Goal: Contribute content: Contribute content

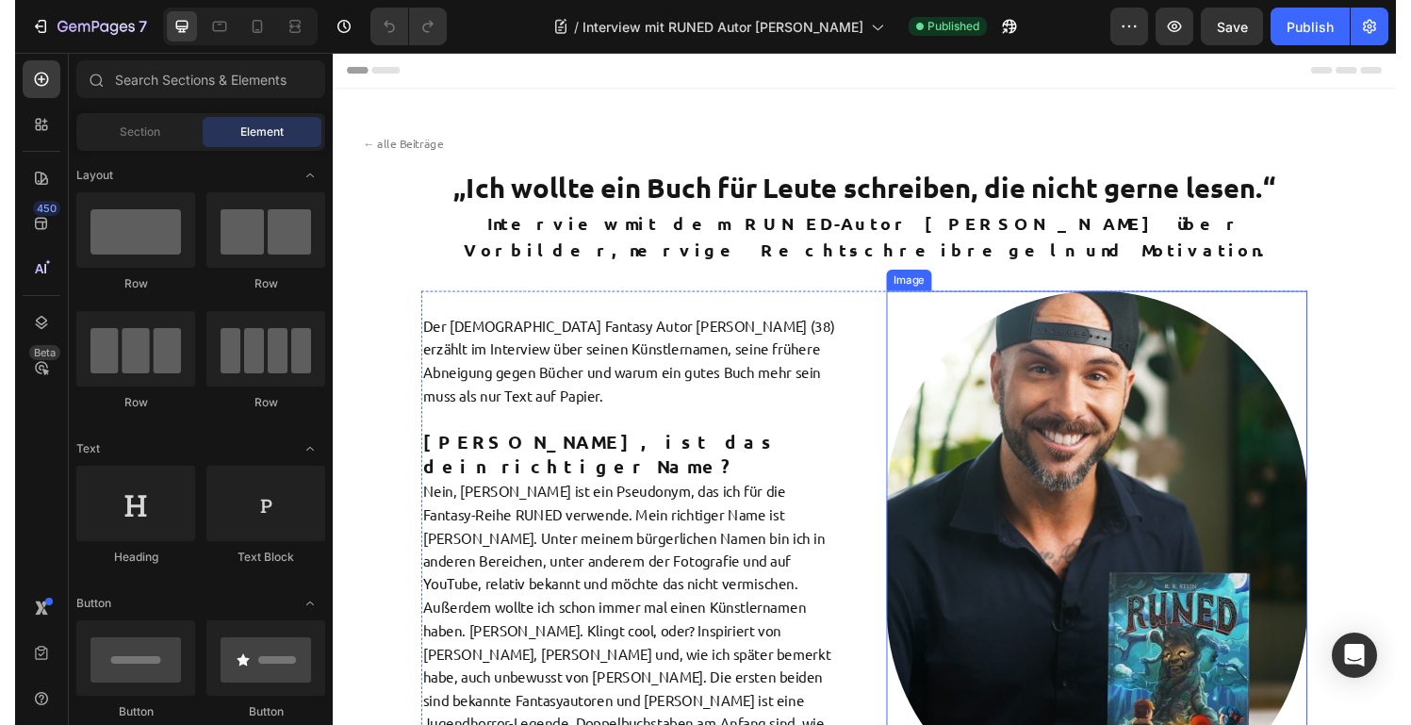
scroll to position [93, 0]
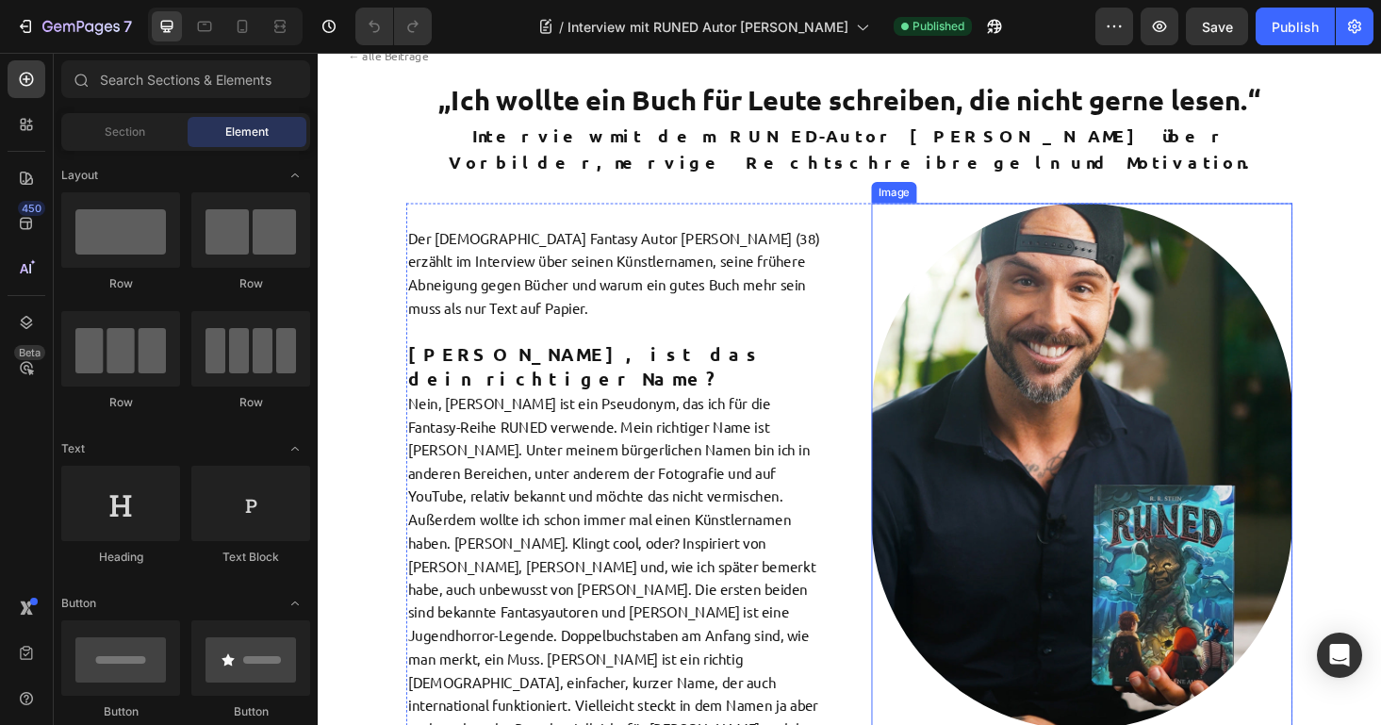
click at [1092, 453] on img at bounding box center [1131, 493] width 448 height 560
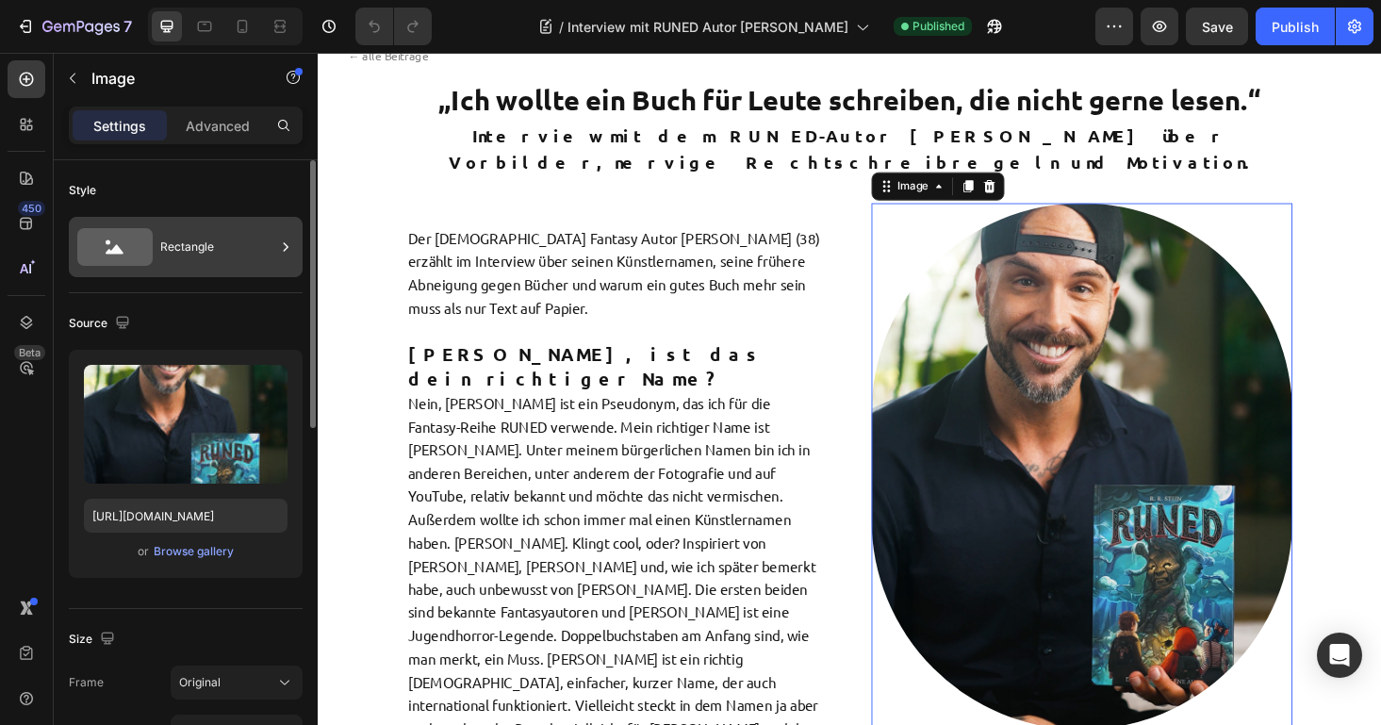
click at [164, 240] on div "Rectangle" at bounding box center [217, 246] width 115 height 43
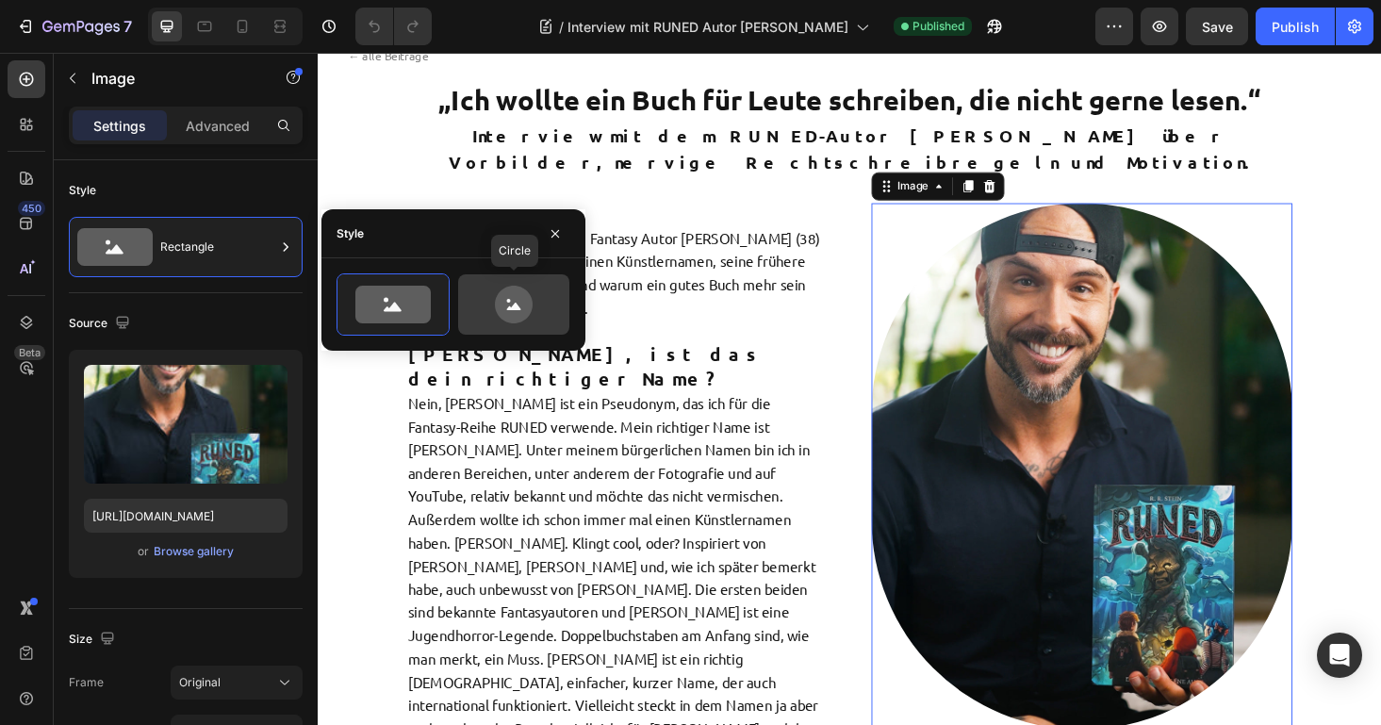
click at [529, 321] on icon at bounding box center [513, 305] width 89 height 38
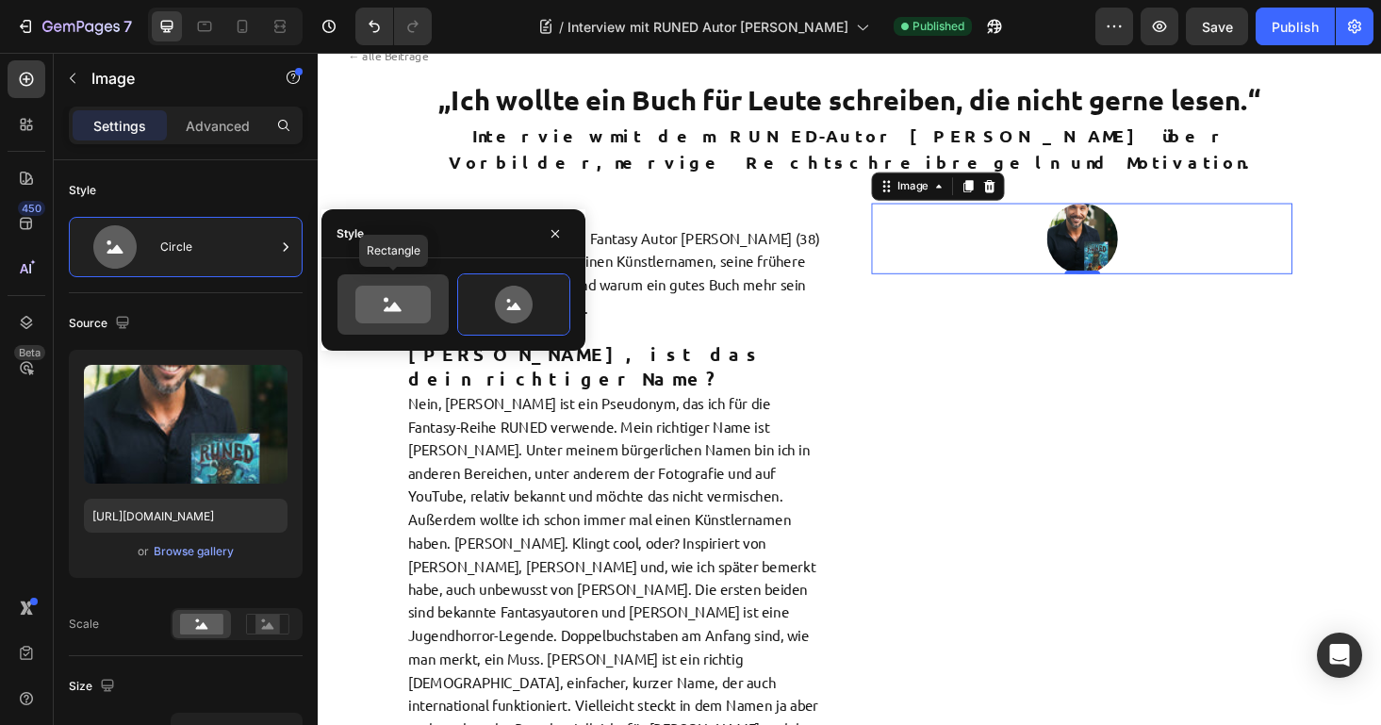
click at [389, 309] on icon at bounding box center [393, 307] width 18 height 9
type input "100"
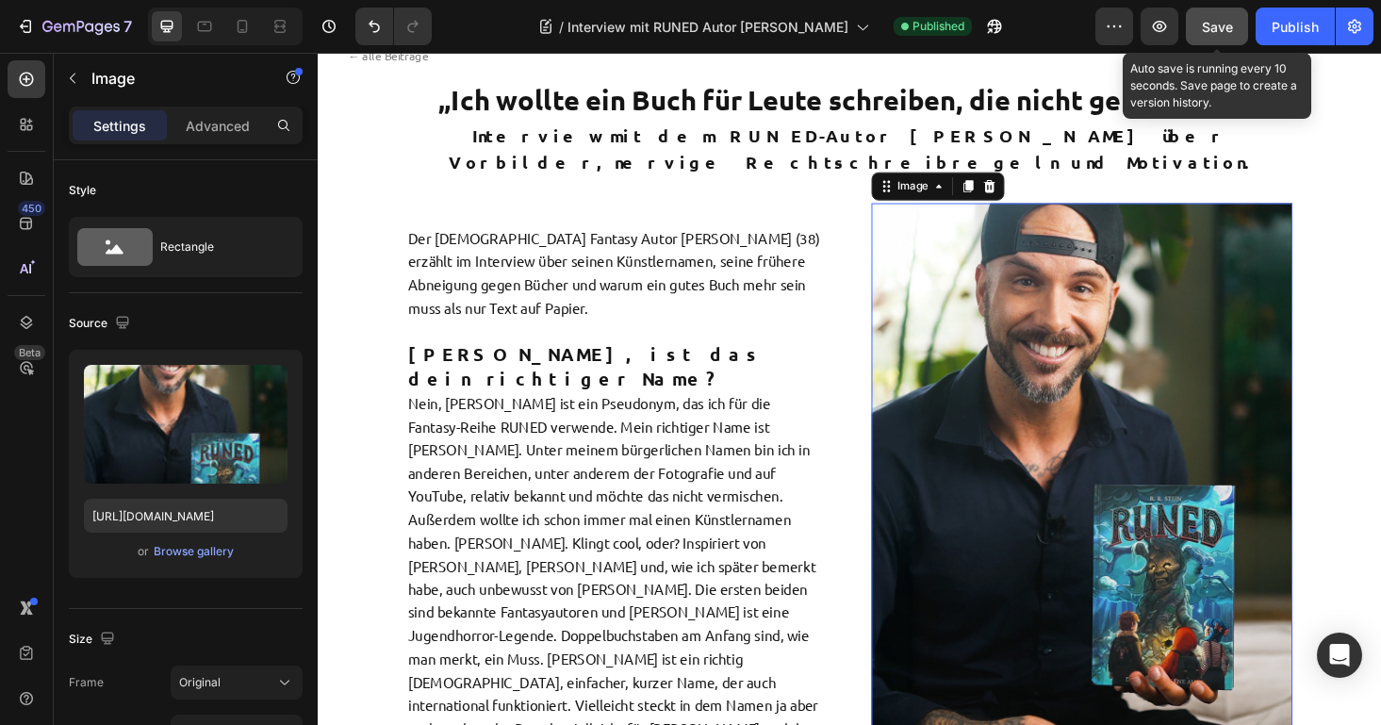
click at [1215, 27] on span "Save" at bounding box center [1217, 27] width 31 height 16
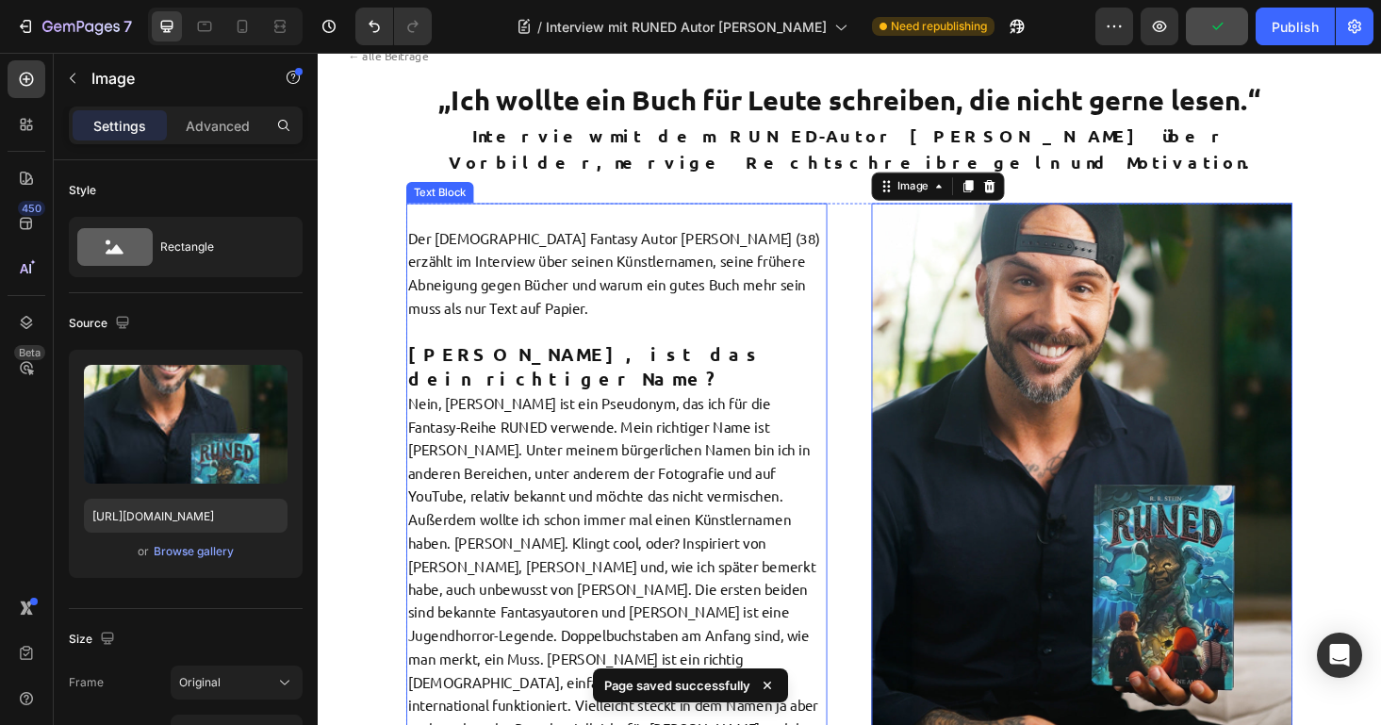
click at [463, 239] on p "Der [DEMOGRAPHIC_DATA] Fantasy Autor [PERSON_NAME] (38) erzählt im Interview üb…" at bounding box center [636, 288] width 444 height 99
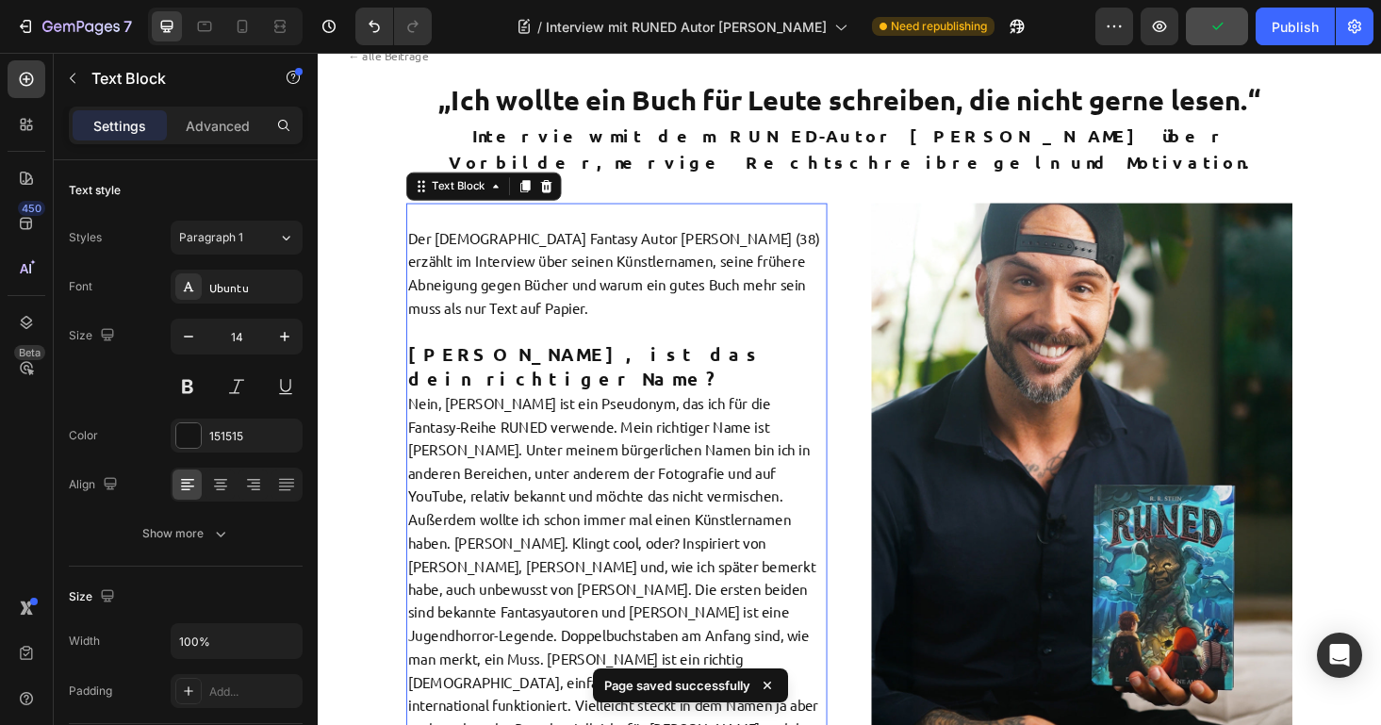
click at [463, 239] on p "Der [DEMOGRAPHIC_DATA] Fantasy Autor [PERSON_NAME] (38) erzählt im Interview üb…" at bounding box center [636, 288] width 444 height 99
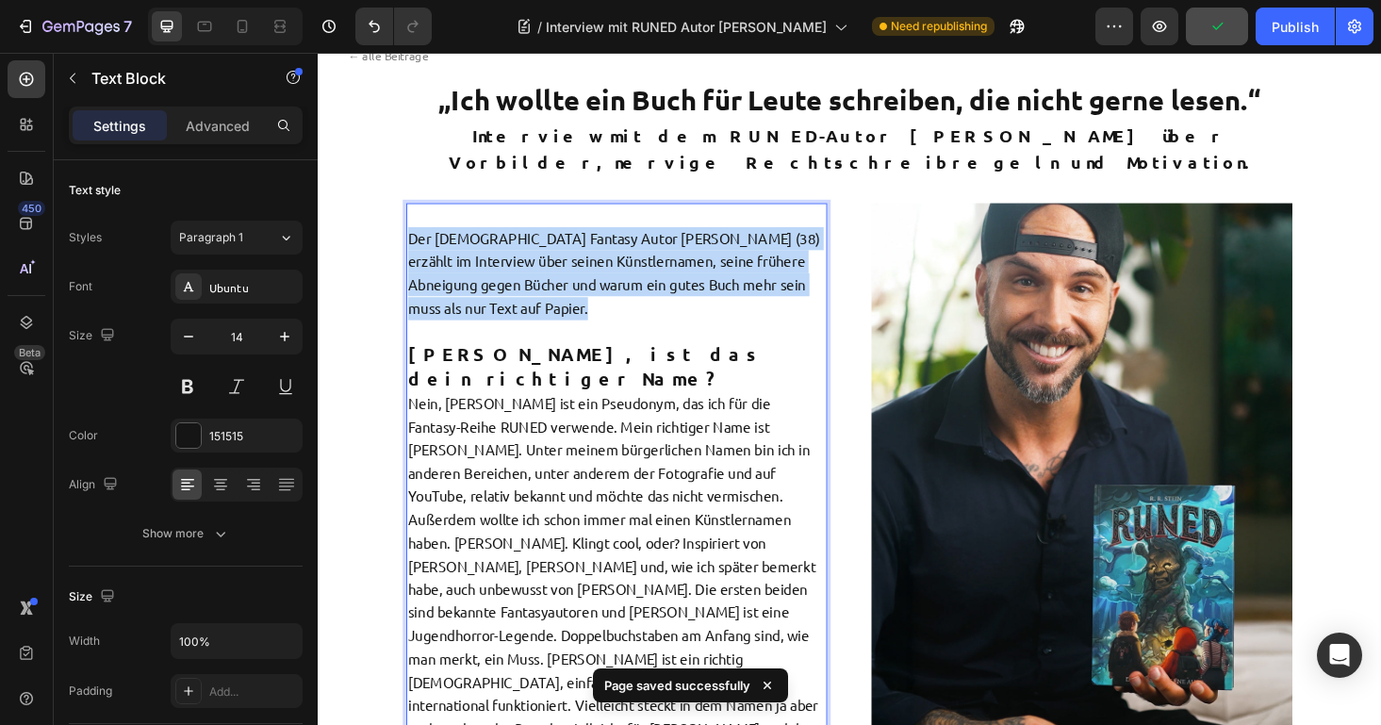
click at [463, 239] on p "Der [DEMOGRAPHIC_DATA] Fantasy Autor [PERSON_NAME] (38) erzählt im Interview üb…" at bounding box center [636, 288] width 444 height 99
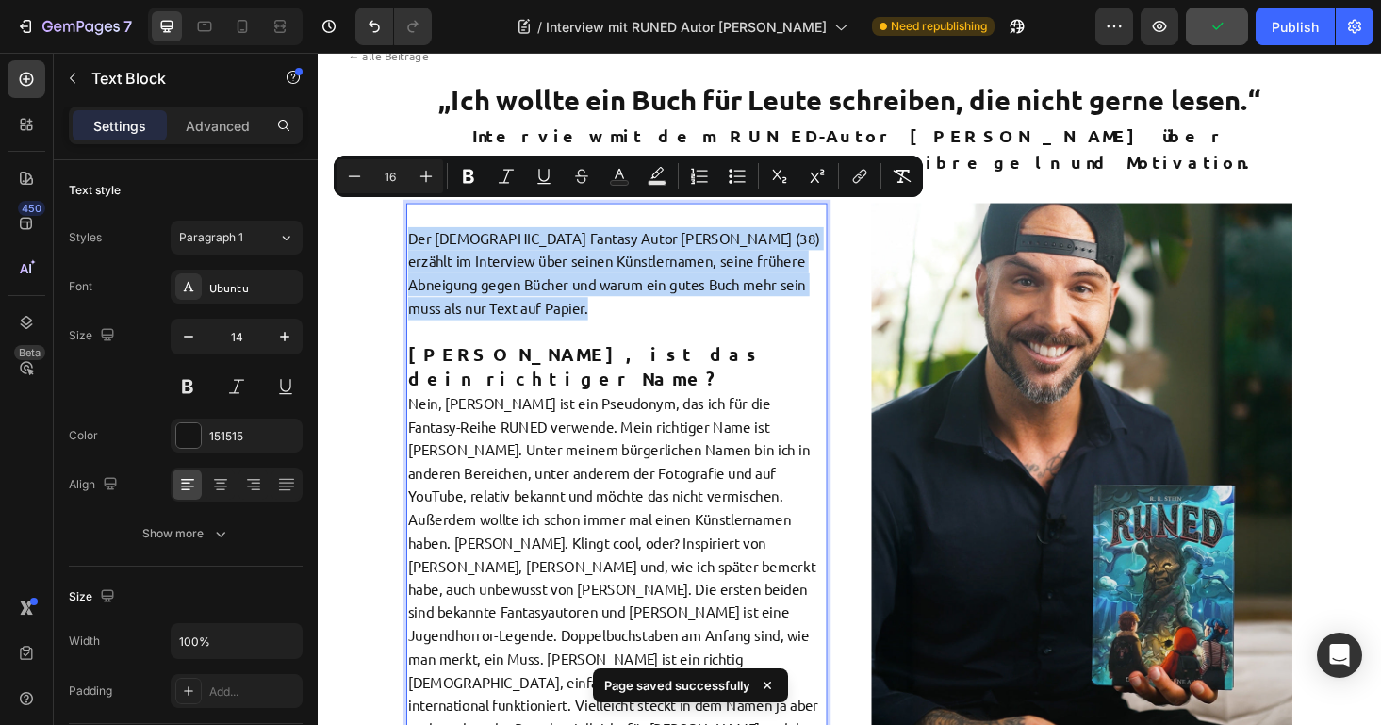
copy span "Der [DEMOGRAPHIC_DATA] Fantasy Autor [PERSON_NAME] (38) erzählt im Interview üb…"
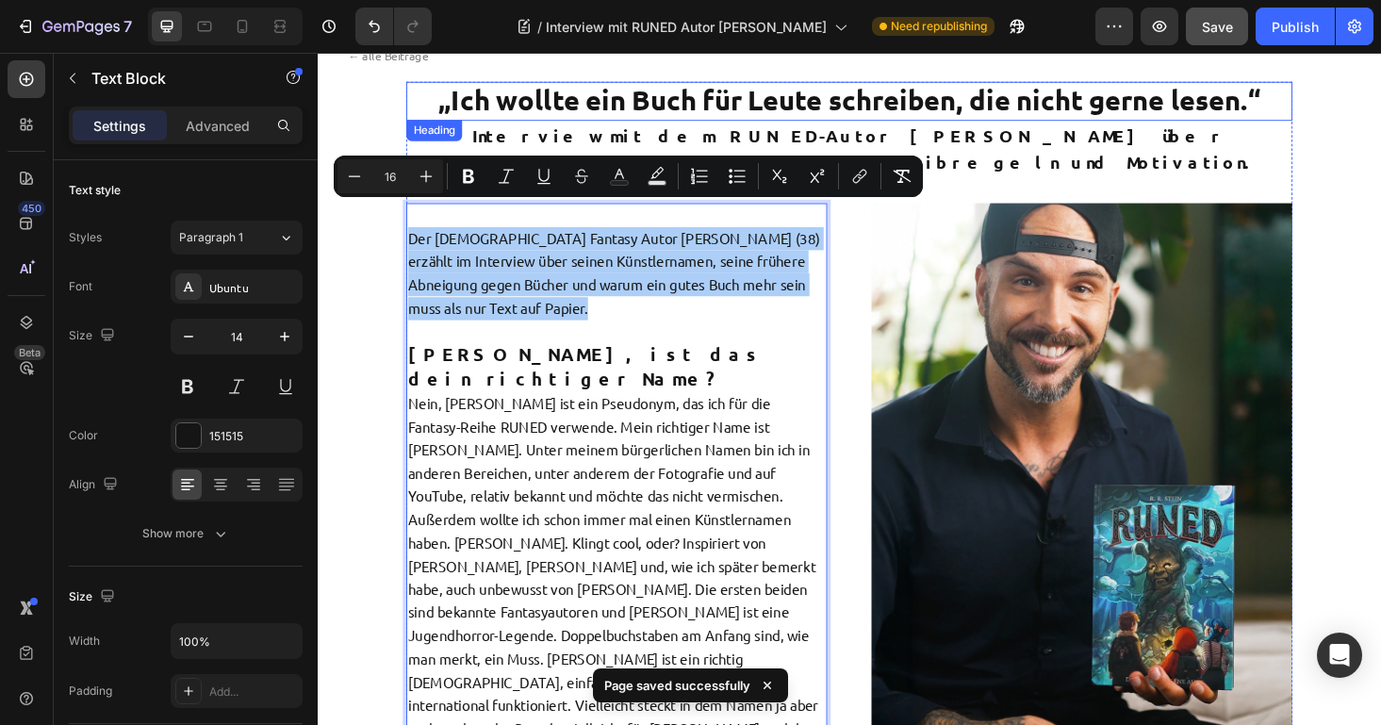
click at [568, 111] on strong "„Ich wollte ein Buch für Leute schreiben, die nicht gerne lesen.“" at bounding box center [884, 103] width 874 height 36
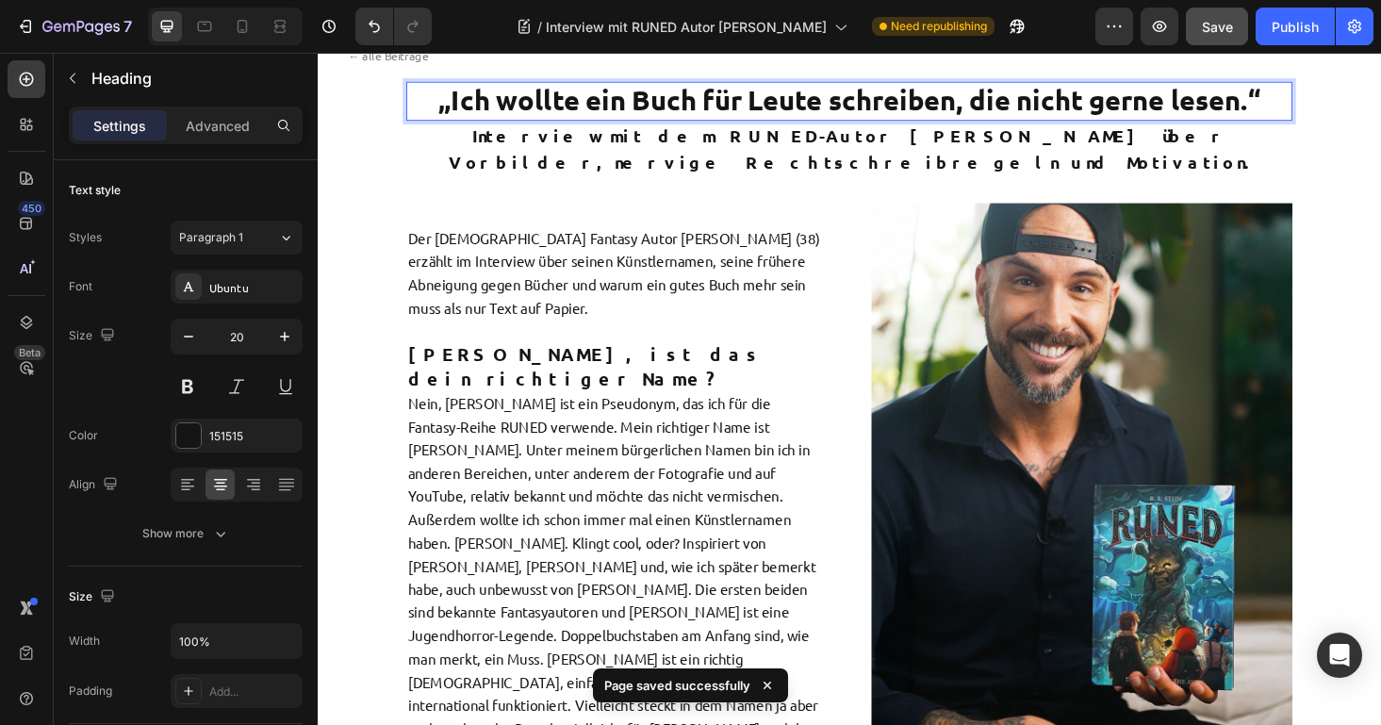
click at [568, 111] on strong "„Ich wollte ein Buch für Leute schreiben, die nicht gerne lesen.“" at bounding box center [884, 103] width 874 height 36
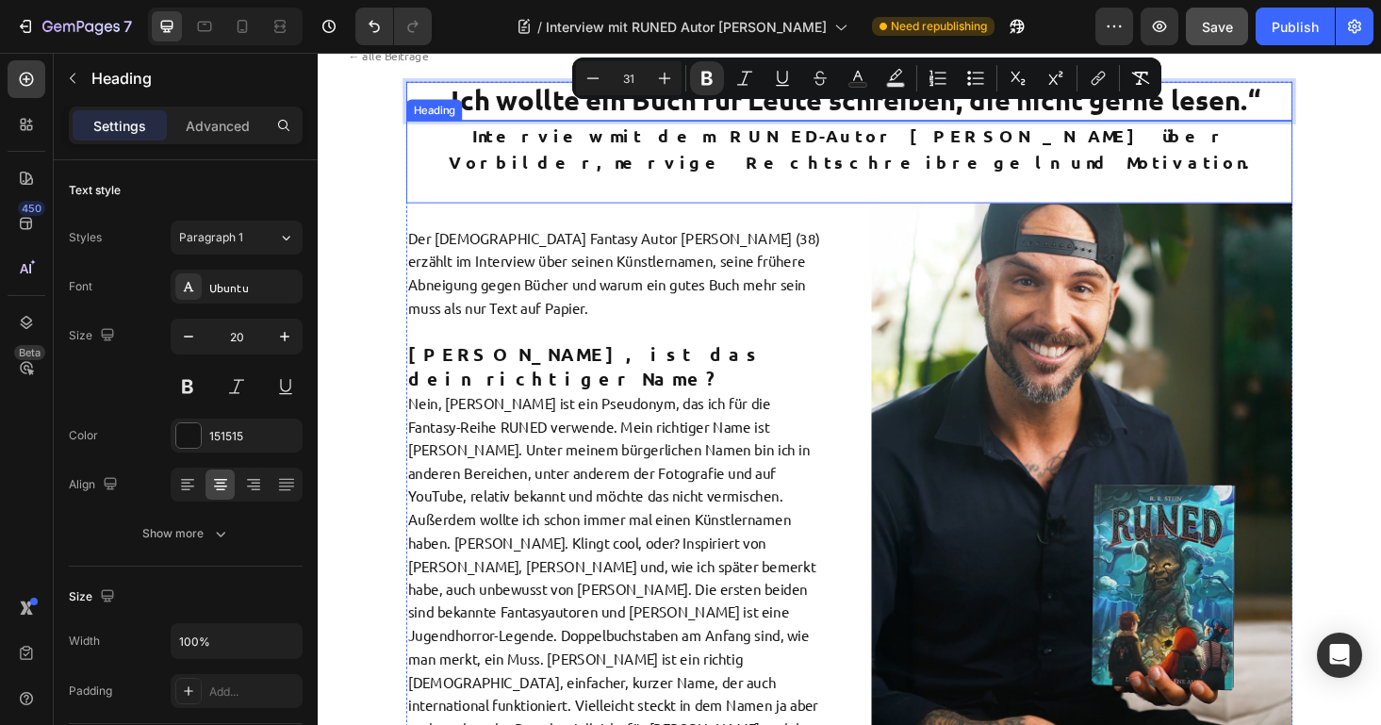
click at [523, 149] on strong "Interview mit dem RUNED-Autor R. R. Stein über Vorbilder, nervige Rechtschreibr…" at bounding box center [883, 155] width 853 height 52
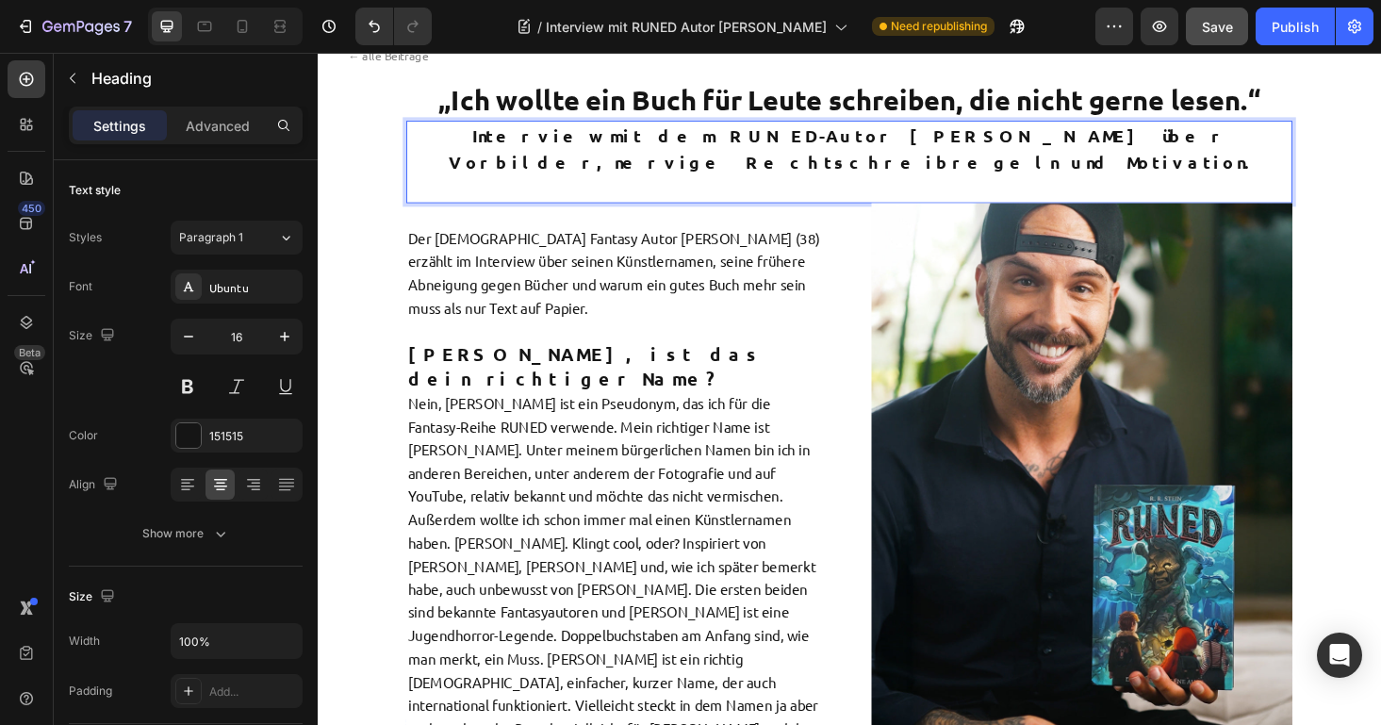
click at [523, 149] on strong "Interview mit dem RUNED-Autor R. R. Stein über Vorbilder, nervige Rechtschreibr…" at bounding box center [883, 155] width 853 height 52
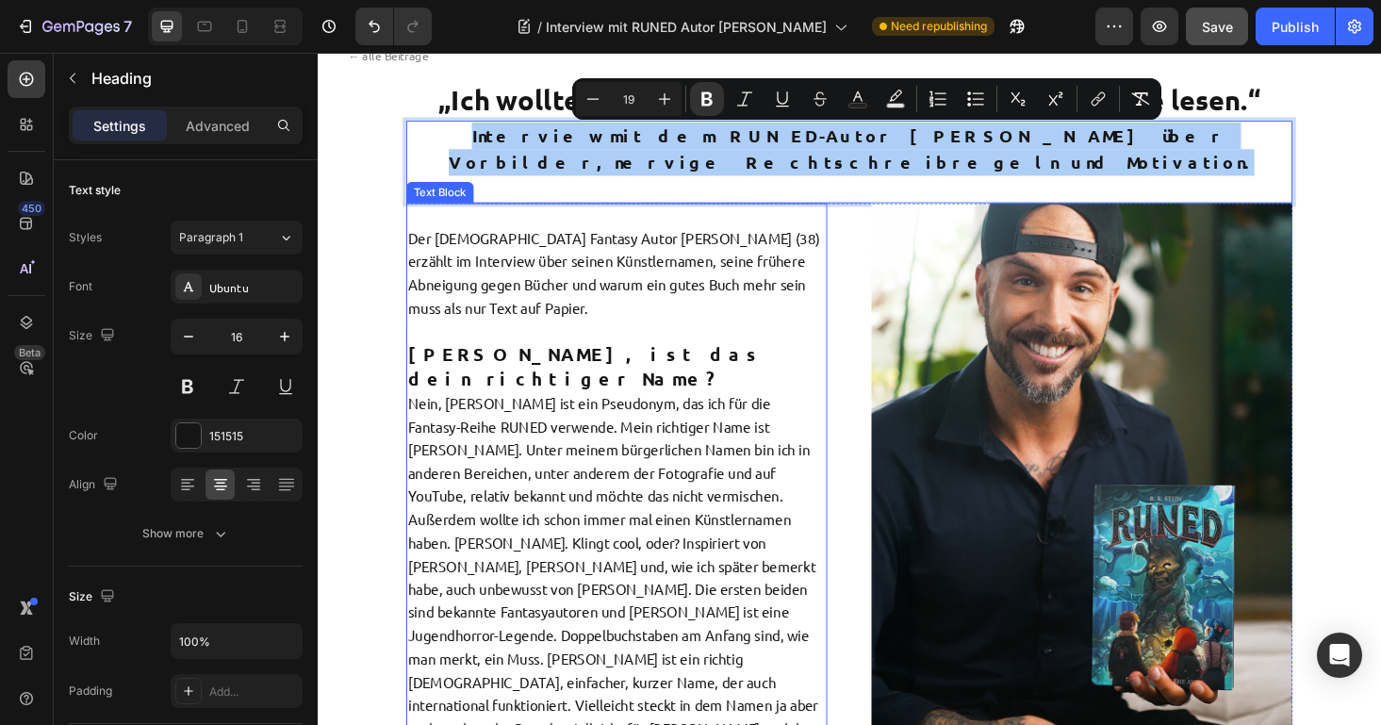
click at [424, 240] on span "Der [DEMOGRAPHIC_DATA] Fantasy Autor [PERSON_NAME] (38) erzählt im Interview üb…" at bounding box center [633, 286] width 438 height 93
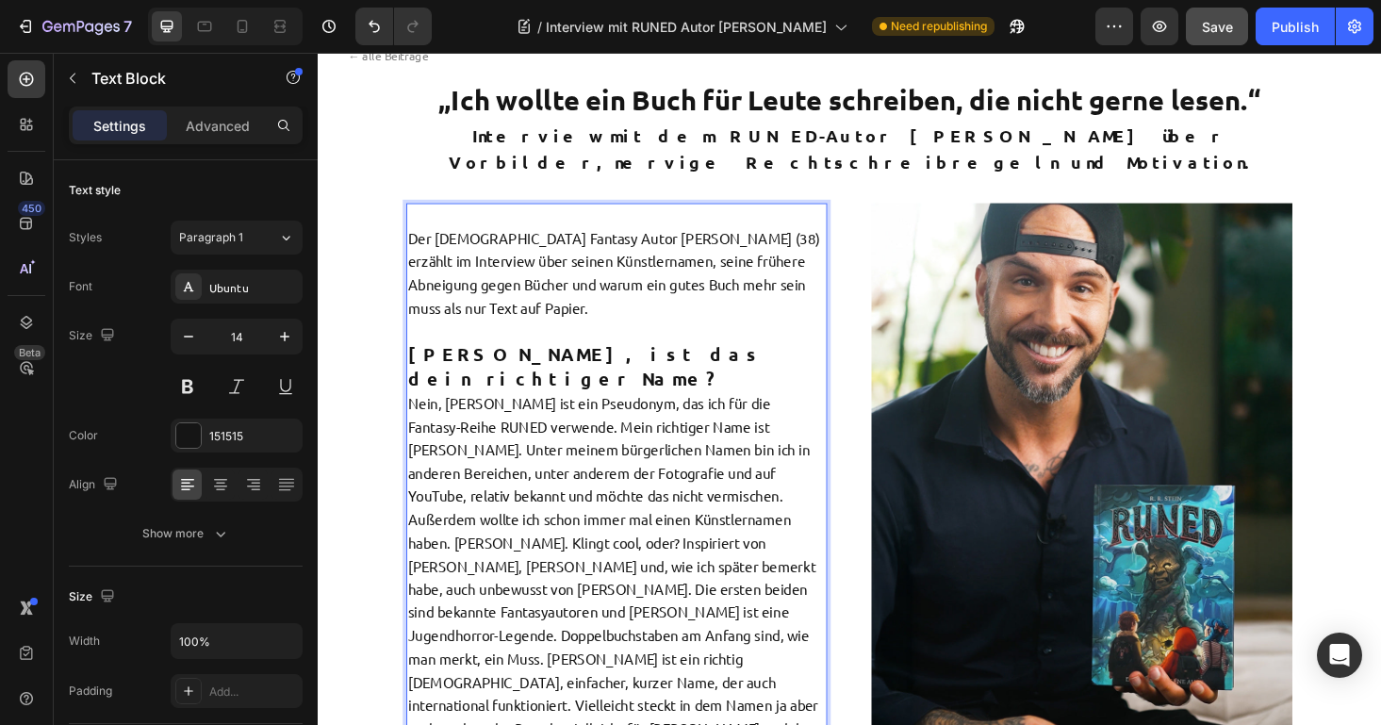
click at [424, 240] on span "Der [DEMOGRAPHIC_DATA] Fantasy Autor [PERSON_NAME] (38) erzählt im Interview üb…" at bounding box center [633, 286] width 438 height 93
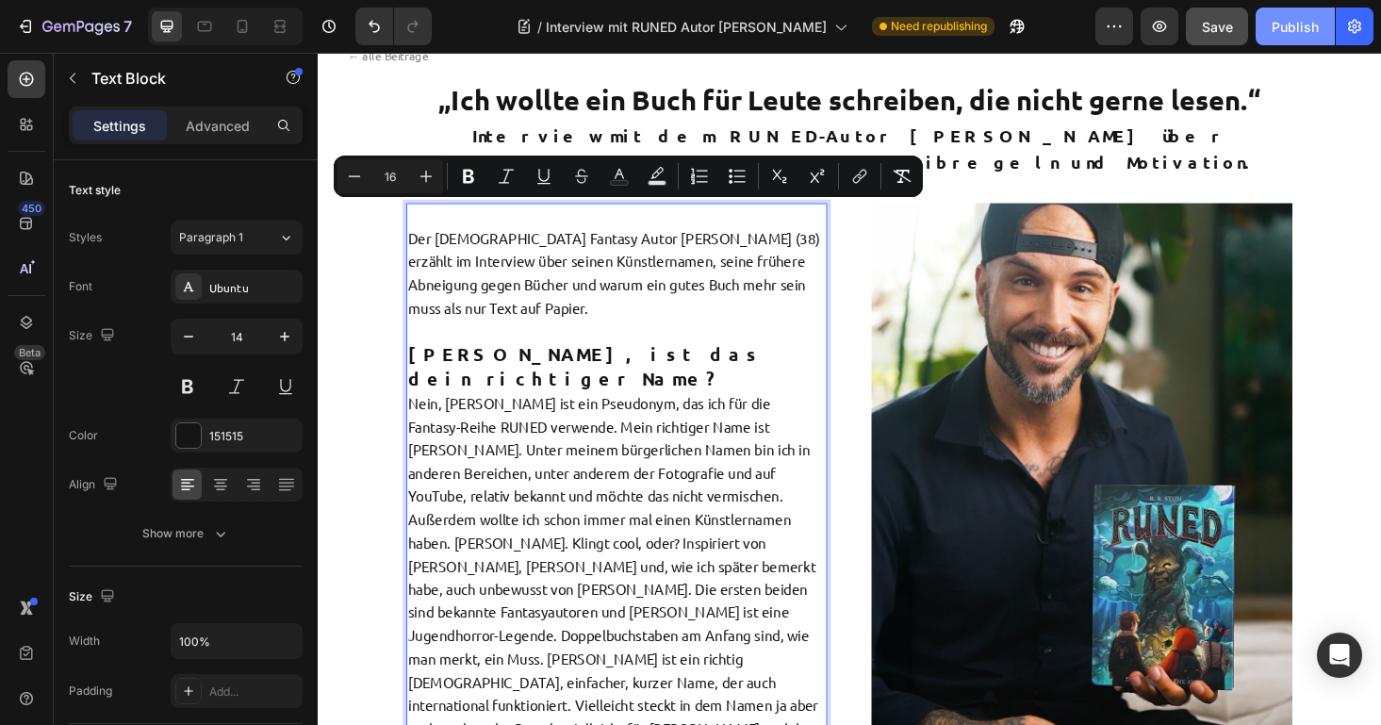
click at [1282, 27] on div "Publish" at bounding box center [1295, 27] width 47 height 20
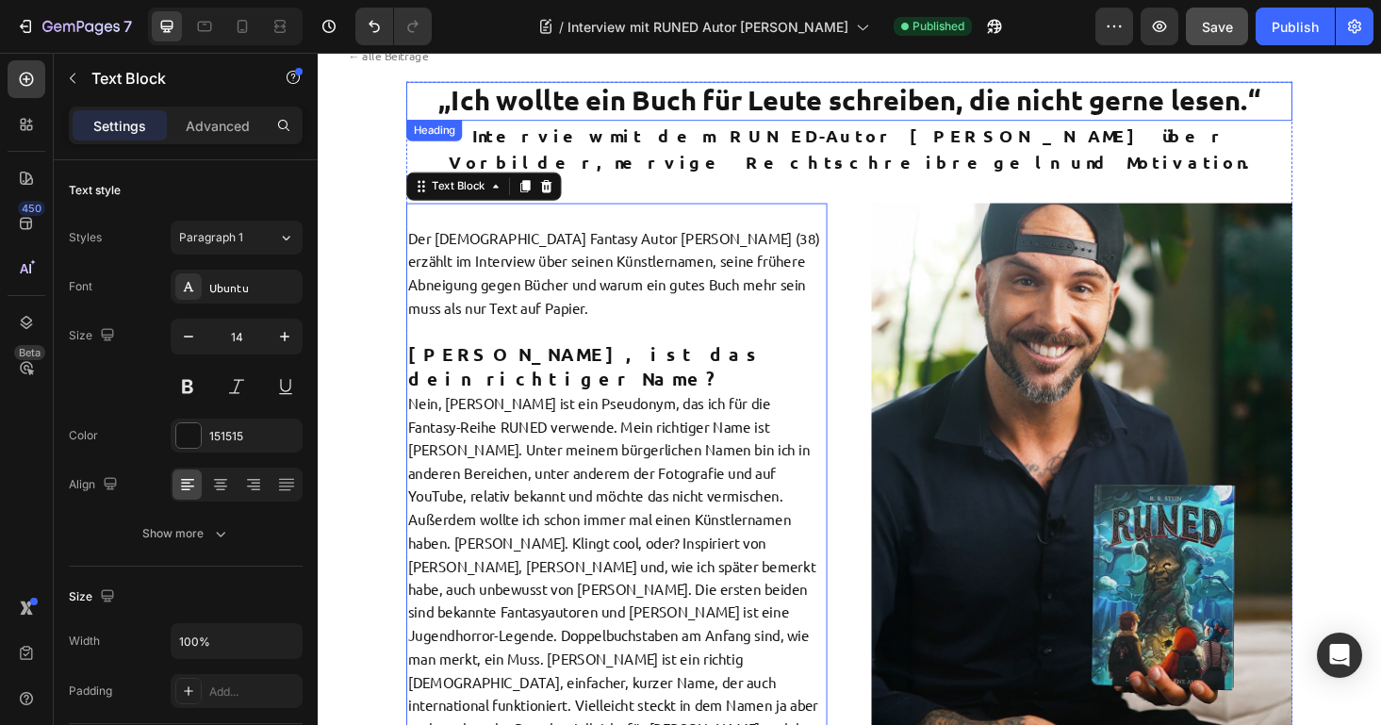
click at [600, 105] on strong "„Ich wollte ein Buch für Leute schreiben, die nicht gerne lesen.“" at bounding box center [884, 103] width 874 height 36
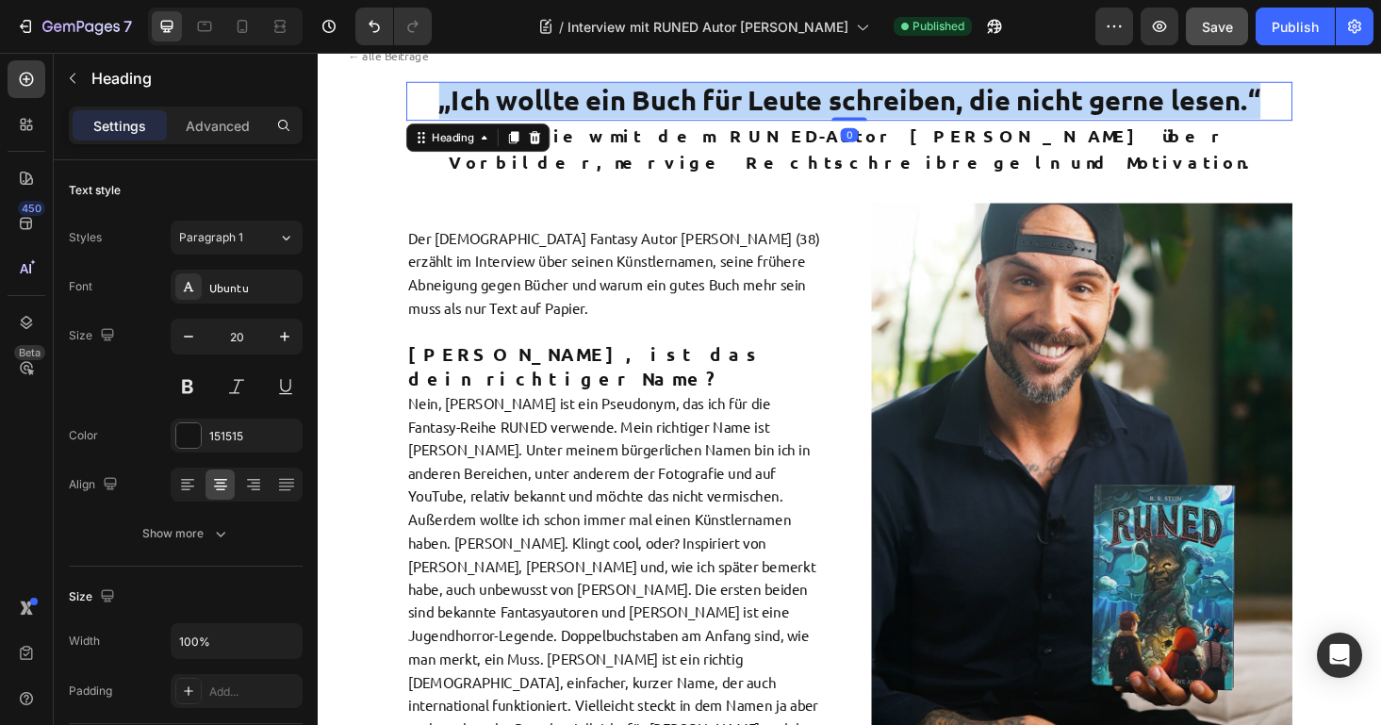
click at [600, 105] on strong "„Ich wollte ein Buch für Leute schreiben, die nicht gerne lesen.“" at bounding box center [884, 103] width 874 height 36
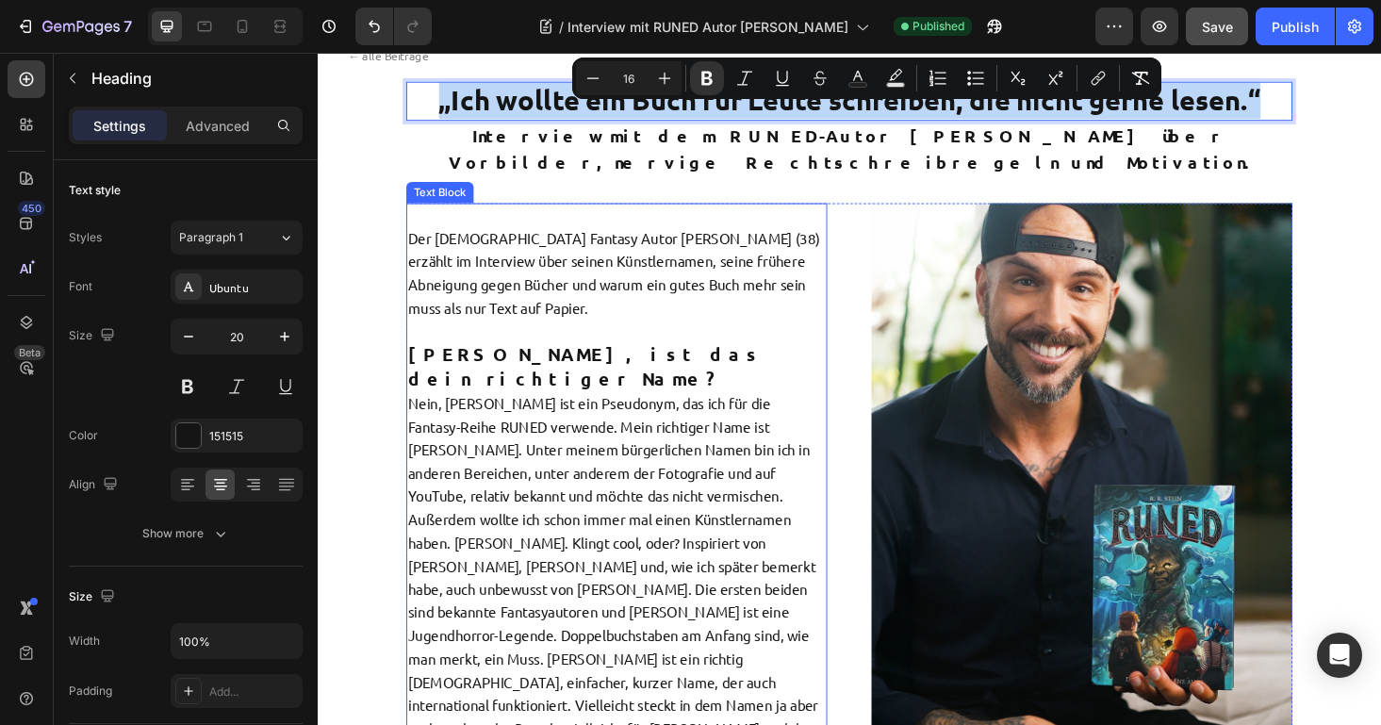
click at [473, 240] on span "Der [DEMOGRAPHIC_DATA] Fantasy Autor [PERSON_NAME] (38) erzählt im Interview üb…" at bounding box center [633, 286] width 438 height 93
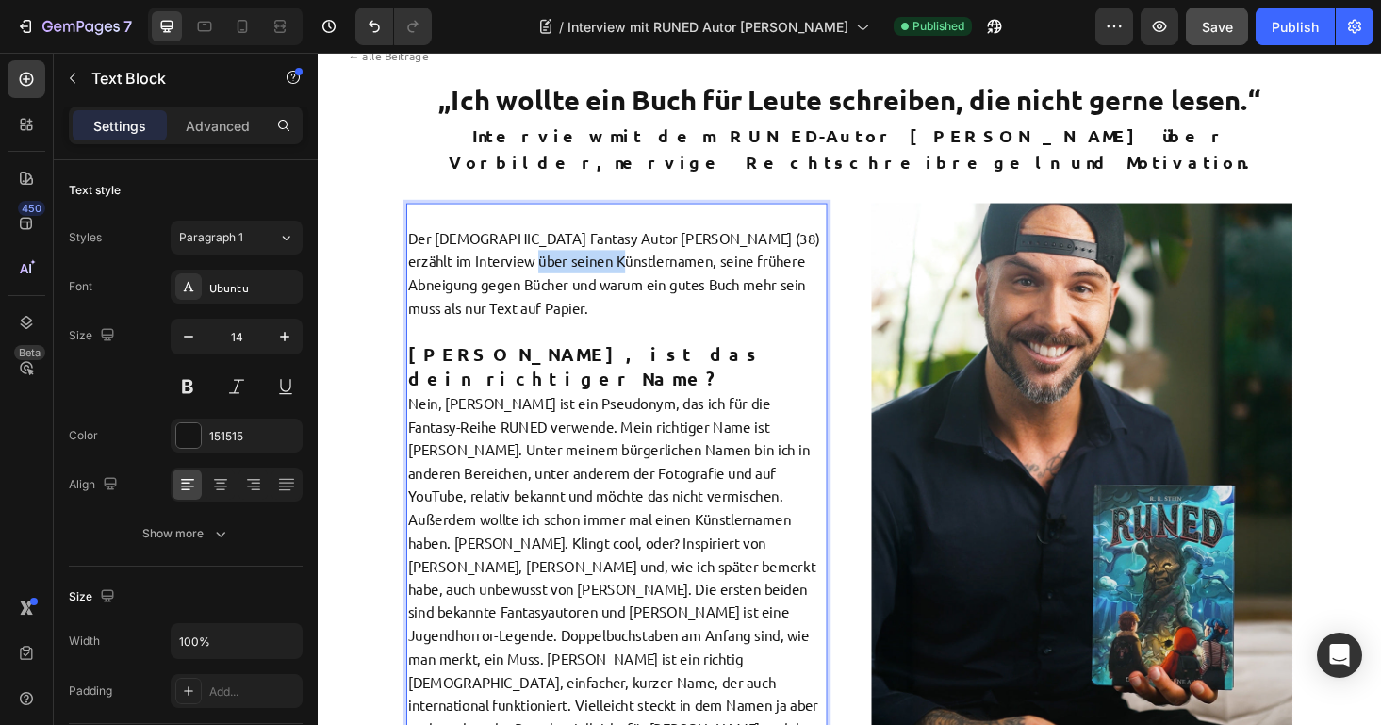
click at [574, 244] on span "Der [DEMOGRAPHIC_DATA] Fantasy Autor [PERSON_NAME] (38) erzählt im Interview üb…" at bounding box center [633, 286] width 438 height 93
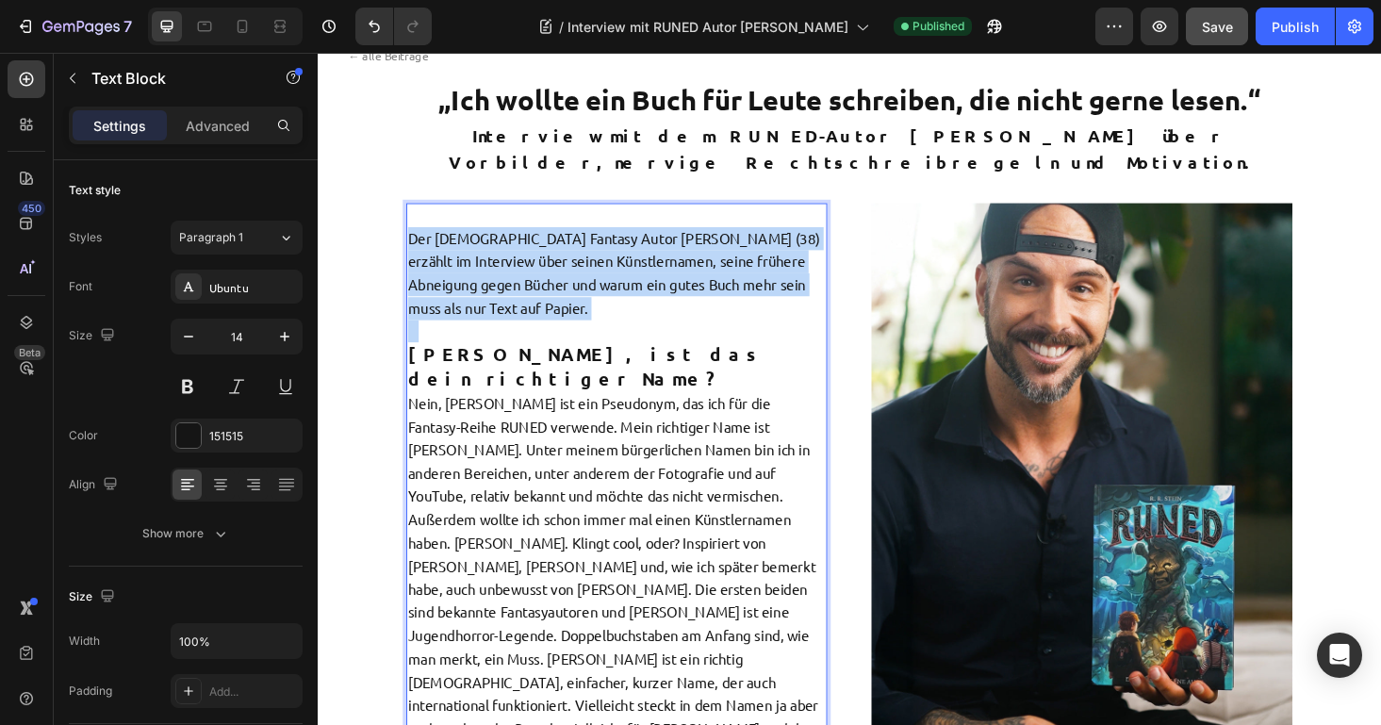
click at [574, 243] on span "Der [DEMOGRAPHIC_DATA] Fantasy Autor [PERSON_NAME] (38) erzählt im Interview üb…" at bounding box center [633, 286] width 438 height 93
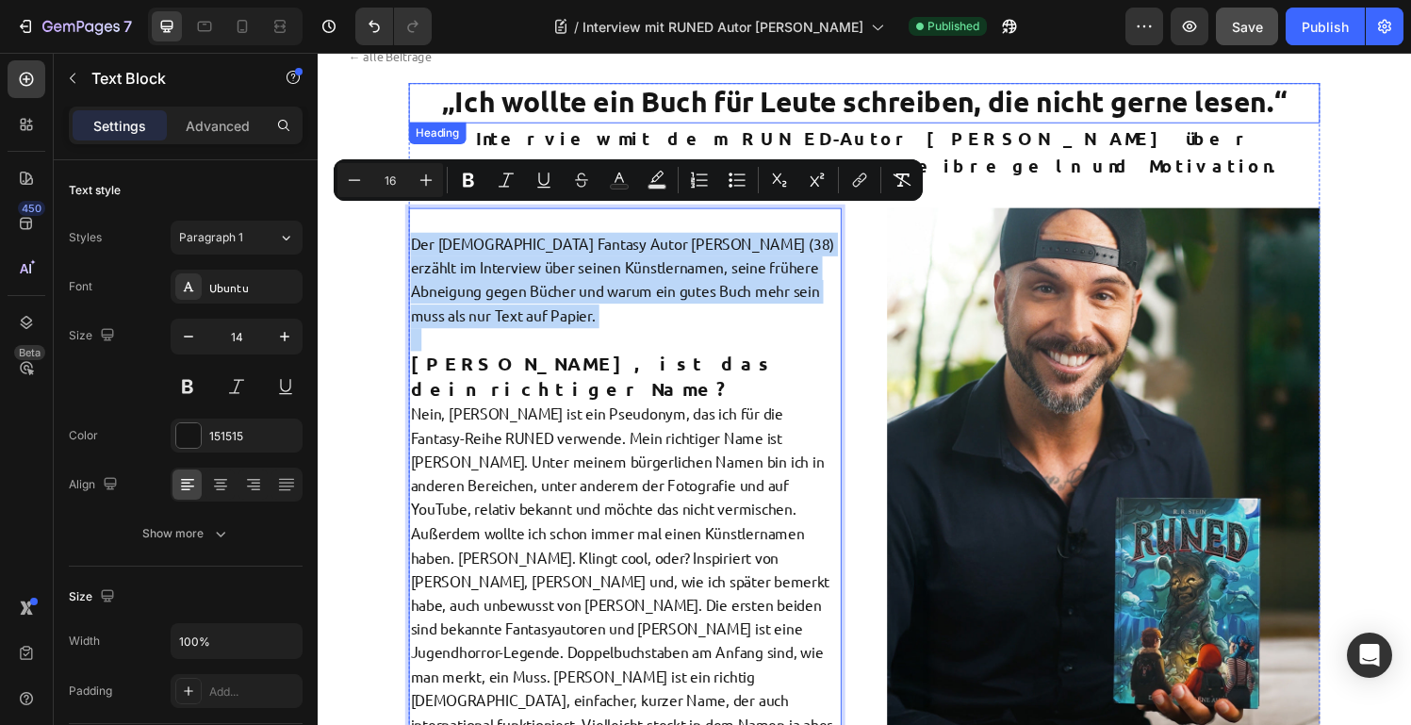
click at [591, 109] on strong "„Ich wollte ein Buch für Leute schreiben, die nicht gerne lesen.“" at bounding box center [884, 103] width 874 height 36
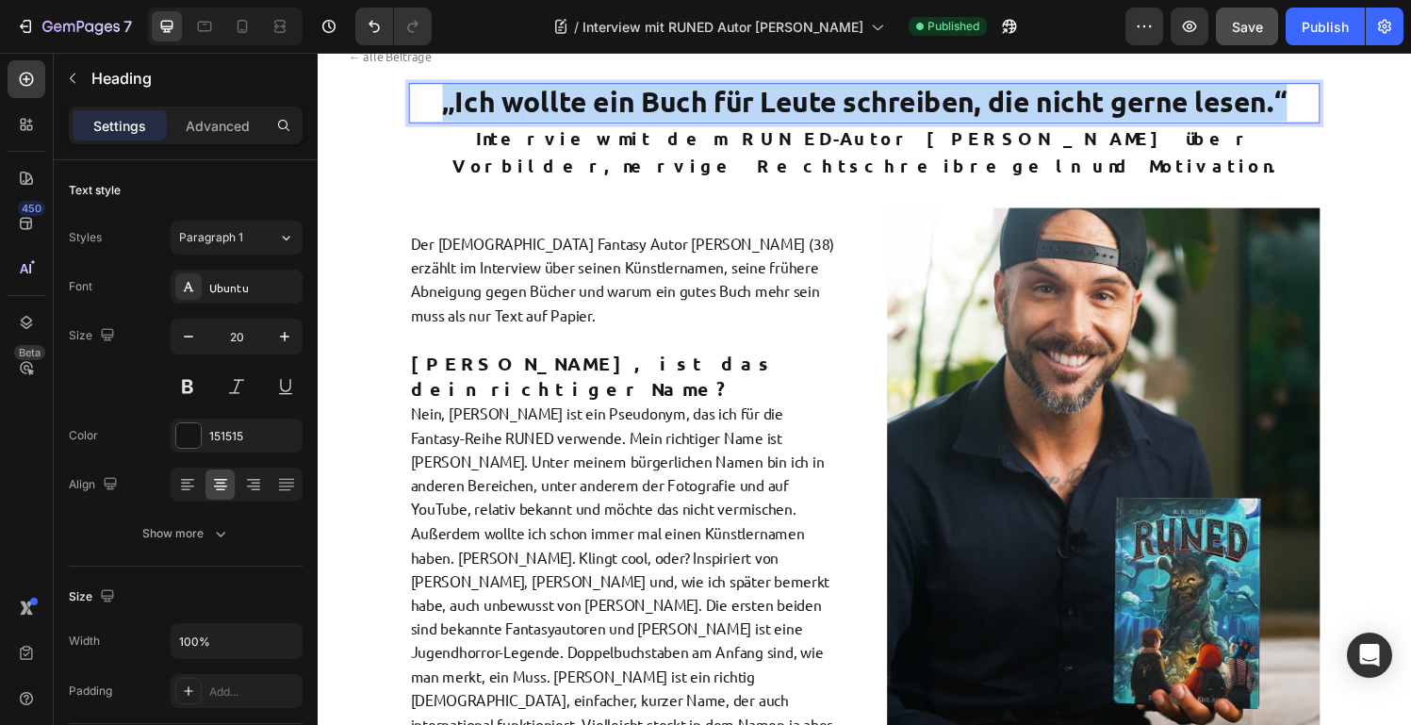
click at [591, 109] on strong "„Ich wollte ein Buch für Leute schreiben, die nicht gerne lesen.“" at bounding box center [884, 103] width 874 height 36
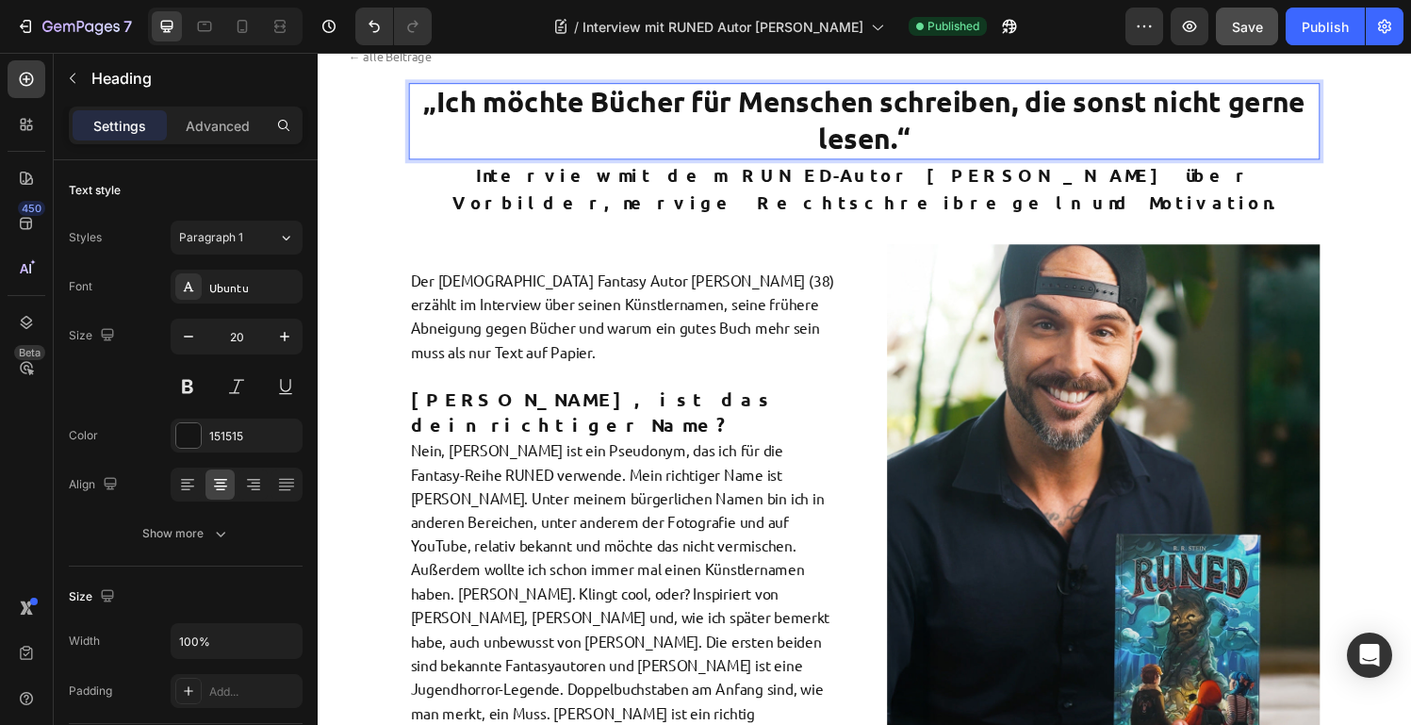
click at [1051, 106] on strong "„Ich möchte Bücher für Menschen schreiben, die sonst nicht gerne lesen.“" at bounding box center [883, 122] width 913 height 74
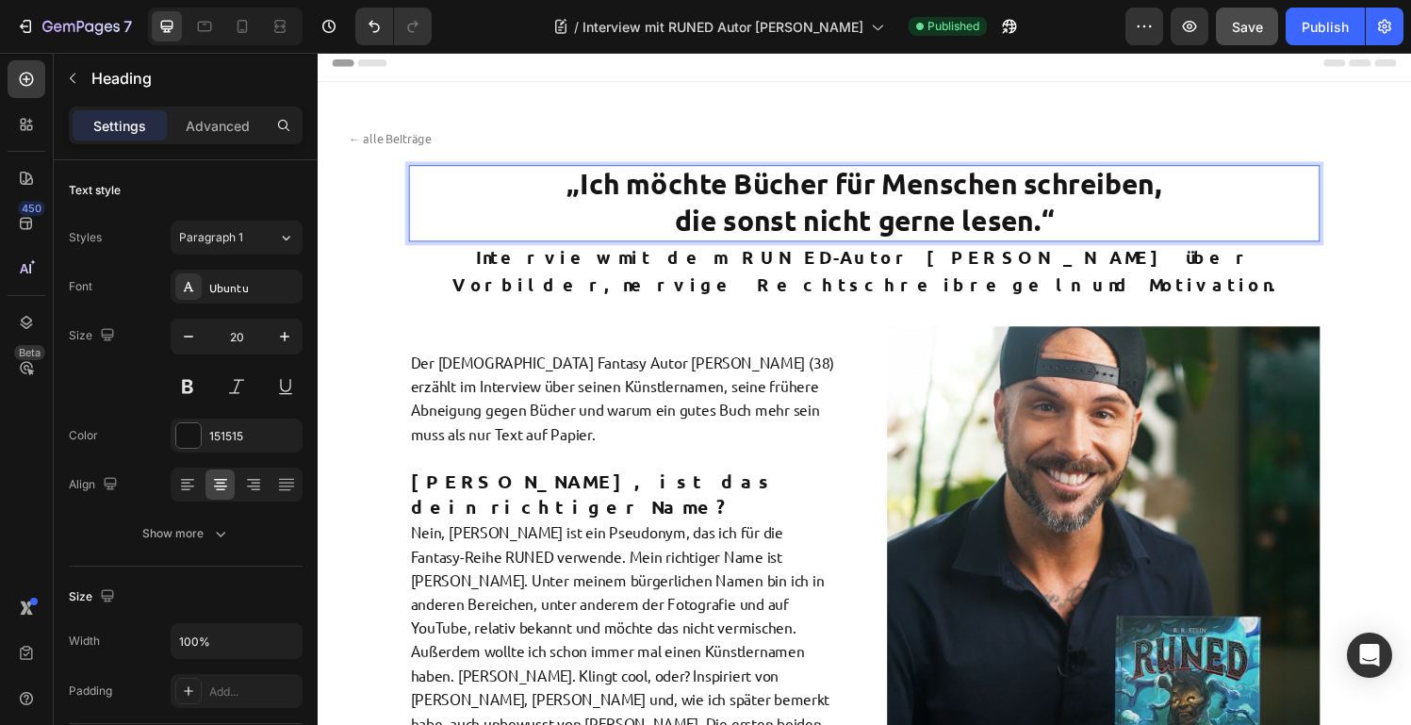
scroll to position [8, 0]
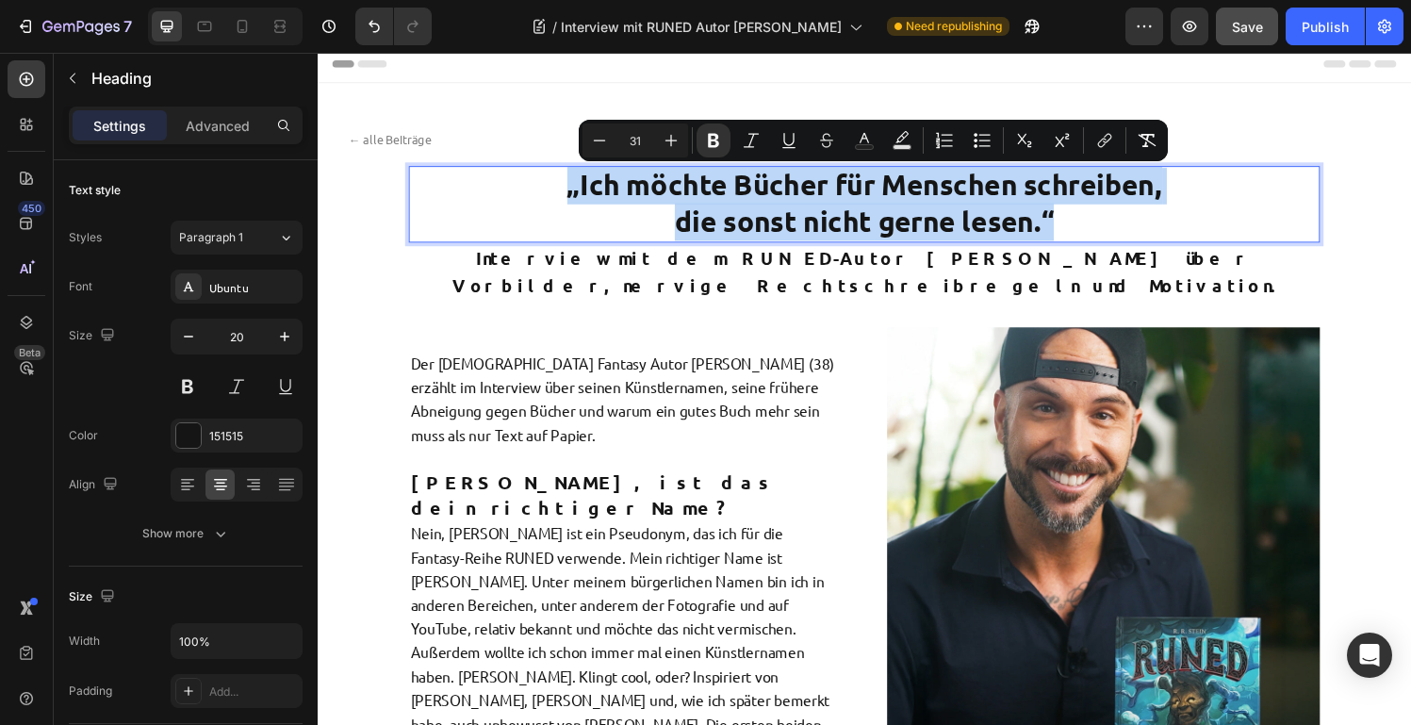
drag, startPoint x: 568, startPoint y: 191, endPoint x: 1081, endPoint y: 225, distance: 514.9
click at [1081, 225] on p "„Ich möchte Bücher für Menschen schreiben, die sonst nicht gerne lesen.“" at bounding box center [883, 209] width 939 height 75
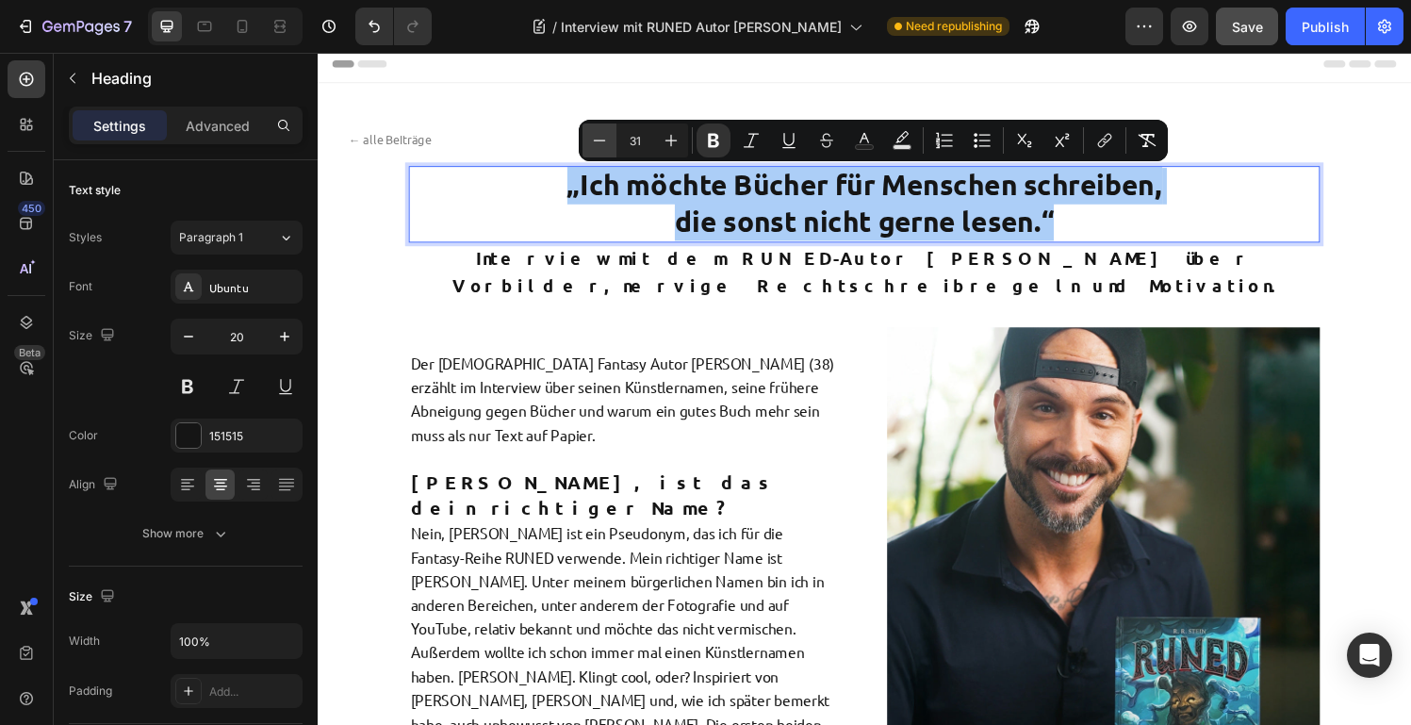
click at [596, 142] on icon "Editor contextual toolbar" at bounding box center [599, 140] width 19 height 19
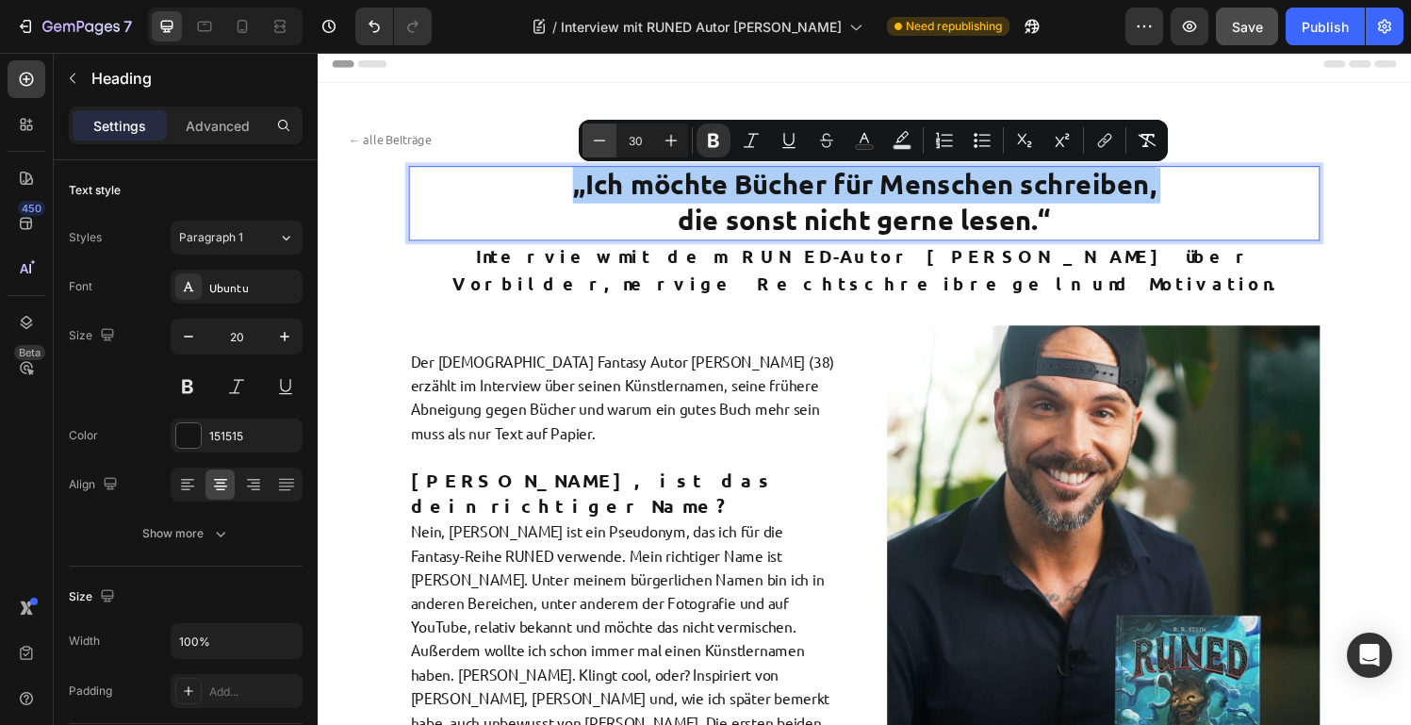
click at [596, 142] on icon "Editor contextual toolbar" at bounding box center [599, 140] width 19 height 19
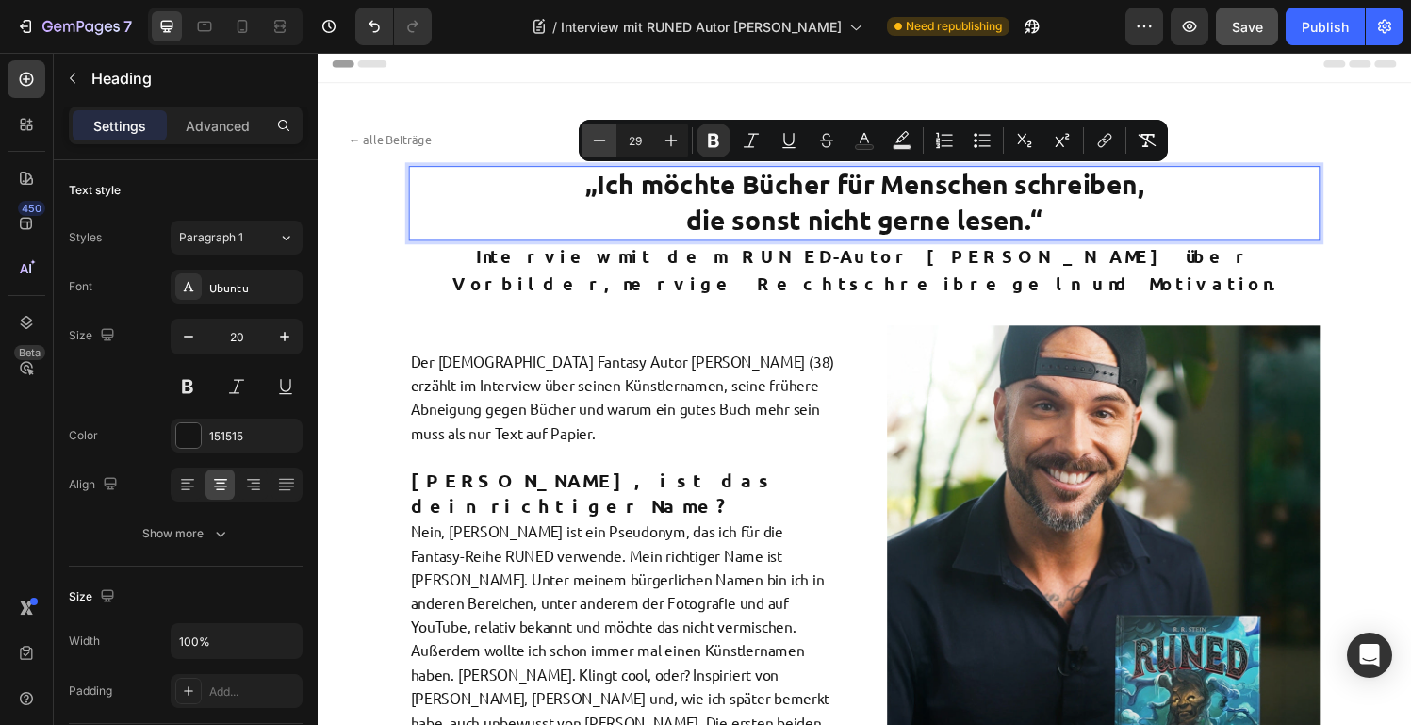
click at [596, 142] on icon "Editor contextual toolbar" at bounding box center [599, 140] width 19 height 19
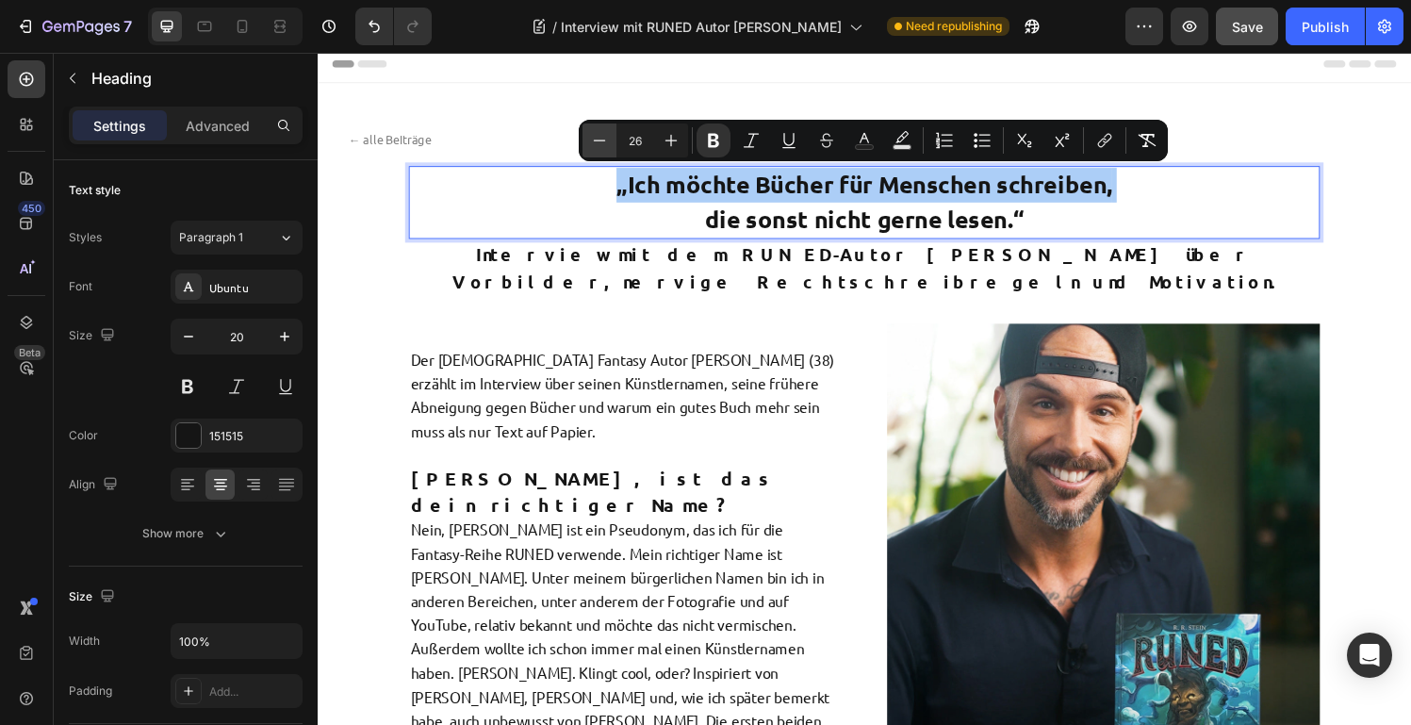
click at [596, 142] on icon "Editor contextual toolbar" at bounding box center [599, 140] width 19 height 19
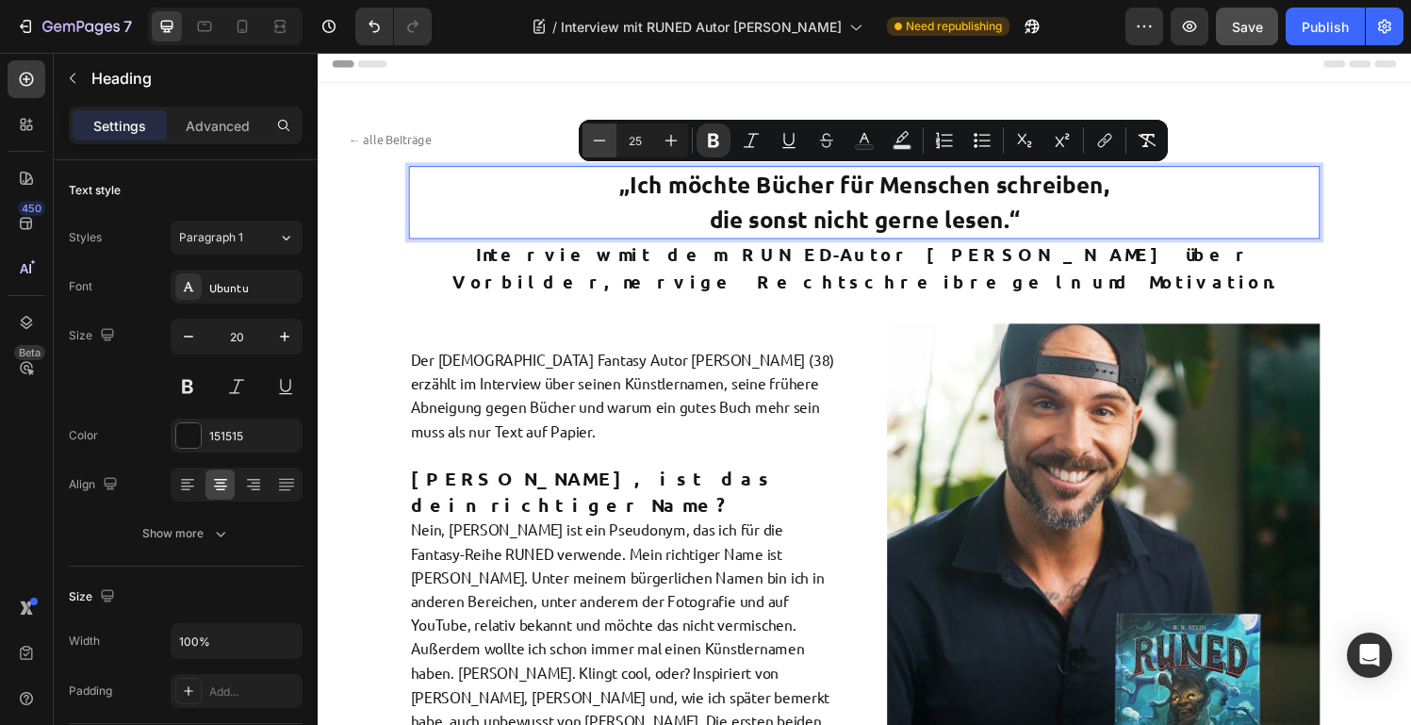
click at [596, 142] on icon "Editor contextual toolbar" at bounding box center [599, 140] width 19 height 19
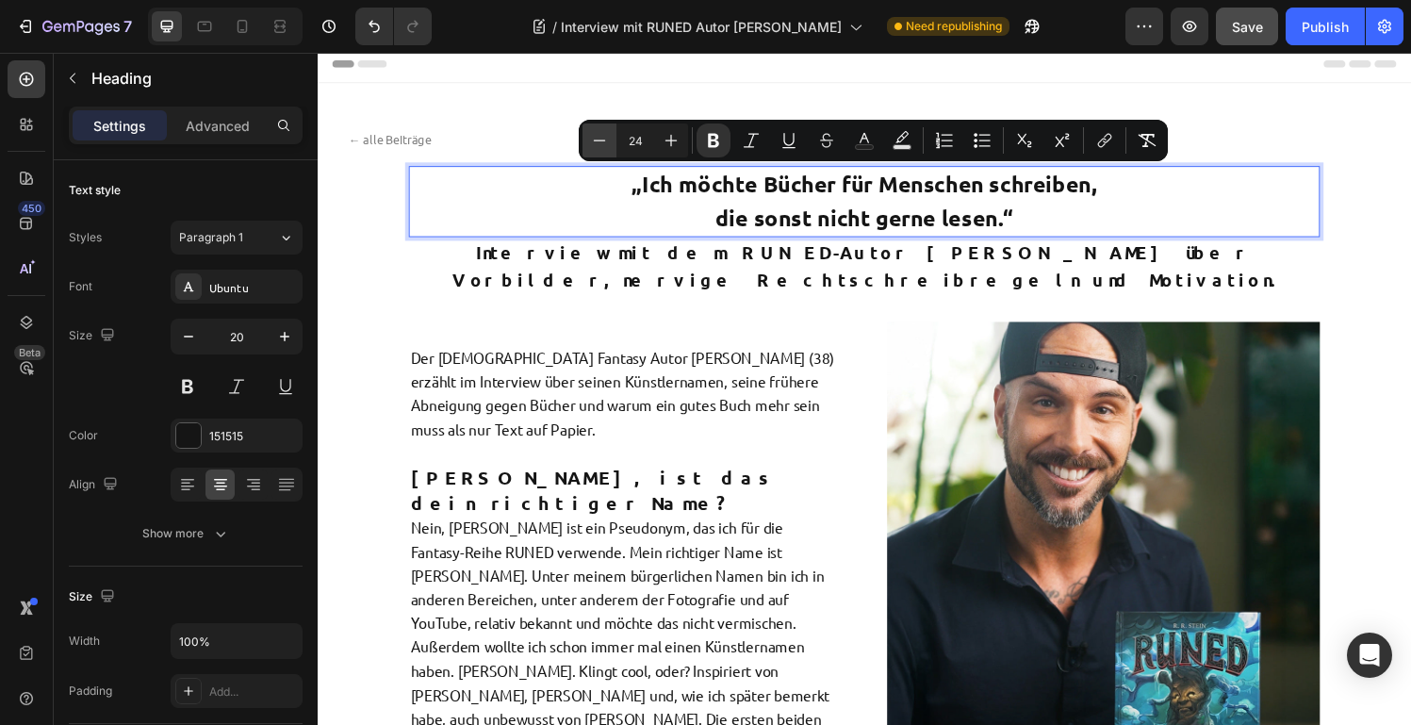
click at [596, 142] on icon "Editor contextual toolbar" at bounding box center [599, 140] width 19 height 19
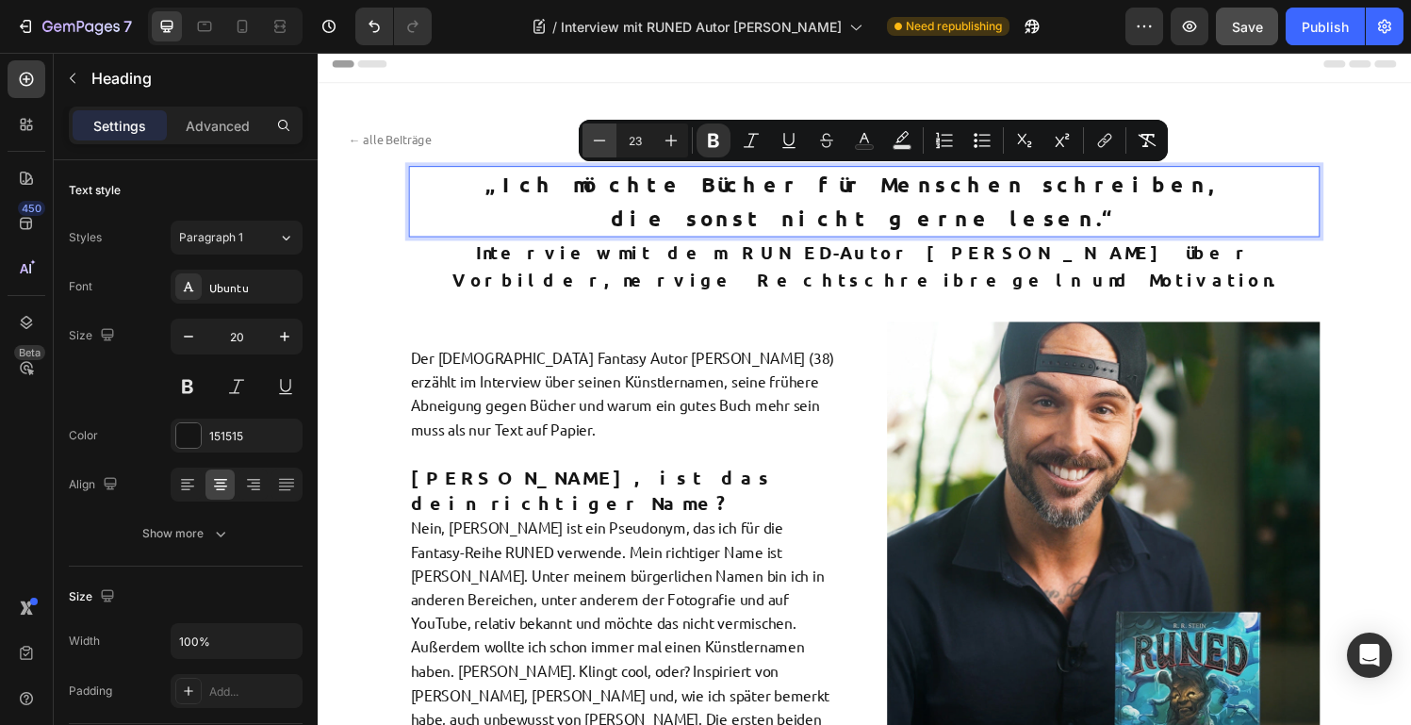
click at [596, 142] on icon "Editor contextual toolbar" at bounding box center [599, 140] width 19 height 19
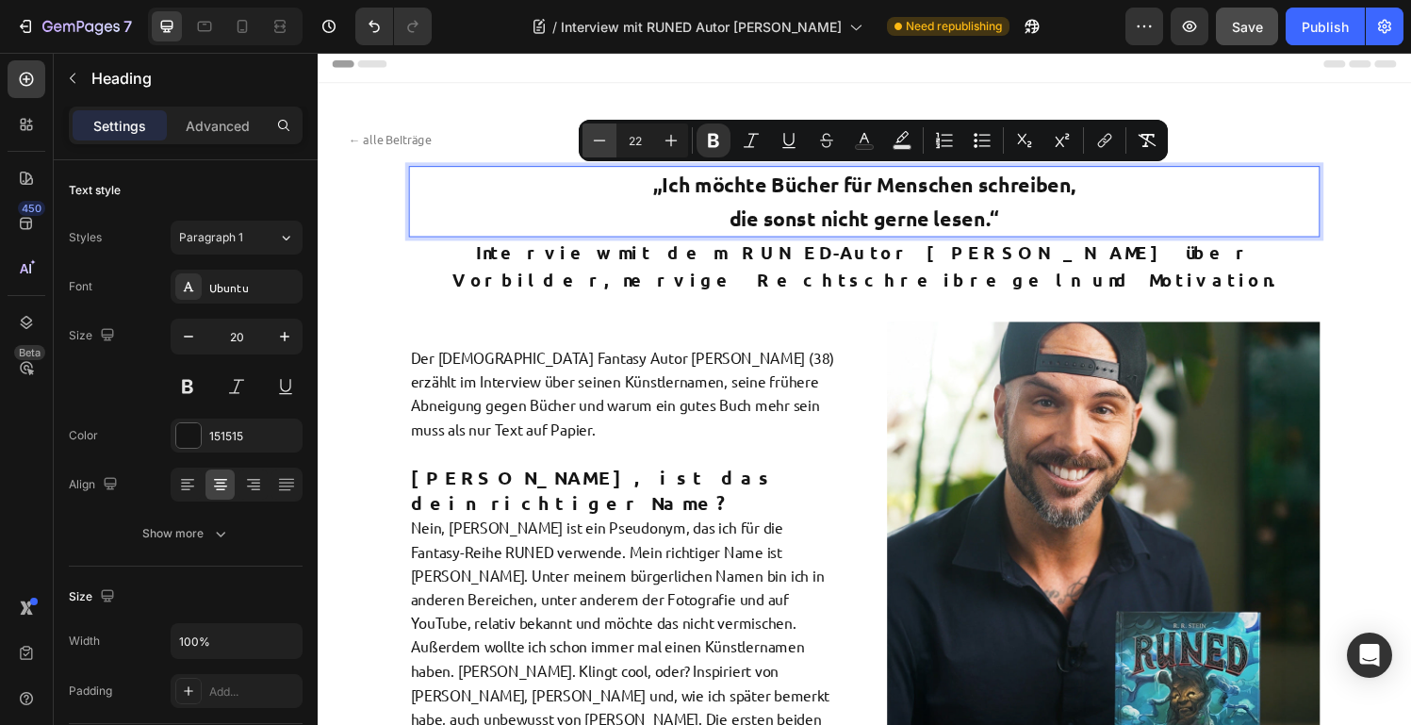
click at [596, 142] on icon "Editor contextual toolbar" at bounding box center [599, 140] width 19 height 19
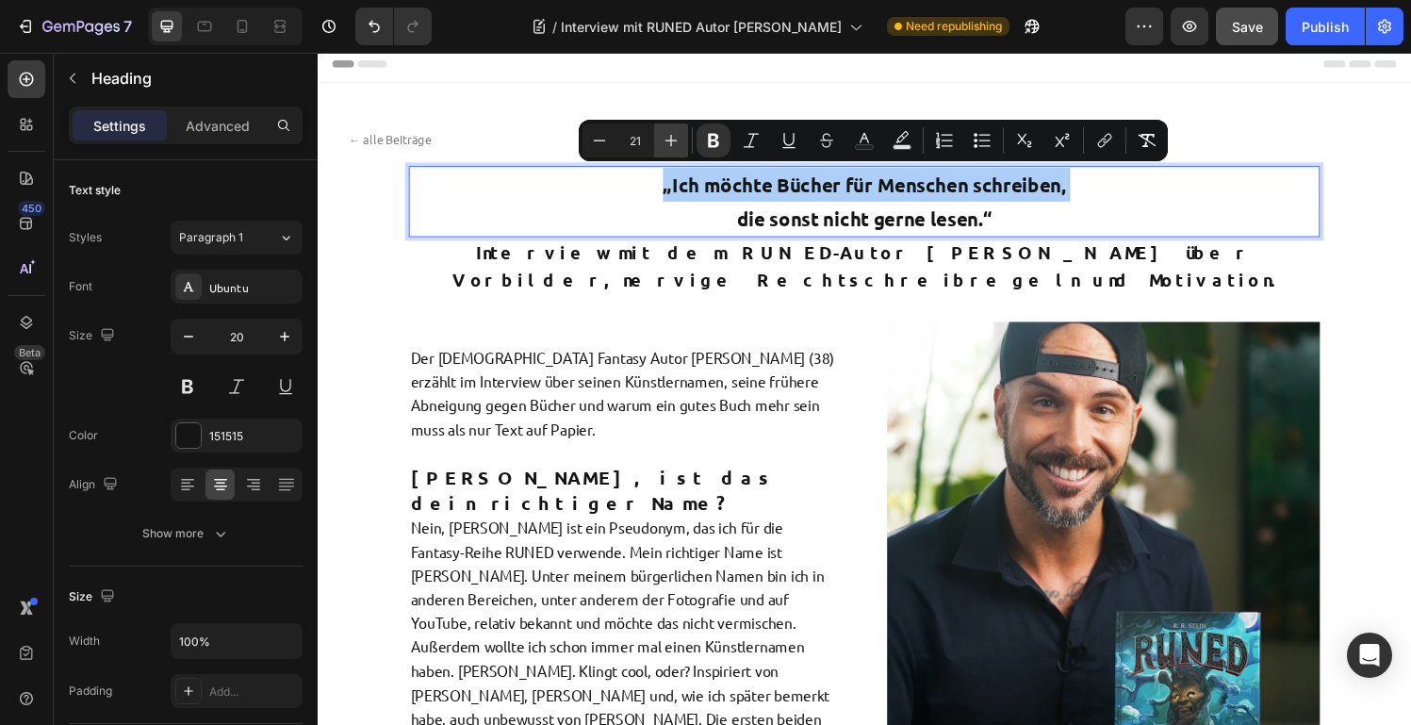
click at [669, 140] on icon "Editor contextual toolbar" at bounding box center [672, 141] width 12 height 12
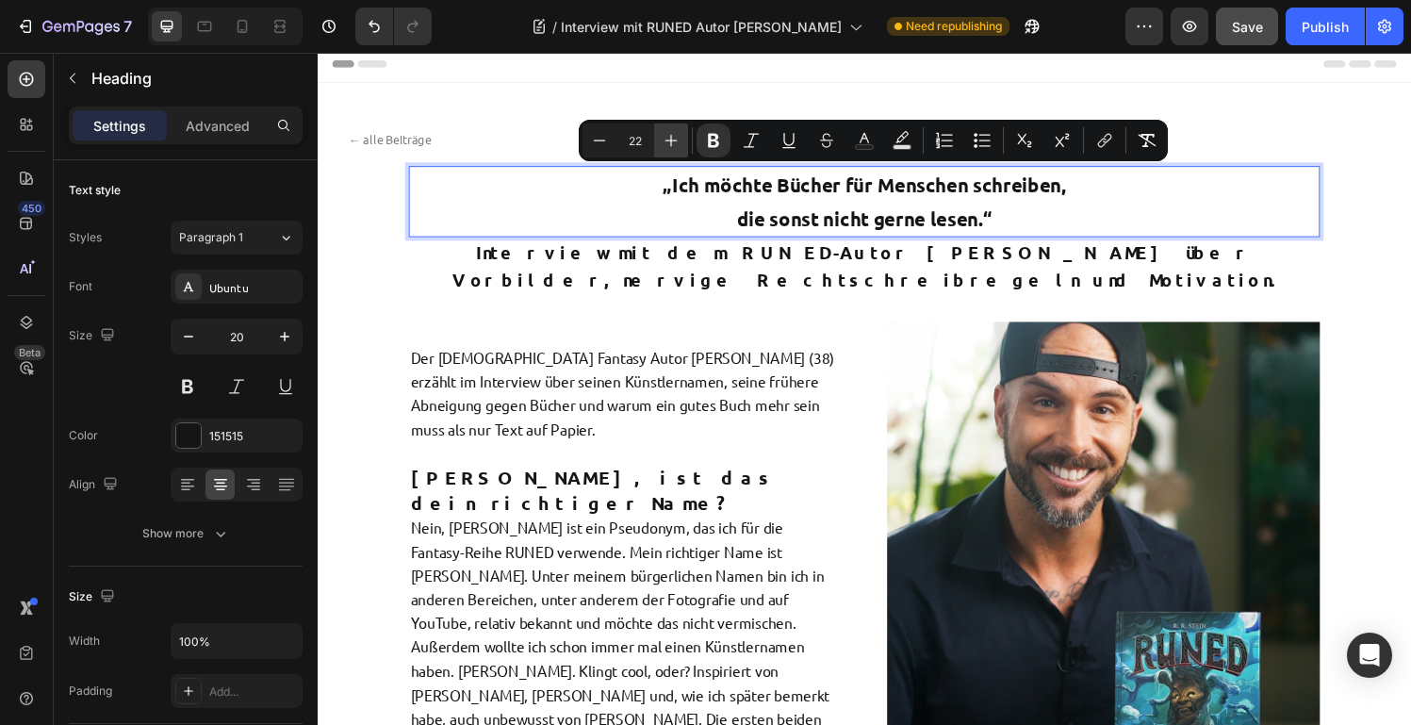
click at [669, 140] on icon "Editor contextual toolbar" at bounding box center [672, 141] width 12 height 12
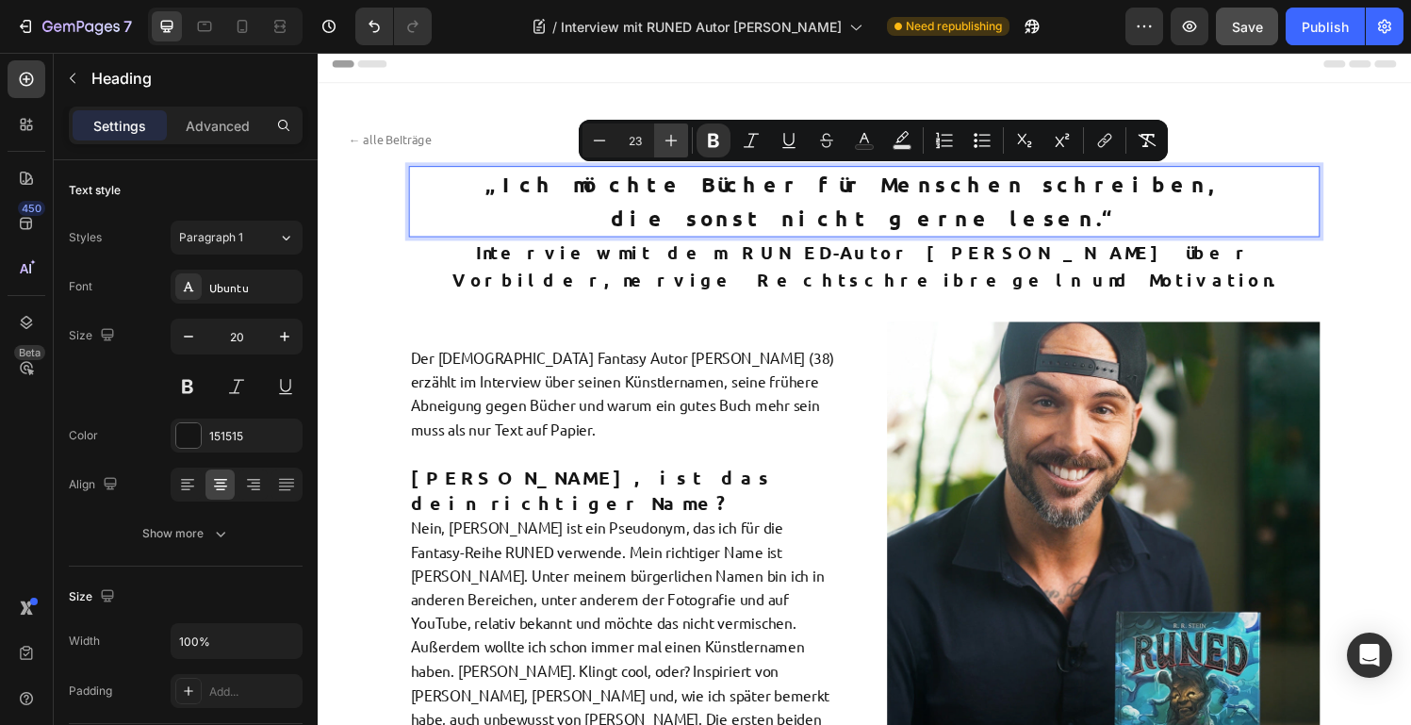
click at [669, 140] on icon "Editor contextual toolbar" at bounding box center [672, 141] width 12 height 12
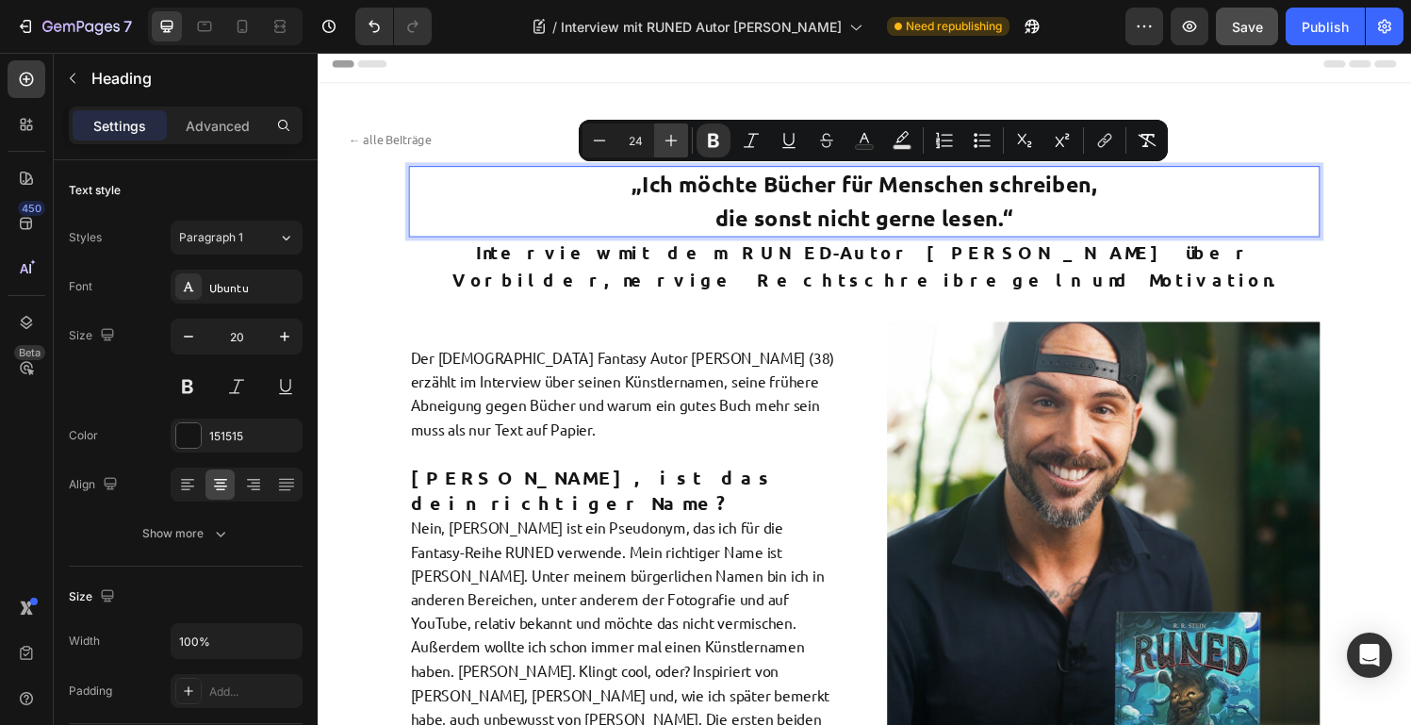
click at [669, 140] on icon "Editor contextual toolbar" at bounding box center [672, 141] width 12 height 12
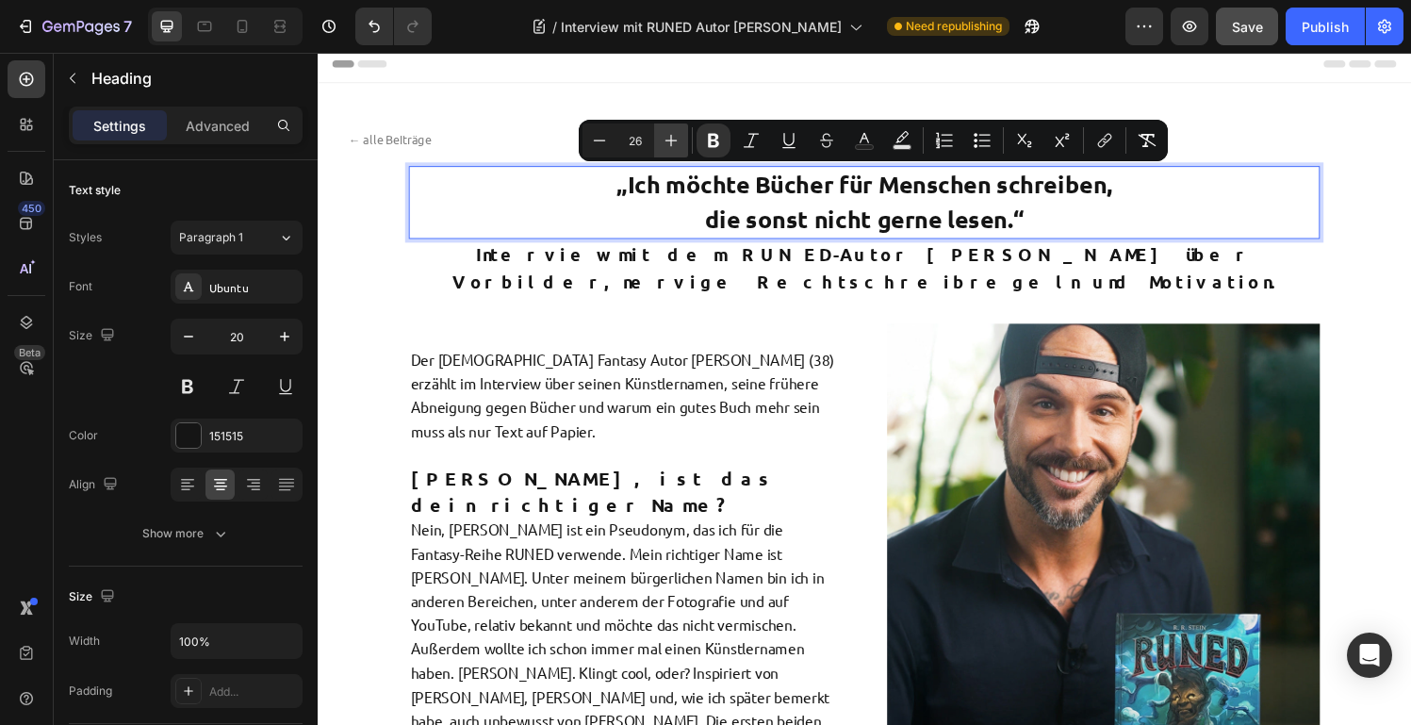
drag, startPoint x: 669, startPoint y: 140, endPoint x: 364, endPoint y: 134, distance: 305.5
click at [669, 140] on icon "Editor contextual toolbar" at bounding box center [672, 141] width 12 height 12
type input "27"
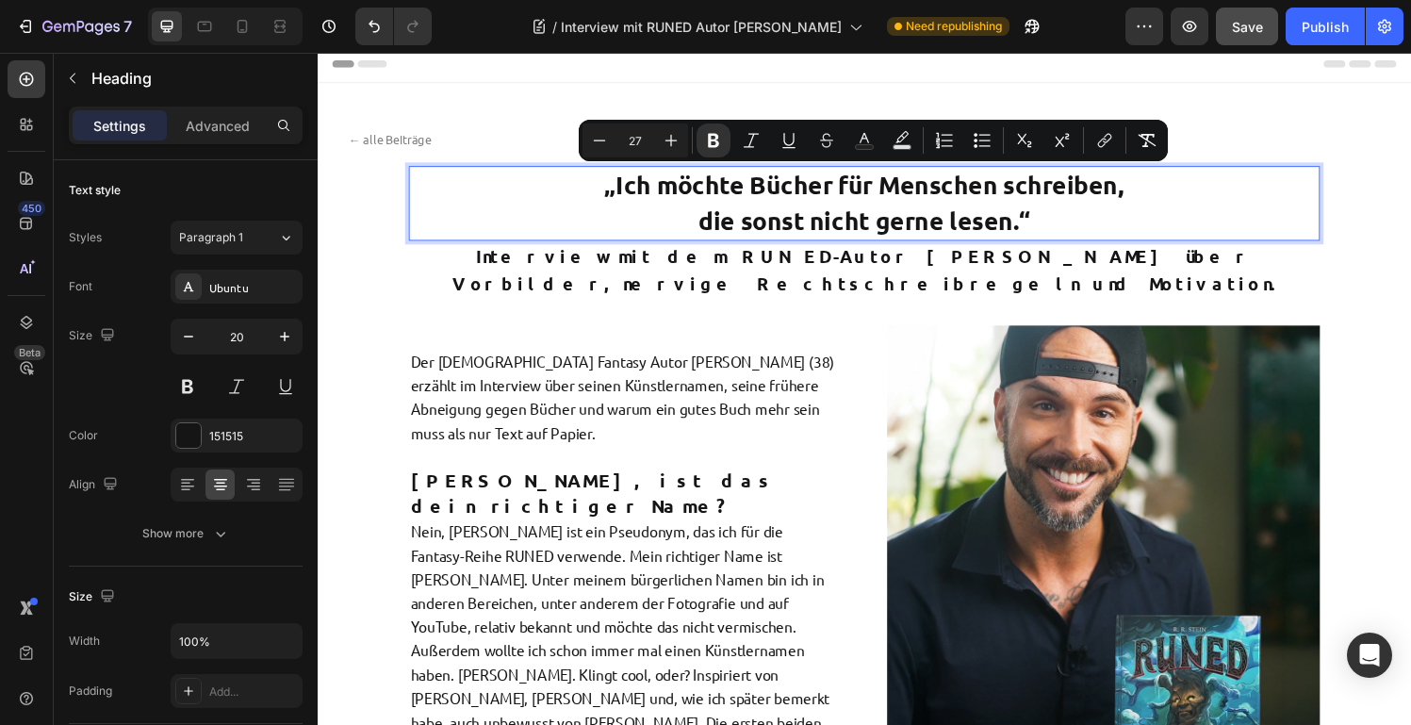
click at [708, 225] on p "„Ich möchte Bücher für Menschen schreiben, die sonst nicht gerne lesen.“" at bounding box center [883, 209] width 939 height 74
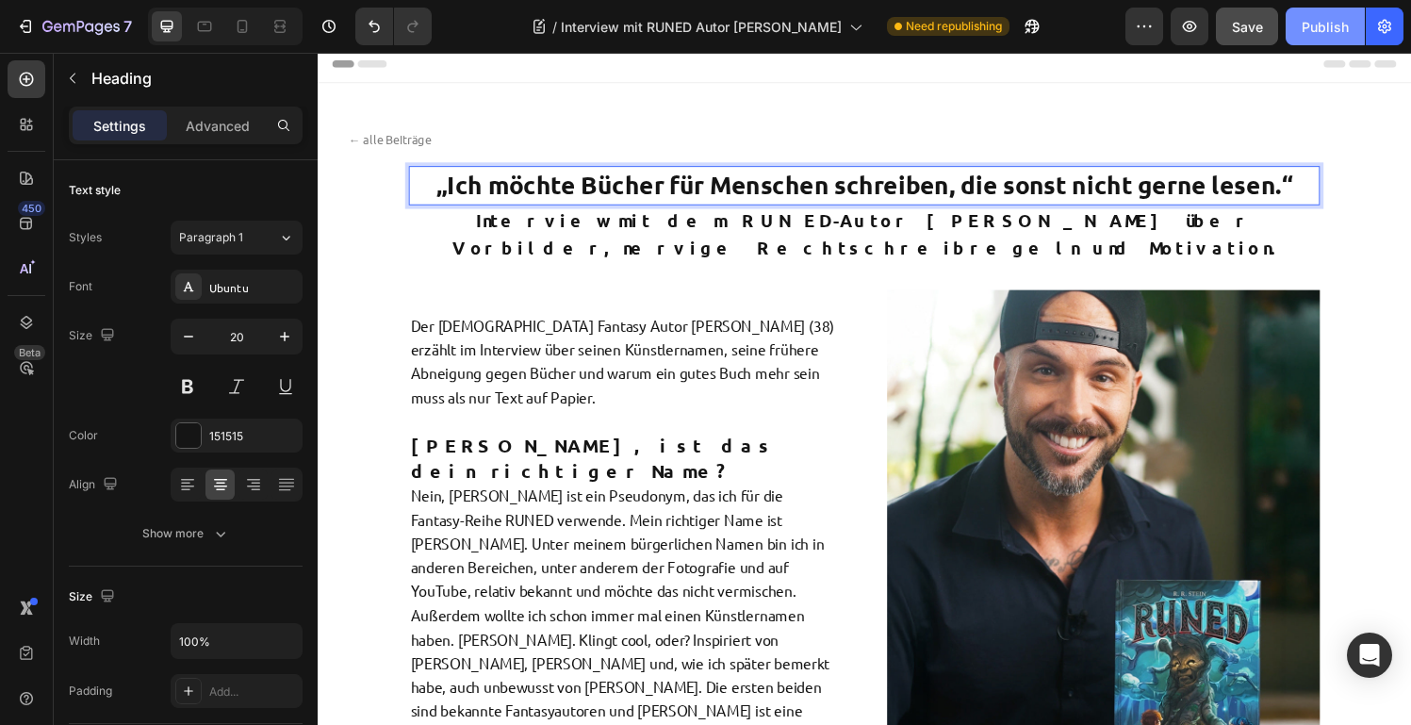
click at [1317, 34] on div "Publish" at bounding box center [1325, 27] width 47 height 20
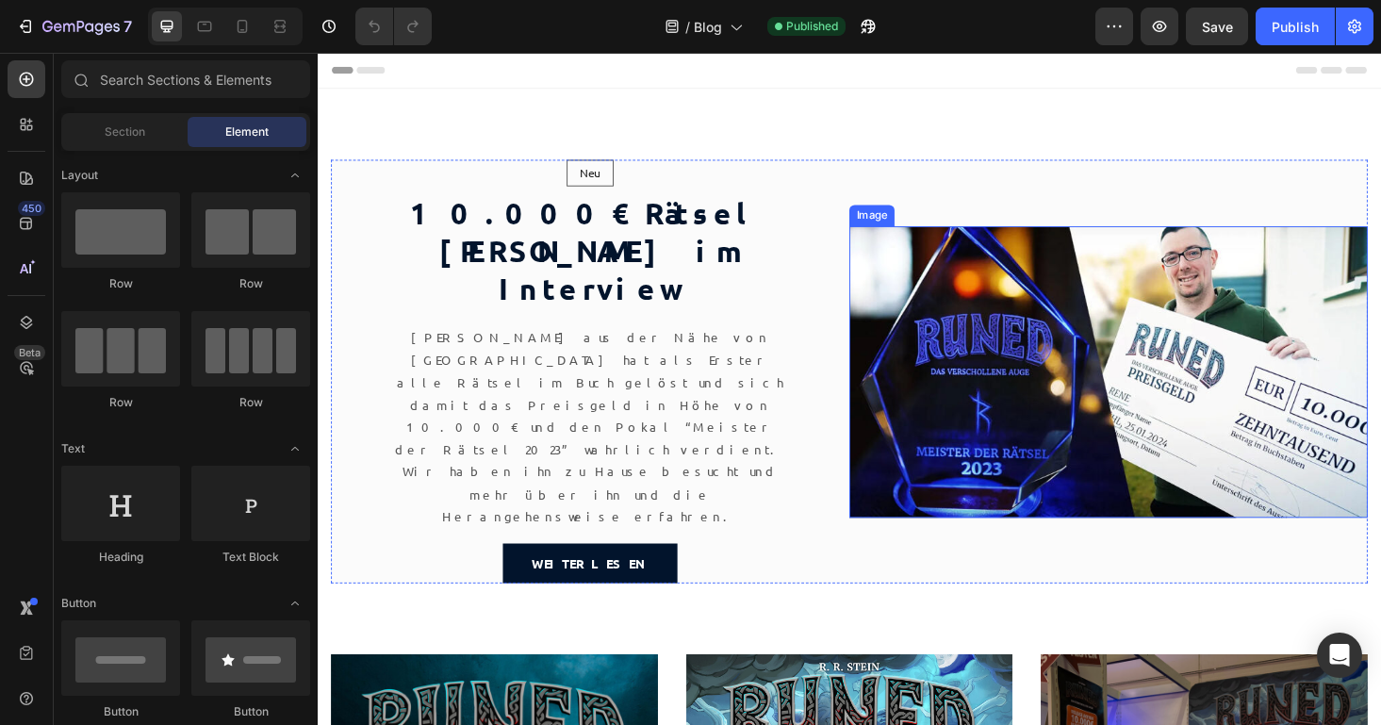
scroll to position [2, 0]
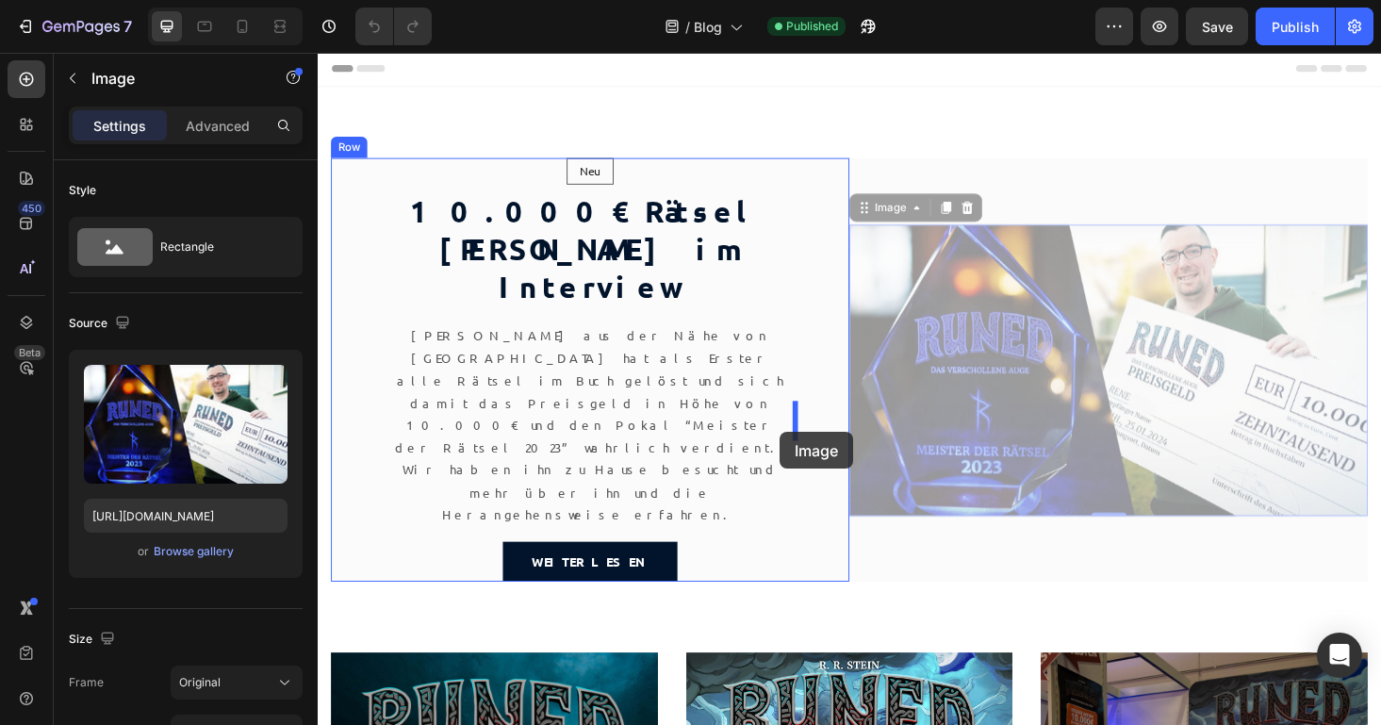
drag, startPoint x: 968, startPoint y: 337, endPoint x: 792, endPoint y: 145, distance: 260.9
click at [681, 147] on div "Neu Text block Row Row 10.000€ Rätsel [PERSON_NAME] im Interview Heading [PERSO…" at bounding box center [883, 353] width 1131 height 526
click at [540, 119] on div "Neu Text block Row Row 10.000€ Rätsel [PERSON_NAME] im Interview Heading [PERSO…" at bounding box center [883, 353] width 1131 height 526
click at [596, 254] on h2 "10.000€ Rätsel [PERSON_NAME] im Interview" at bounding box center [608, 263] width 442 height 125
click at [792, 145] on div "Neu Text block Row Row 10.000€ Rätsel [PERSON_NAME] im Interview Heading [PERSO…" at bounding box center [883, 353] width 1131 height 526
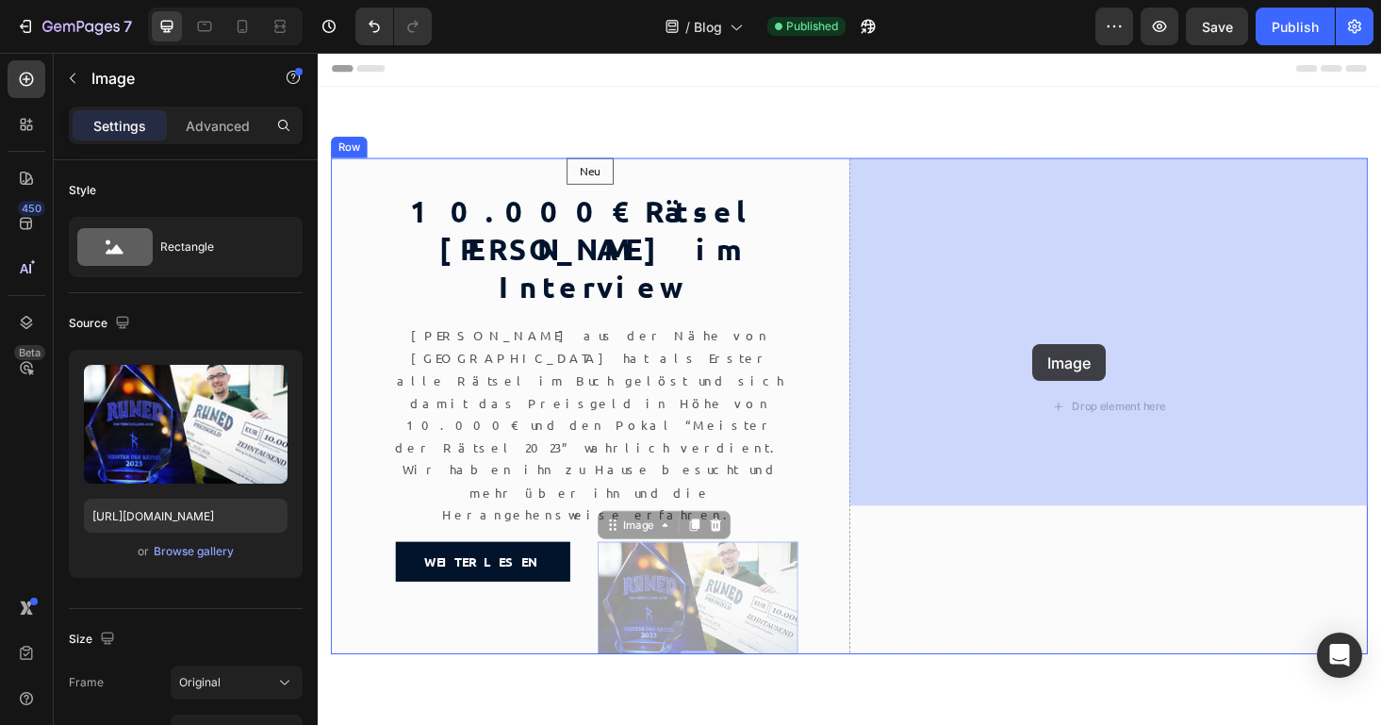
drag, startPoint x: 712, startPoint y: 486, endPoint x: 1078, endPoint y: 363, distance: 386.1
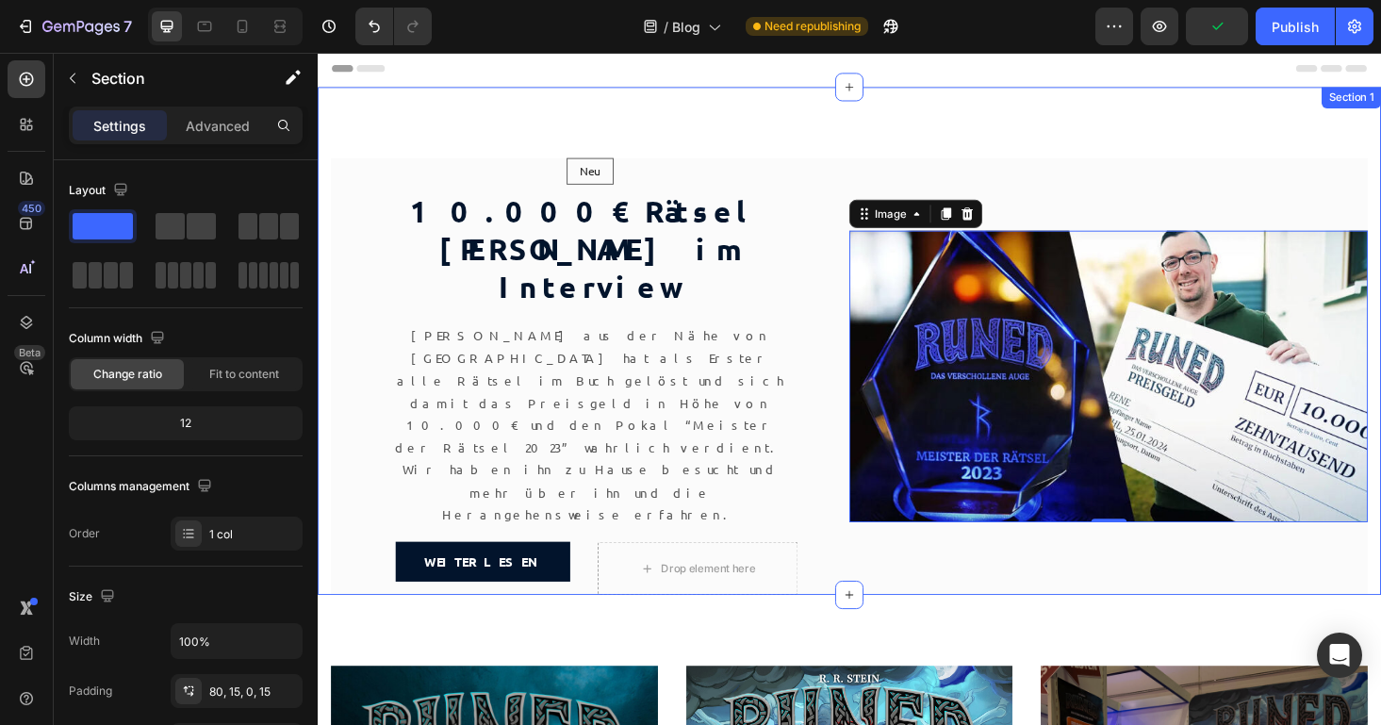
click at [734, 117] on div "Neu Text block Row Row 10.000€ Rätsel [PERSON_NAME] im Interview Heading [PERSO…" at bounding box center [883, 360] width 1131 height 540
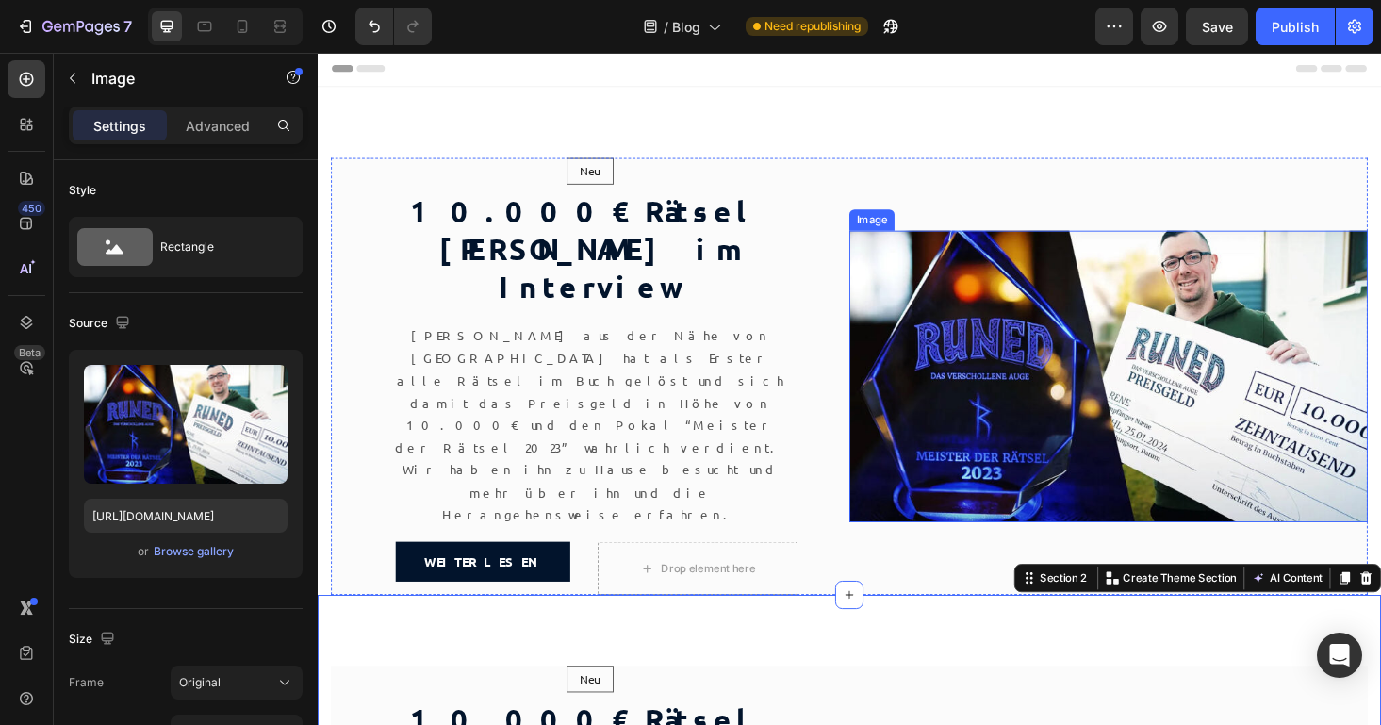
click at [1102, 323] on img at bounding box center [1158, 397] width 551 height 310
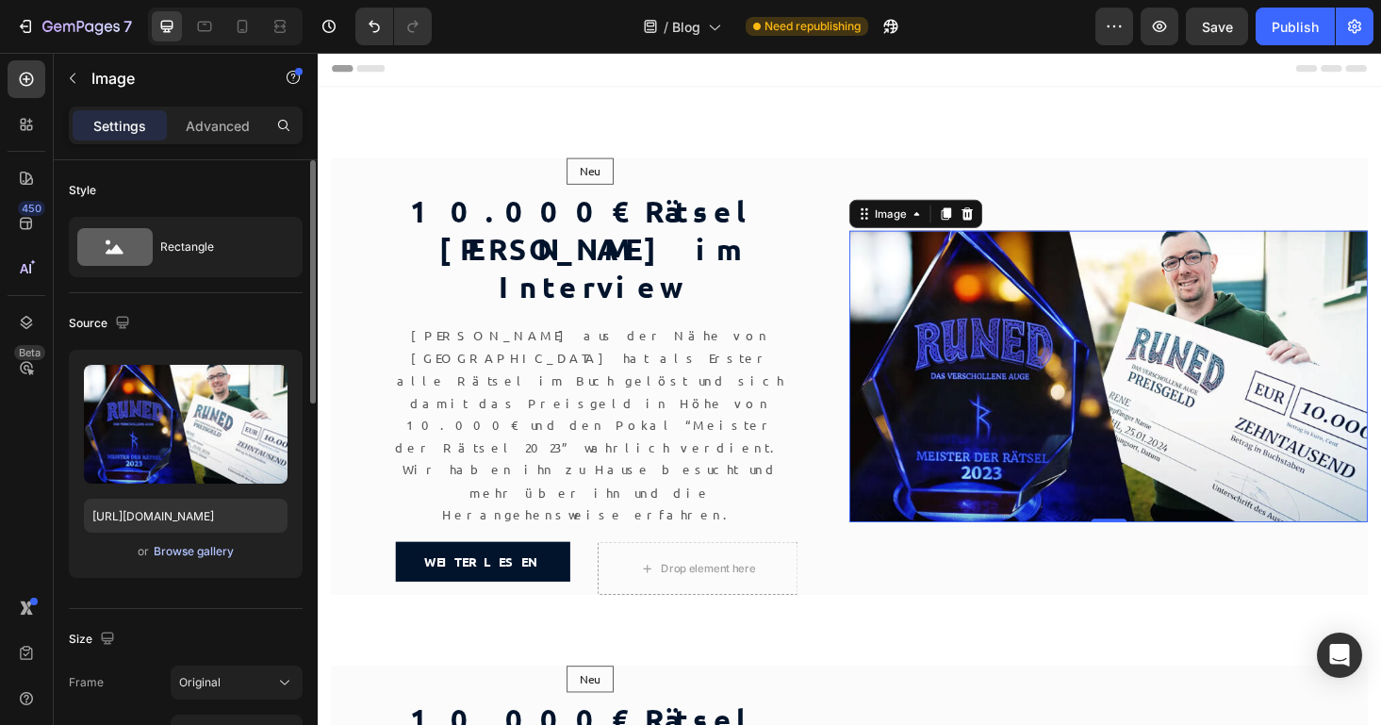
click at [206, 551] on div "Browse gallery" at bounding box center [194, 551] width 80 height 17
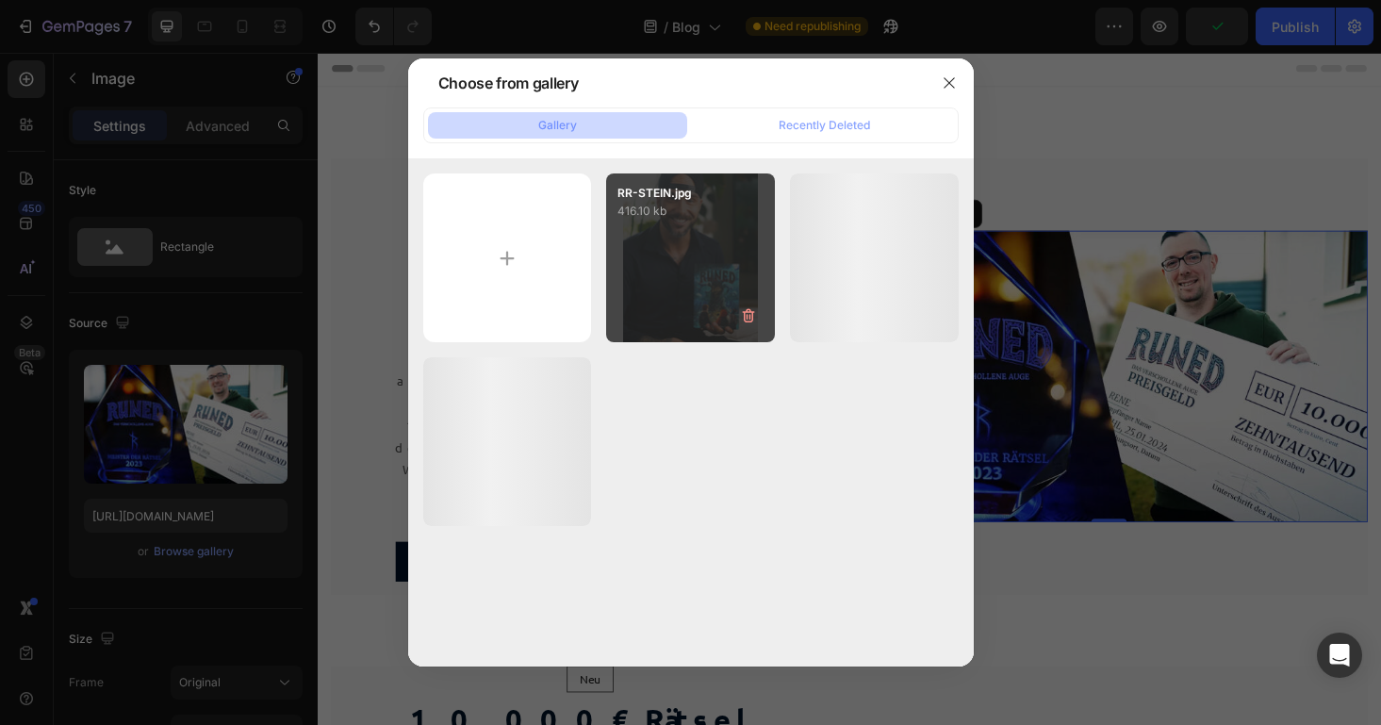
click at [691, 272] on div "RR-STEIN.jpg 416.10 kb" at bounding box center [690, 257] width 169 height 169
type input "[URL][DOMAIN_NAME]"
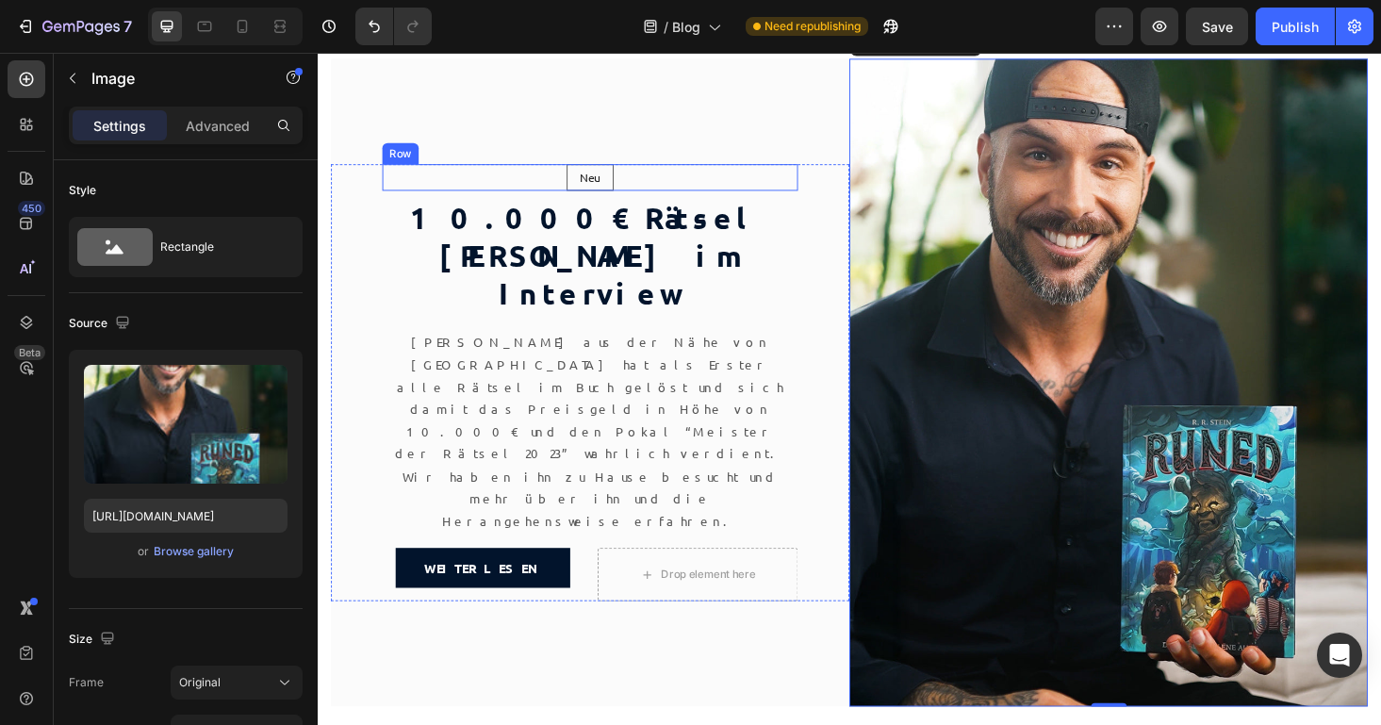
scroll to position [110, 0]
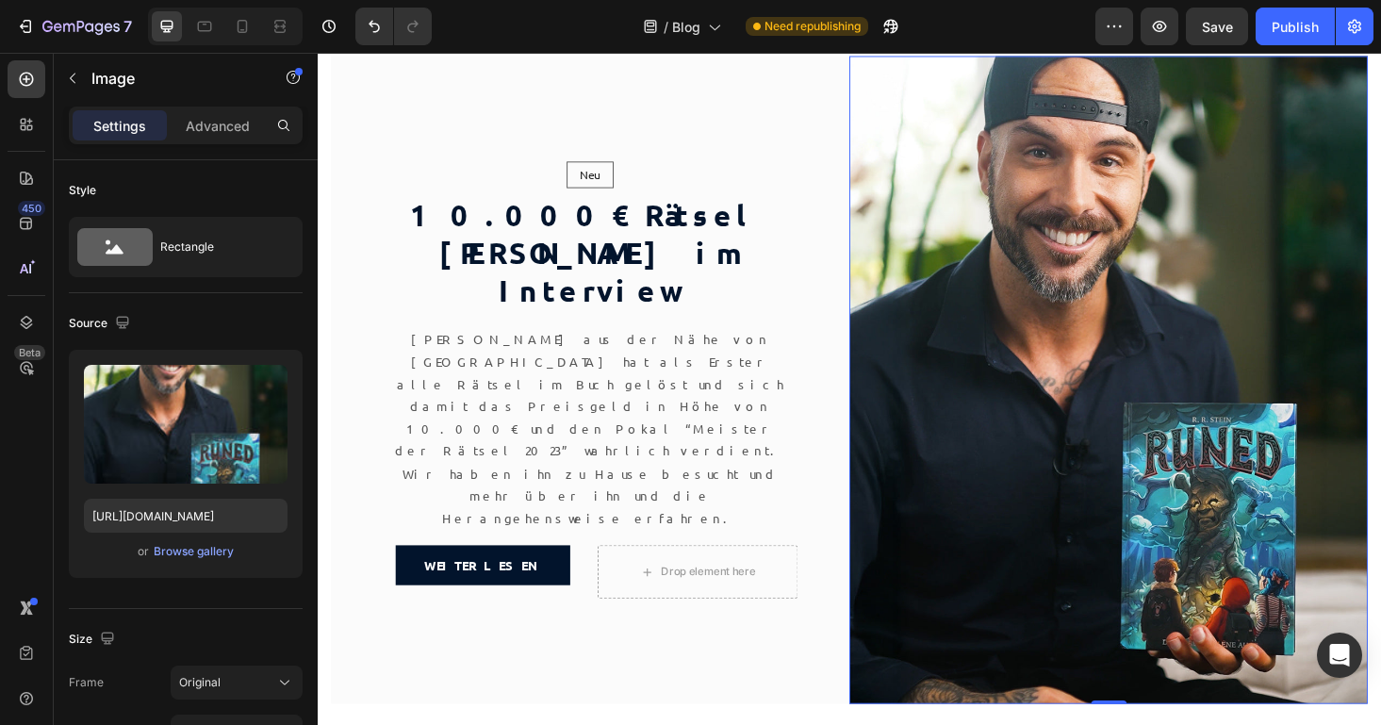
click at [1130, 275] on img at bounding box center [1158, 401] width 551 height 689
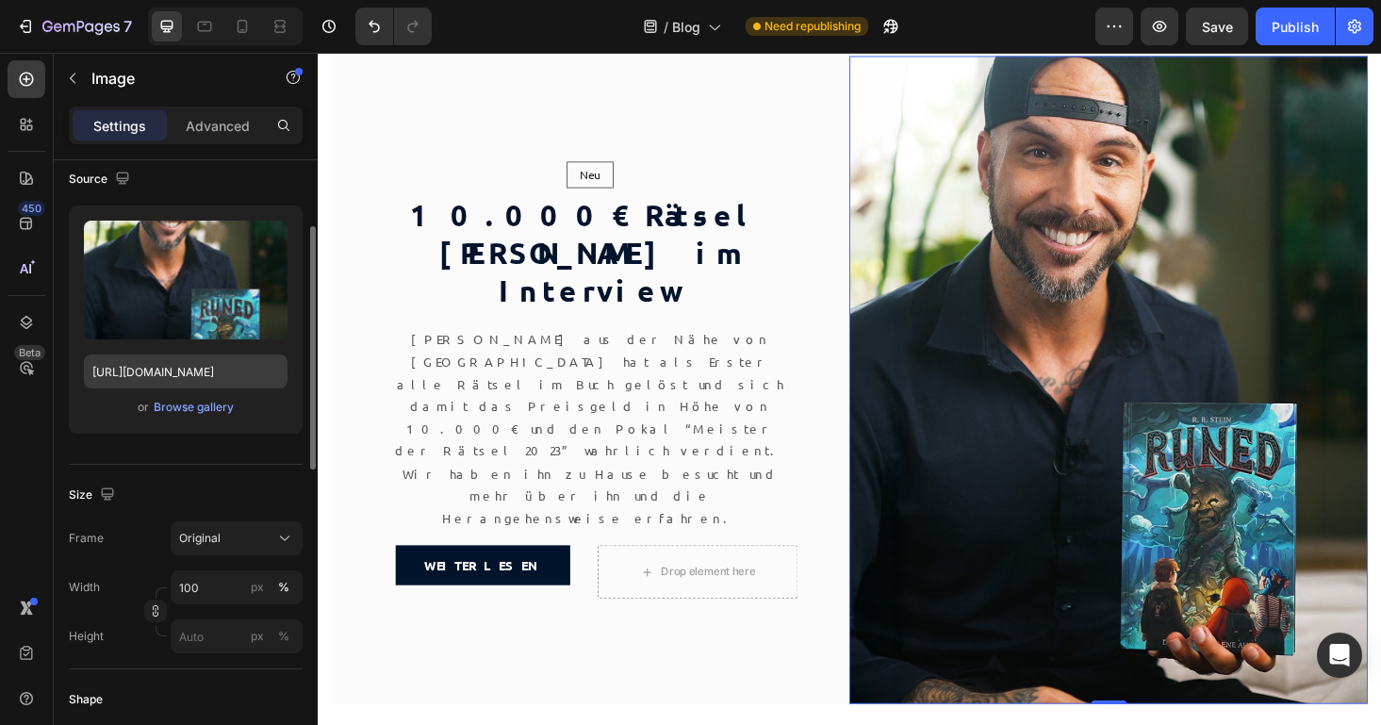
scroll to position [171, 0]
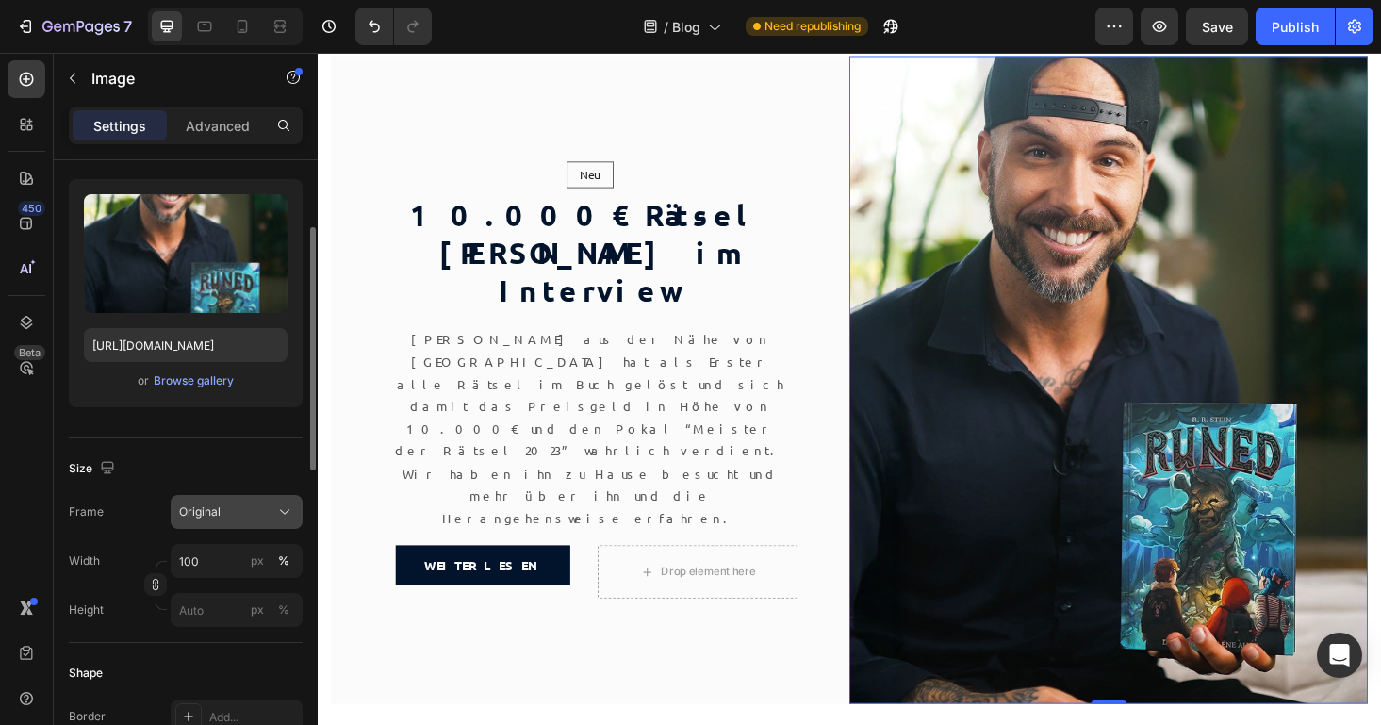
click at [235, 519] on div "Original" at bounding box center [225, 511] width 92 height 17
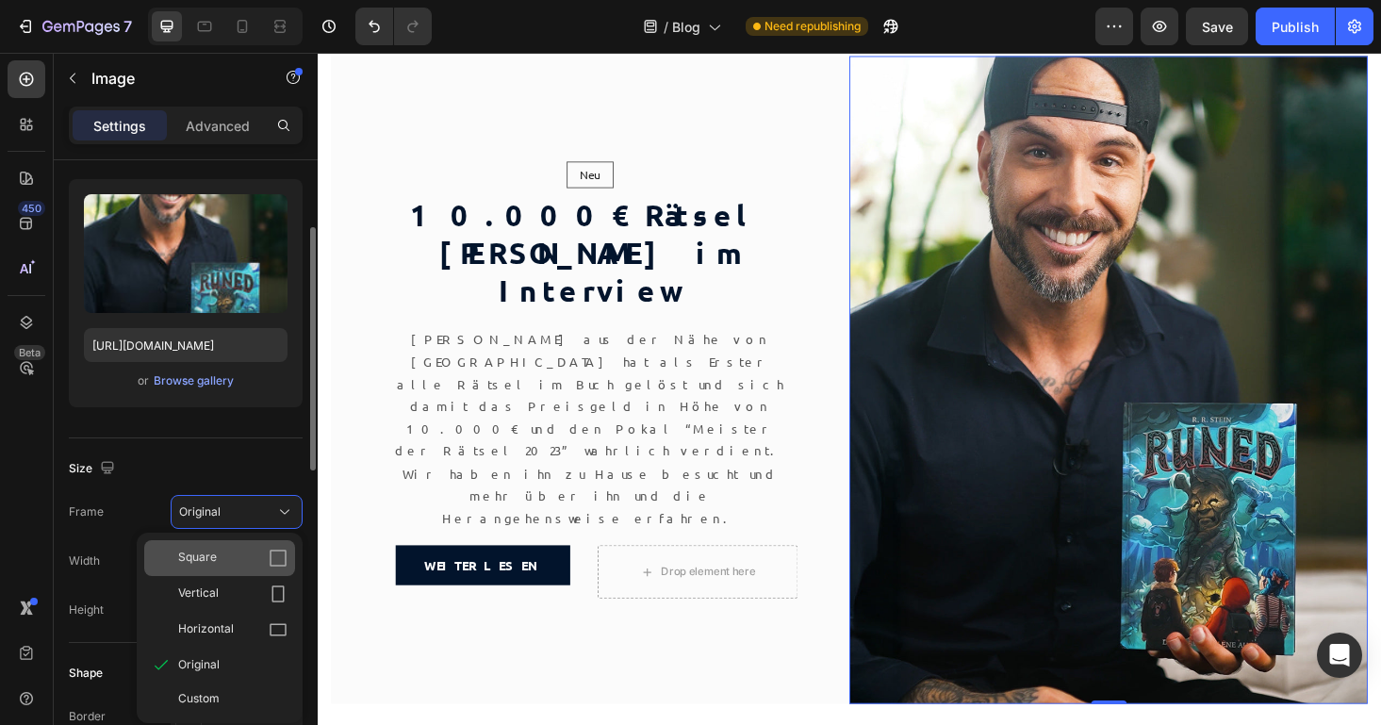
click at [272, 556] on icon at bounding box center [278, 558] width 19 height 19
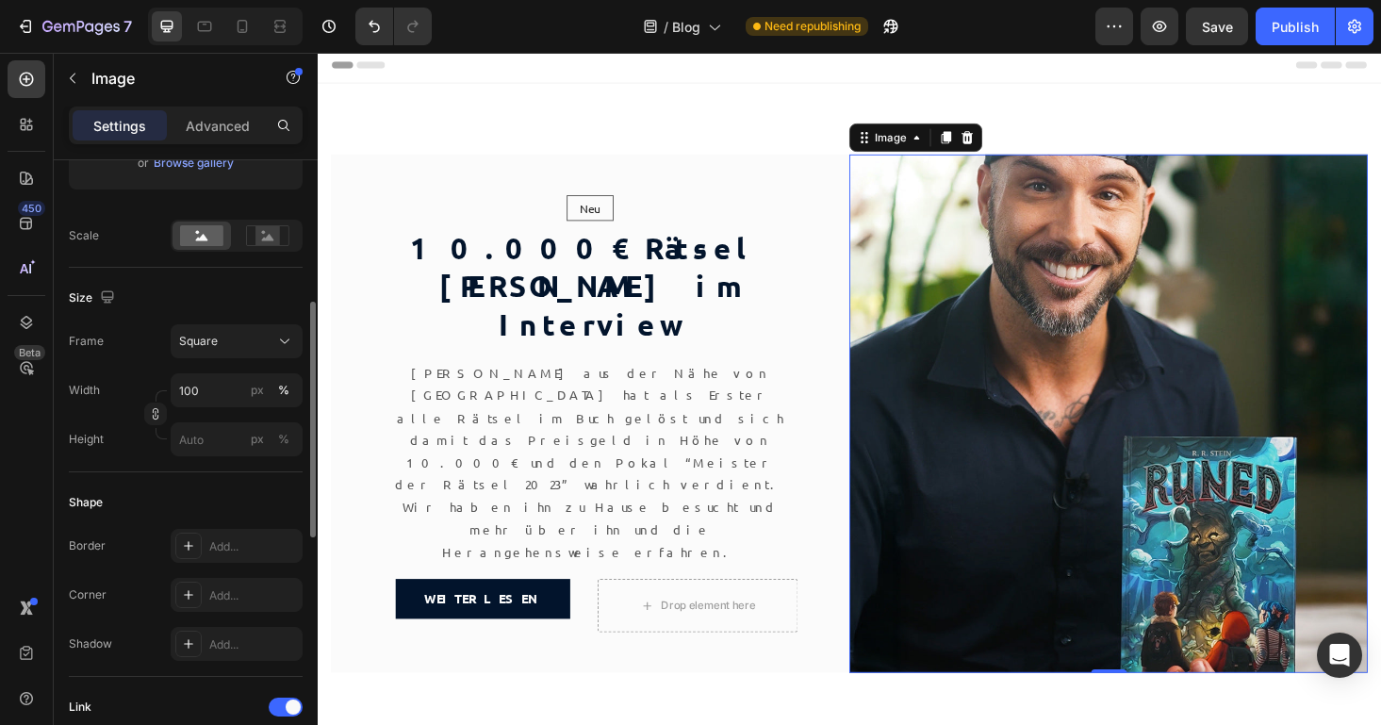
scroll to position [403, 0]
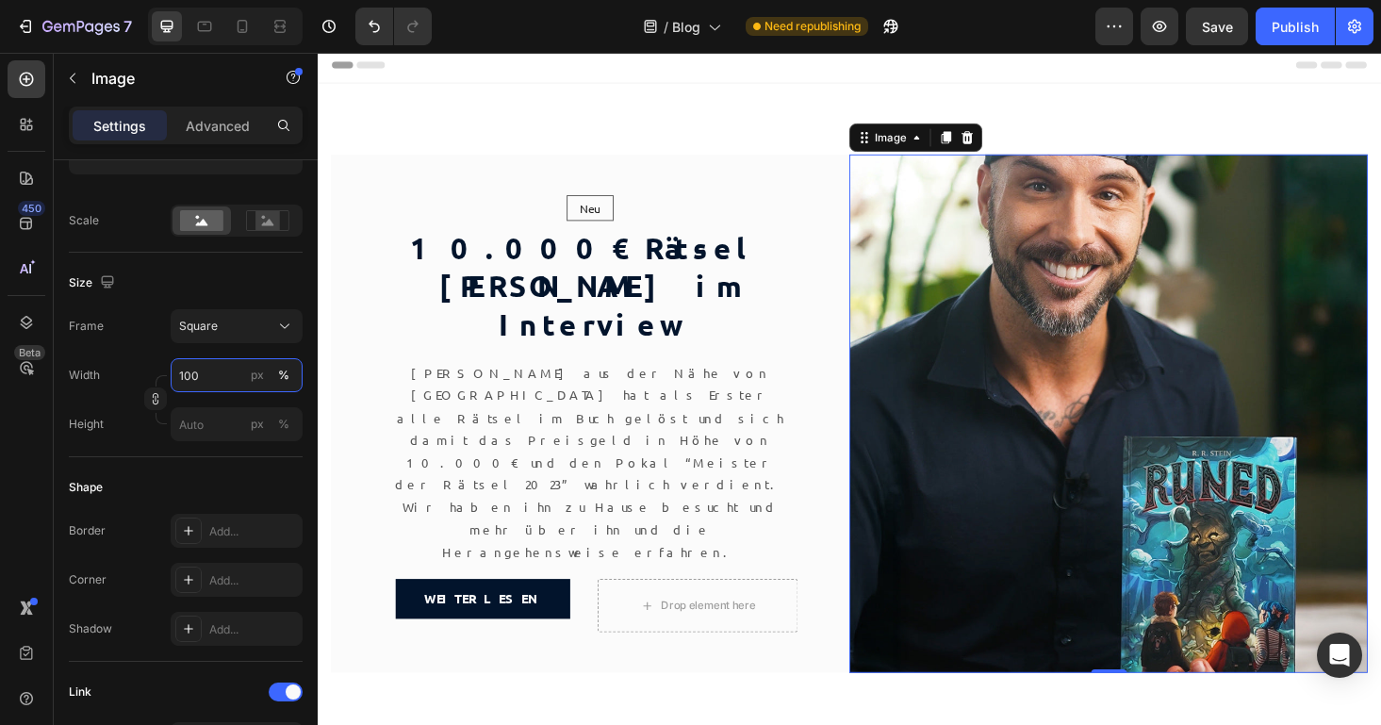
click at [193, 370] on input "100" at bounding box center [237, 375] width 132 height 34
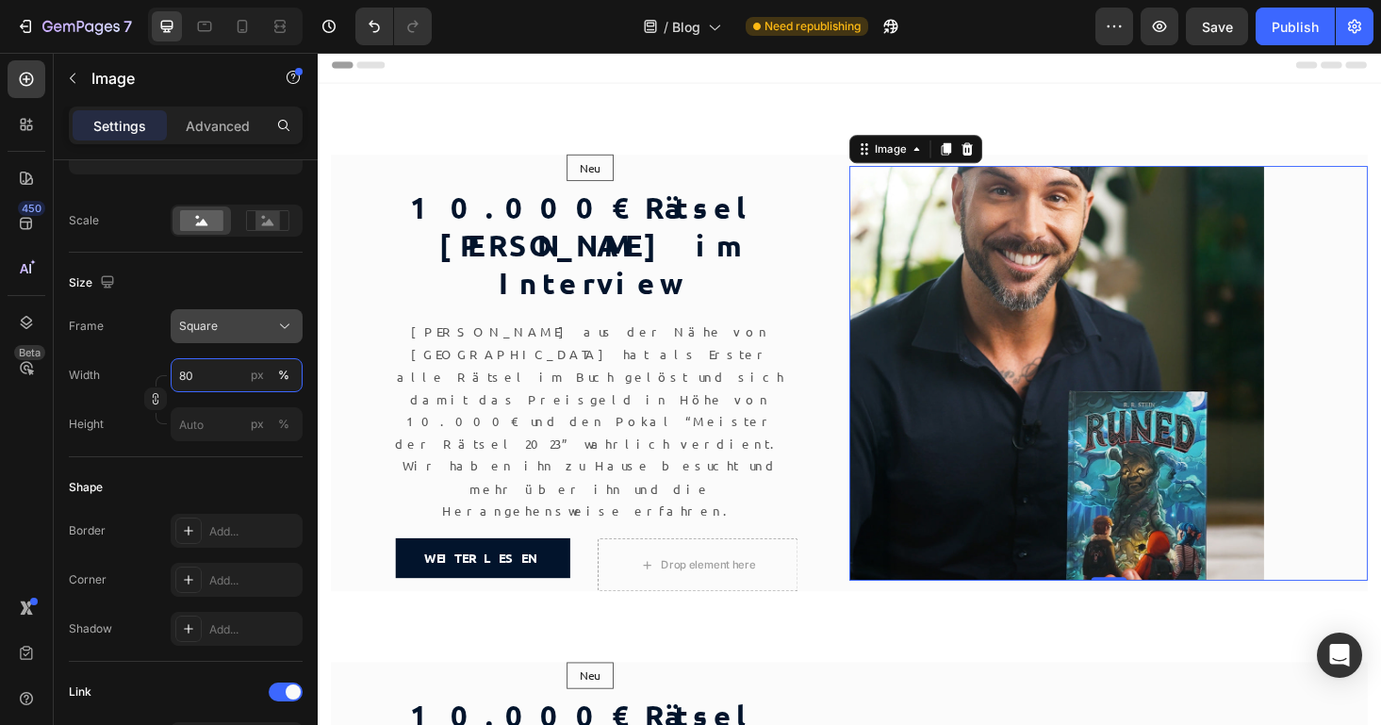
type input "80"
click at [221, 327] on div "Square" at bounding box center [225, 326] width 92 height 17
click at [250, 223] on icon at bounding box center [267, 220] width 43 height 21
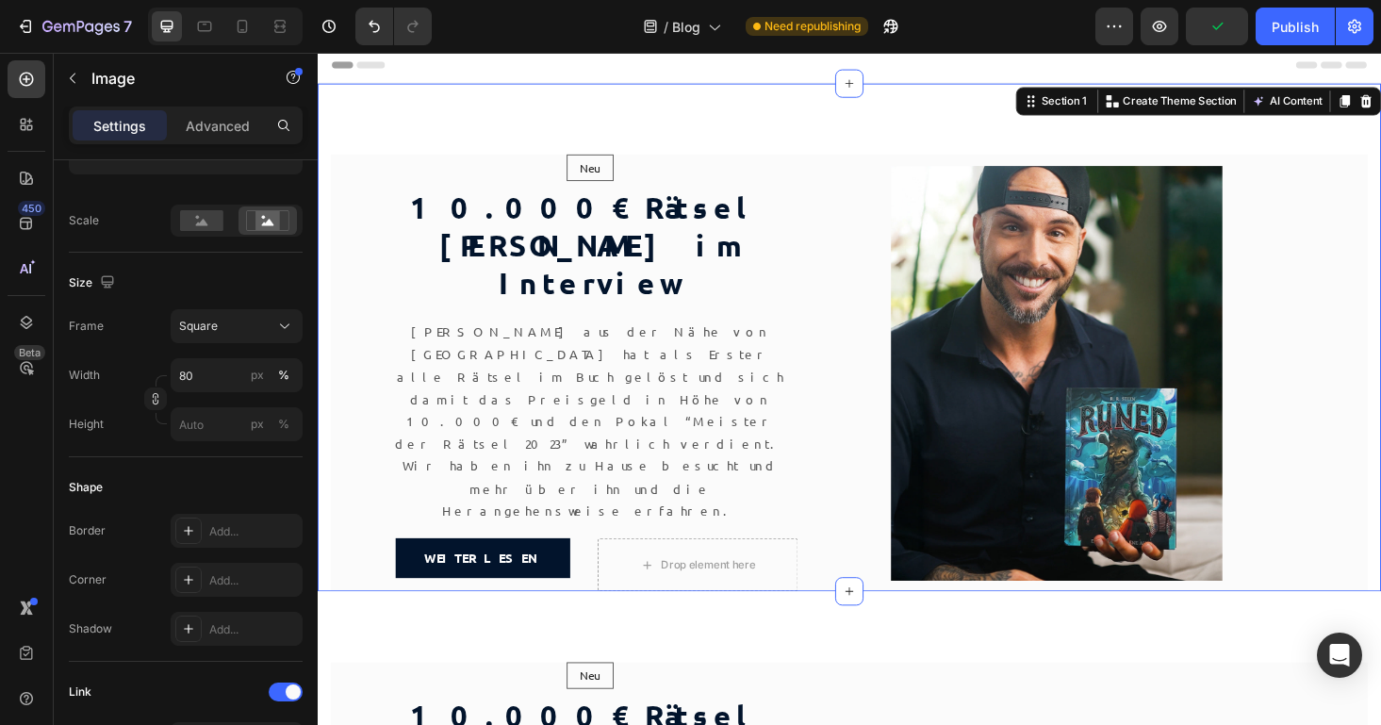
click at [715, 140] on div "Neu Text block Row Row 10.000€ Rätsel [PERSON_NAME] im Interview Heading [PERSO…" at bounding box center [883, 356] width 1131 height 540
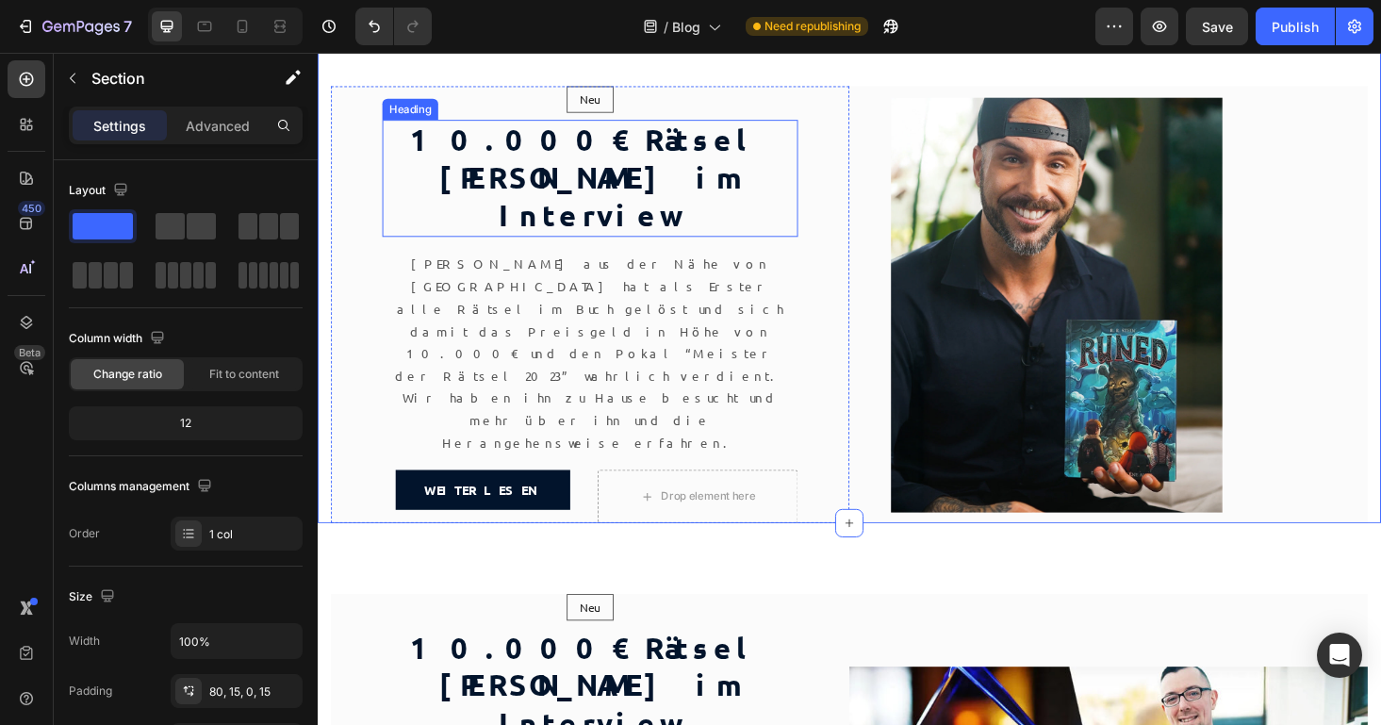
scroll to position [73, 0]
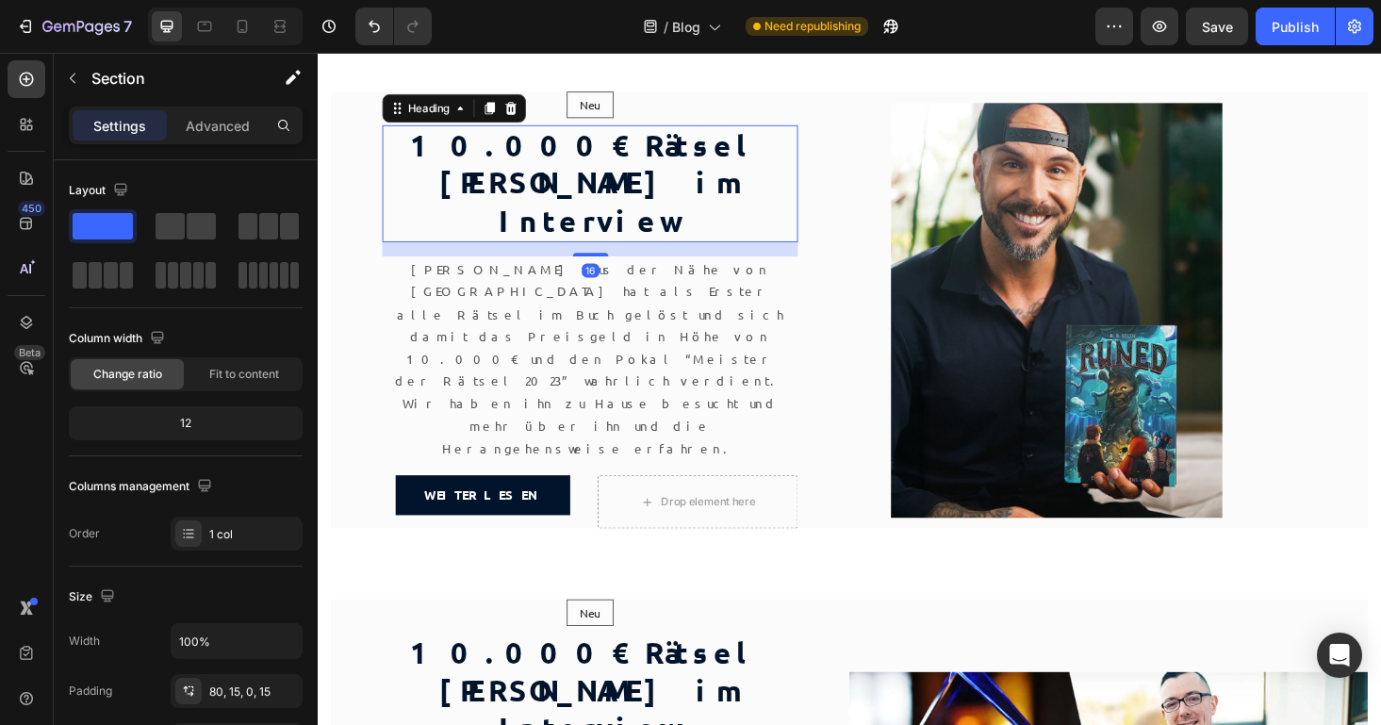
click at [567, 242] on h2 "10.000€ Rätsel [PERSON_NAME] im Interview" at bounding box center [608, 192] width 442 height 125
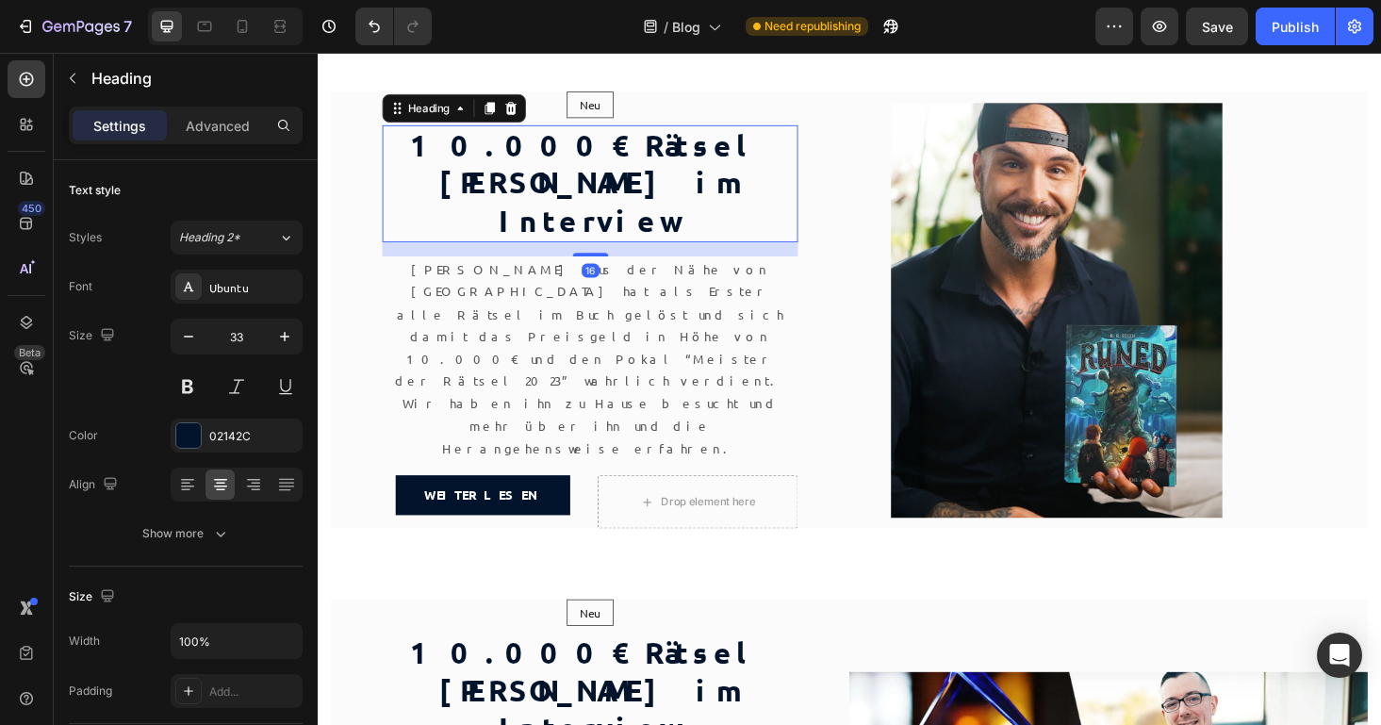
click at [567, 242] on h2 "10.000€ Rätsel [PERSON_NAME] im Interview" at bounding box center [608, 192] width 442 height 125
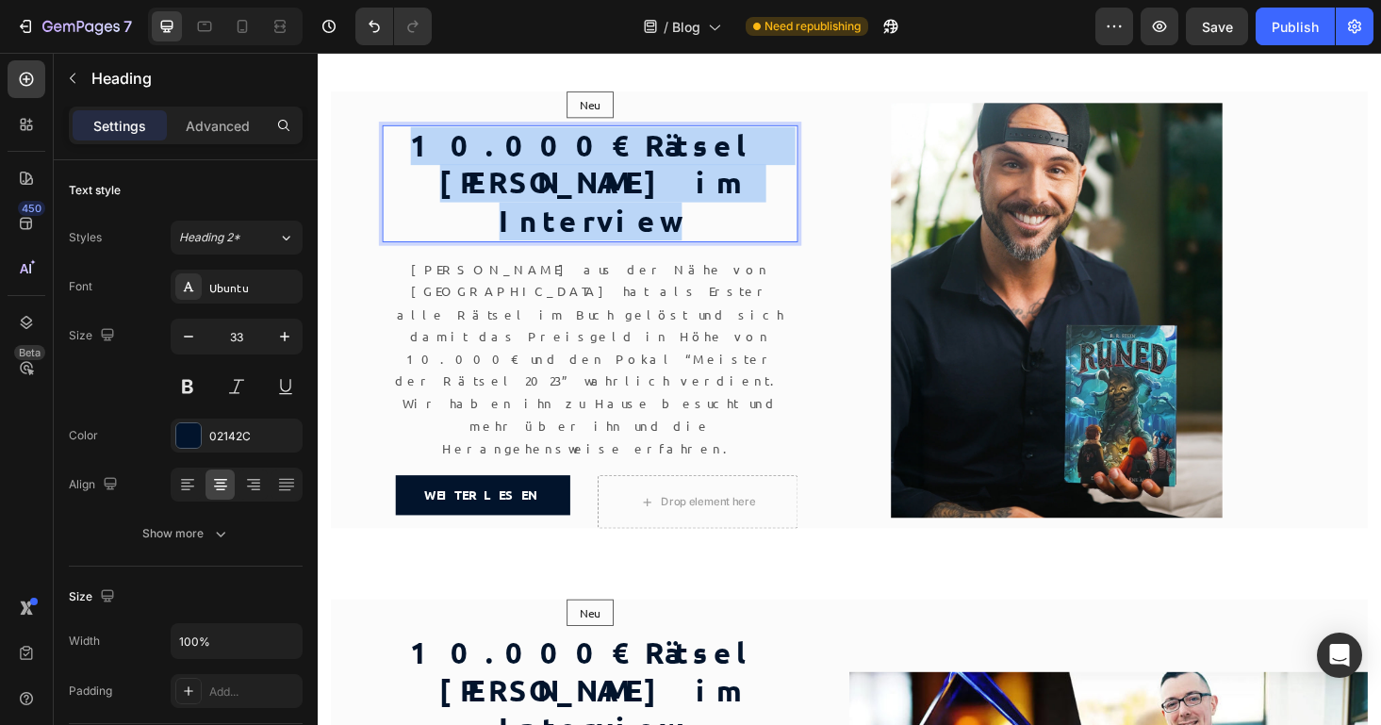
click at [567, 242] on p "10.000€ Rätsel [PERSON_NAME] im Interview" at bounding box center [607, 193] width 438 height 122
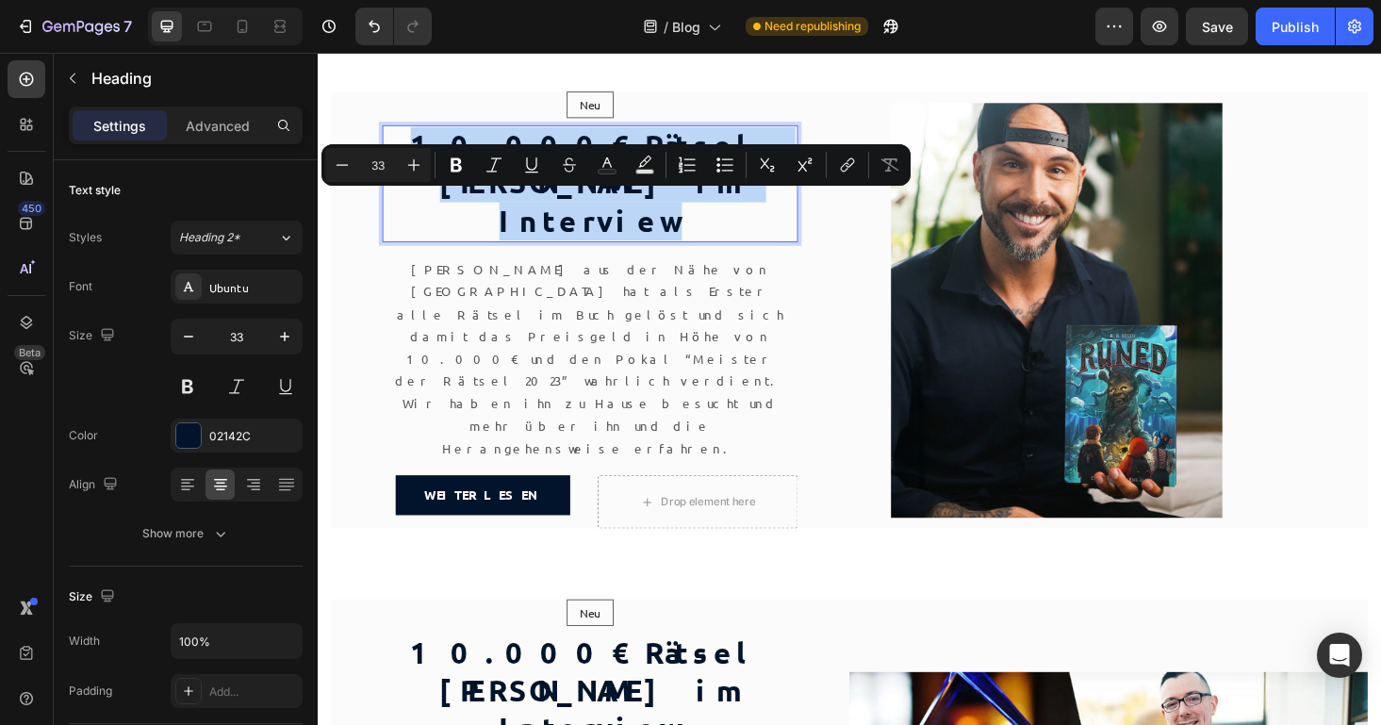
click at [535, 235] on p "10.000€ Rätsel [PERSON_NAME] im Interview" at bounding box center [607, 193] width 438 height 122
drag, startPoint x: 553, startPoint y: 260, endPoint x: 409, endPoint y: 223, distance: 148.8
click at [409, 223] on p "10.000€ Rätsel [PERSON_NAME] im Interview" at bounding box center [607, 193] width 438 height 122
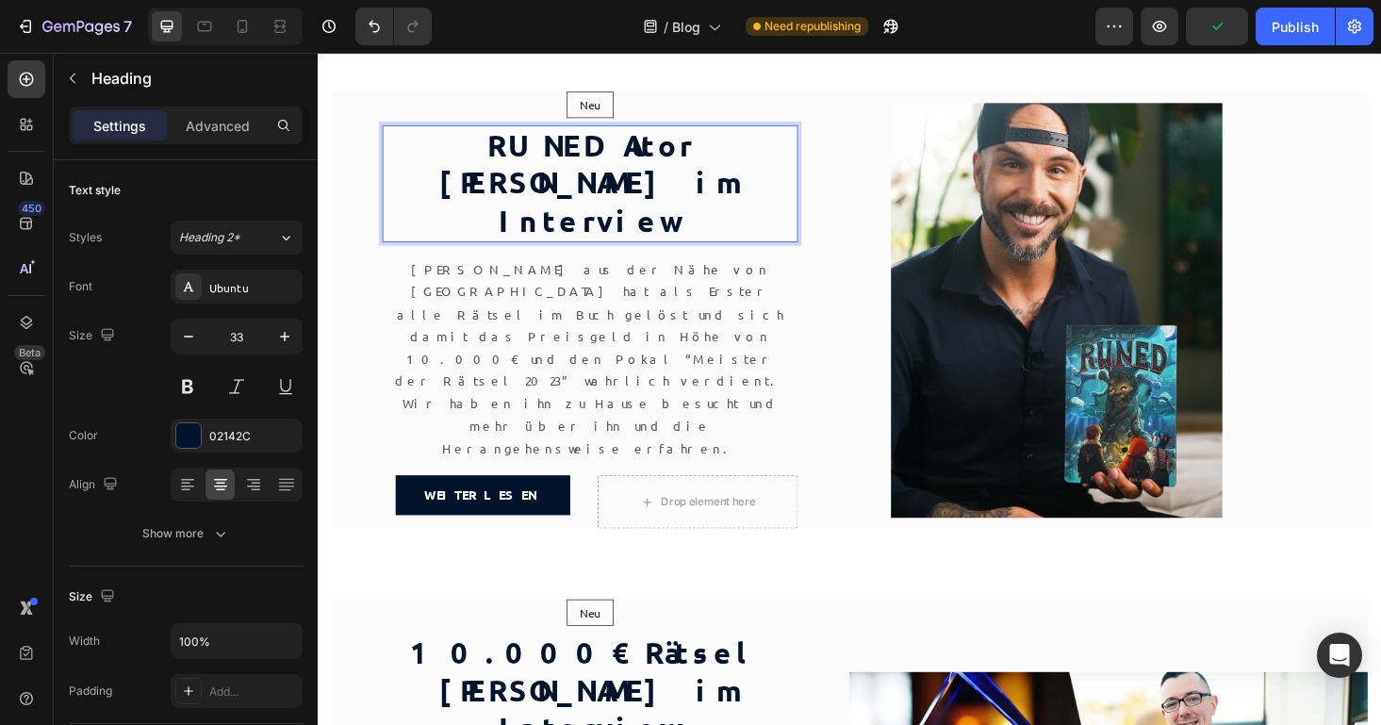
click at [623, 221] on p "RUNED Autor [PERSON_NAME] im Interview" at bounding box center [607, 193] width 438 height 122
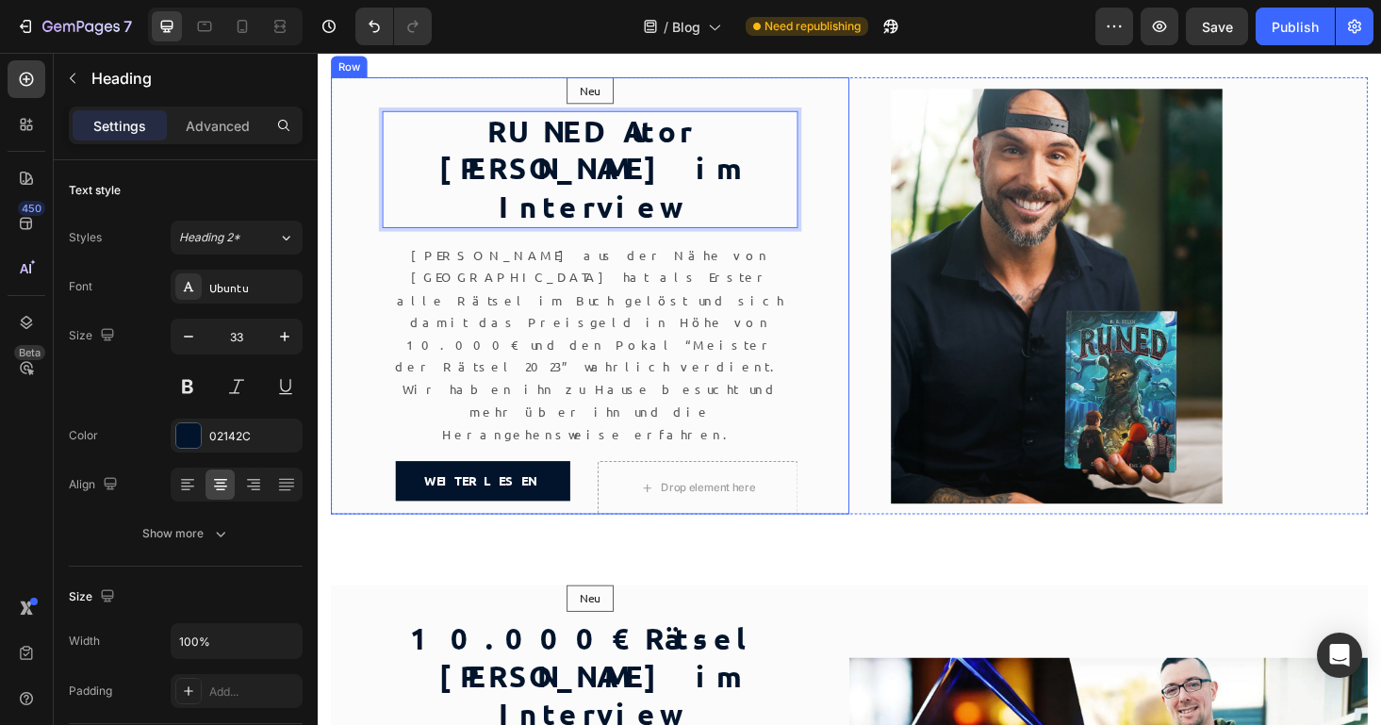
scroll to position [107, 0]
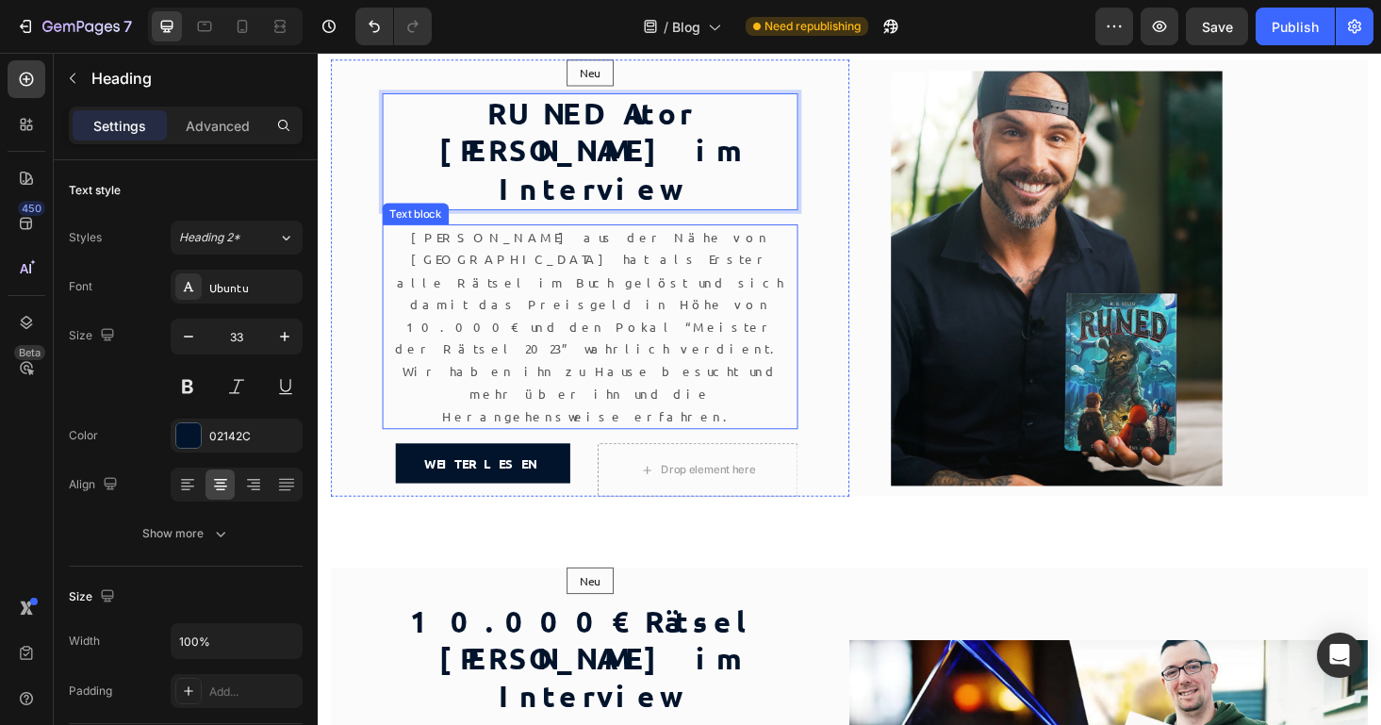
click at [521, 288] on p "[PERSON_NAME] aus der Nähe von [GEOGRAPHIC_DATA] hat als Erster alle Rätsel im …" at bounding box center [607, 345] width 438 height 214
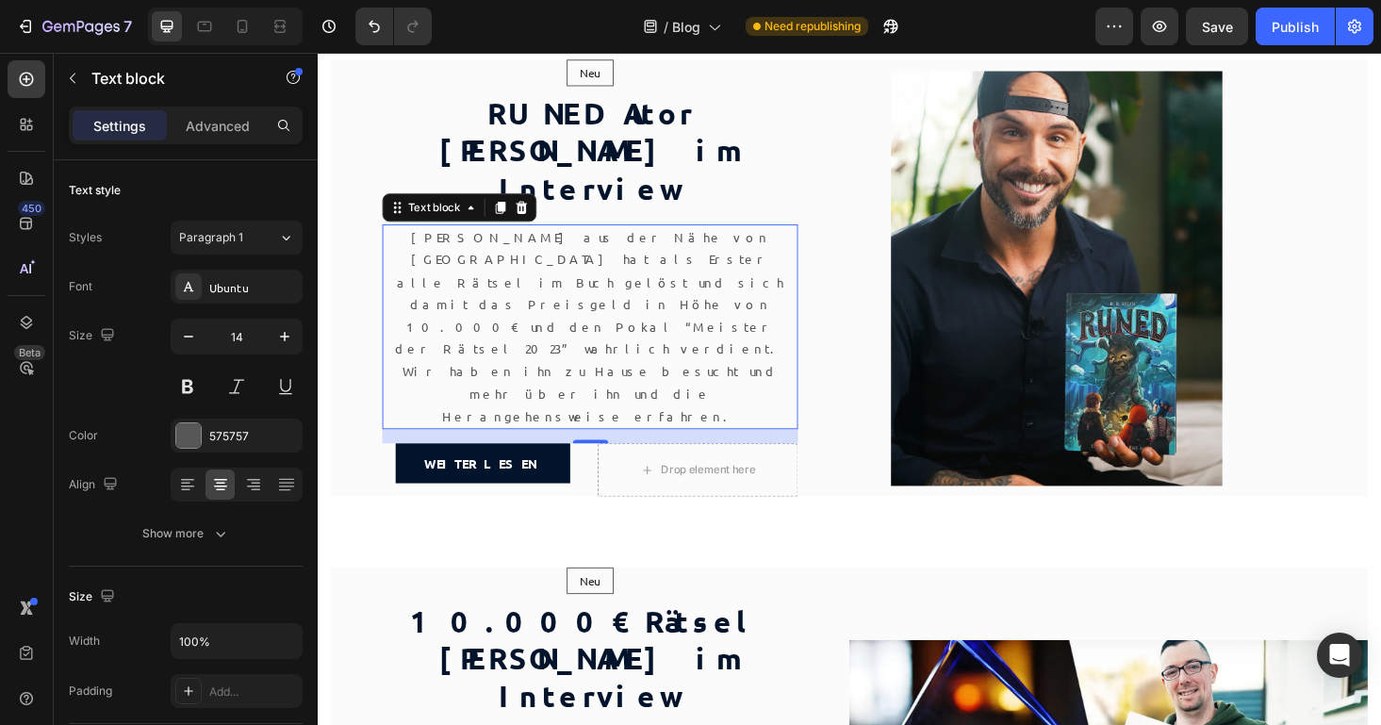
click at [521, 288] on p "[PERSON_NAME] aus der Nähe von [GEOGRAPHIC_DATA] hat als Erster alle Rätsel im …" at bounding box center [607, 345] width 438 height 214
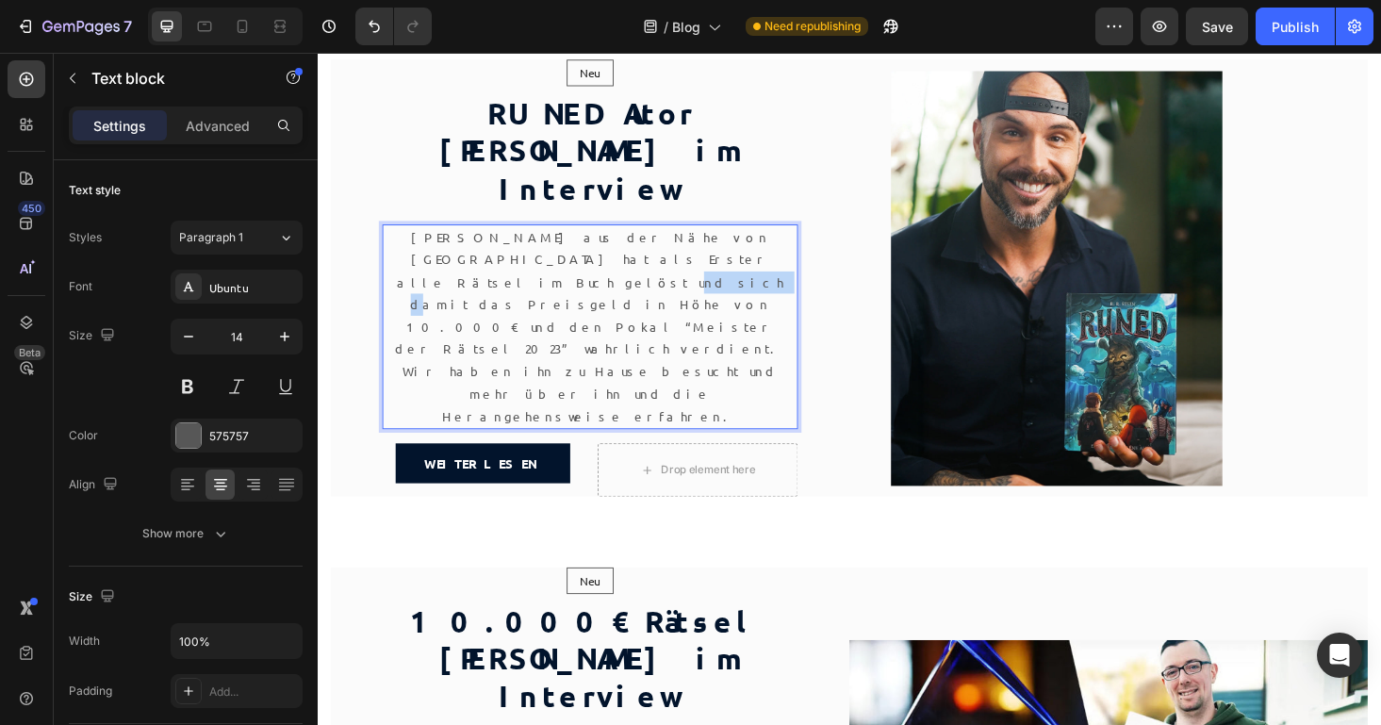
click at [521, 288] on p "[PERSON_NAME] aus der Nähe von [GEOGRAPHIC_DATA] hat als Erster alle Rätsel im …" at bounding box center [607, 345] width 438 height 214
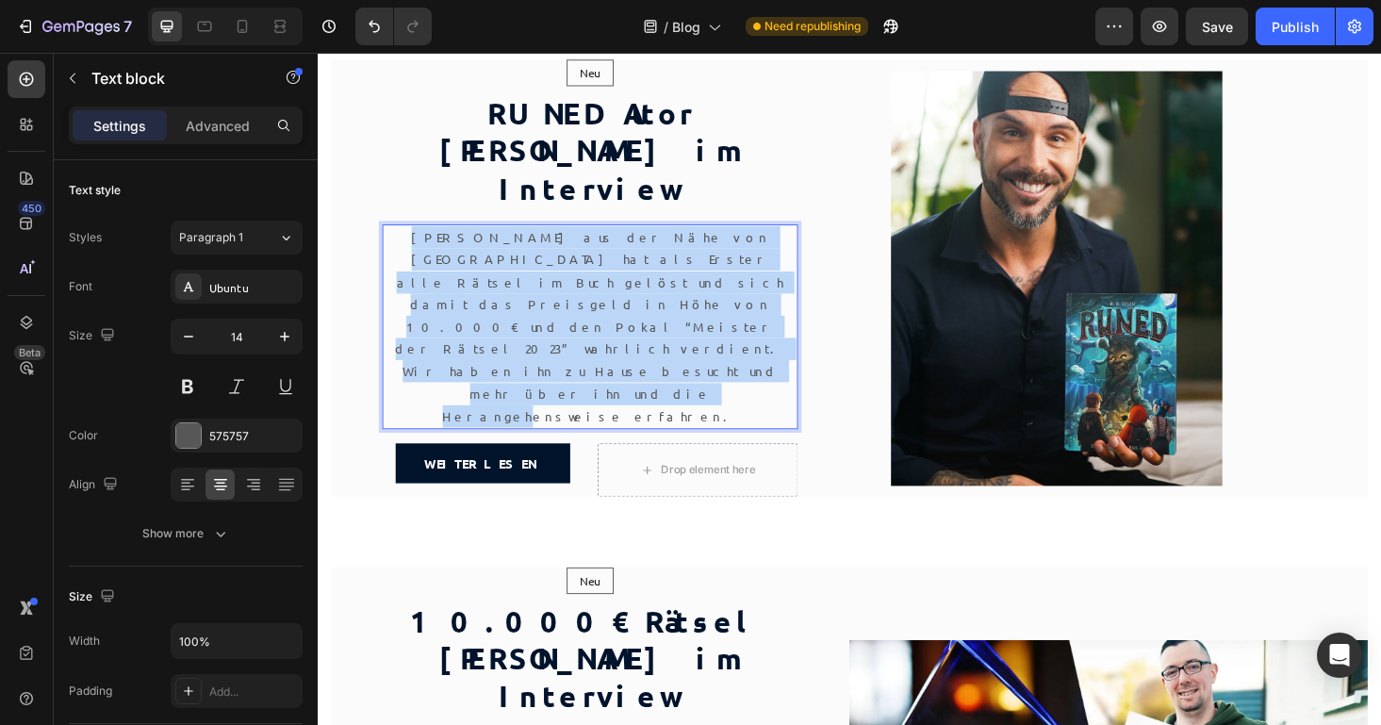
click at [521, 288] on p "[PERSON_NAME] aus der Nähe von [GEOGRAPHIC_DATA] hat als Erster alle Rätsel im …" at bounding box center [607, 345] width 438 height 214
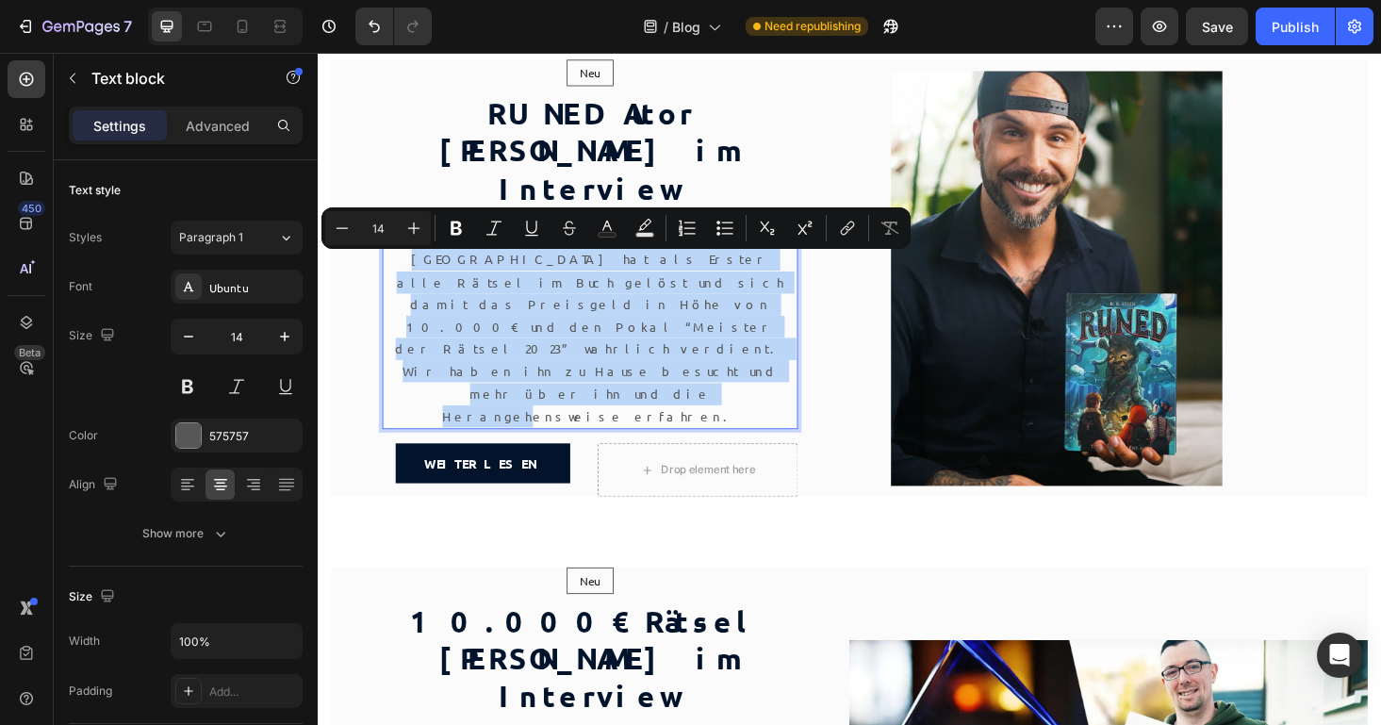
type input "31"
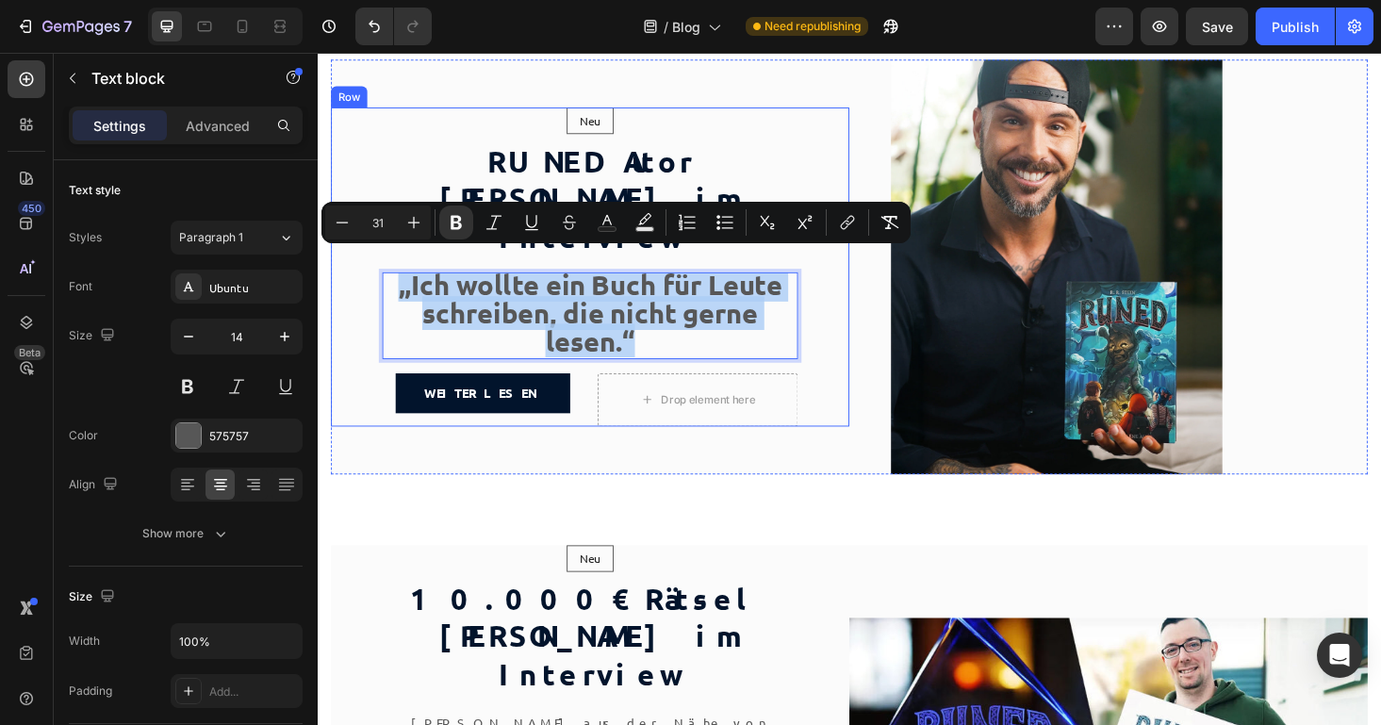
drag, startPoint x: 673, startPoint y: 342, endPoint x: 366, endPoint y: 264, distance: 317.1
click at [366, 264] on div "Neu Text block Row Row RUNED Autor [PERSON_NAME] im Interview Heading „Ich woll…" at bounding box center [607, 280] width 551 height 339
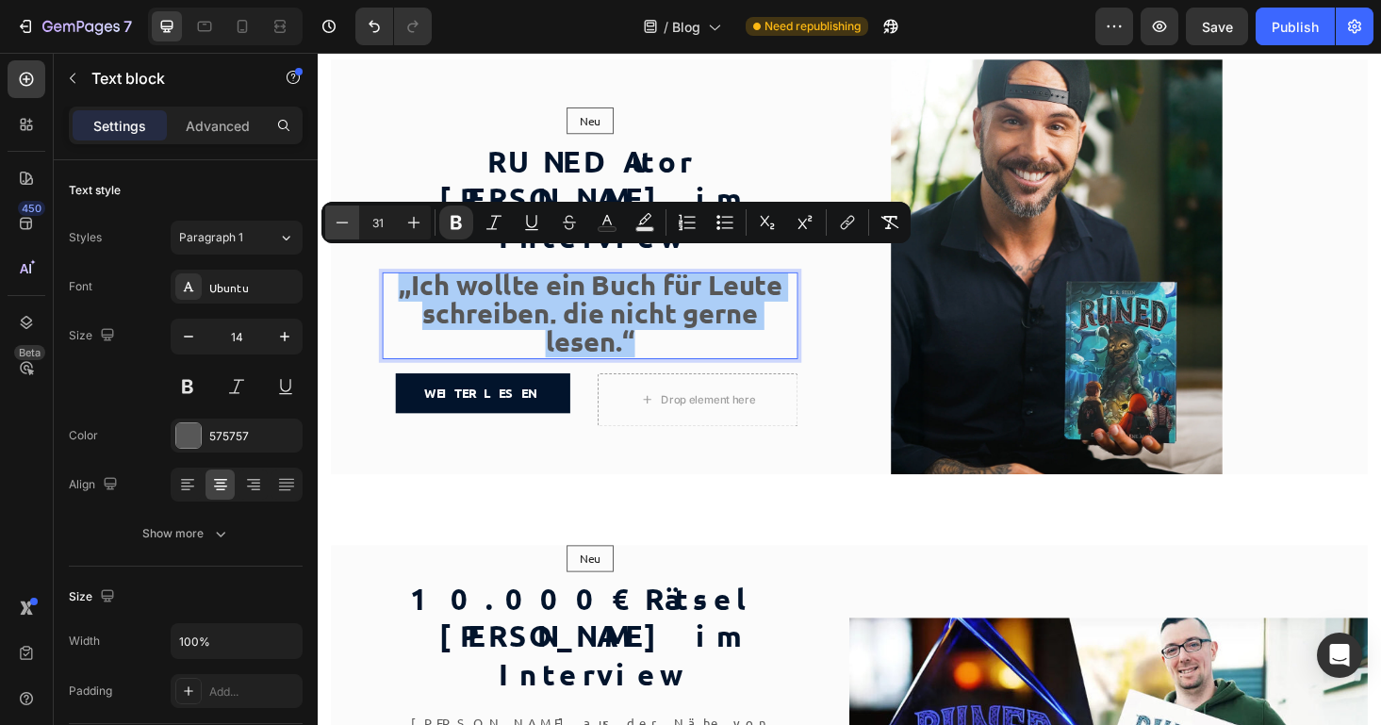
click at [342, 220] on icon "Editor contextual toolbar" at bounding box center [342, 222] width 19 height 19
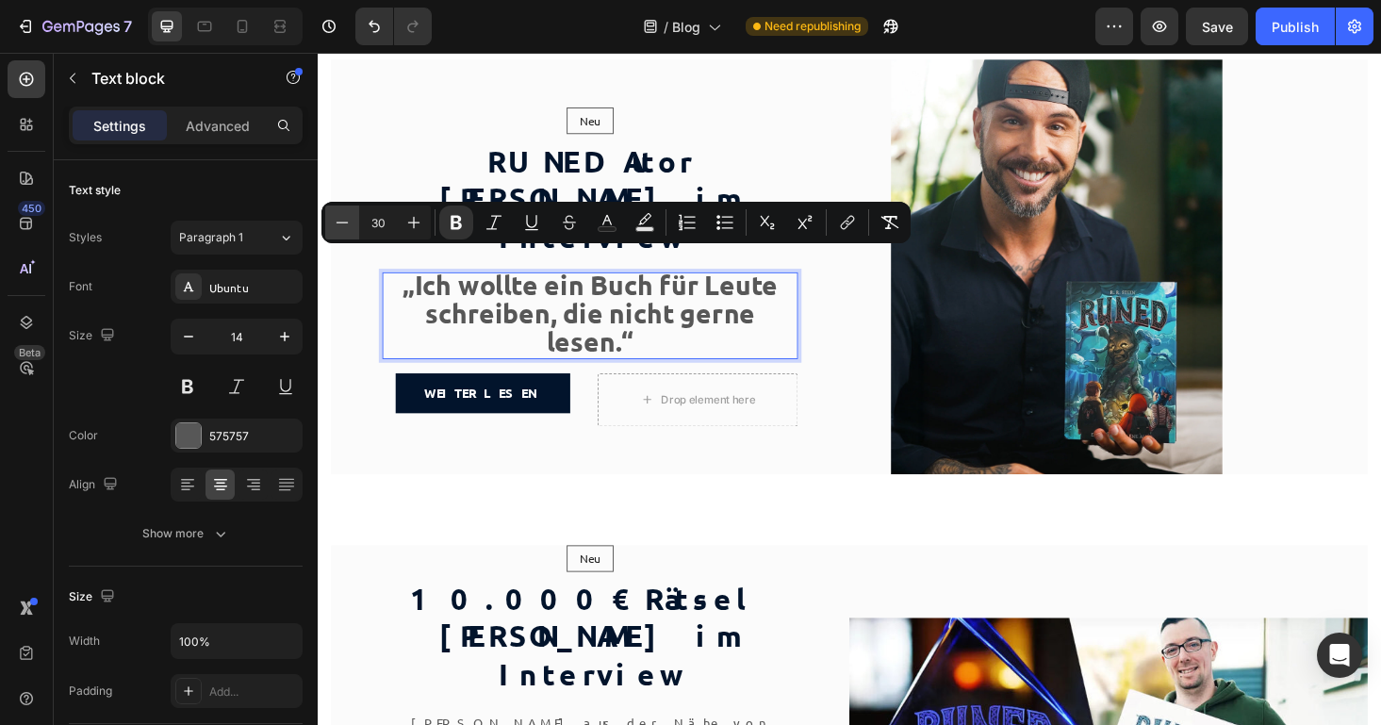
click at [342, 220] on icon "Editor contextual toolbar" at bounding box center [342, 222] width 19 height 19
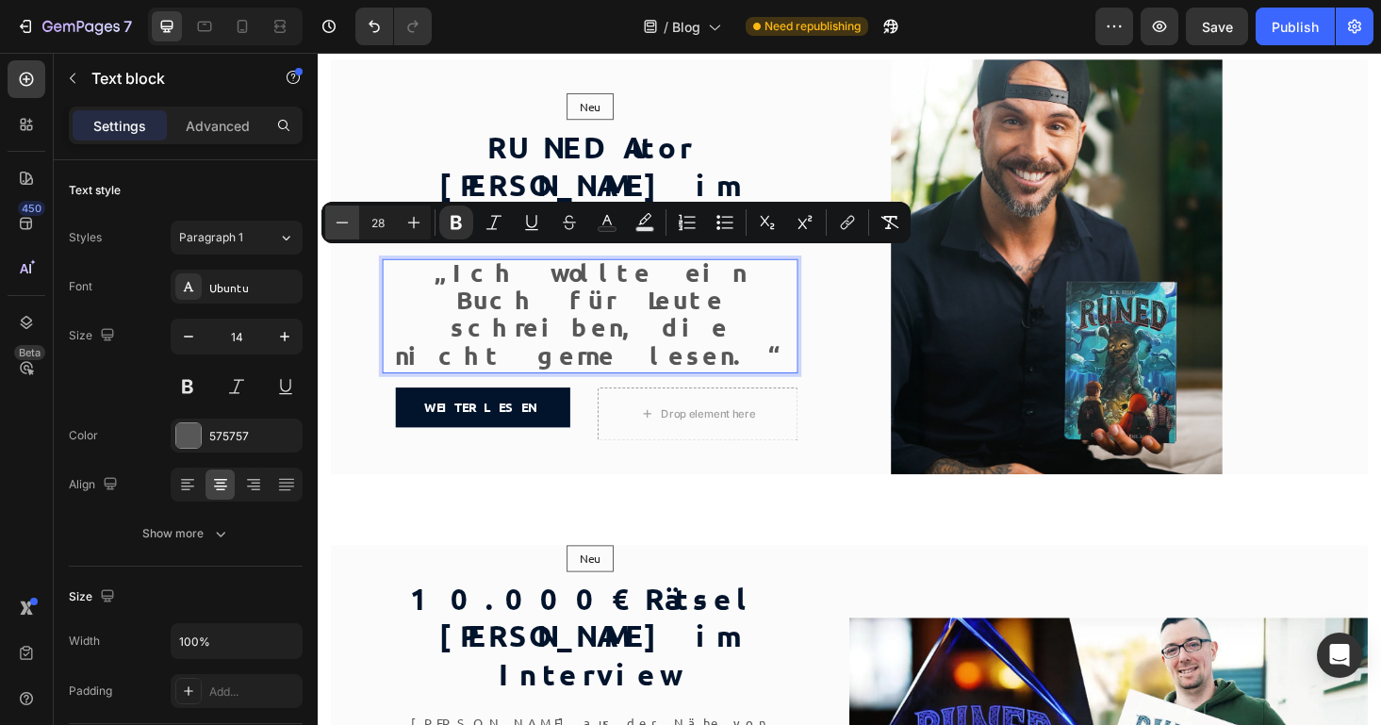
click at [342, 220] on icon "Editor contextual toolbar" at bounding box center [342, 222] width 19 height 19
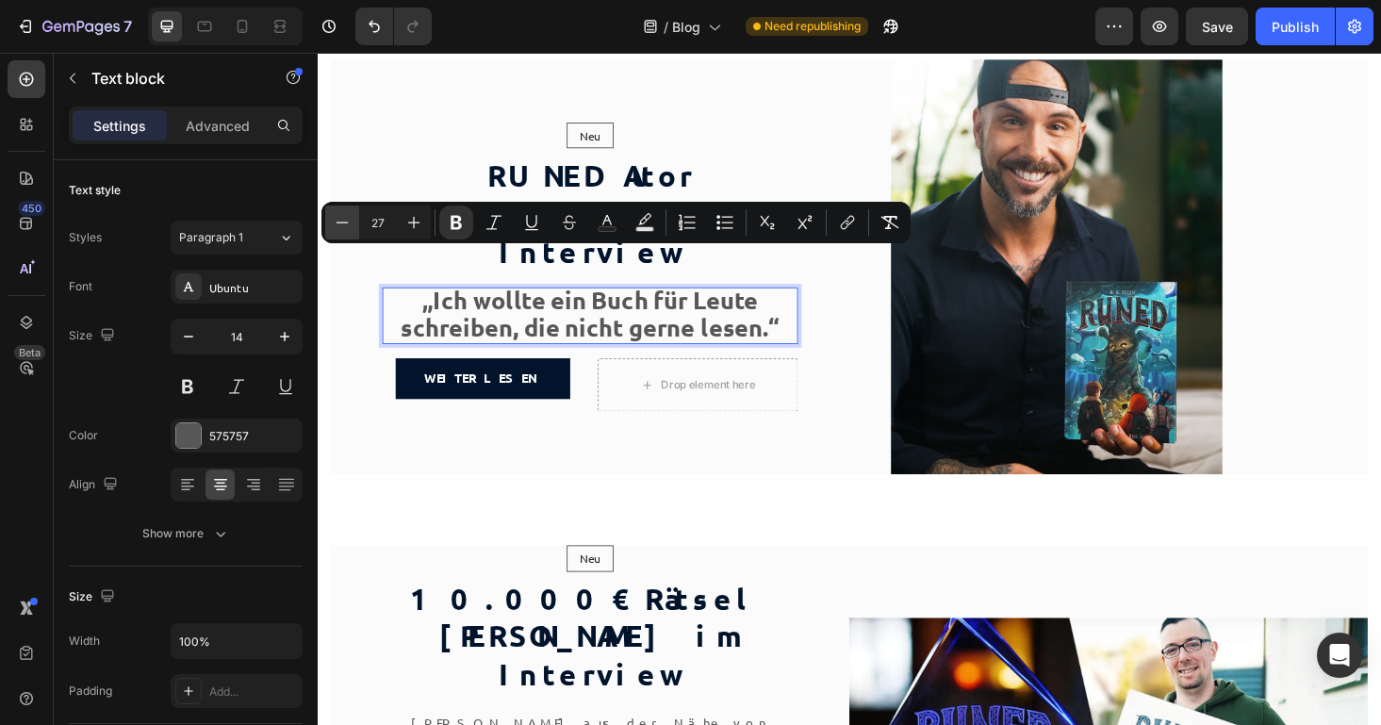
click at [342, 220] on icon "Editor contextual toolbar" at bounding box center [342, 222] width 19 height 19
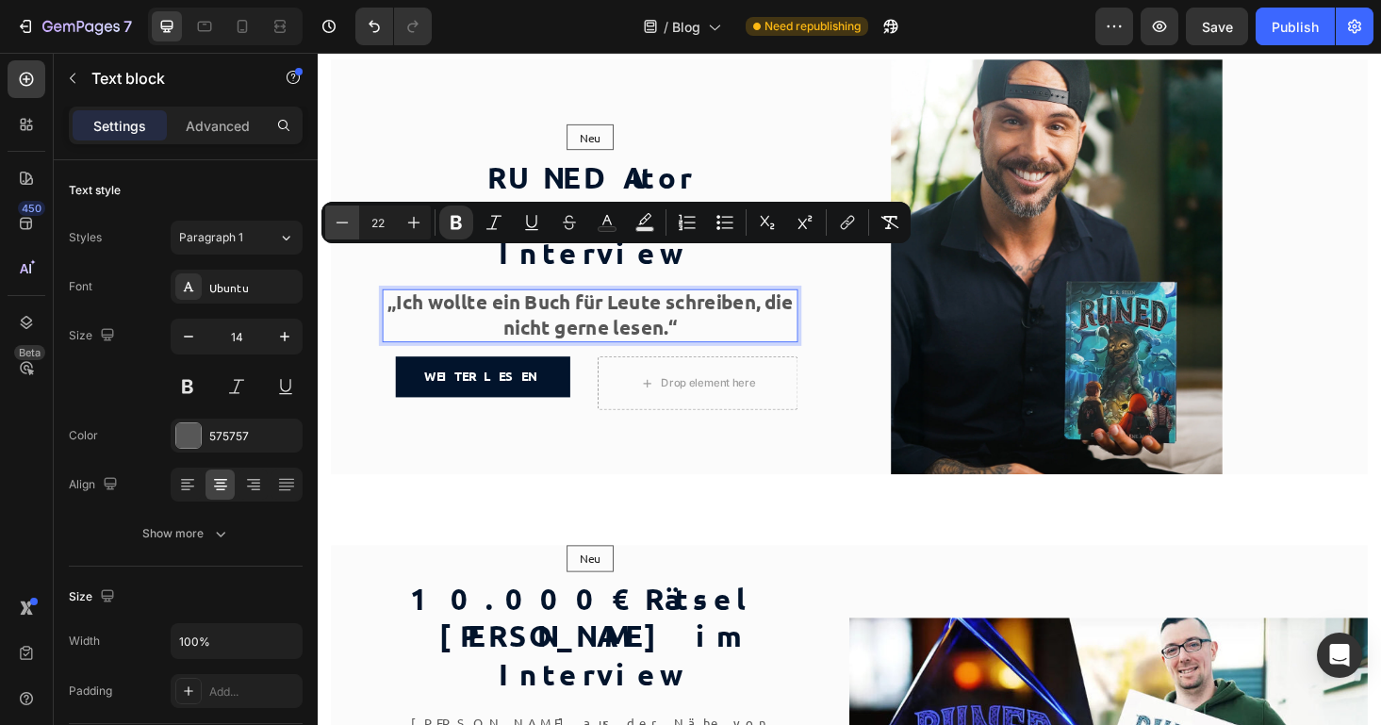
click at [342, 220] on icon "Editor contextual toolbar" at bounding box center [342, 222] width 19 height 19
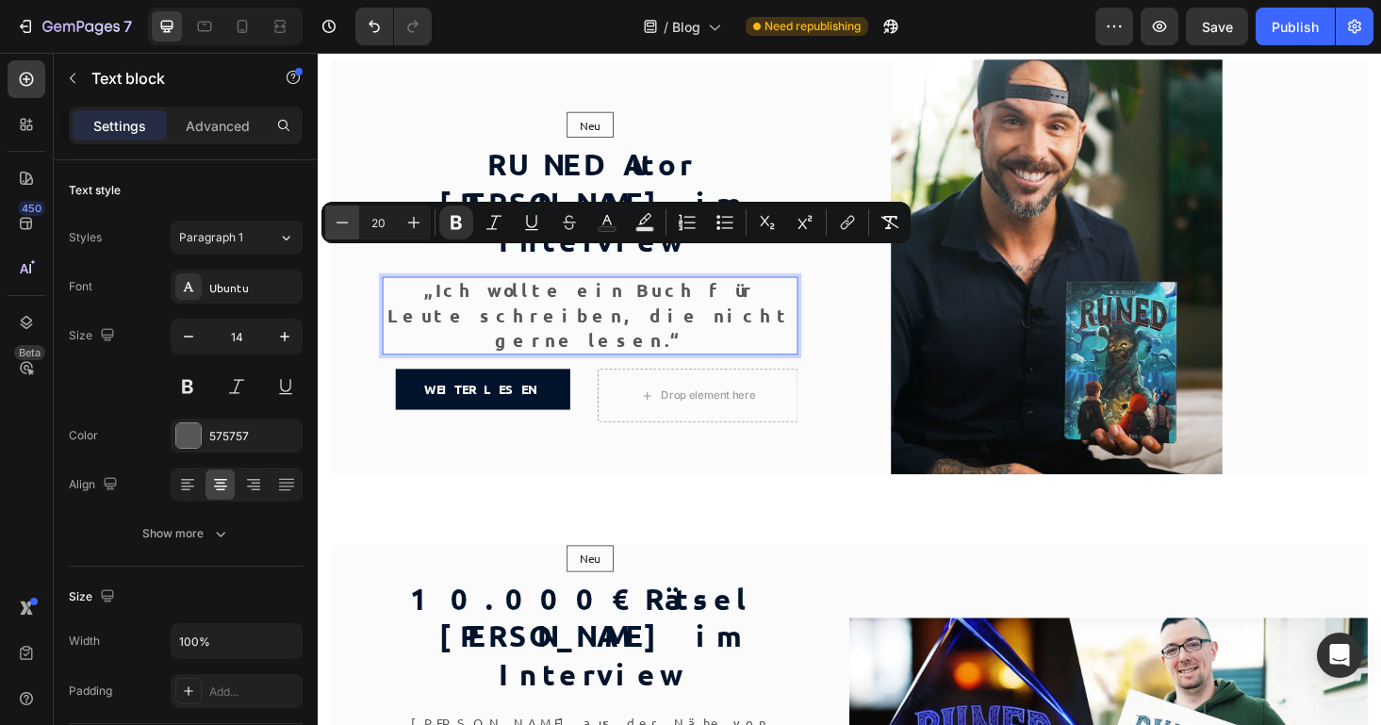
click at [342, 220] on icon "Editor contextual toolbar" at bounding box center [342, 222] width 19 height 19
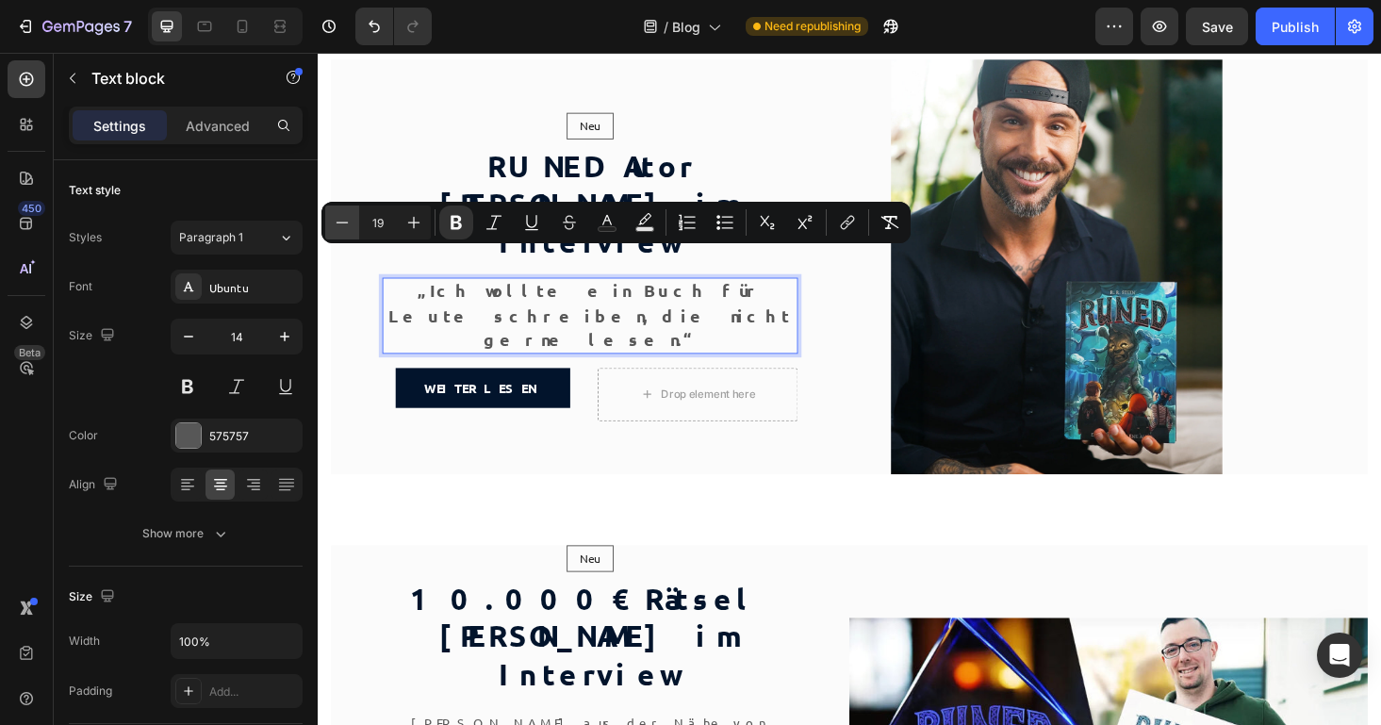
click at [342, 220] on icon "Editor contextual toolbar" at bounding box center [342, 222] width 19 height 19
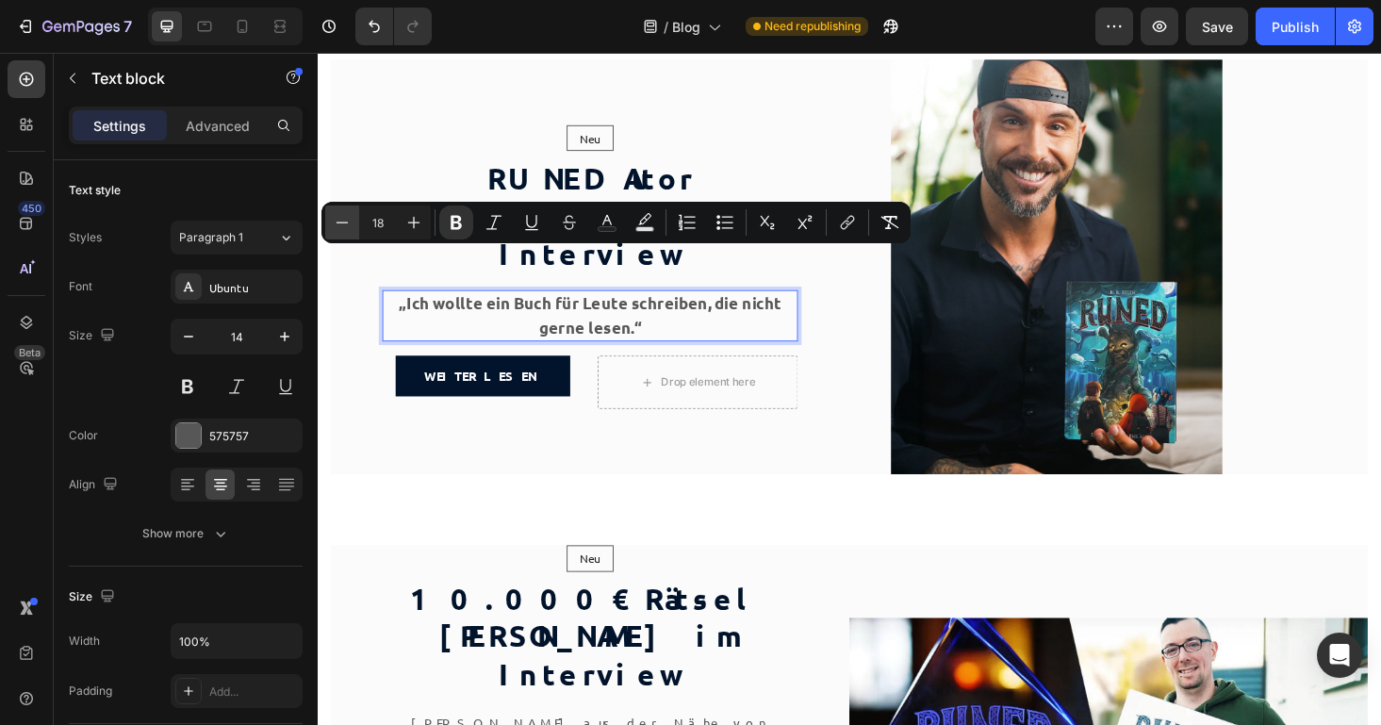
click at [342, 220] on icon "Editor contextual toolbar" at bounding box center [342, 222] width 19 height 19
type input "15"
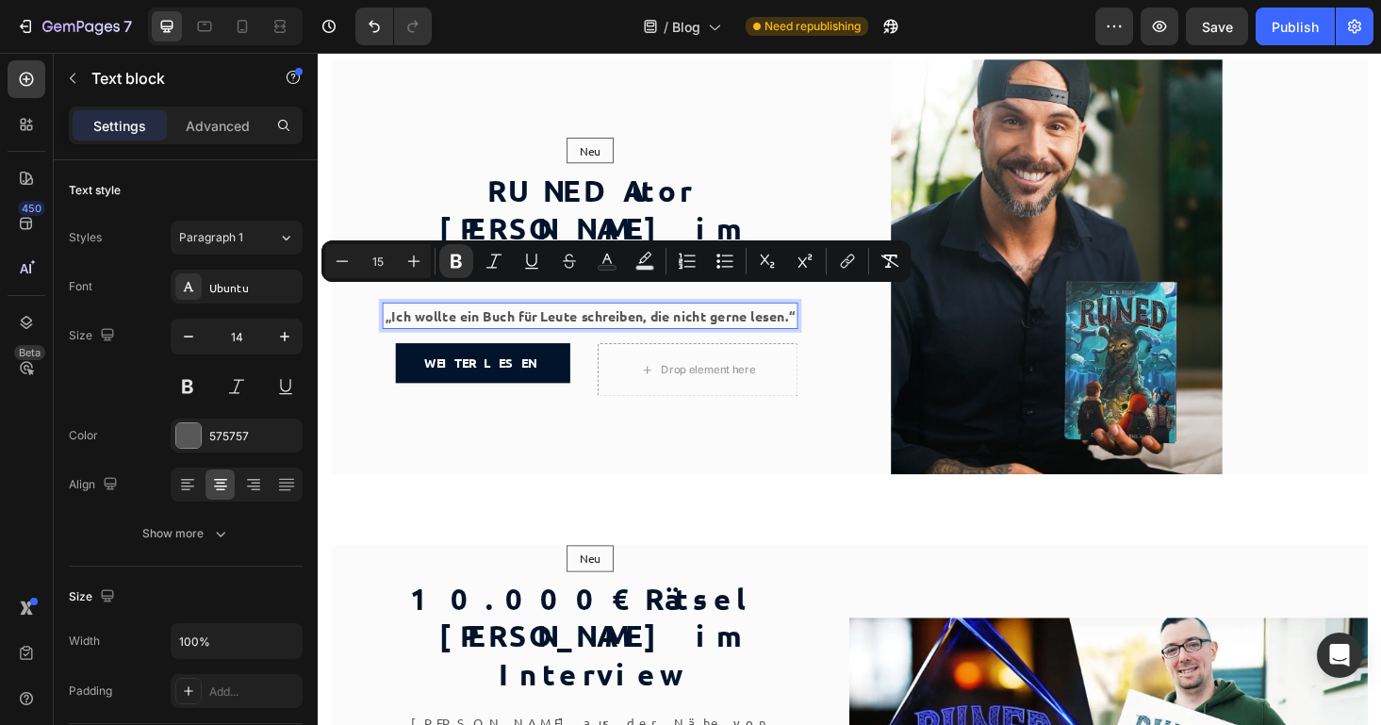
click at [819, 323] on strong "„Ich wollte ein Buch für Leute schreiben, die nicht gerne lesen.“" at bounding box center [608, 332] width 436 height 19
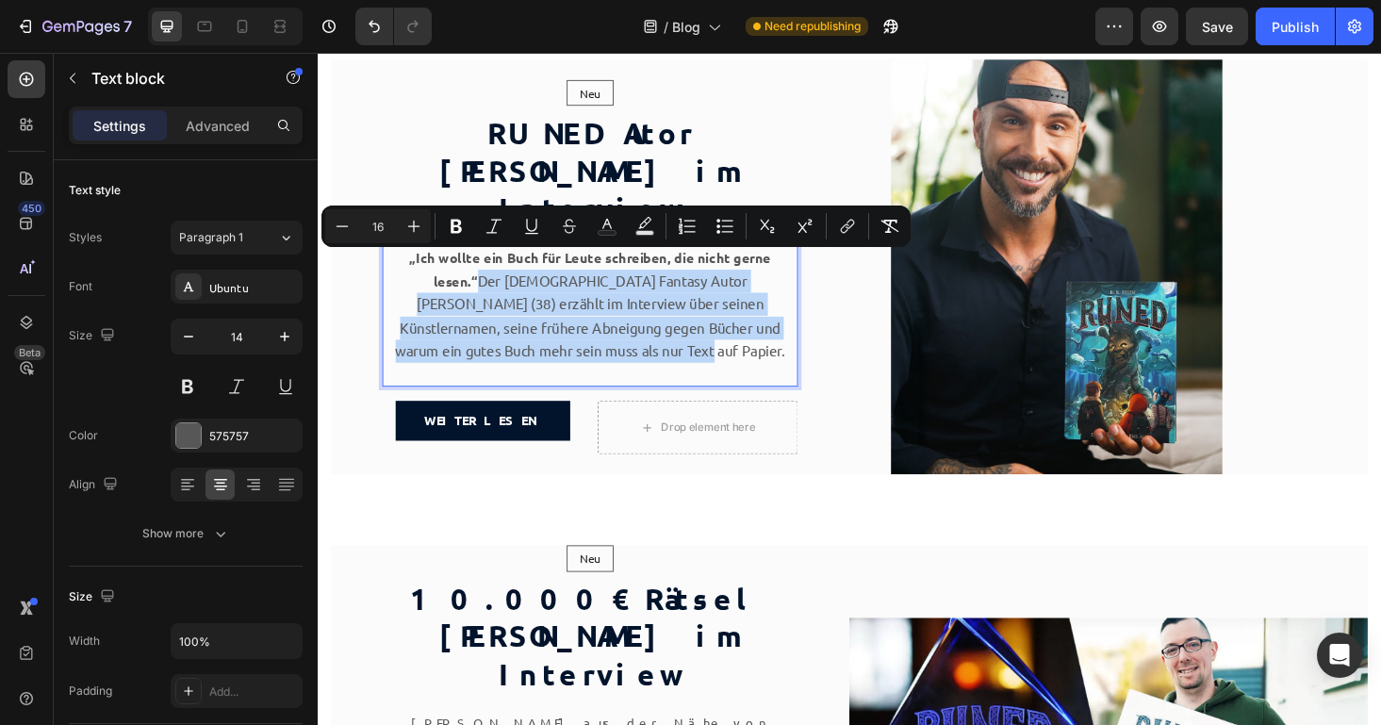
drag, startPoint x: 730, startPoint y: 354, endPoint x: 390, endPoint y: 277, distance: 348.1
click at [390, 277] on p "„Ich wollte ein Buch für Leute schreiben, die nicht gerne lesen.“ Der [DEMOGRAP…" at bounding box center [607, 320] width 438 height 123
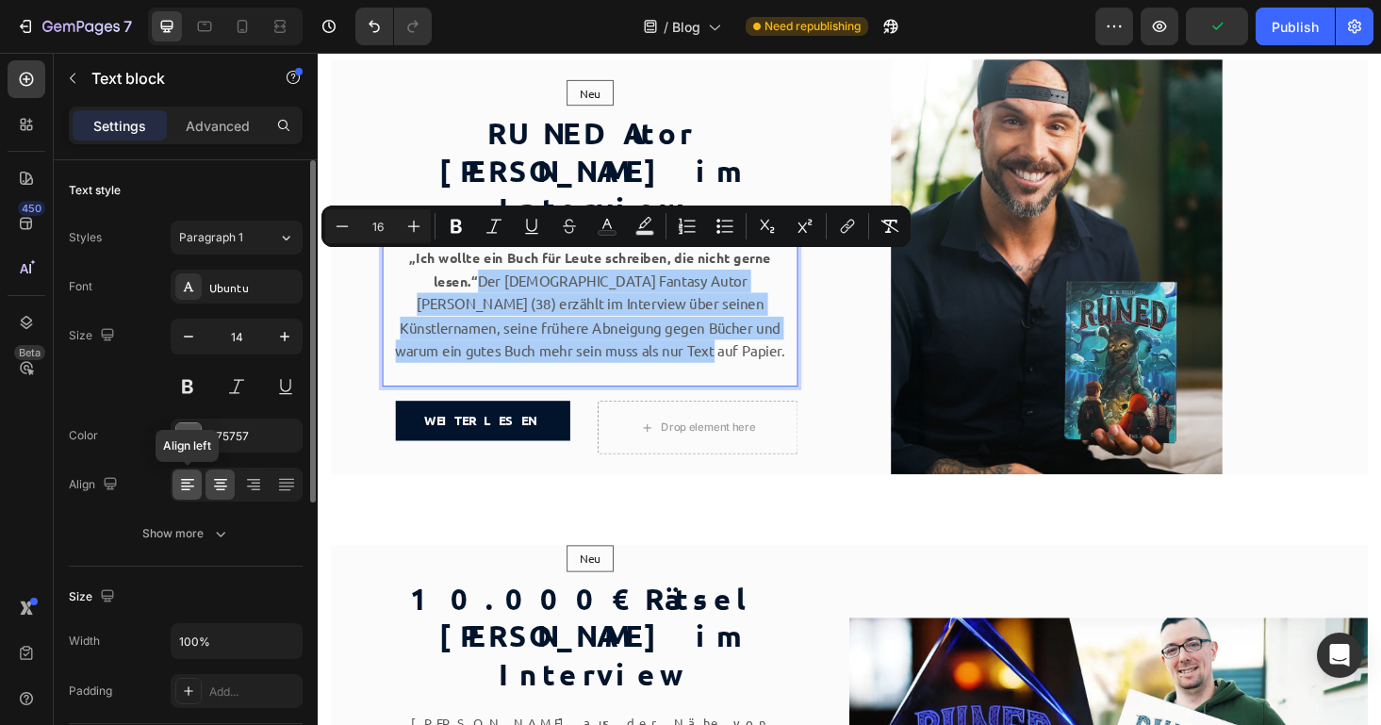
click at [191, 484] on icon at bounding box center [187, 484] width 19 height 19
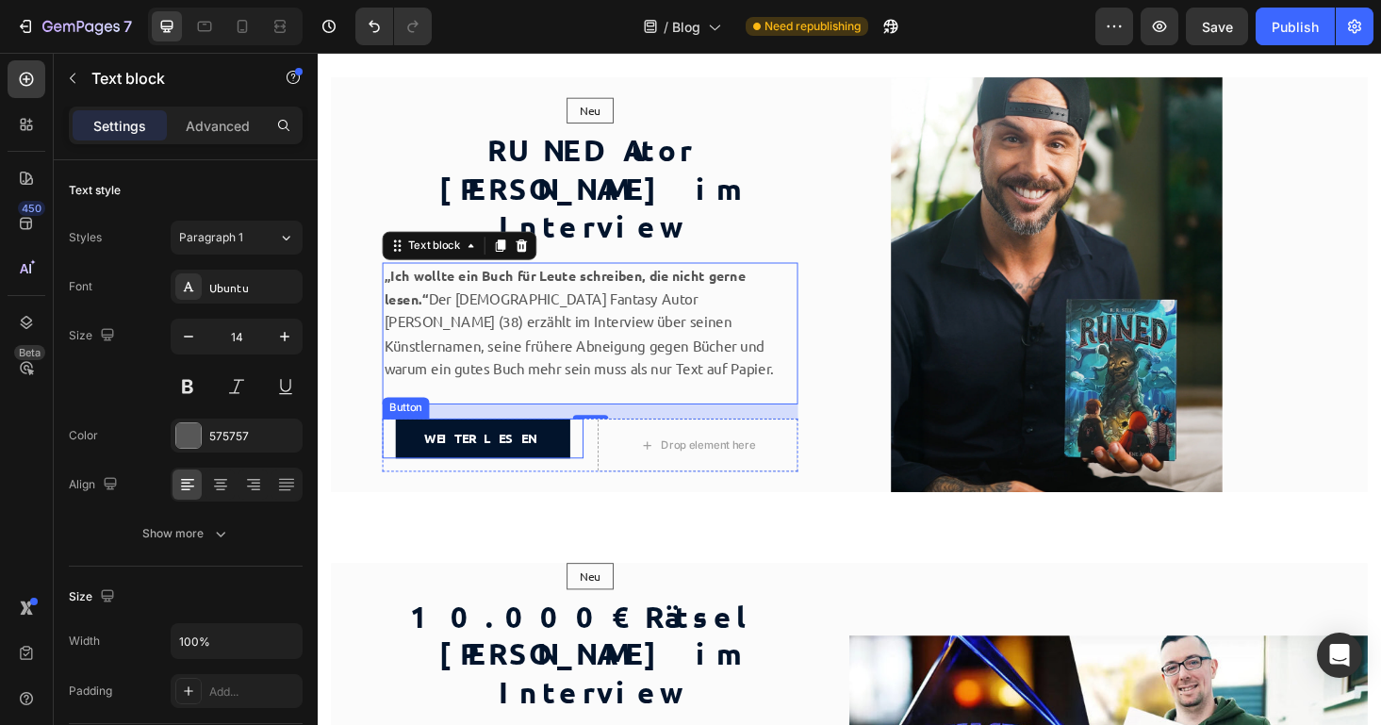
scroll to position [78, 0]
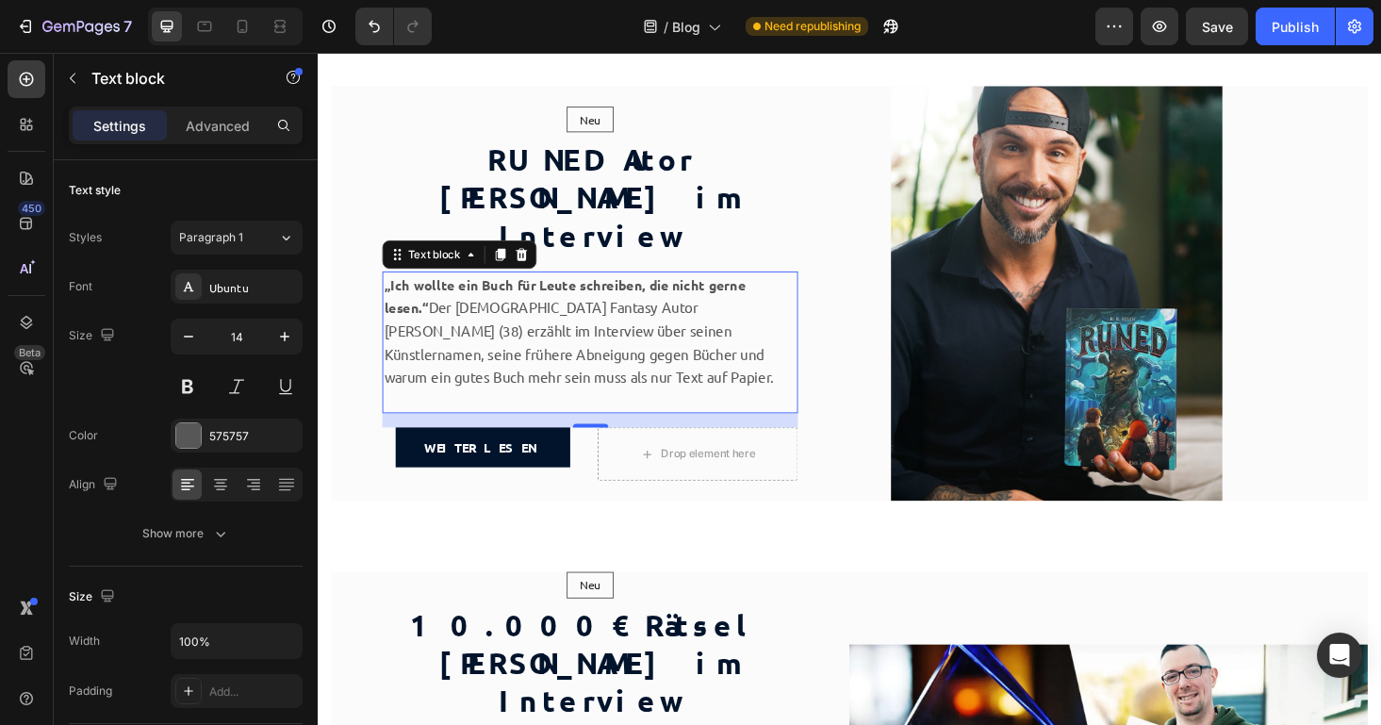
click at [523, 375] on p "„Ich wollte ein Buch für Leute schreiben, die nicht gerne lesen.“ Der [DEMOGRAP…" at bounding box center [607, 349] width 438 height 123
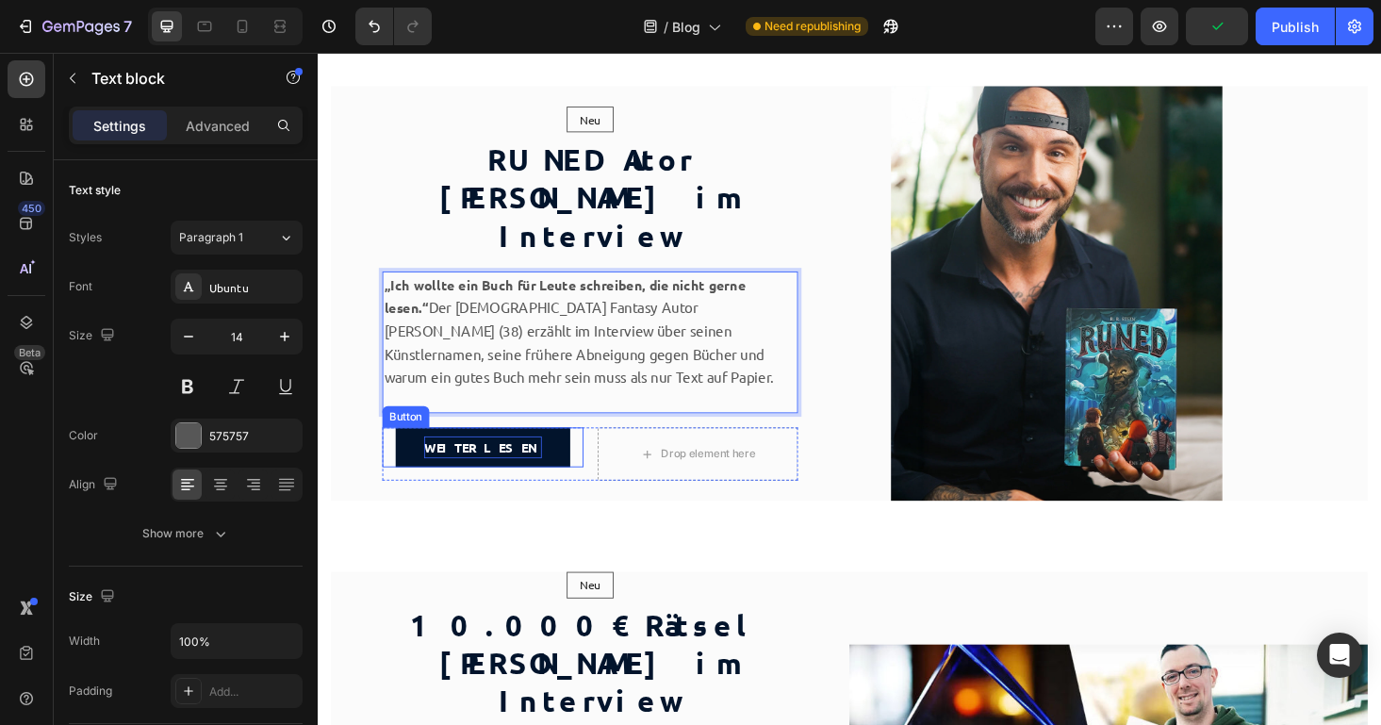
click at [524, 461] on p "Weiterlesen" at bounding box center [493, 473] width 125 height 24
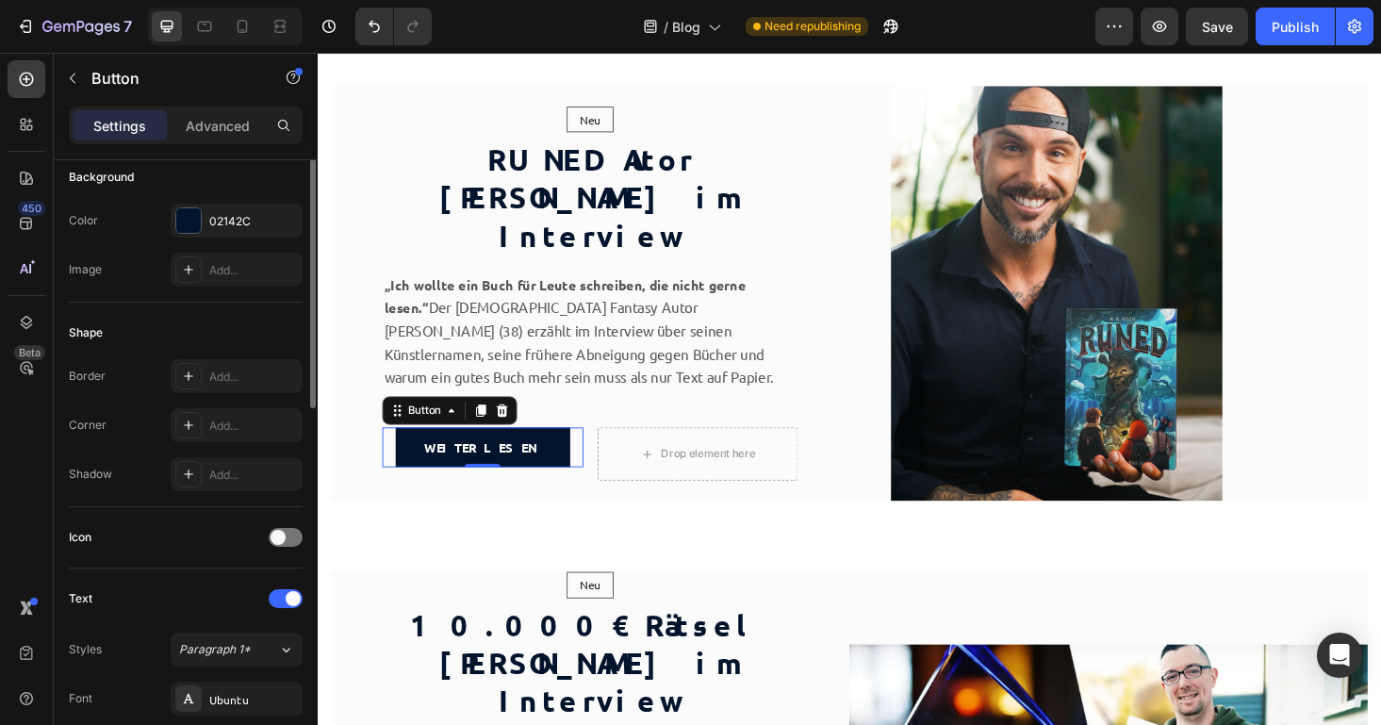
scroll to position [0, 0]
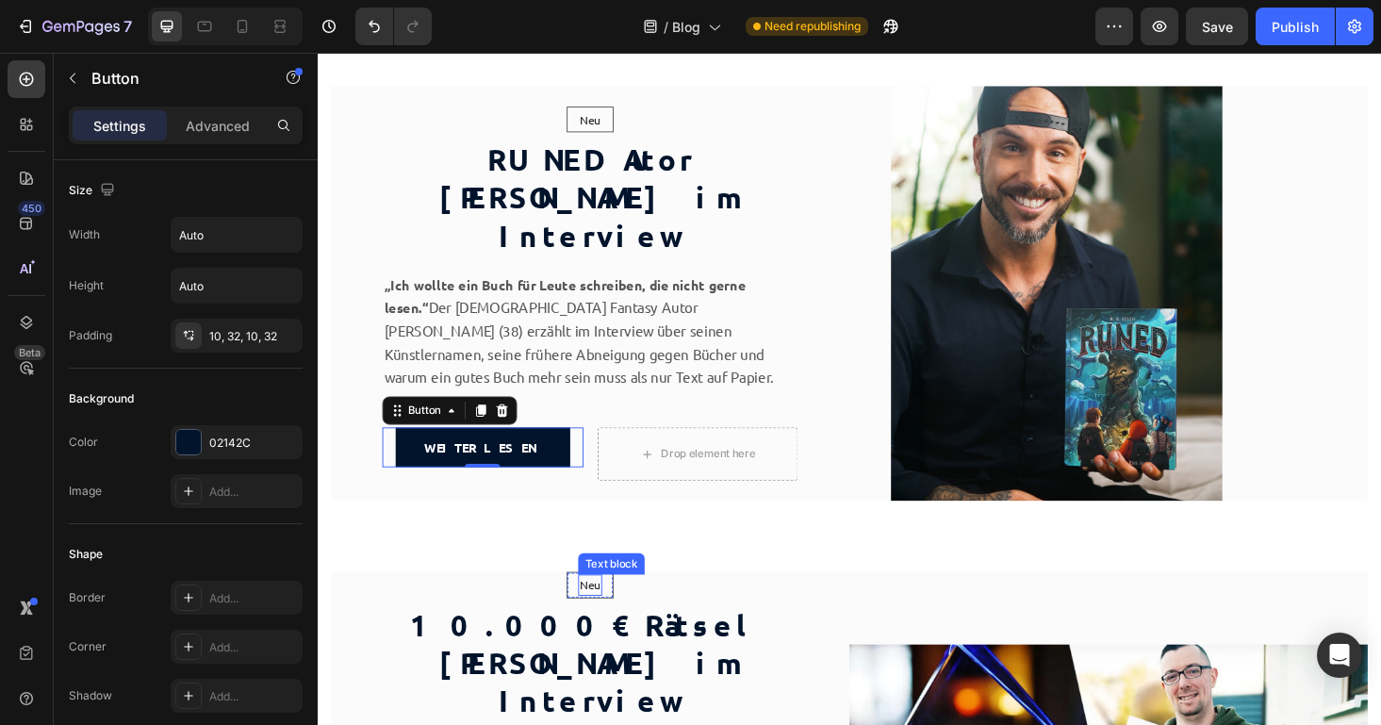
click at [613, 625] on div "Neu Text block" at bounding box center [607, 619] width 25 height 23
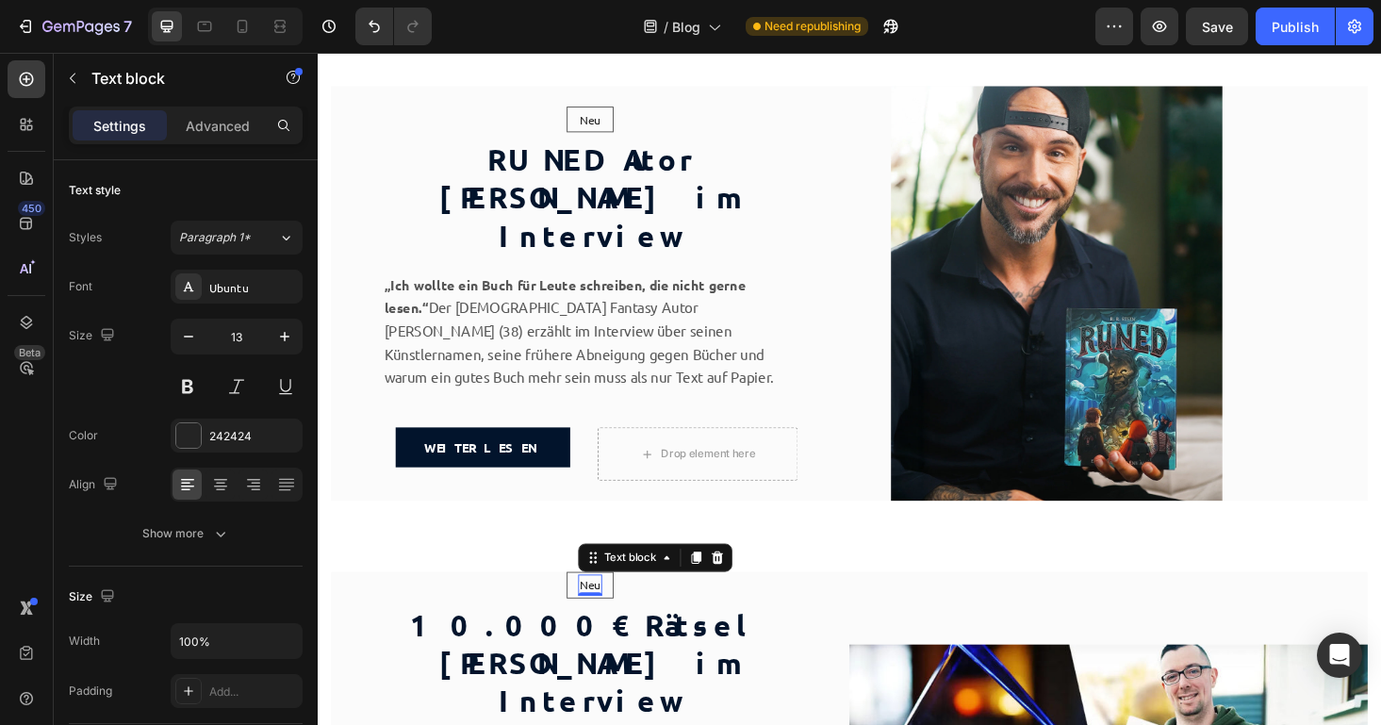
click at [613, 625] on div "0" at bounding box center [608, 630] width 19 height 15
click at [742, 591] on icon at bounding box center [743, 590] width 12 height 13
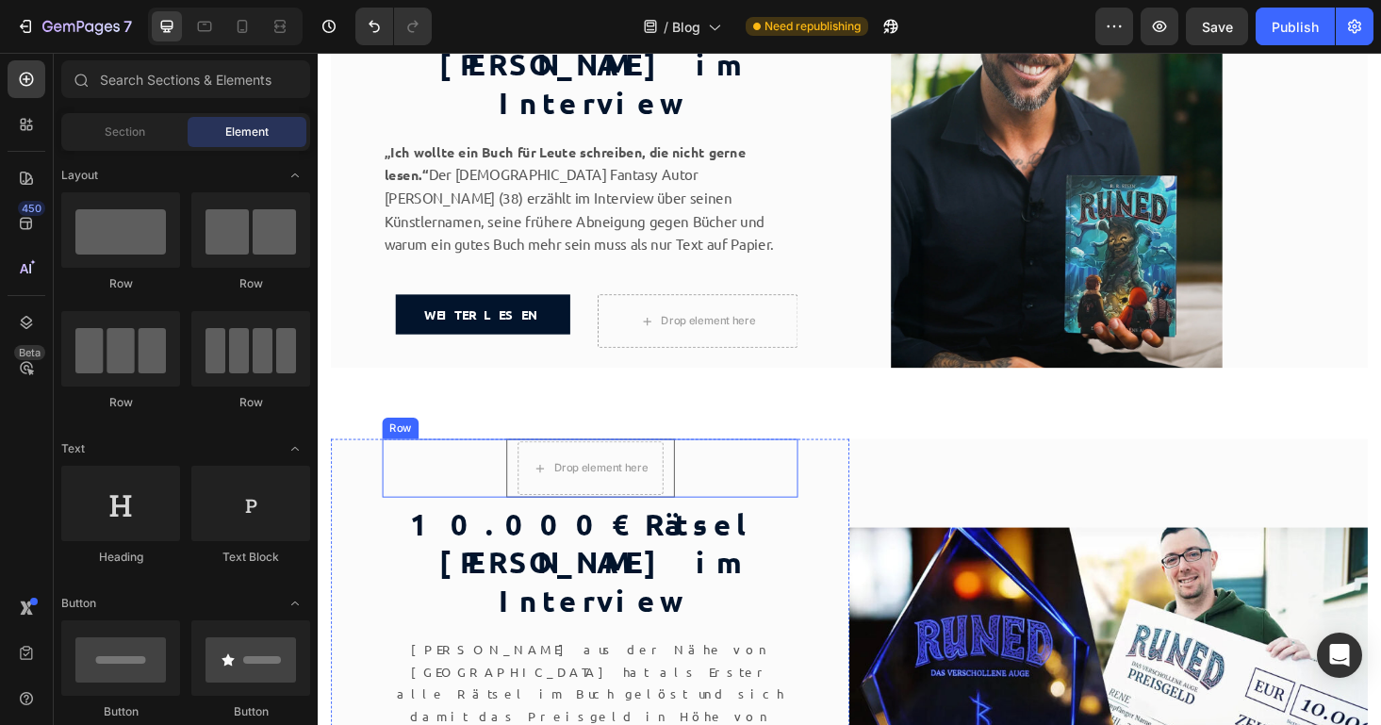
scroll to position [349, 0]
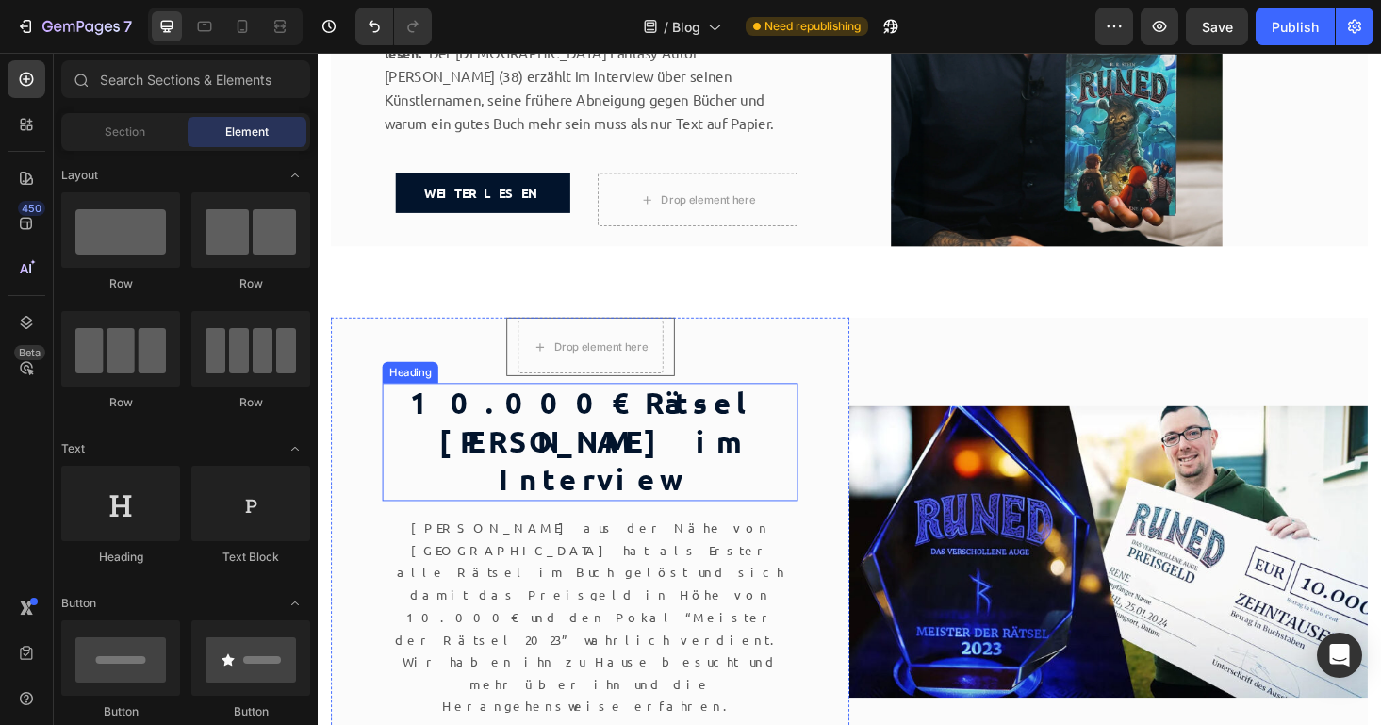
click at [566, 436] on h2 "10.000€ Rätsel [PERSON_NAME] im Interview" at bounding box center [608, 466] width 442 height 125
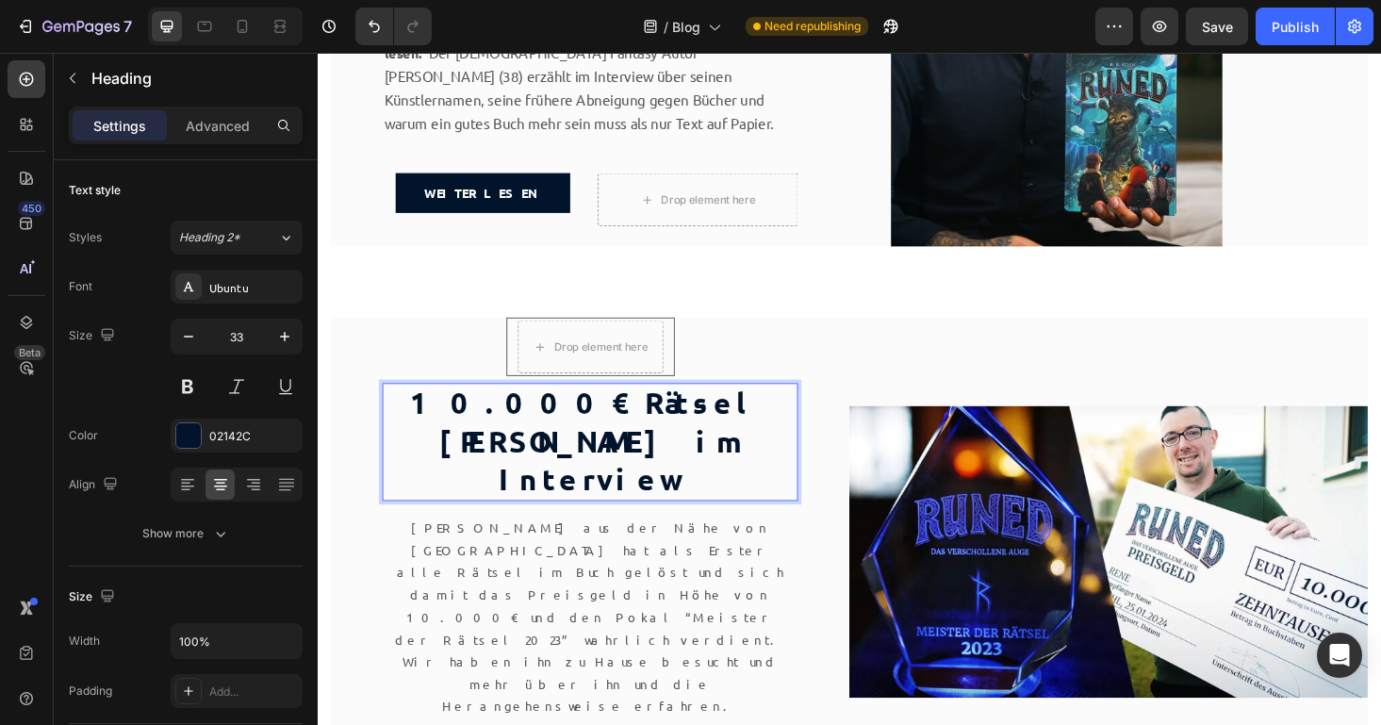
click at [566, 436] on h2 "10.000€ Rätsel [PERSON_NAME] im Interview" at bounding box center [608, 466] width 442 height 125
click at [647, 431] on p "10.000€ Rätsel [PERSON_NAME] im Interview" at bounding box center [607, 467] width 438 height 122
click at [429, 426] on p "10.000€ Rätsel [PERSON_NAME] im Interview" at bounding box center [607, 467] width 438 height 122
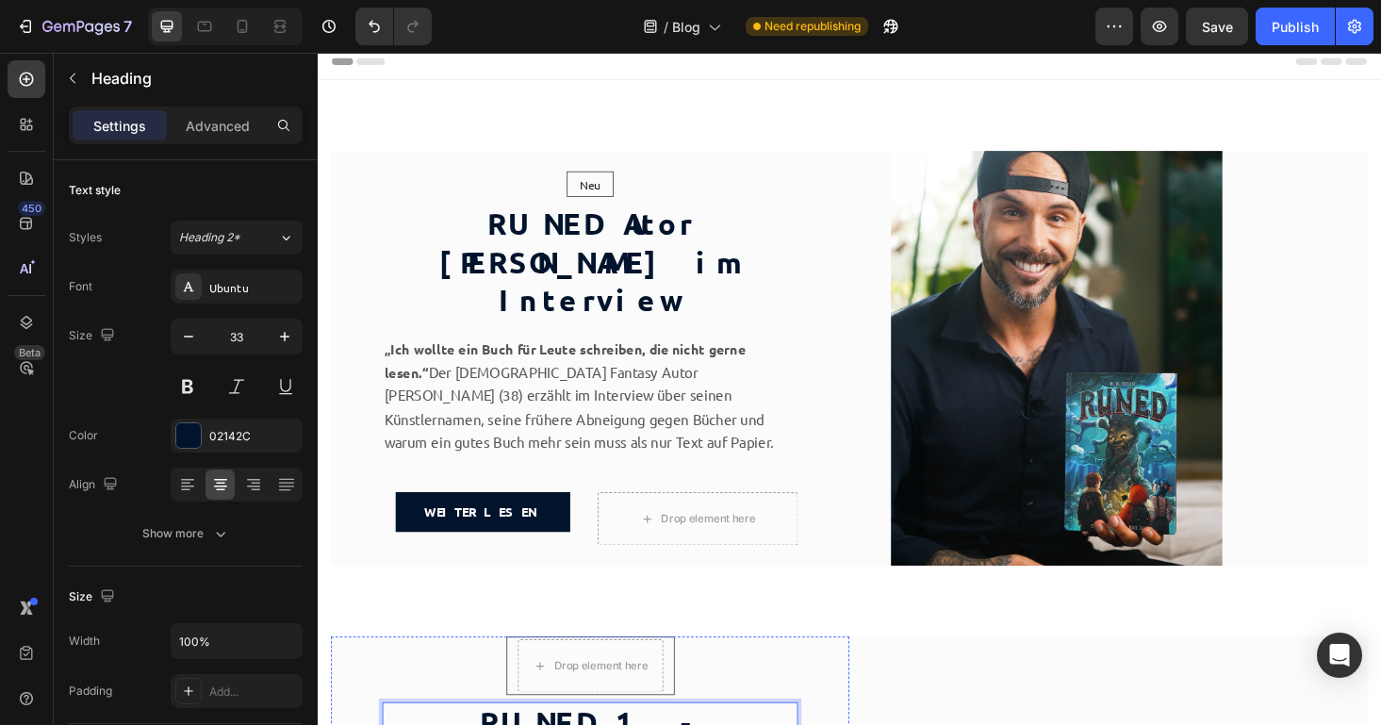
scroll to position [0, 0]
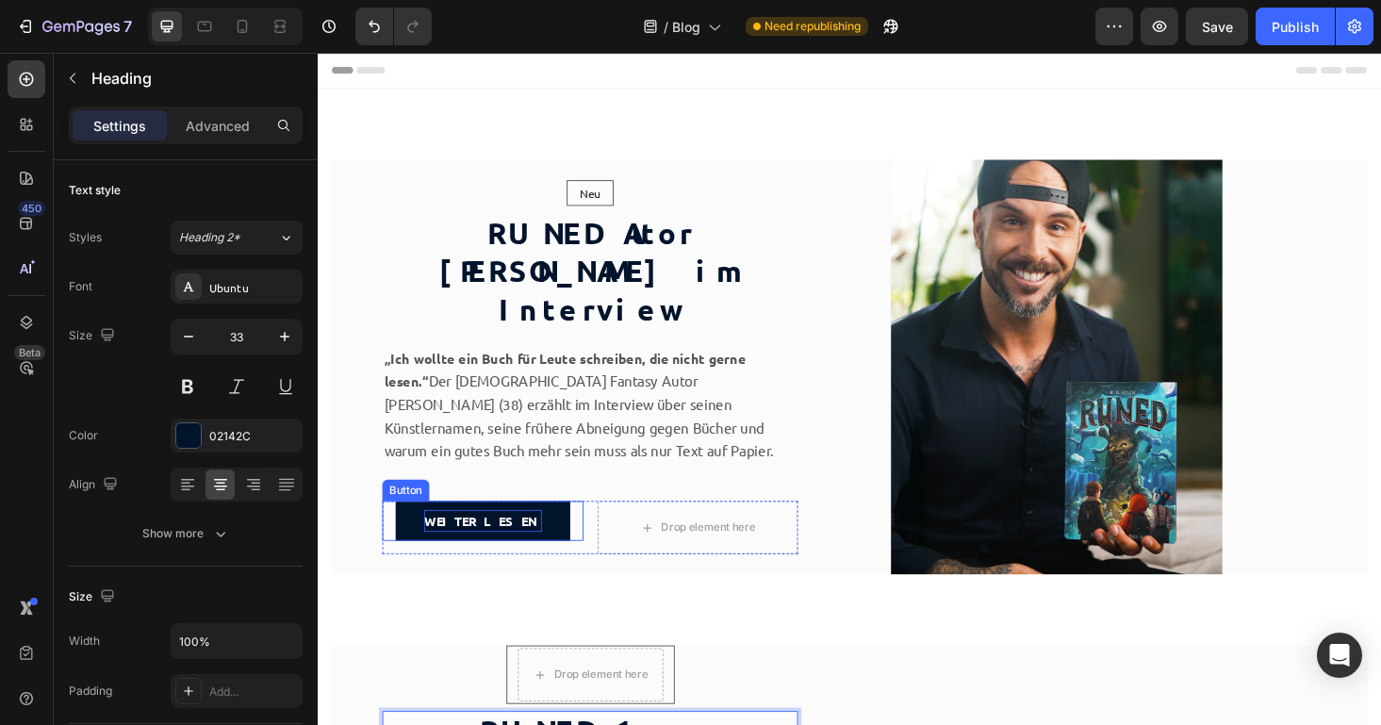
click at [503, 539] on p "Weiterlesen" at bounding box center [493, 551] width 125 height 24
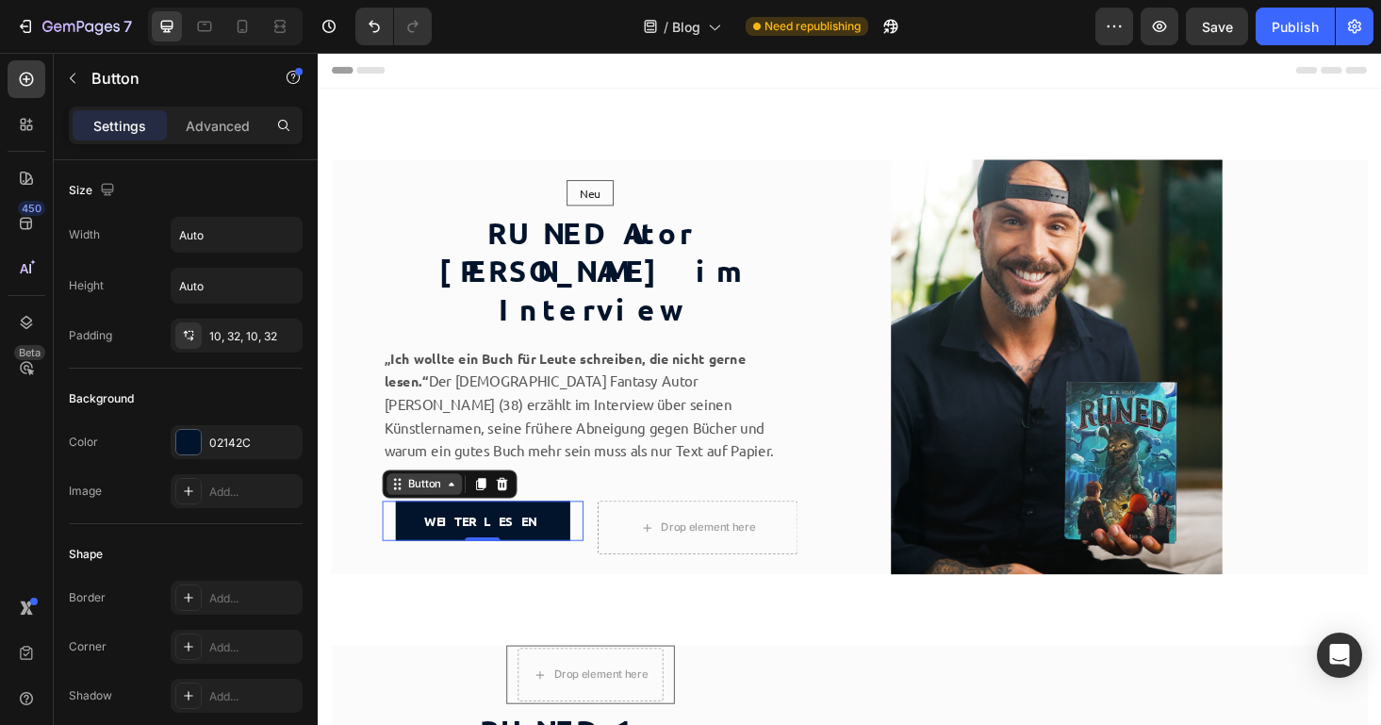
click at [436, 503] on div "Button" at bounding box center [431, 511] width 42 height 17
click at [76, 75] on icon "button" at bounding box center [72, 78] width 15 height 15
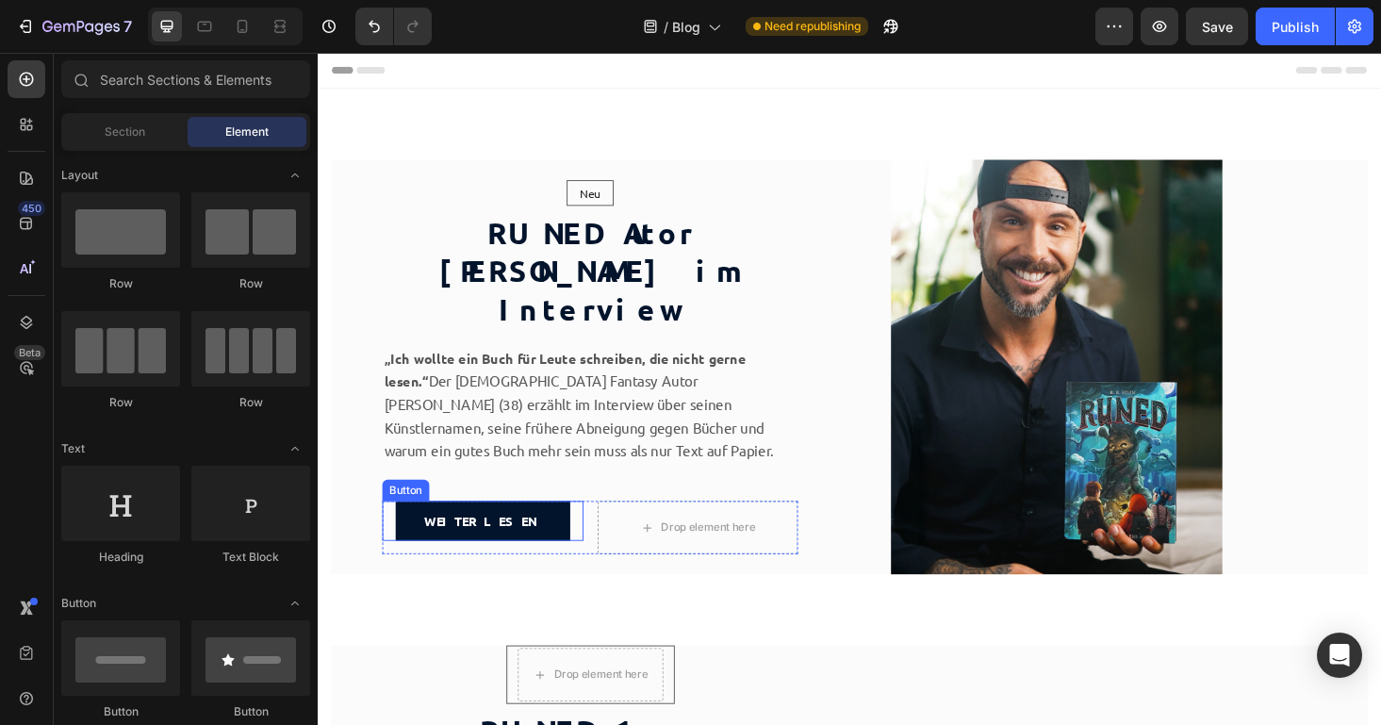
click at [462, 530] on link "Weiterlesen" at bounding box center [494, 551] width 186 height 42
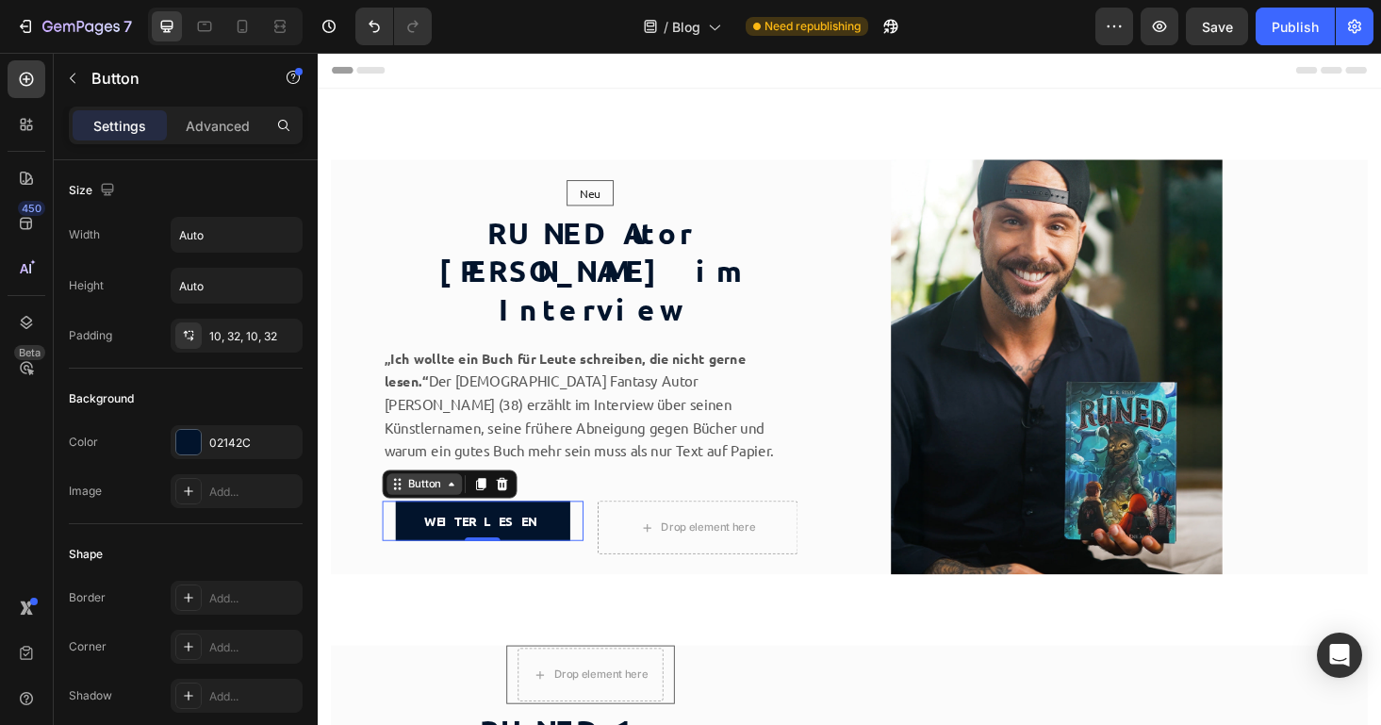
click at [452, 503] on div "Button" at bounding box center [431, 511] width 42 height 17
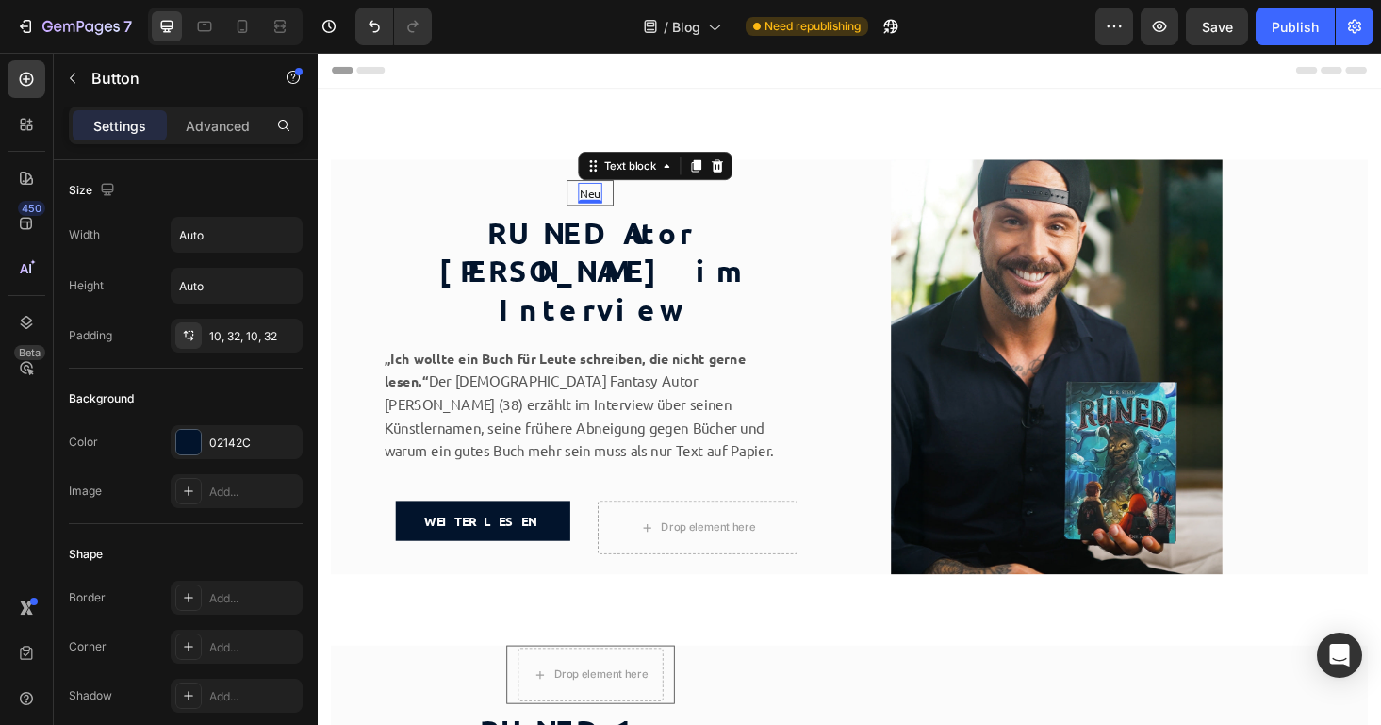
click at [609, 212] on p "Neu" at bounding box center [608, 202] width 22 height 19
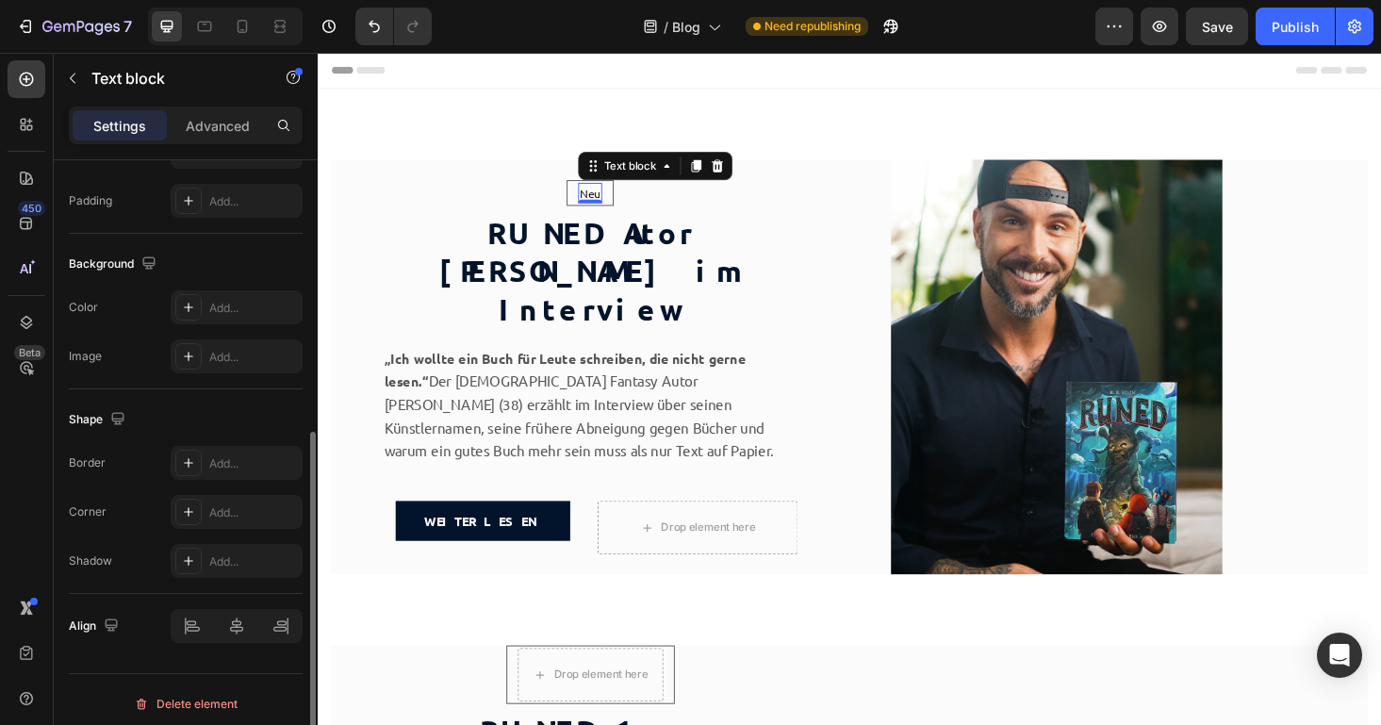
scroll to position [499, 0]
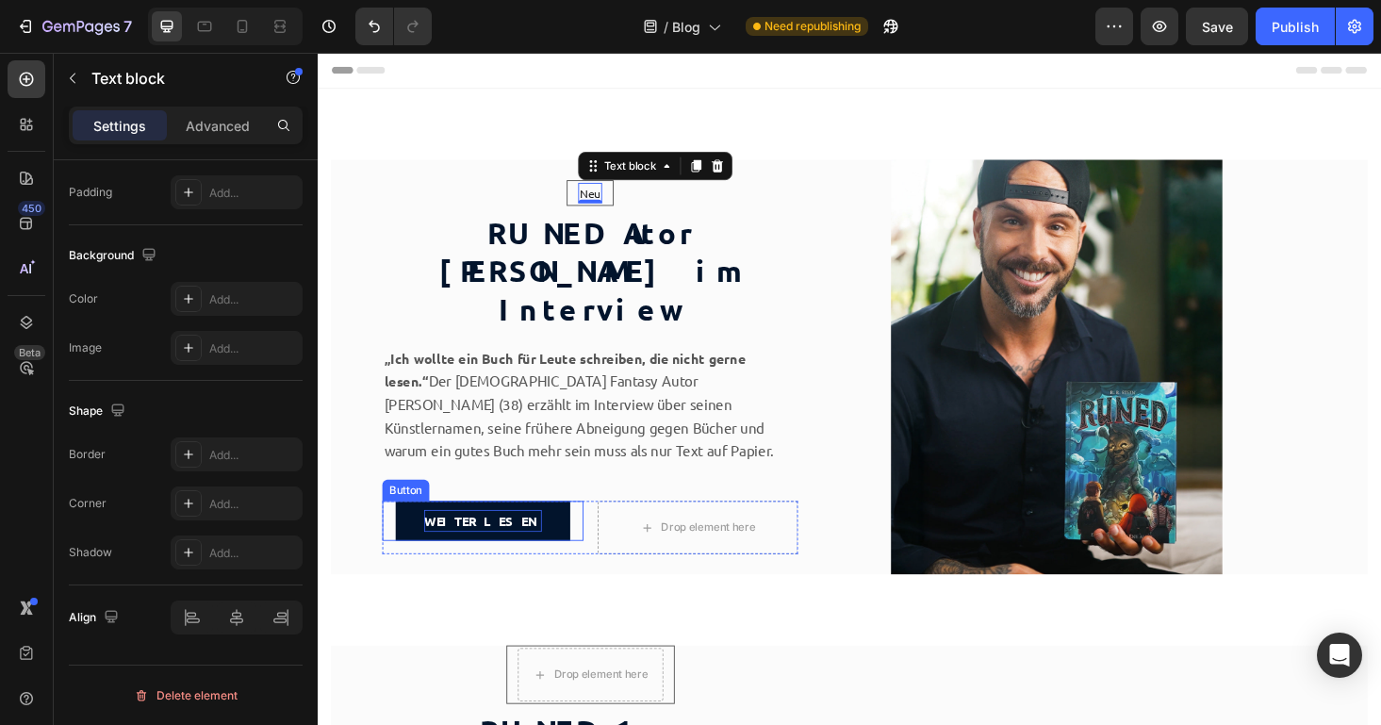
click at [500, 541] on p "Weiterlesen" at bounding box center [493, 551] width 125 height 24
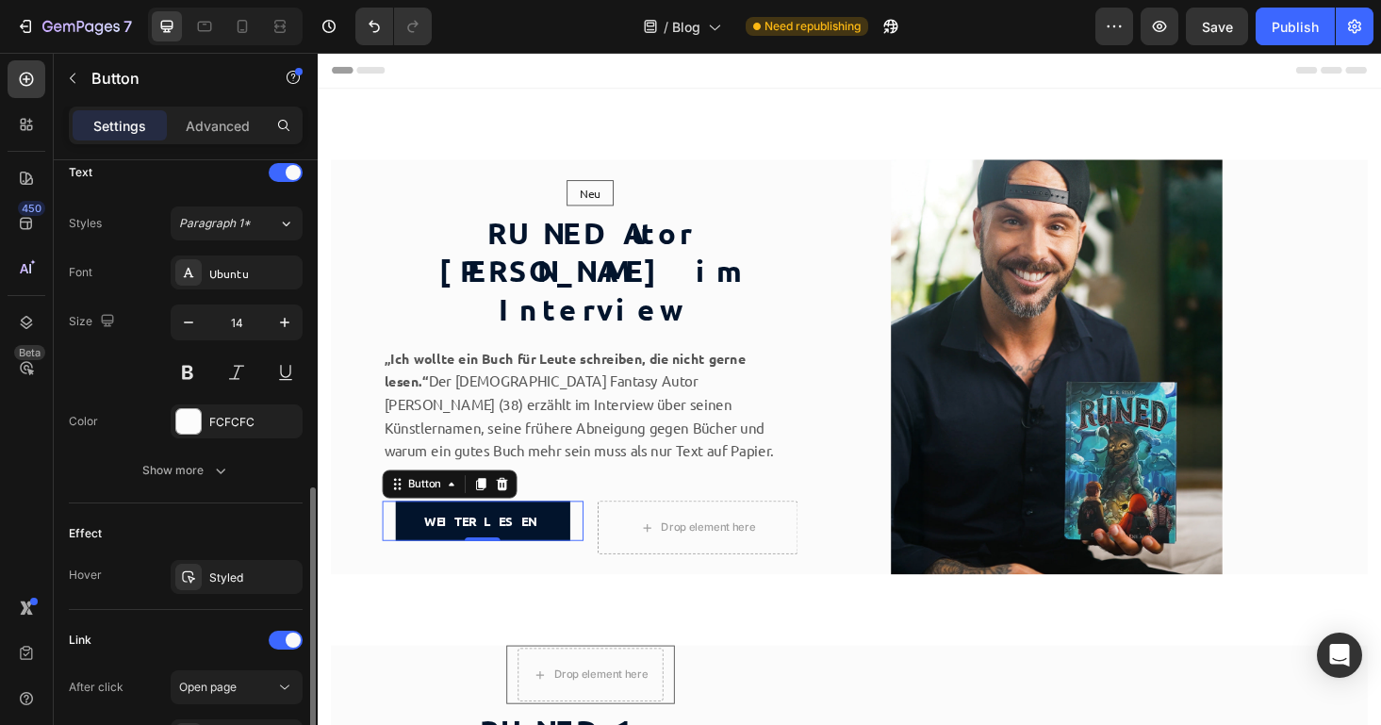
scroll to position [718, 0]
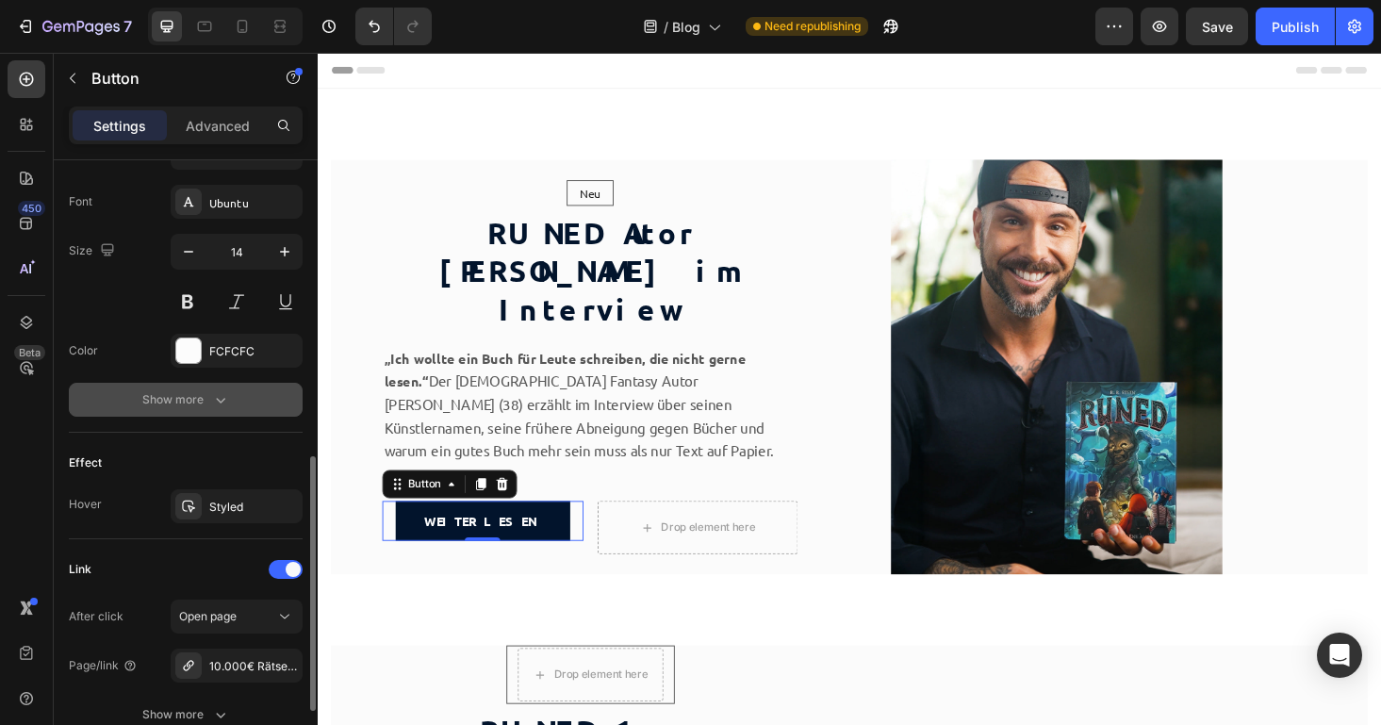
click at [213, 400] on icon "button" at bounding box center [220, 399] width 19 height 19
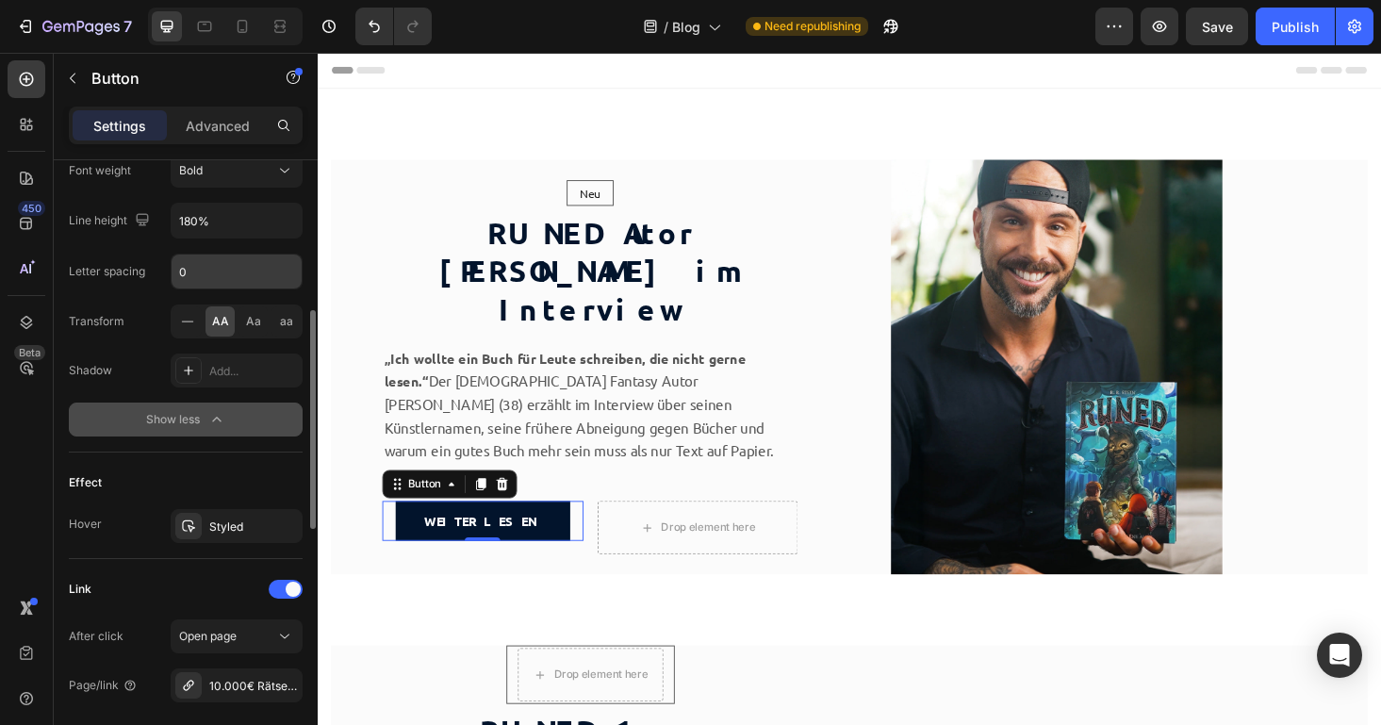
scroll to position [1129, 0]
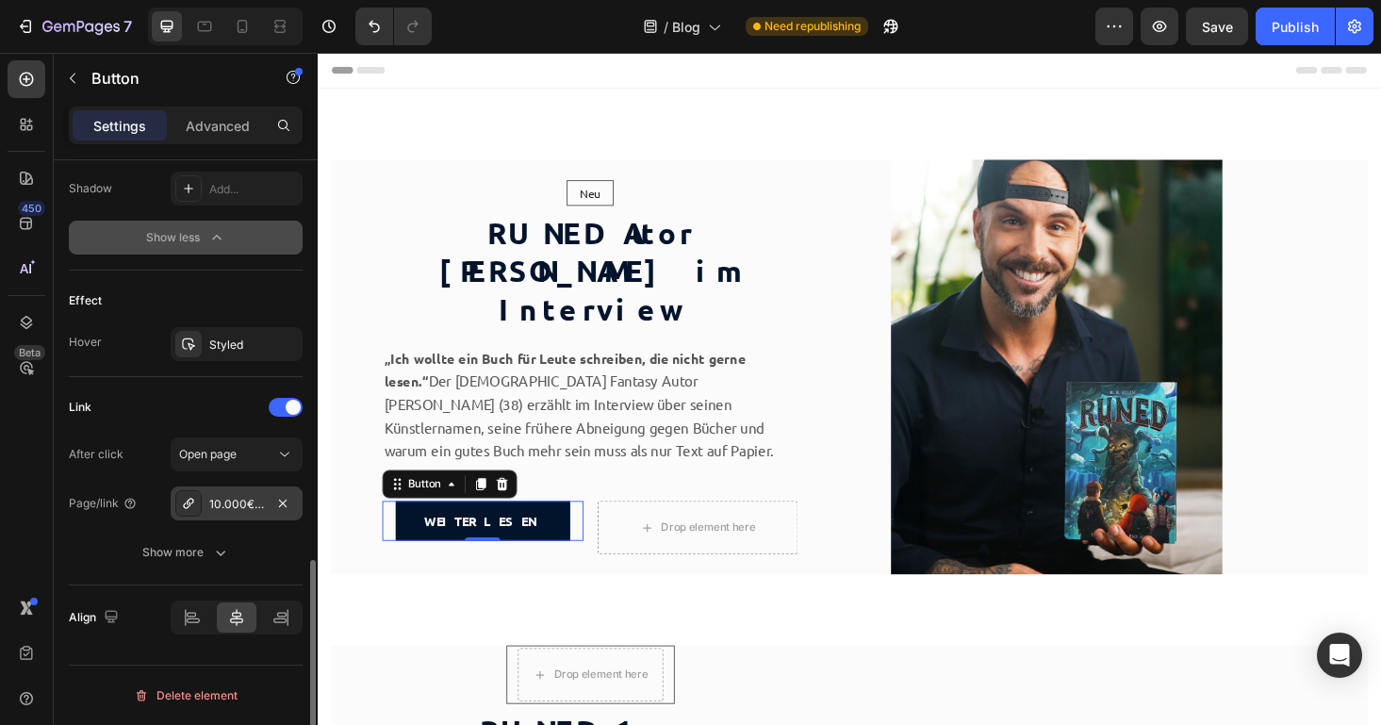
click at [237, 504] on div "10.000€ Rätsel [PERSON_NAME] im Interview" at bounding box center [236, 504] width 55 height 17
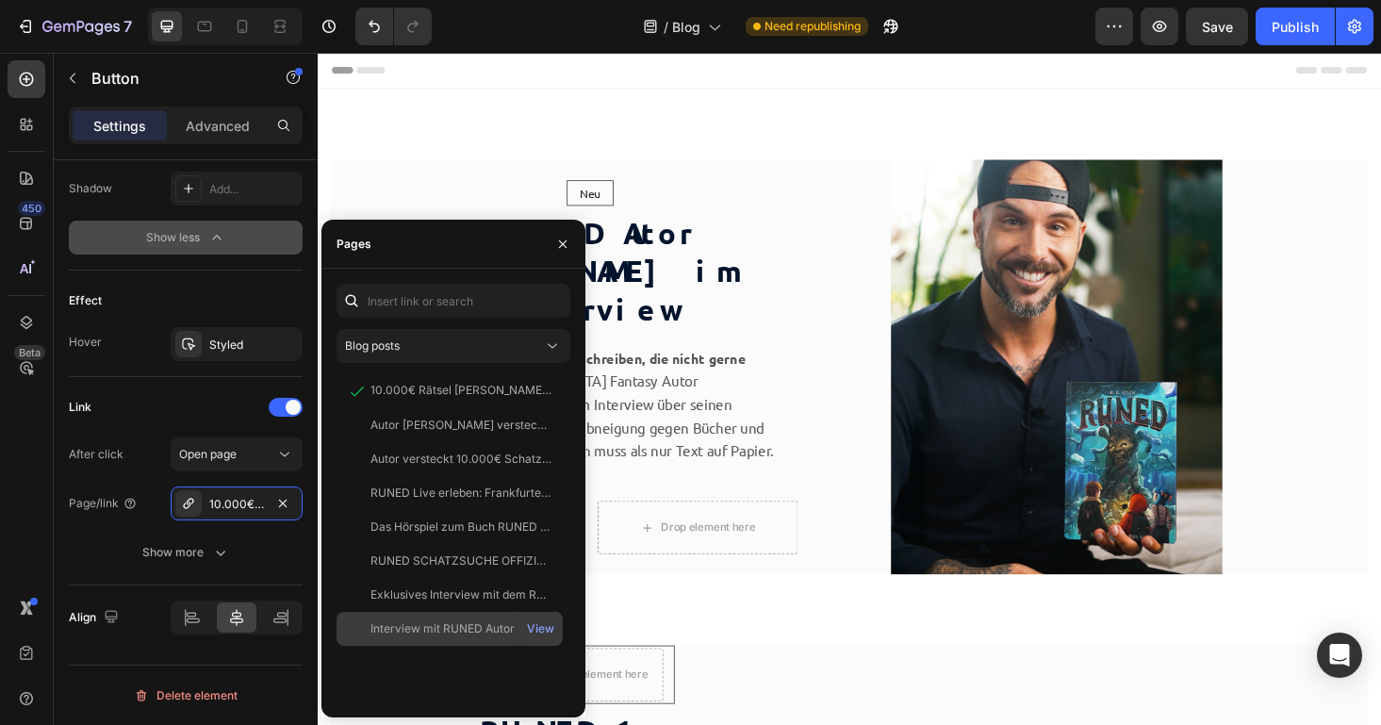
click at [403, 631] on div "Interview mit RUNED Autor [PERSON_NAME]" at bounding box center [460, 628] width 181 height 17
click at [565, 245] on icon "button" at bounding box center [562, 244] width 15 height 15
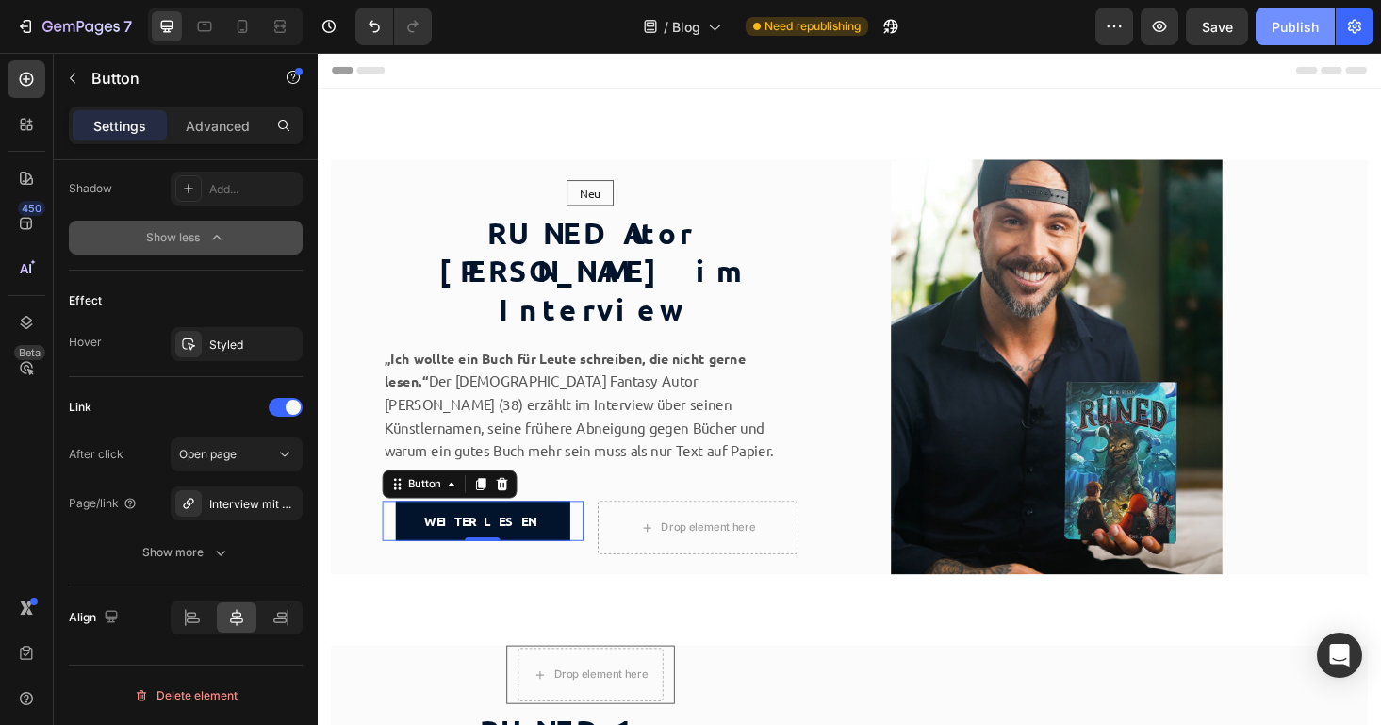
click at [1309, 37] on button "Publish" at bounding box center [1295, 27] width 79 height 38
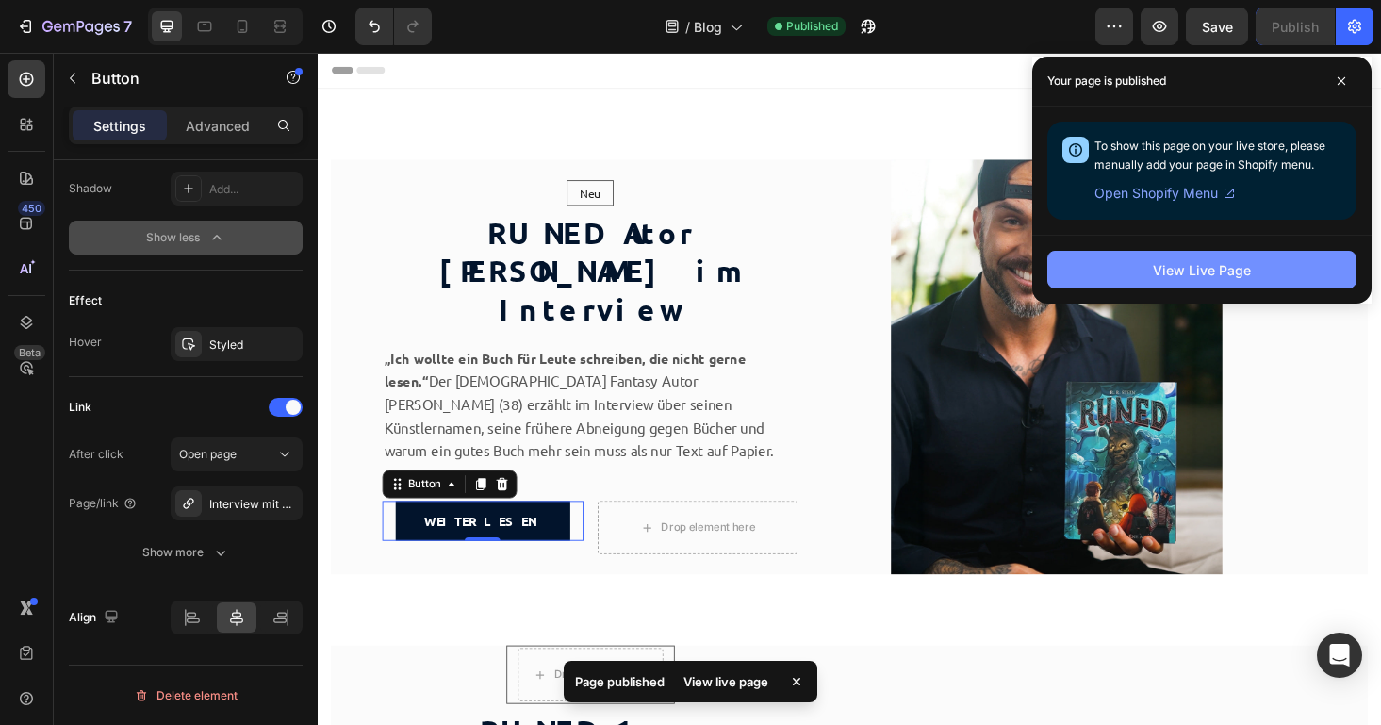
click at [1158, 267] on div "View Live Page" at bounding box center [1202, 270] width 98 height 20
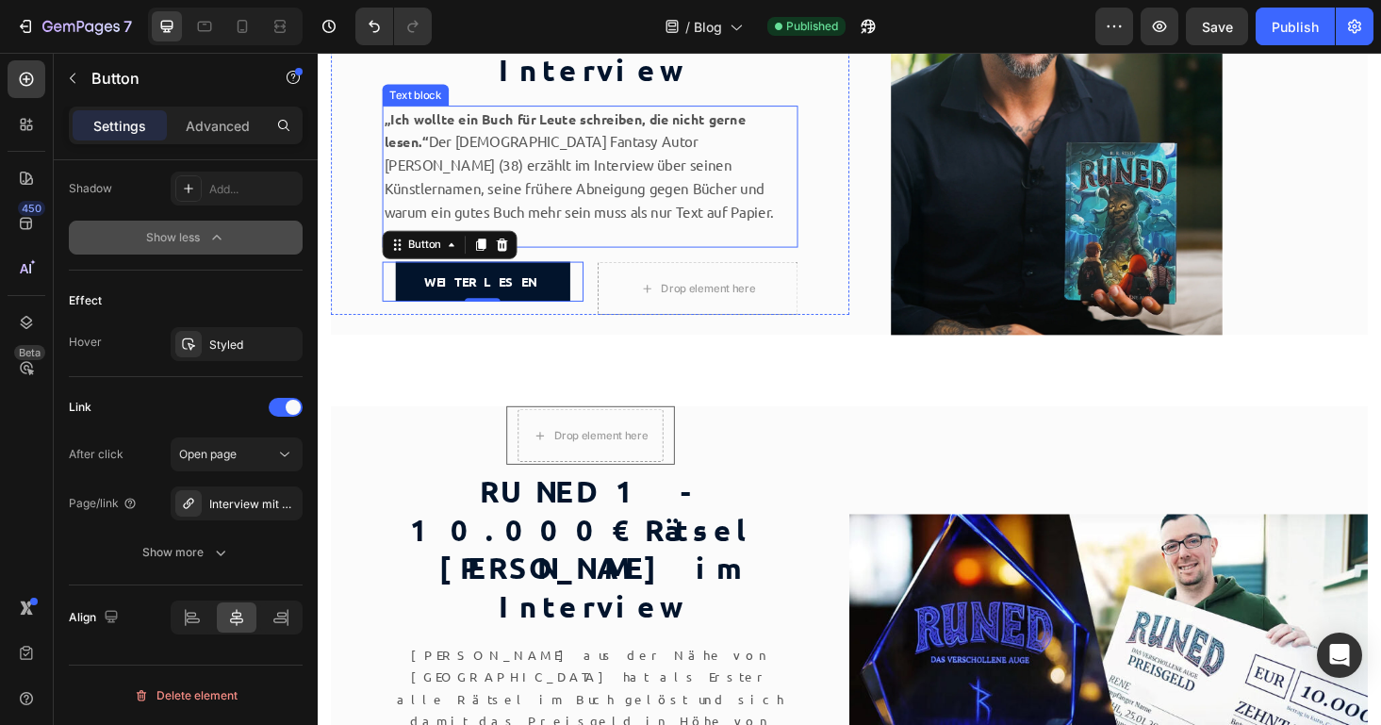
scroll to position [299, 0]
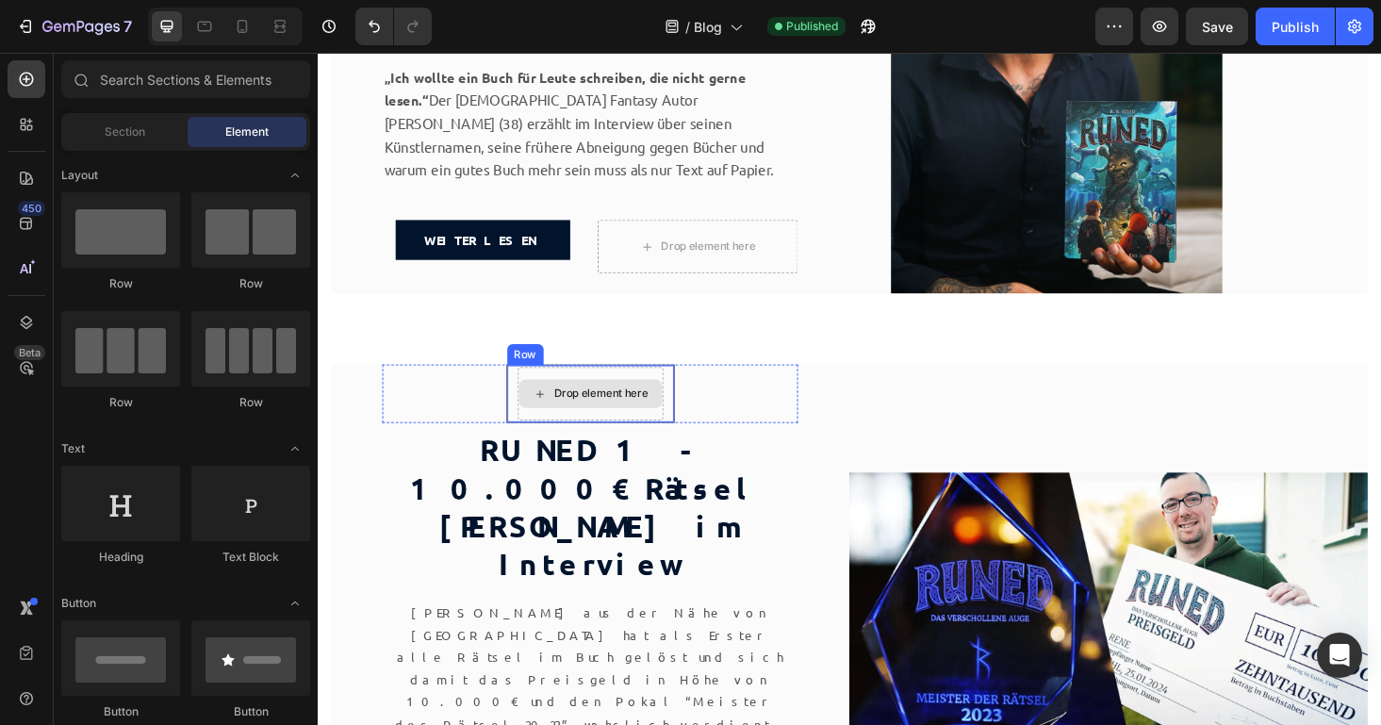
click at [565, 412] on div "Drop element here" at bounding box center [608, 416] width 153 height 30
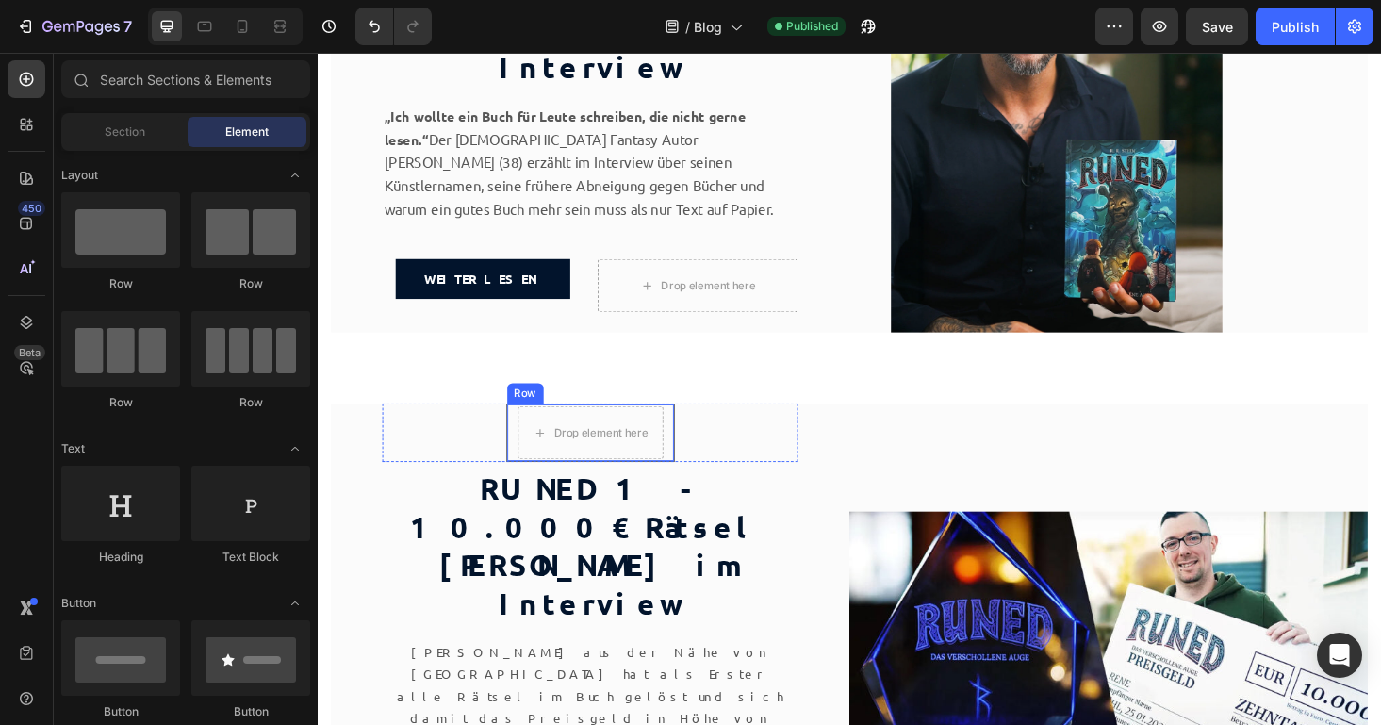
scroll to position [289, 0]
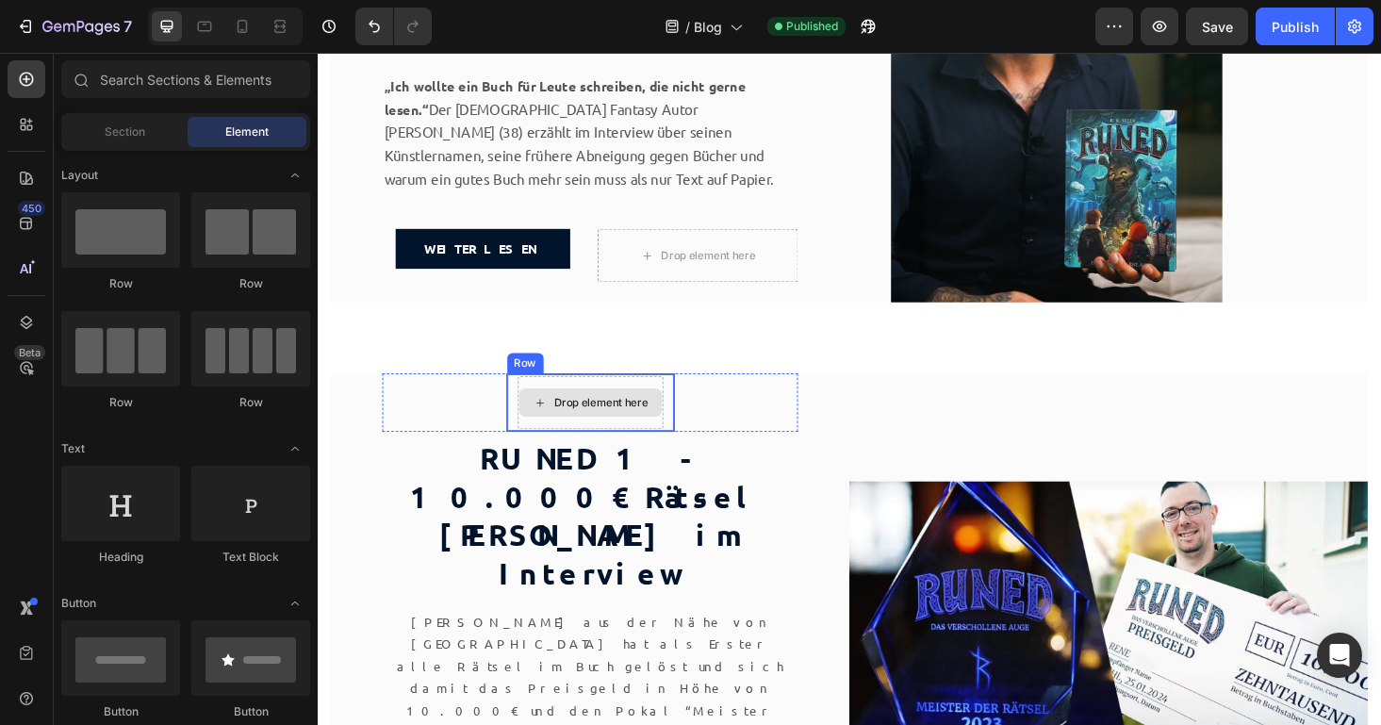
click at [557, 436] on div "Drop element here" at bounding box center [608, 425] width 153 height 30
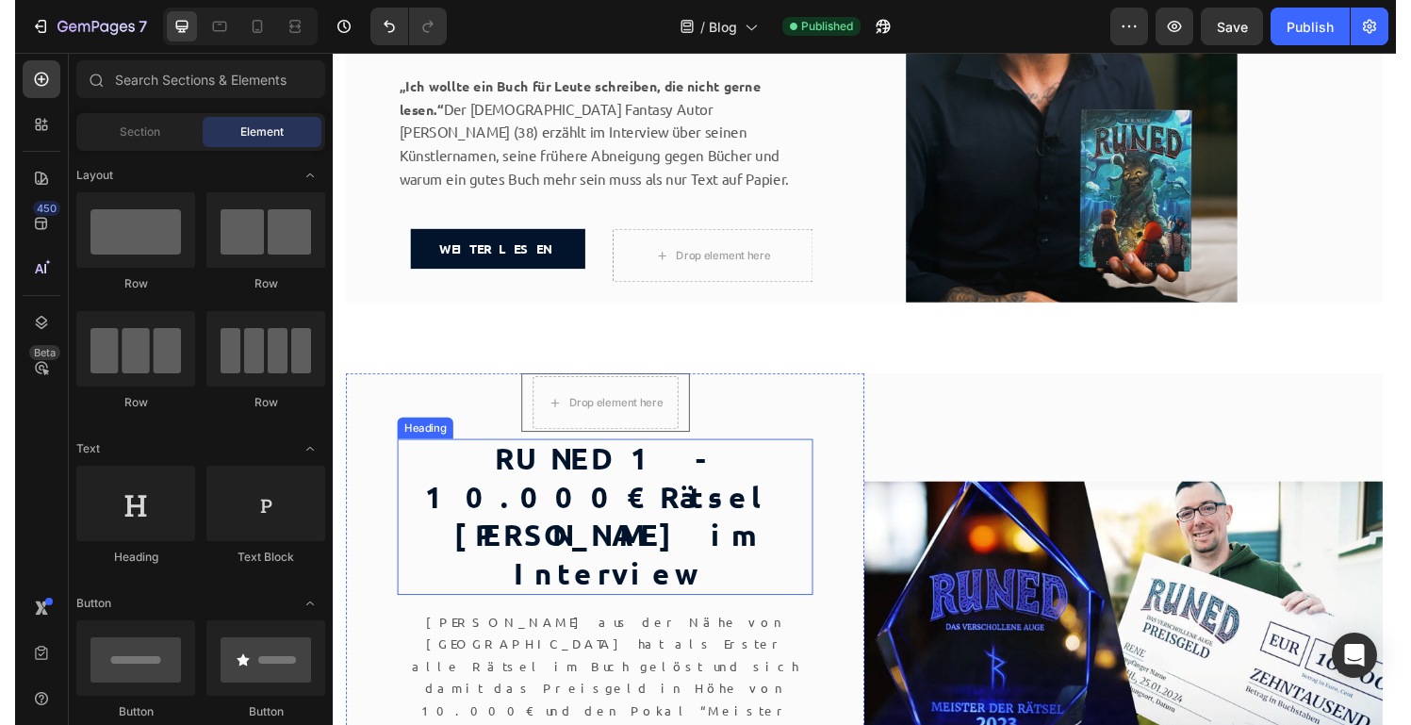
scroll to position [324, 0]
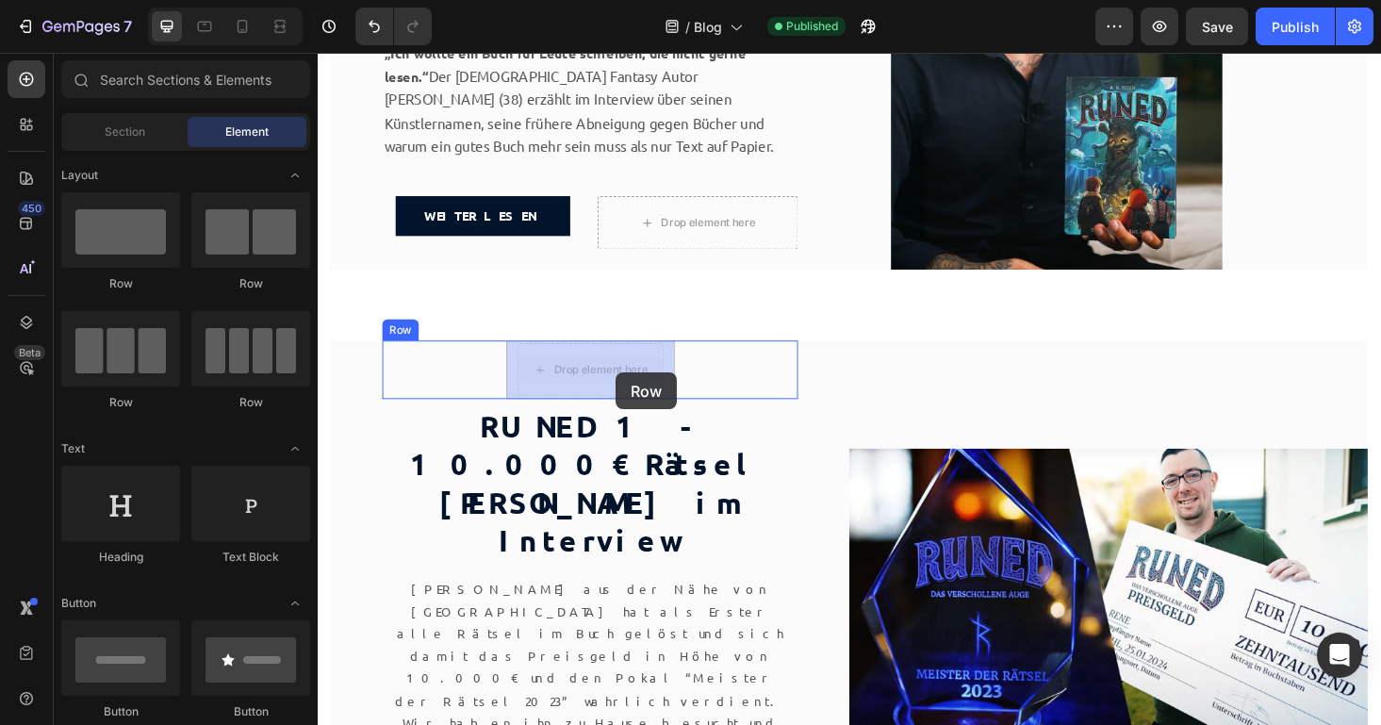
drag, startPoint x: 591, startPoint y: 393, endPoint x: 634, endPoint y: 393, distance: 43.4
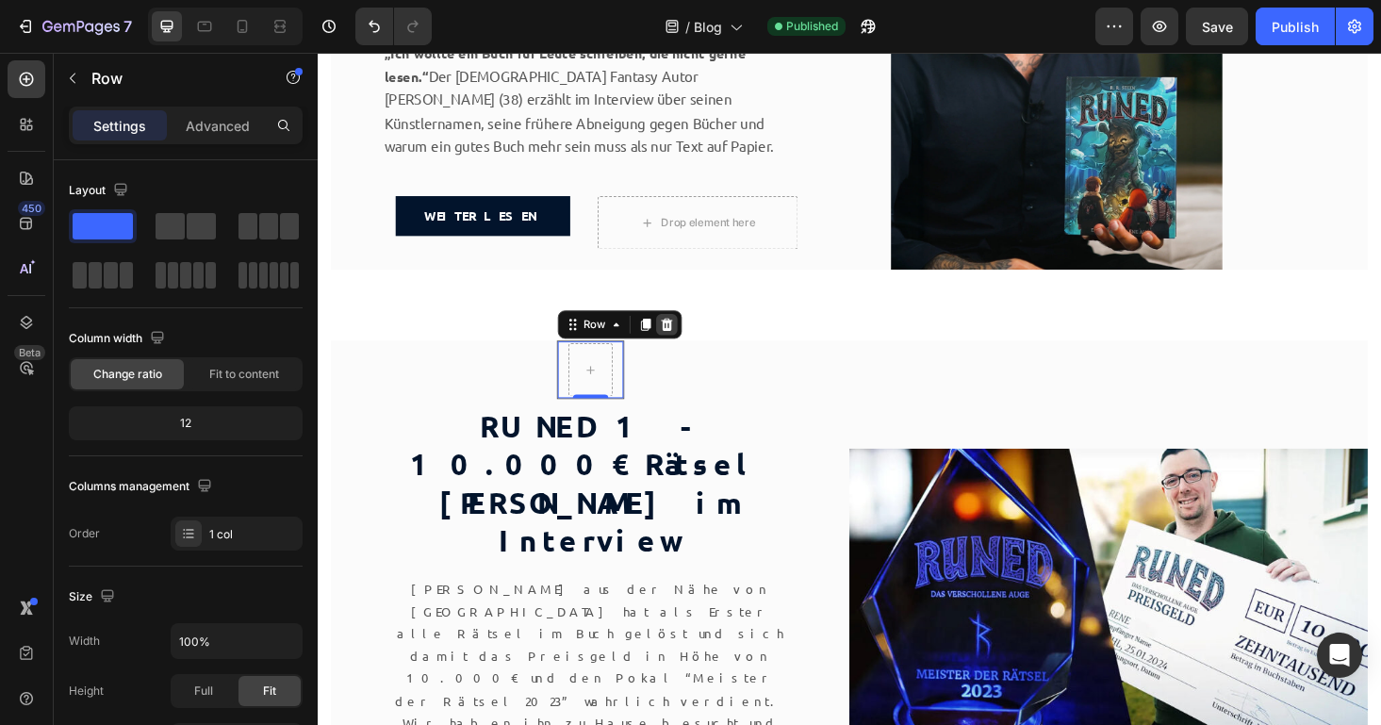
click at [688, 345] on icon at bounding box center [689, 342] width 12 height 13
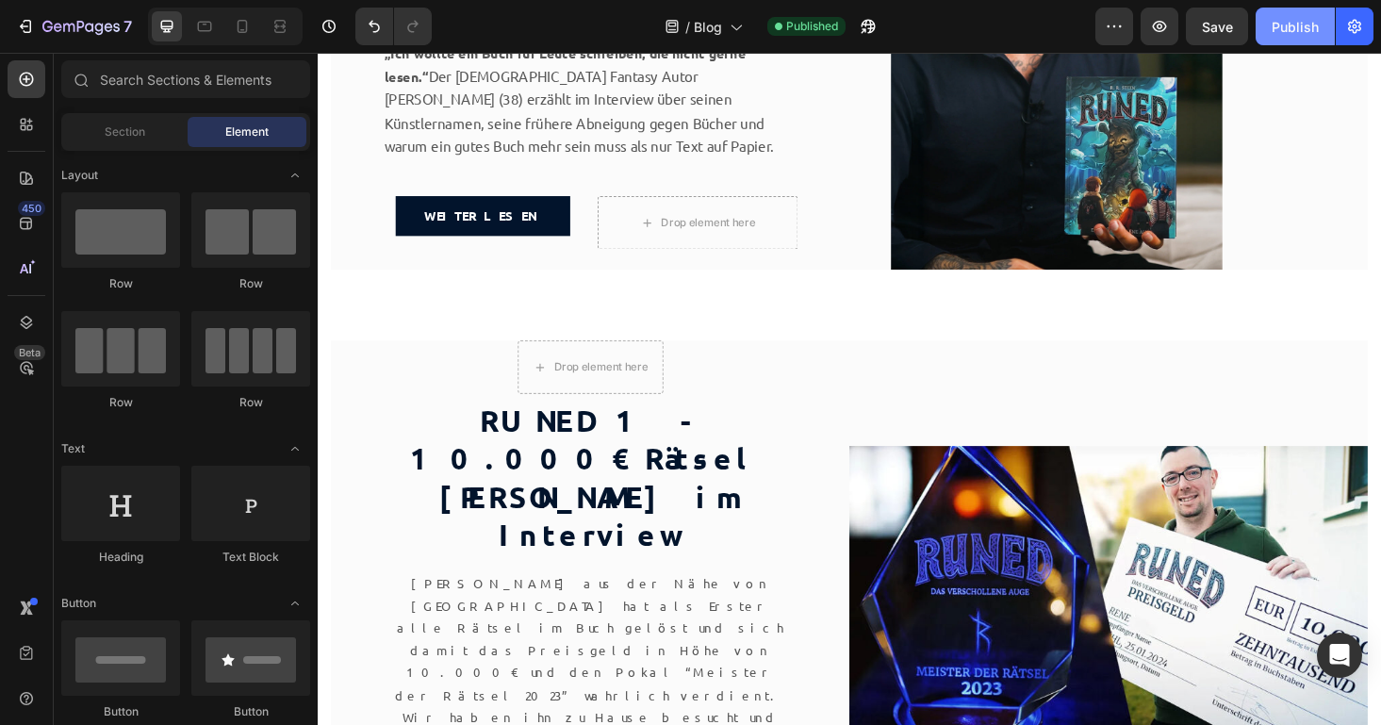
click at [1288, 32] on div "Publish" at bounding box center [1295, 27] width 47 height 20
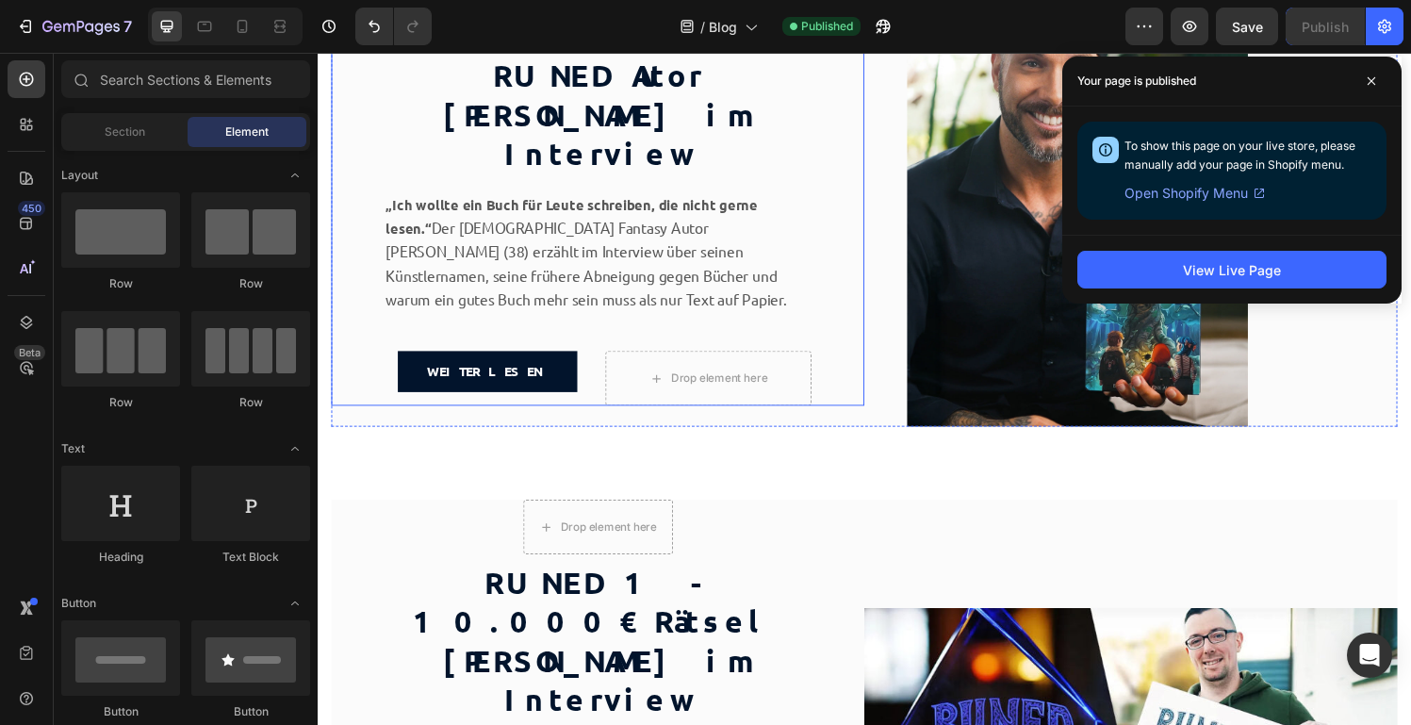
scroll to position [151, 0]
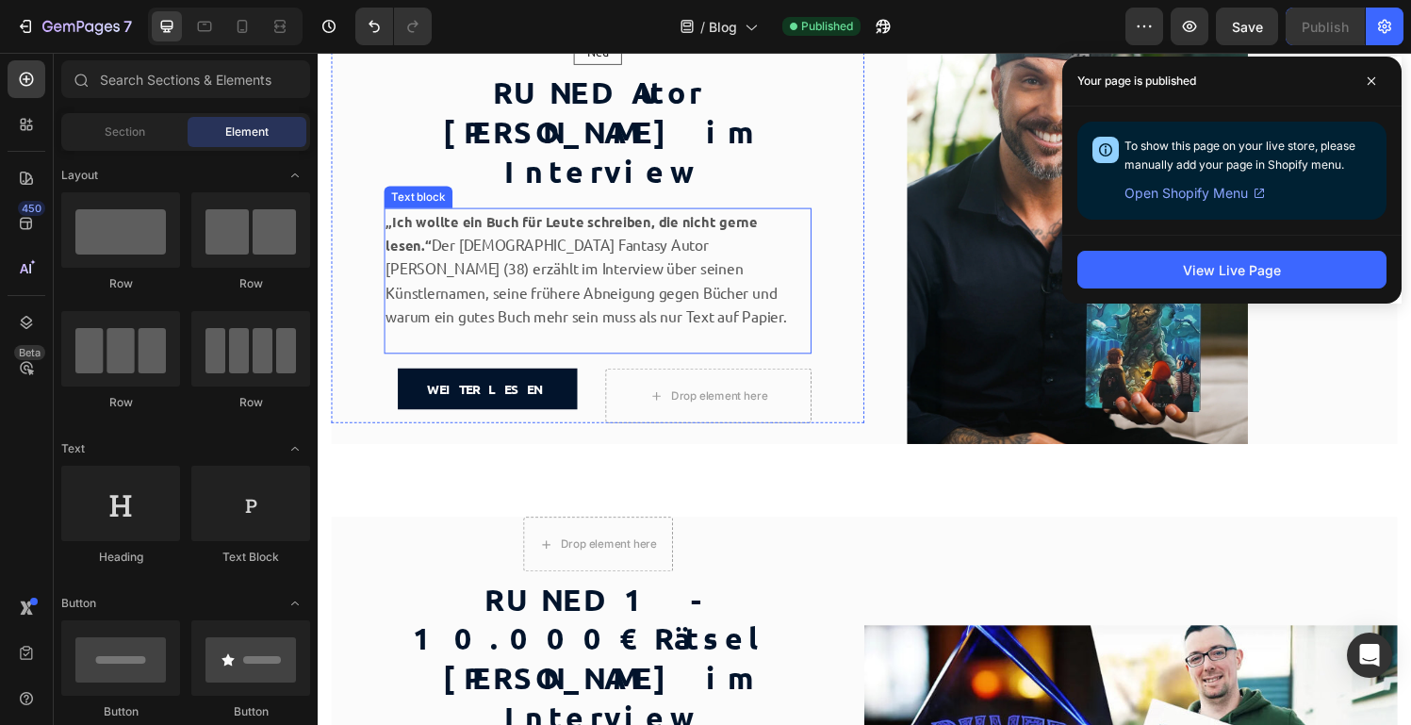
click at [447, 218] on strong "„Ich wollte ein Buch für Leute schreiben, die nicht gerne lesen.“" at bounding box center [580, 239] width 385 height 43
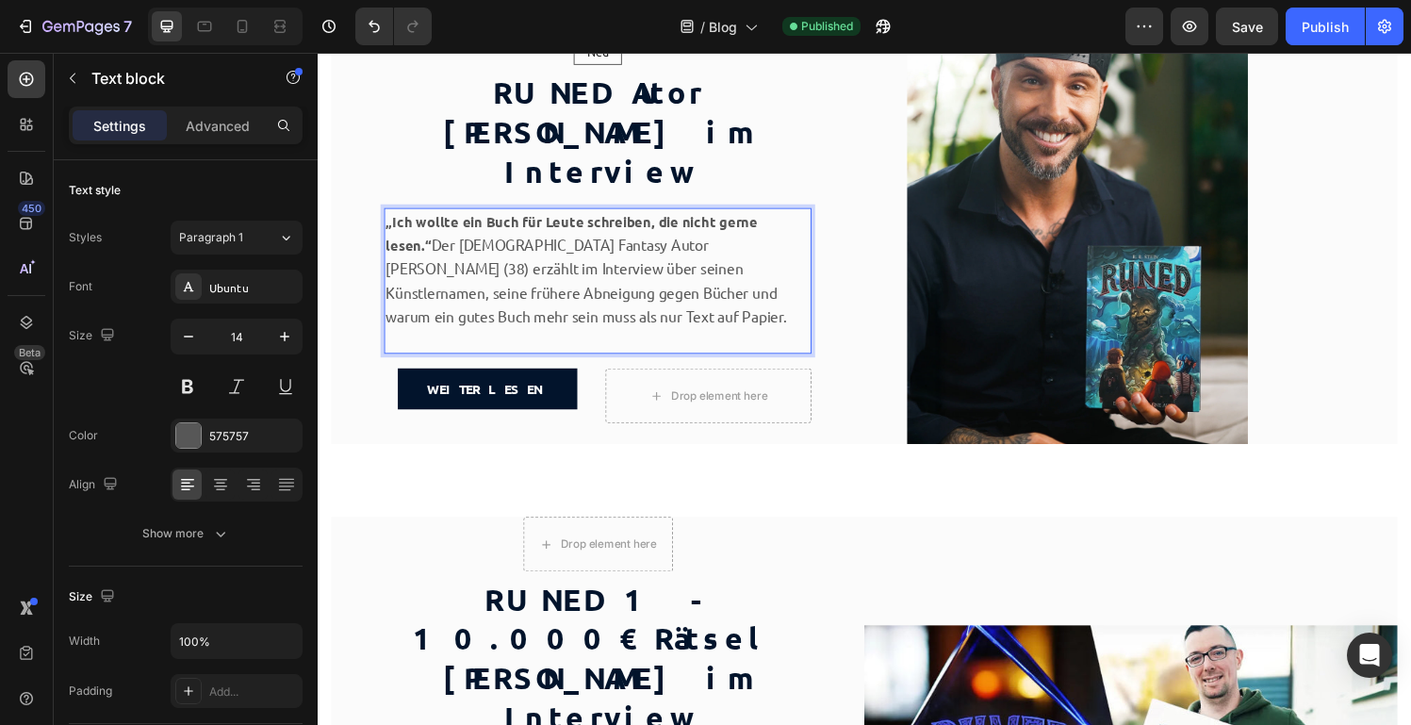
click at [464, 218] on strong "„Ich wollte ein Buch für Leute schreiben, die nicht gerne lesen.“" at bounding box center [580, 239] width 385 height 43
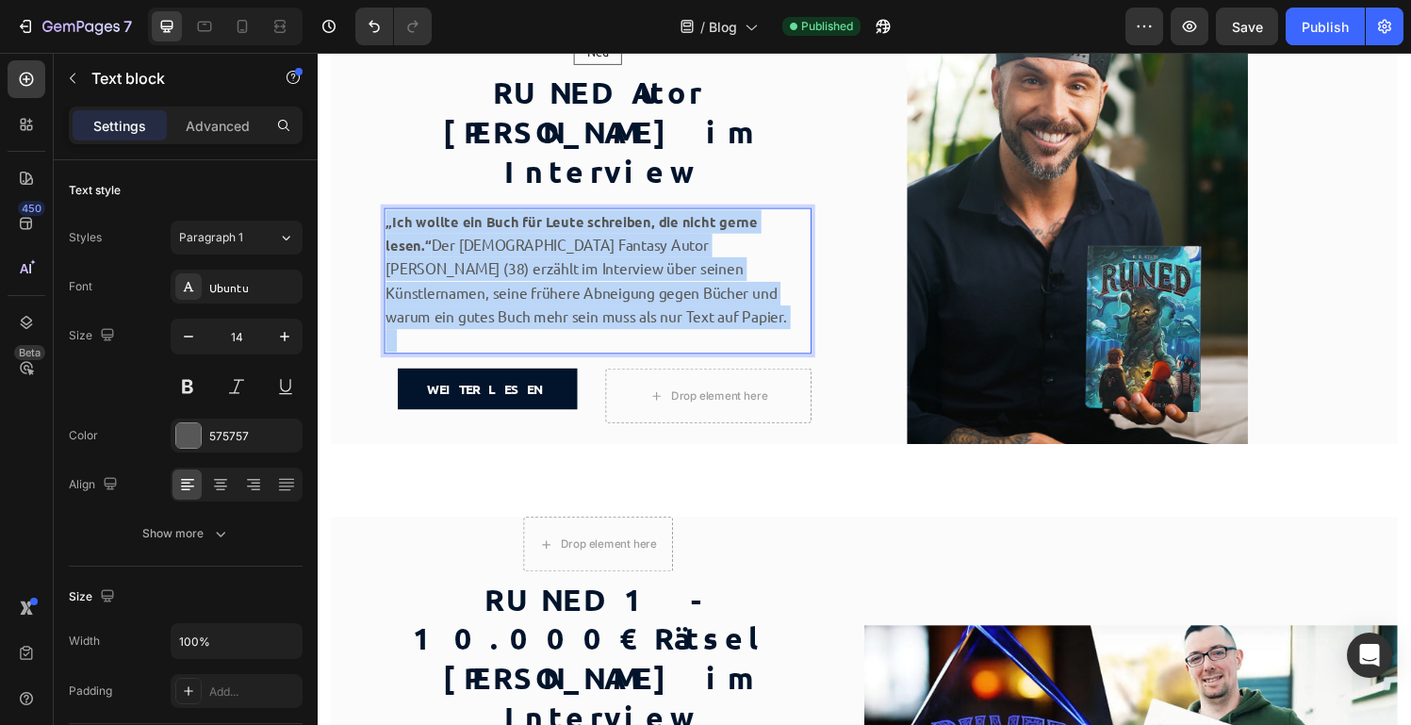
click at [464, 218] on strong "„Ich wollte ein Buch für Leute schreiben, die nicht gerne lesen.“" at bounding box center [580, 239] width 385 height 43
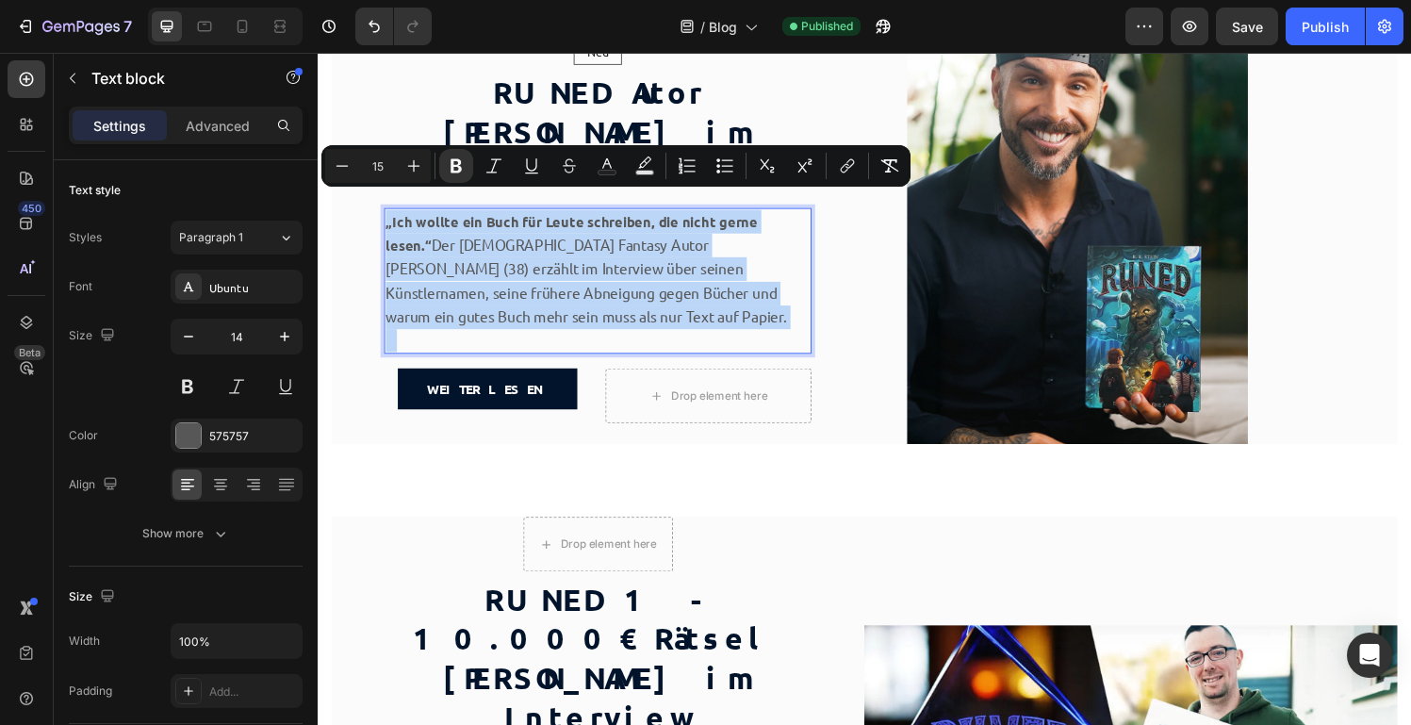
click at [500, 218] on strong "„Ich wollte ein Buch für Leute schreiben, die nicht gerne lesen.“" at bounding box center [580, 239] width 385 height 43
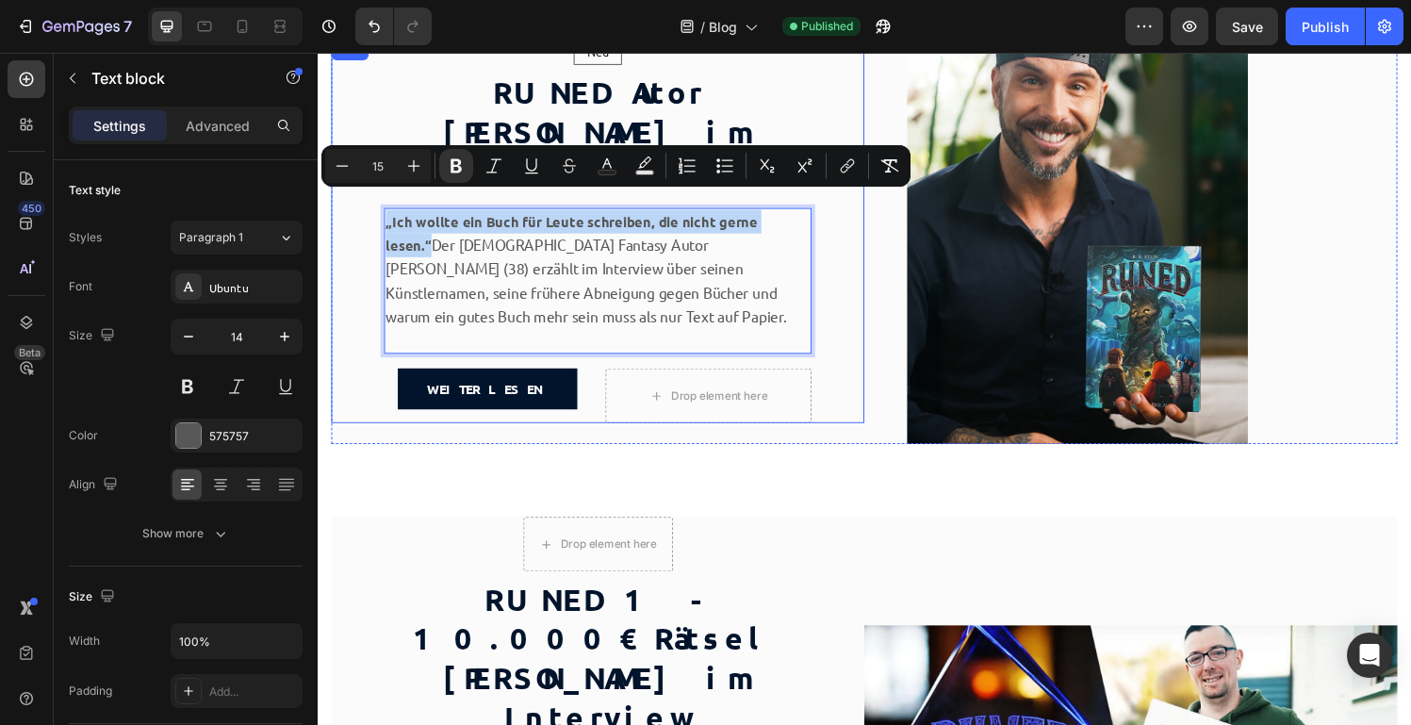
drag, startPoint x: 812, startPoint y: 206, endPoint x: 384, endPoint y: 202, distance: 428.0
click at [384, 202] on div "Neu Text block Row Row RUNED Autor [PERSON_NAME] im Interview Heading „Ich woll…" at bounding box center [607, 237] width 551 height 398
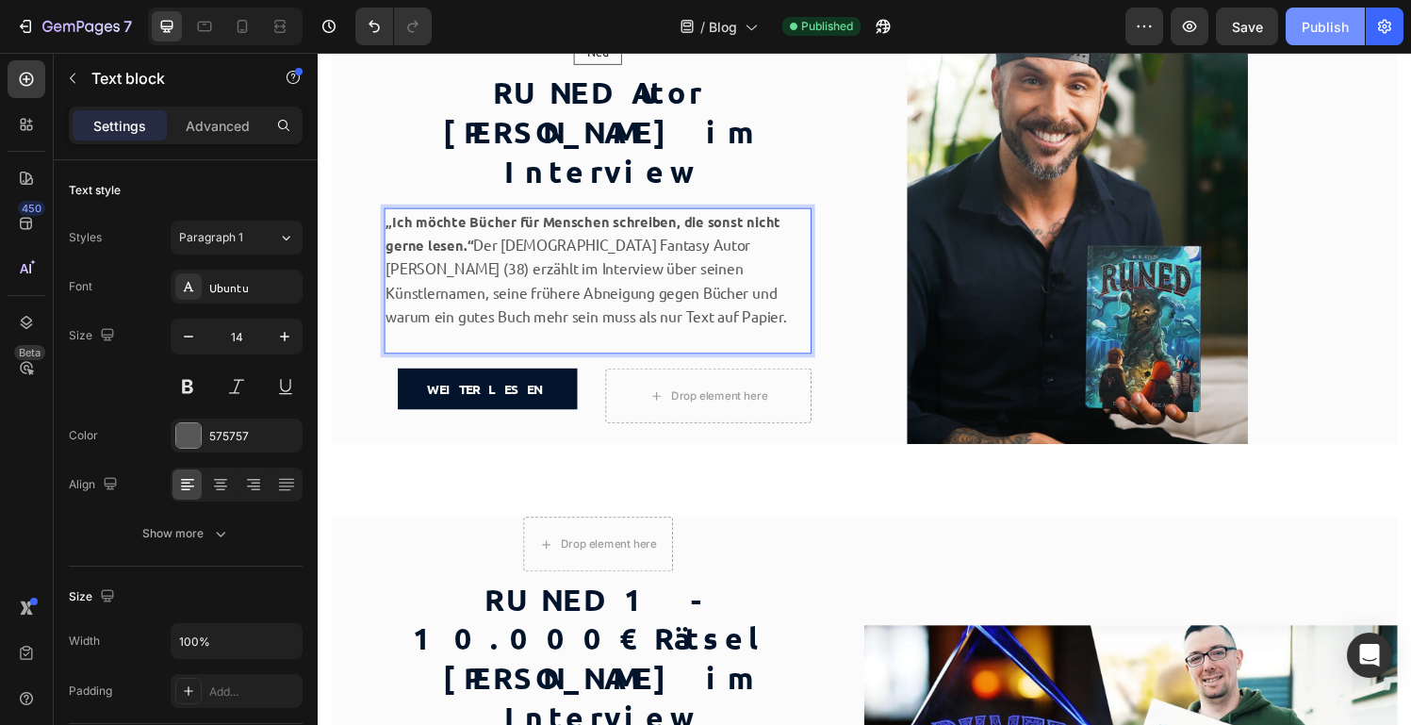
click at [1312, 25] on div "Publish" at bounding box center [1325, 27] width 47 height 20
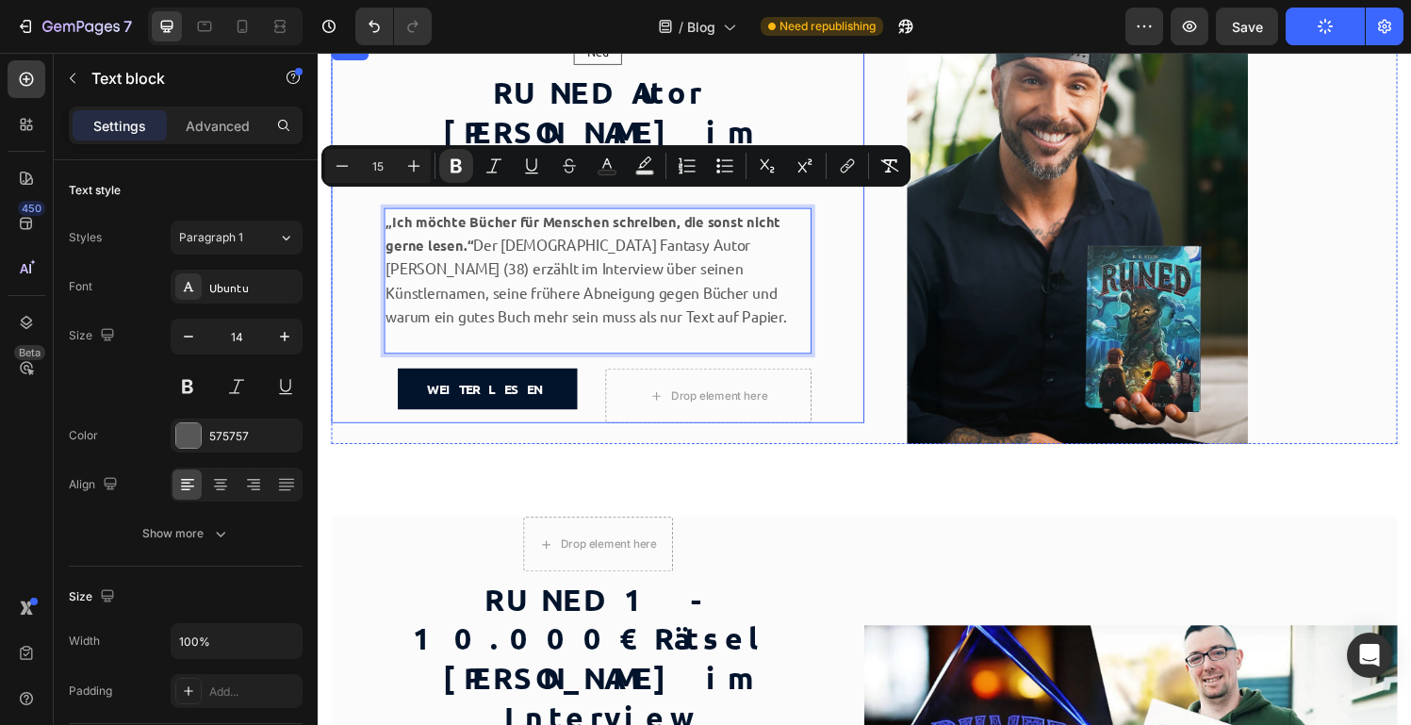
drag, startPoint x: 479, startPoint y: 232, endPoint x: 377, endPoint y: 210, distance: 104.1
click at [461, 166] on icon "Editor contextual toolbar" at bounding box center [456, 165] width 19 height 19
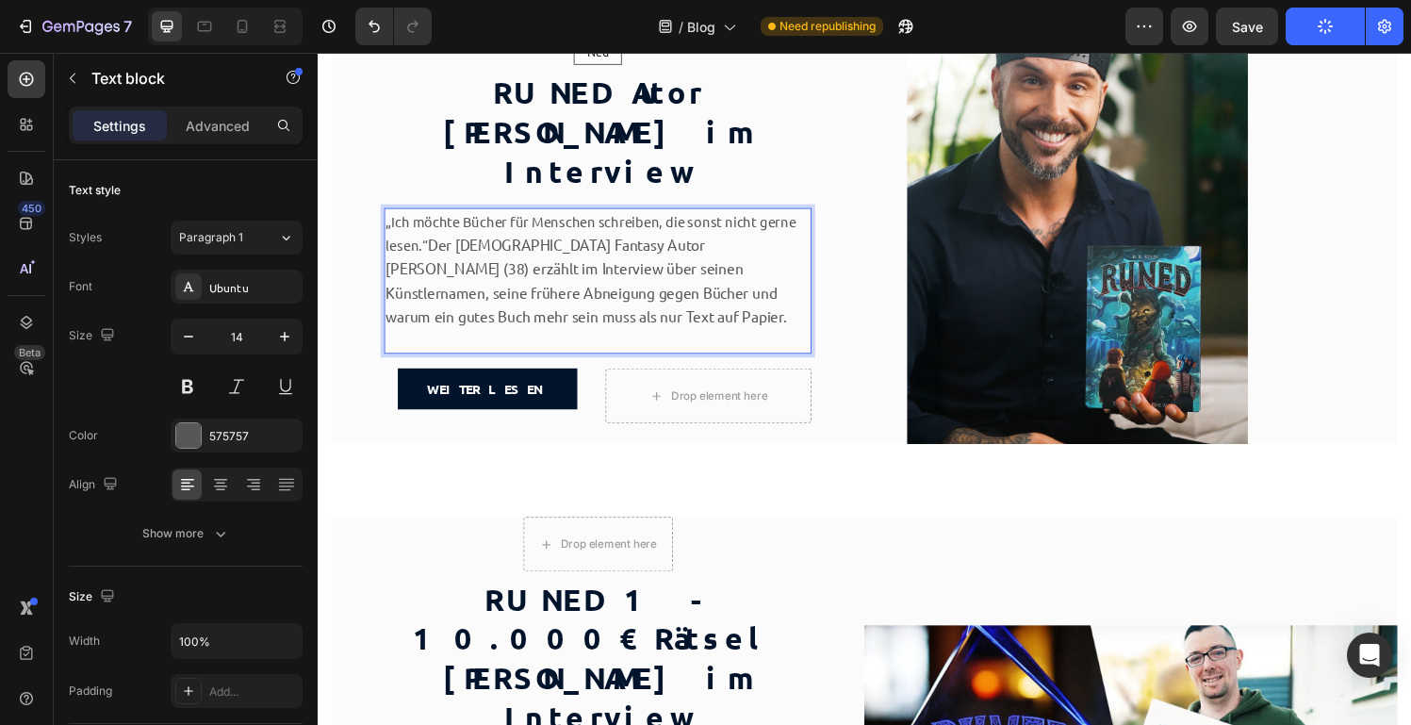
click at [438, 241] on span "Der [DEMOGRAPHIC_DATA] Fantasy Autor [PERSON_NAME] (38) erzählt im Interview üb…" at bounding box center [595, 287] width 415 height 93
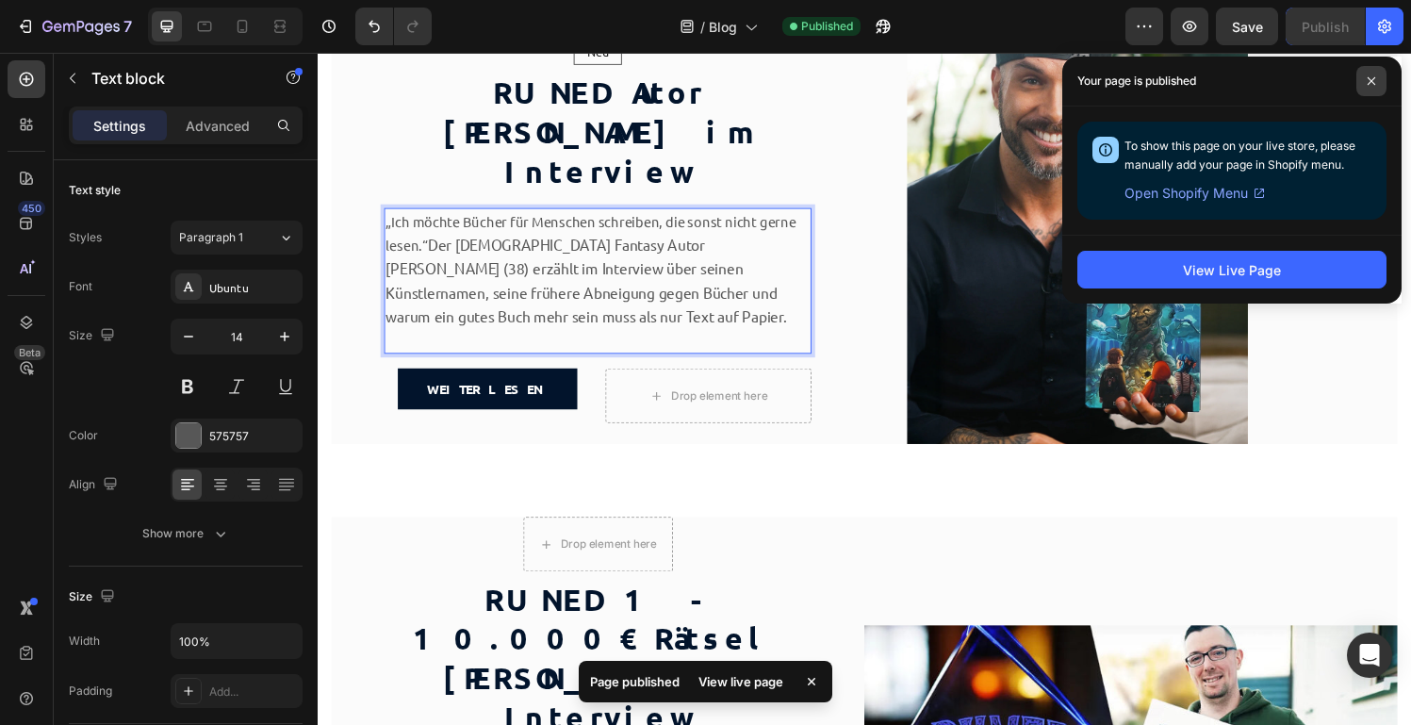
click at [1376, 82] on span at bounding box center [1372, 81] width 30 height 30
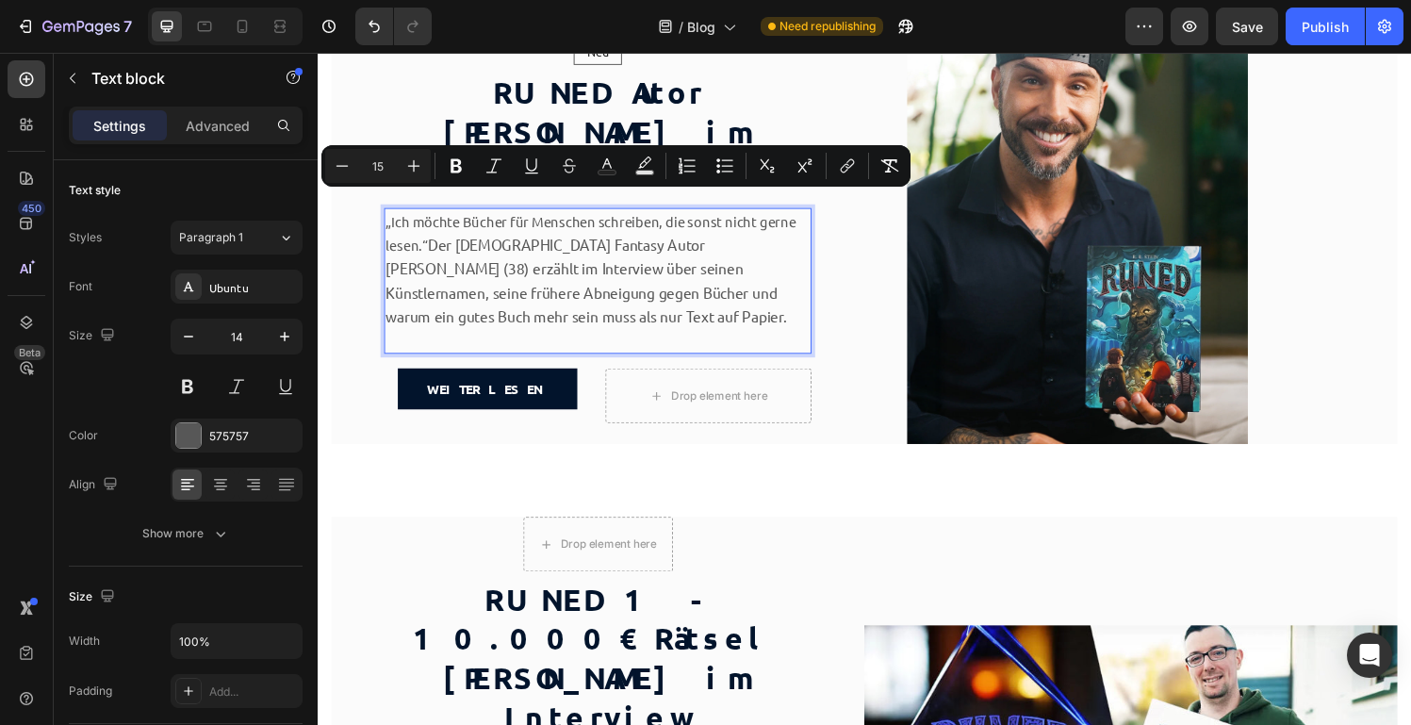
drag, startPoint x: 435, startPoint y: 235, endPoint x: 387, endPoint y: 209, distance: 54.4
click at [387, 213] on div "„Ich möchte Bücher für Menschen schreiben, die sonst nicht gerne lesen.“ Der [D…" at bounding box center [608, 288] width 442 height 151
copy span "„Ich möchte Bücher für Menschen schreiben, die sonst nicht gerne lesen.“"
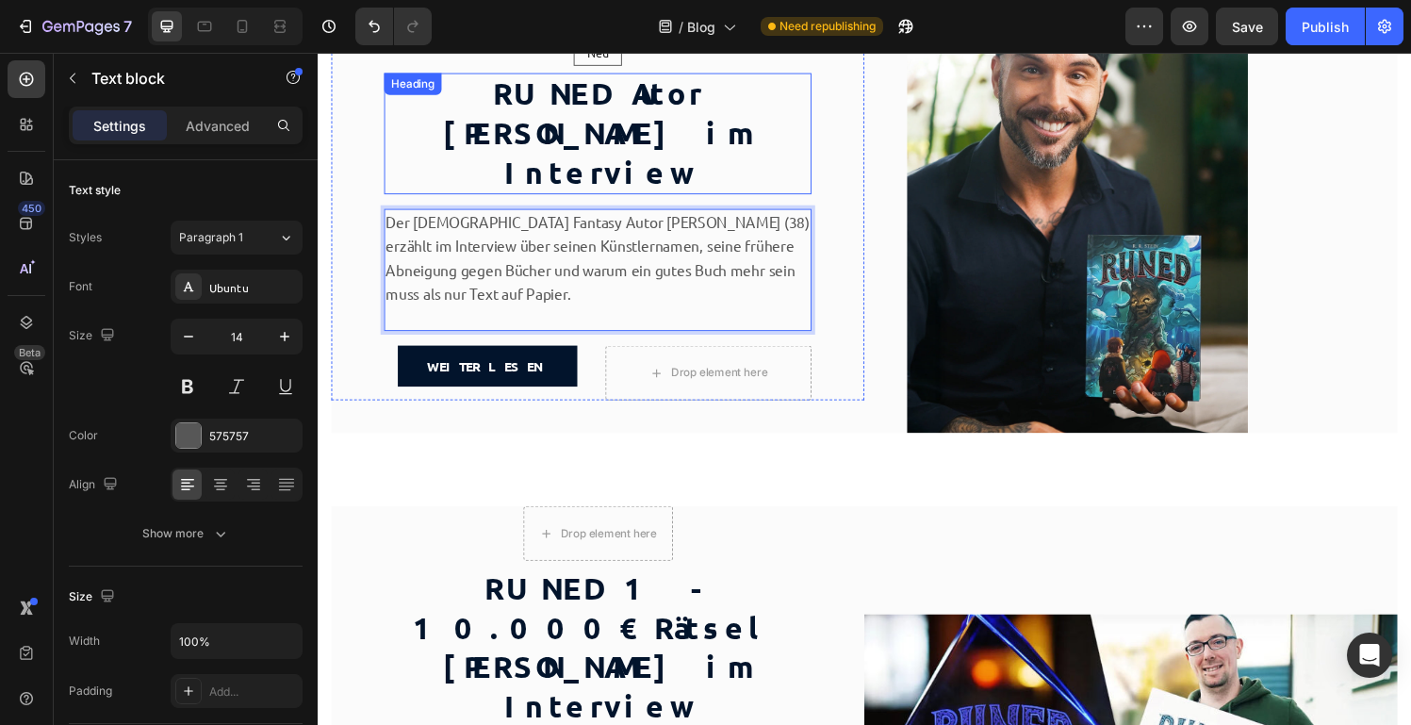
click at [787, 159] on p "RUNED Autor [PERSON_NAME] im Interview" at bounding box center [607, 136] width 438 height 122
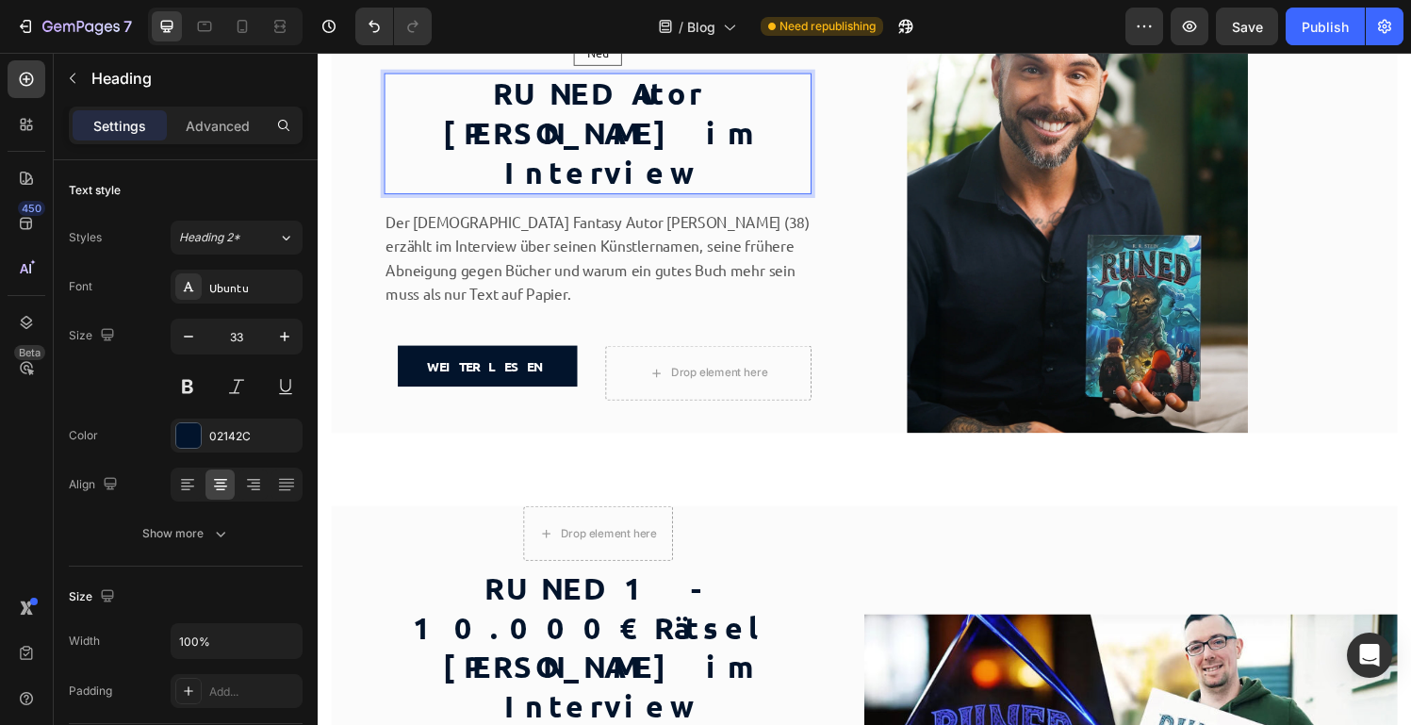
click at [778, 162] on p "RUNED Autor [PERSON_NAME] im Interview" at bounding box center [607, 136] width 438 height 122
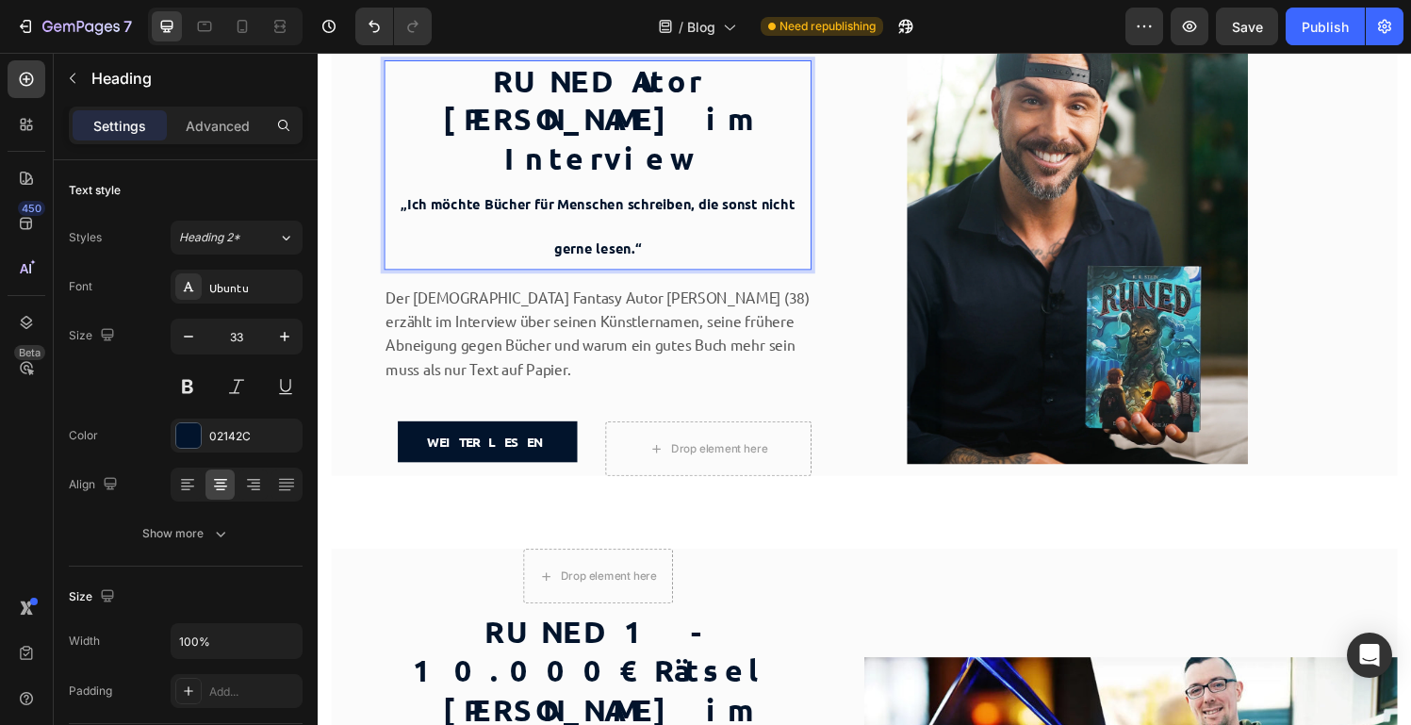
scroll to position [115, 0]
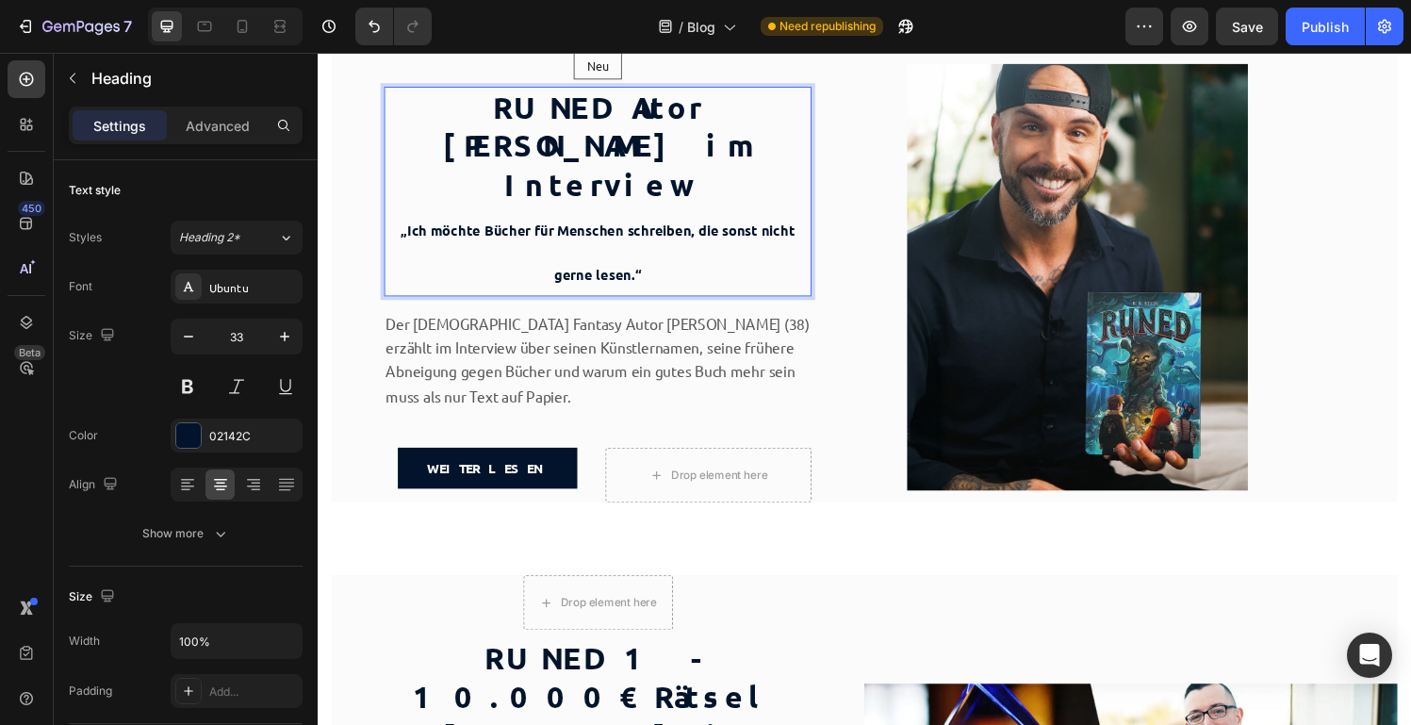
click at [557, 254] on p "RUNED Autor [PERSON_NAME] im Interview „Ich möchte Bücher für Menschen schreibe…" at bounding box center [607, 197] width 438 height 214
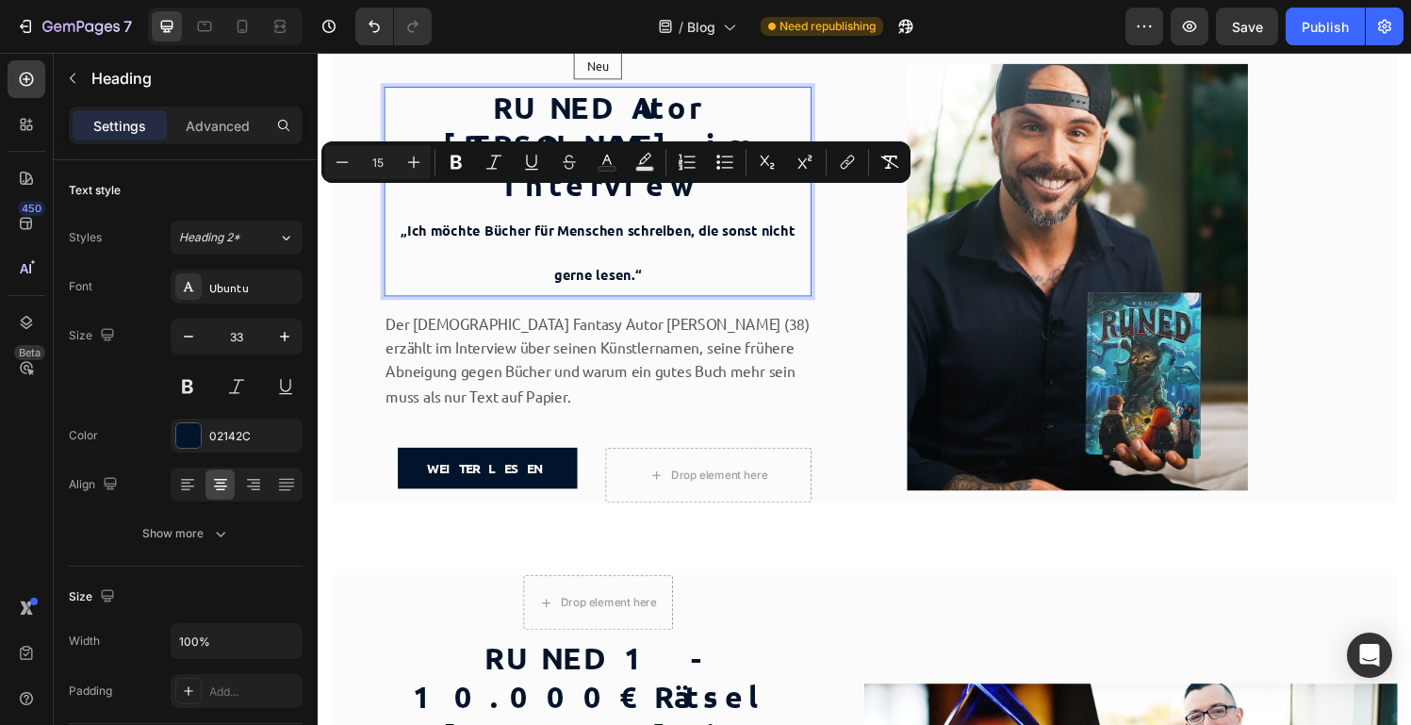
drag, startPoint x: 662, startPoint y: 250, endPoint x: 402, endPoint y: 212, distance: 262.9
click at [402, 212] on p "RUNED Autor [PERSON_NAME] im Interview „Ich möchte Bücher für Menschen schreibe…" at bounding box center [607, 197] width 438 height 214
click at [241, 240] on div "Heading 2*" at bounding box center [217, 237] width 76 height 17
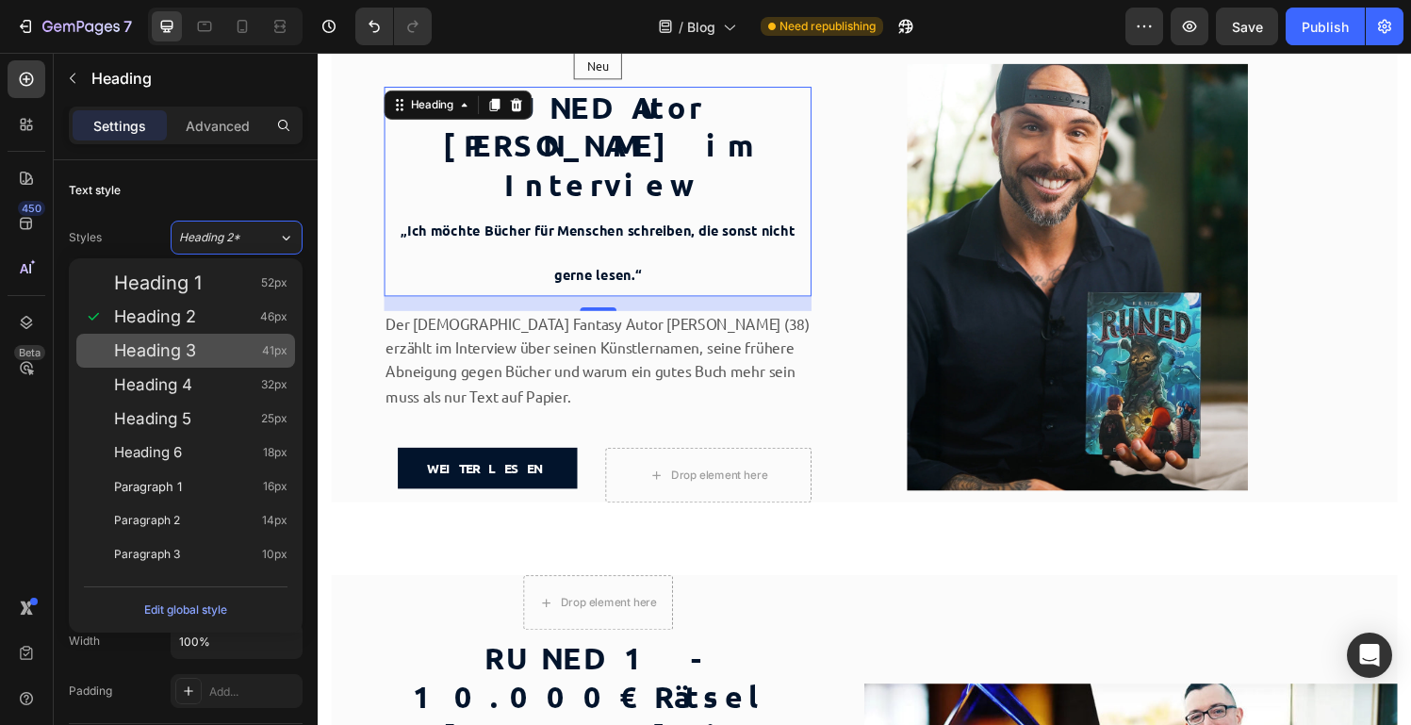
click at [207, 359] on div "Heading 3 41px" at bounding box center [200, 350] width 173 height 19
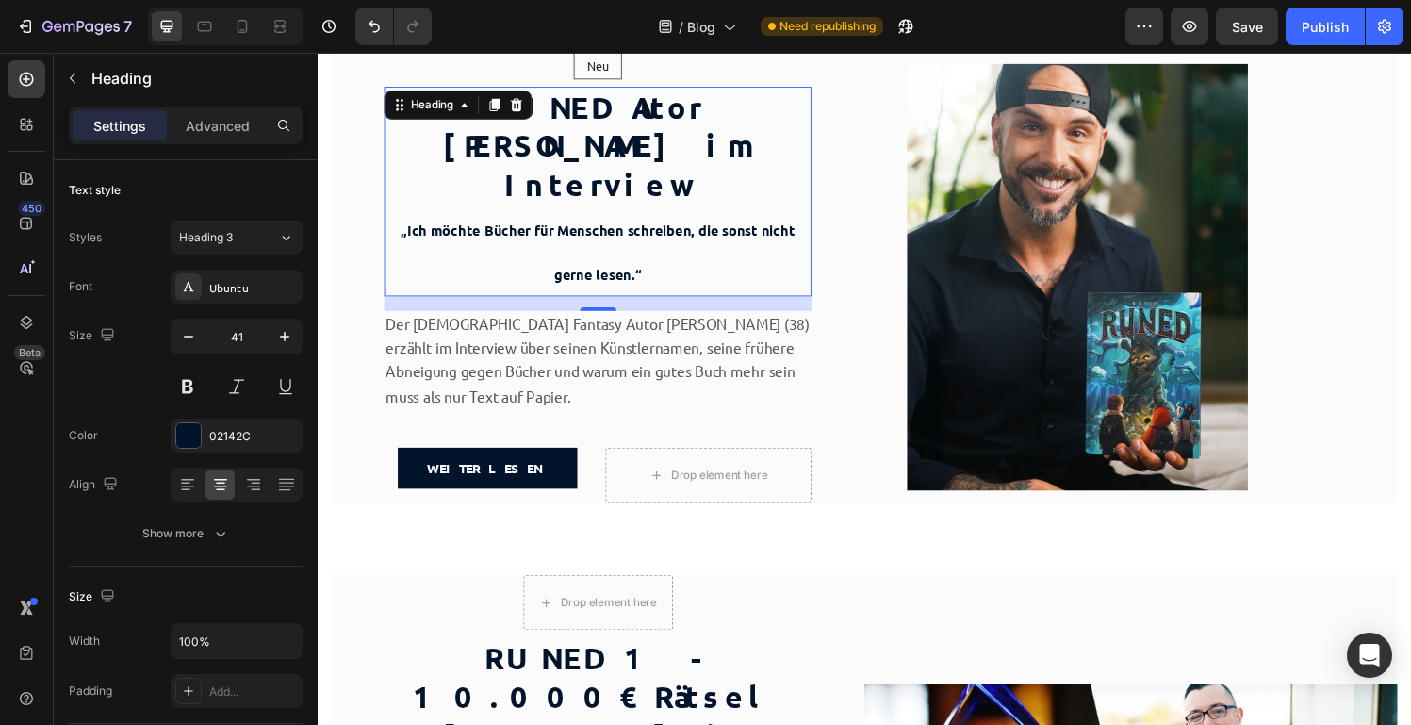
scroll to position [108, 0]
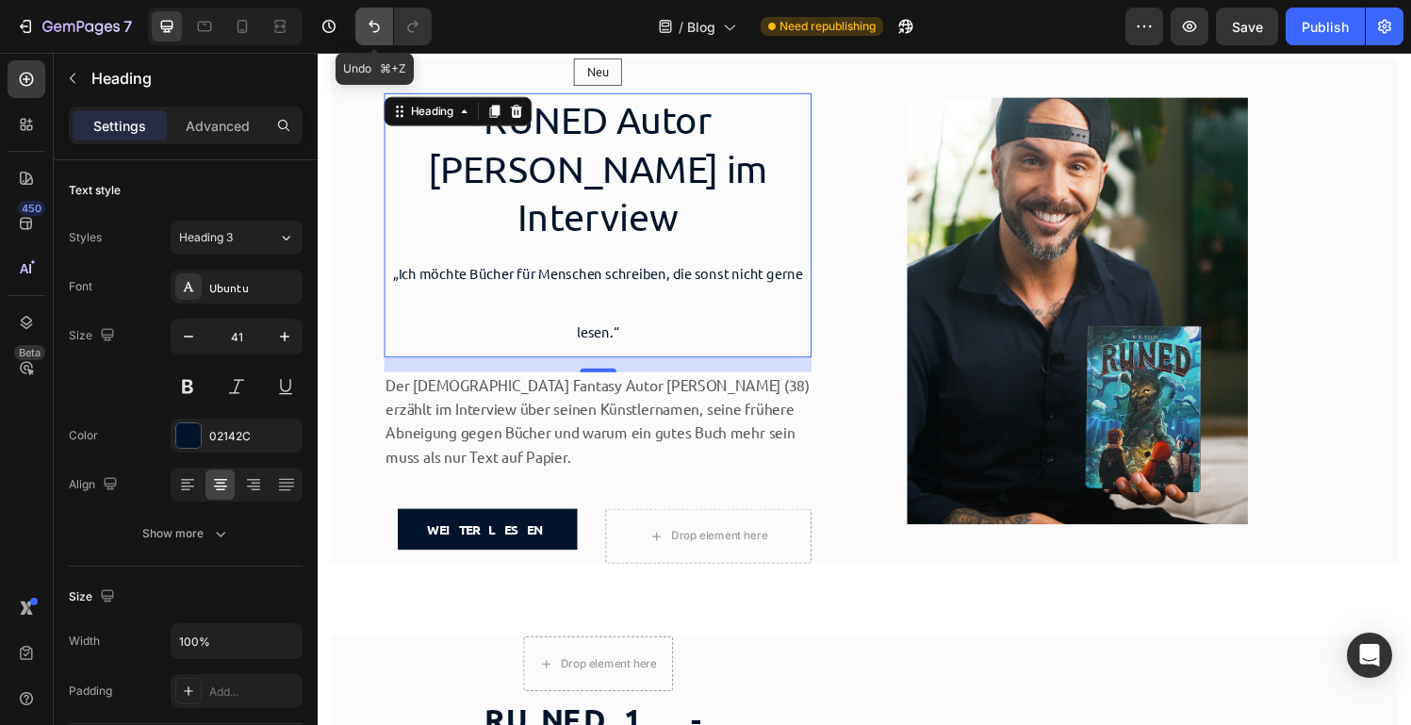
click at [377, 25] on icon "Undo/Redo" at bounding box center [374, 27] width 11 height 12
type input "33"
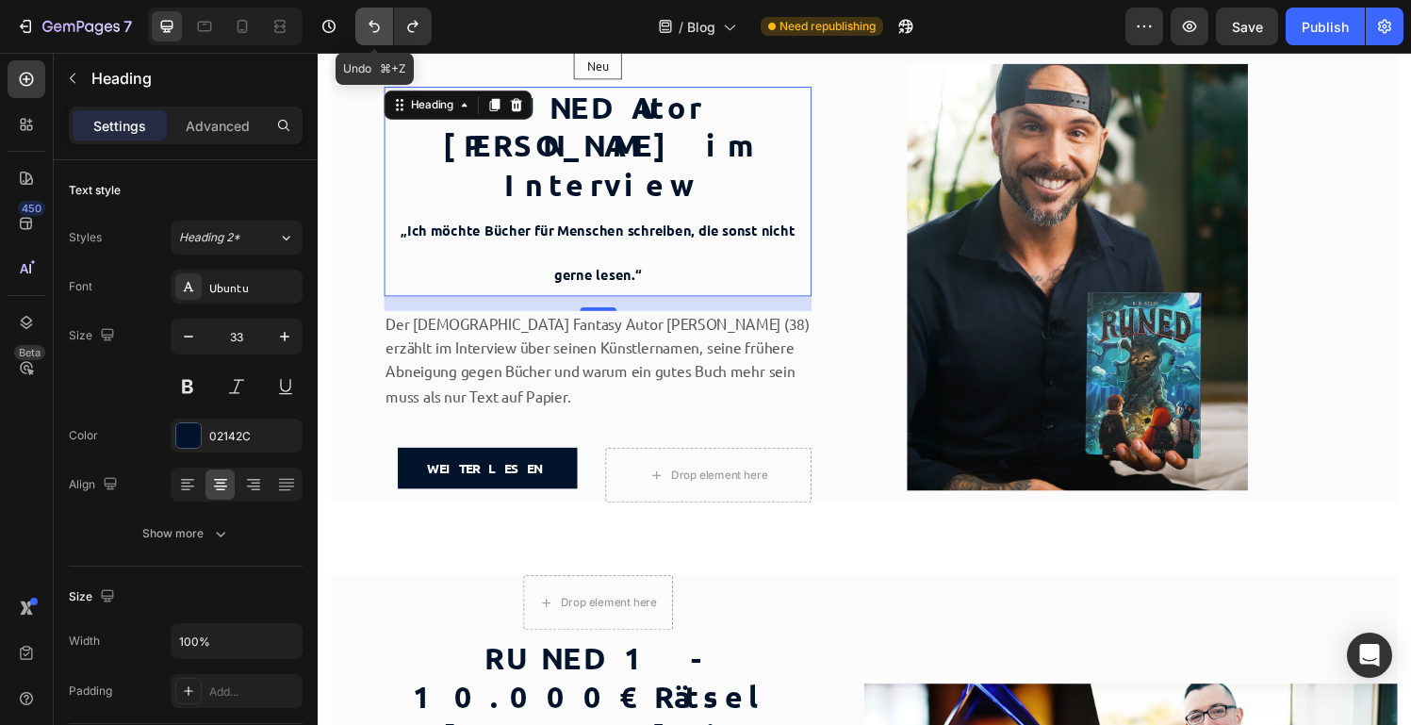
click at [377, 25] on icon "Undo/Redo" at bounding box center [374, 27] width 11 height 12
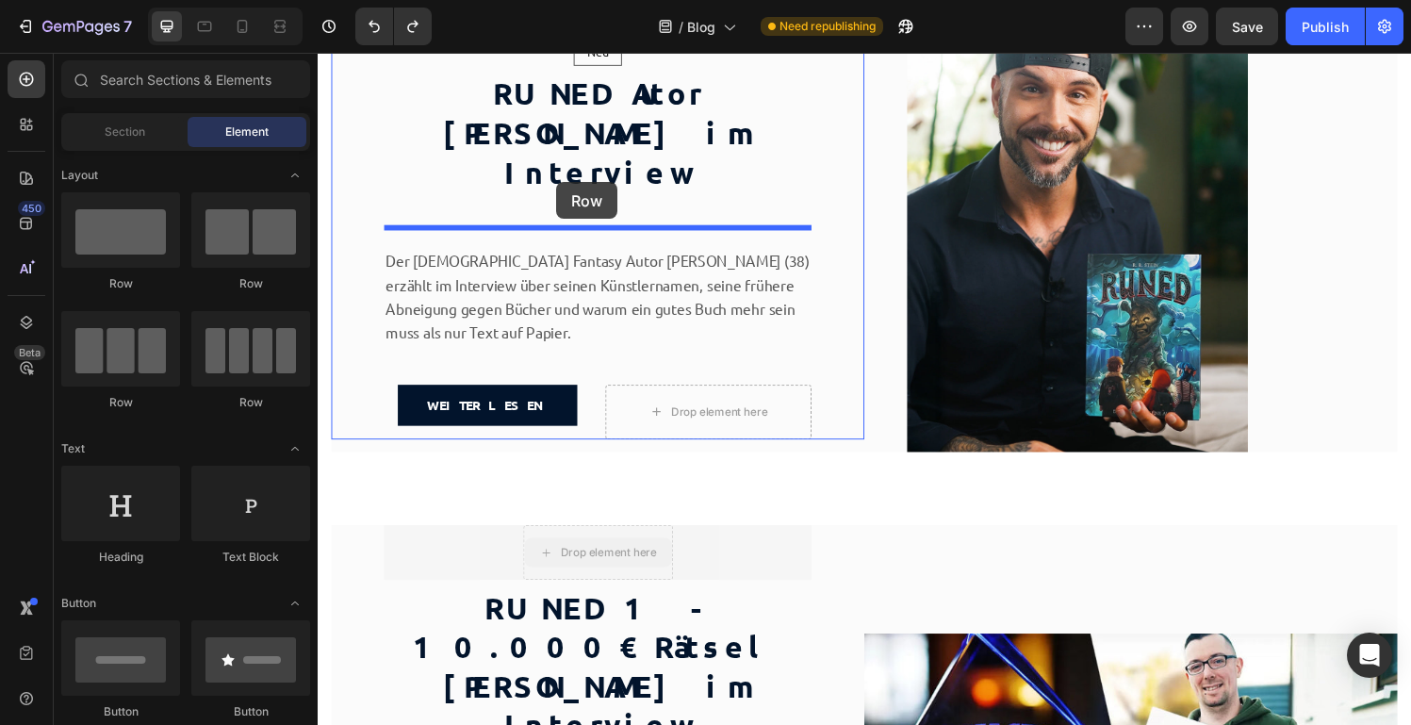
drag, startPoint x: 590, startPoint y: 559, endPoint x: 564, endPoint y: 196, distance: 363.9
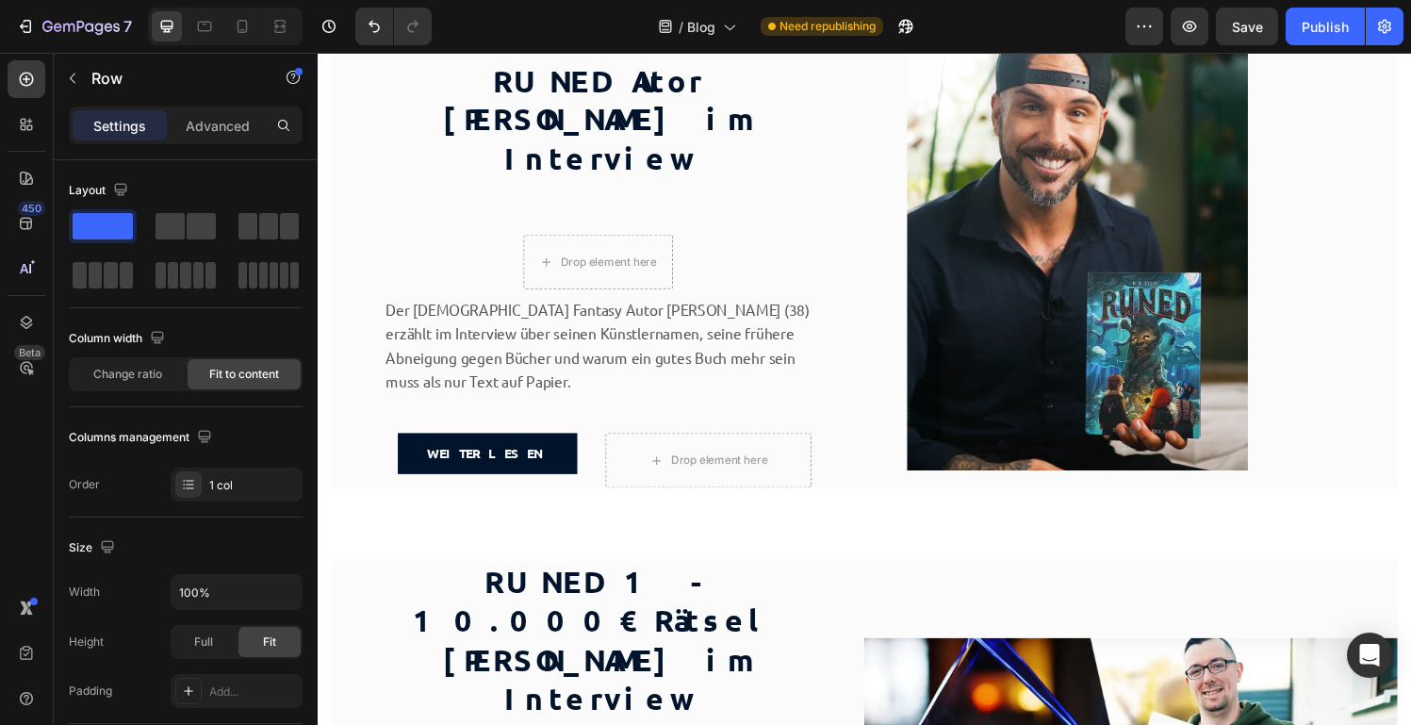
scroll to position [110, 0]
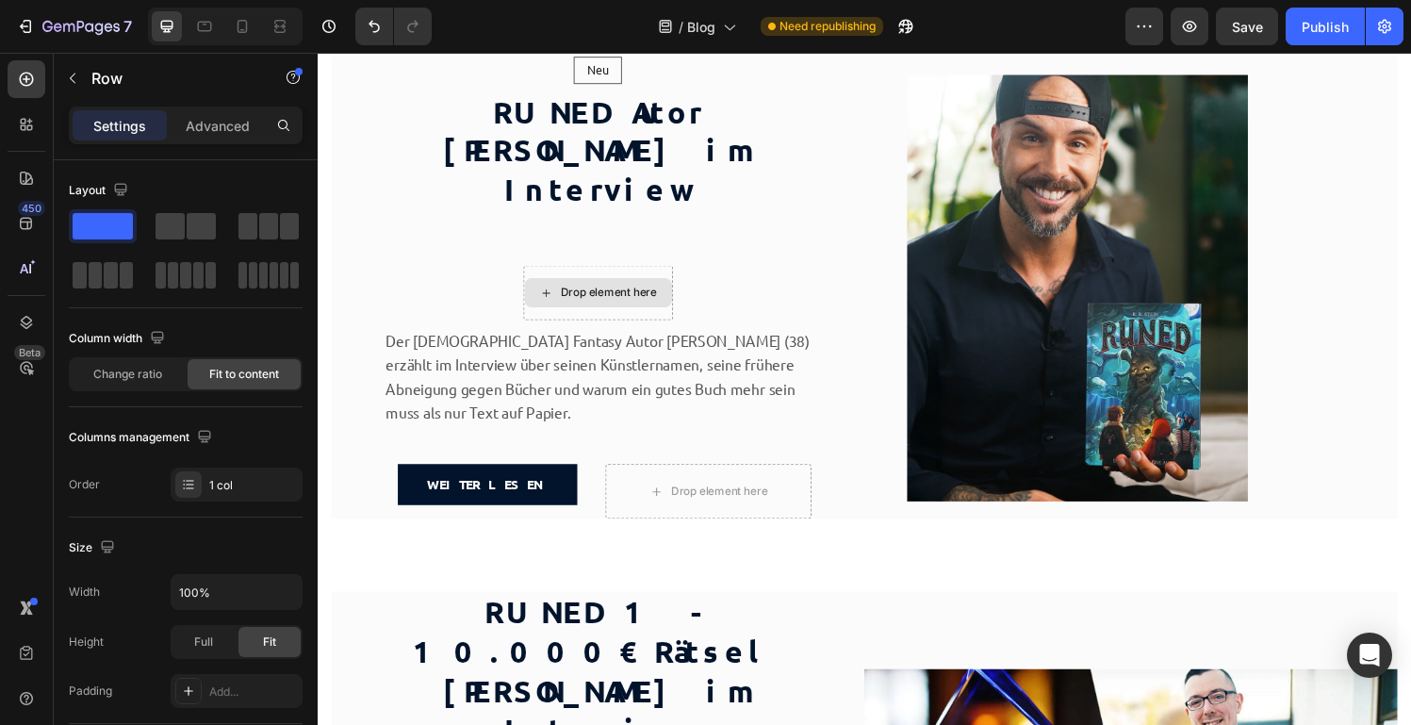
click at [569, 286] on div "Drop element here" at bounding box center [608, 301] width 153 height 30
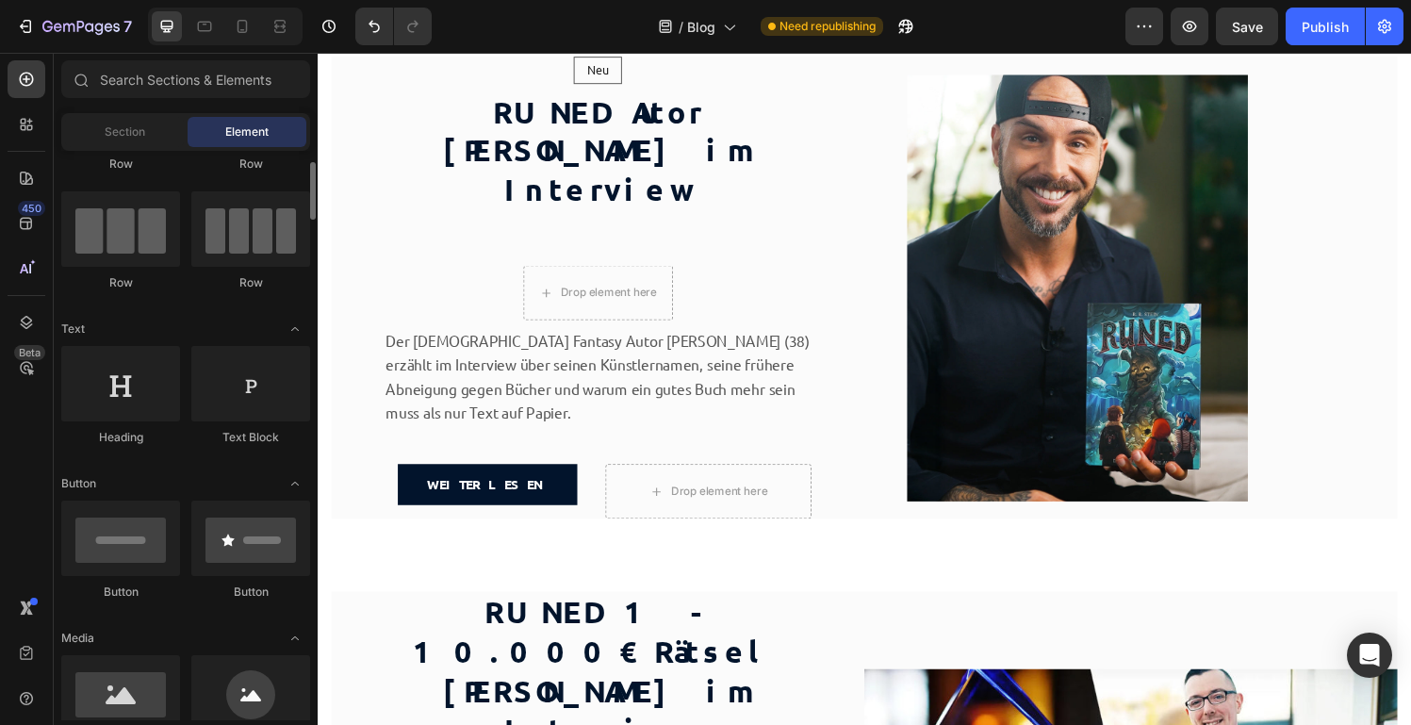
scroll to position [133, 0]
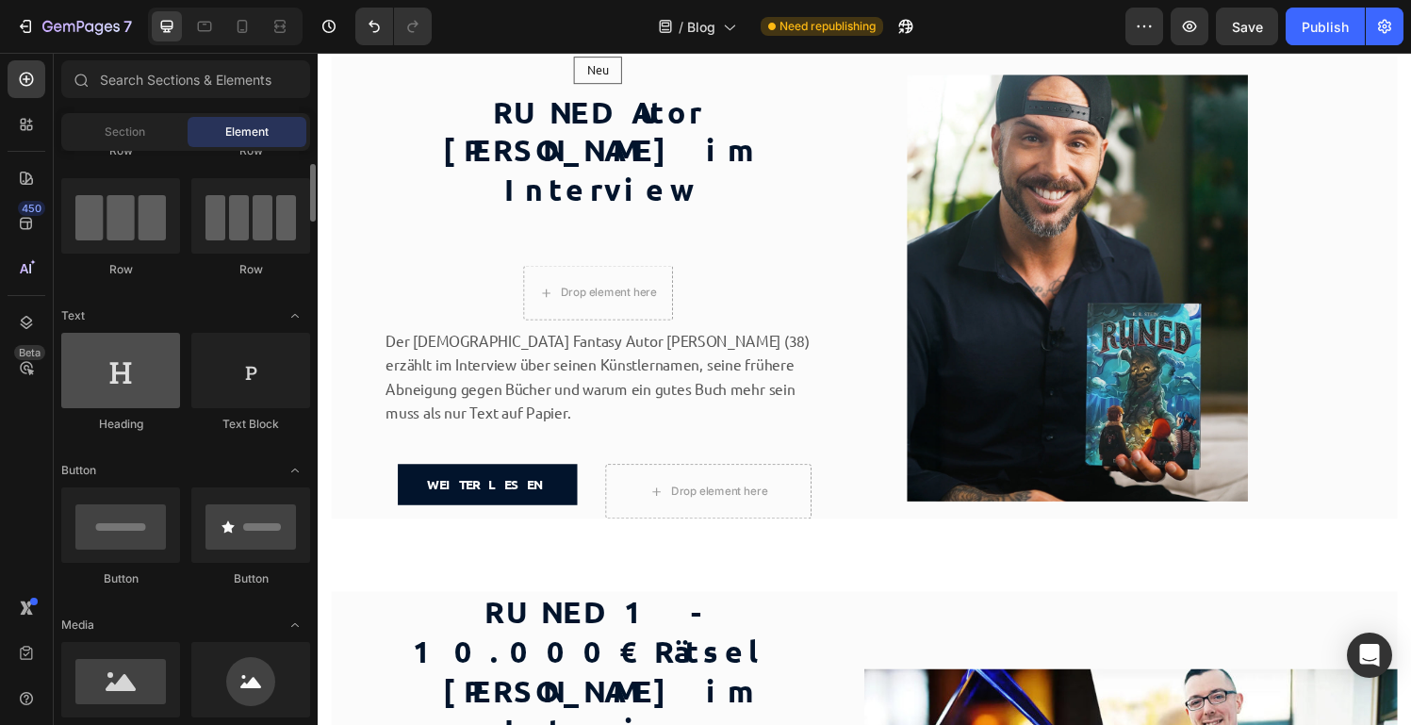
click at [134, 375] on div at bounding box center [120, 370] width 119 height 75
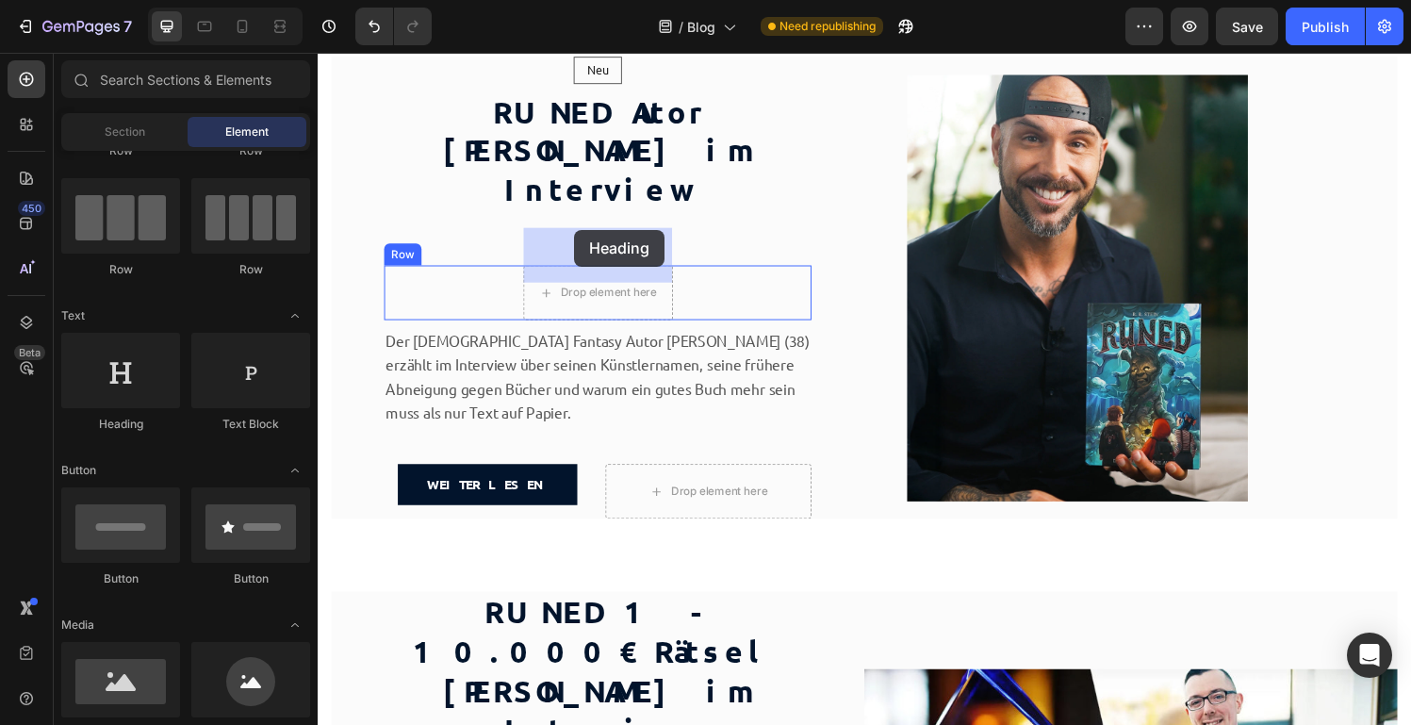
drag, startPoint x: 452, startPoint y: 426, endPoint x: 535, endPoint y: 255, distance: 190.1
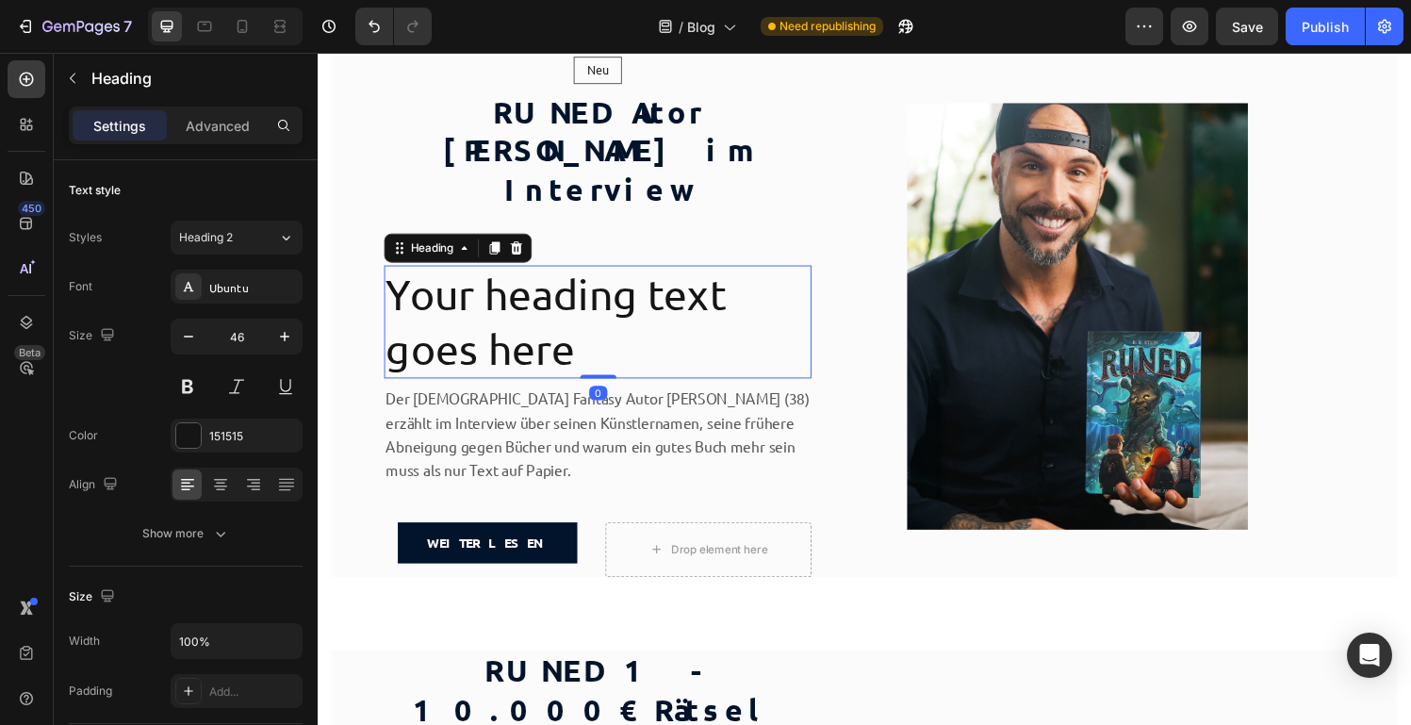
scroll to position [108, 0]
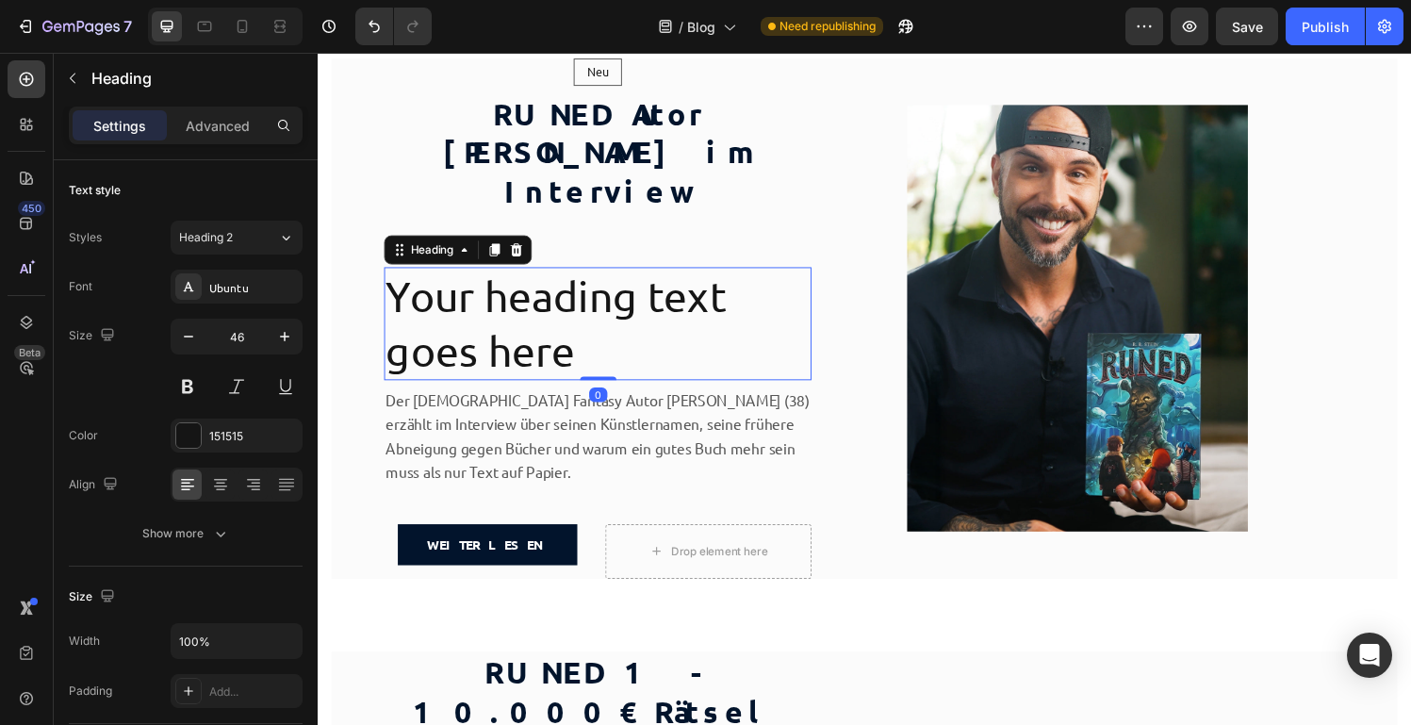
click at [376, 252] on div "Neu Text block Row Row RUNED Autor [PERSON_NAME] im Interview Heading Your head…" at bounding box center [607, 327] width 551 height 538
click at [519, 306] on p "Your heading text goes here" at bounding box center [607, 332] width 438 height 113
click at [473, 276] on p "Your heading text goes here" at bounding box center [607, 332] width 438 height 113
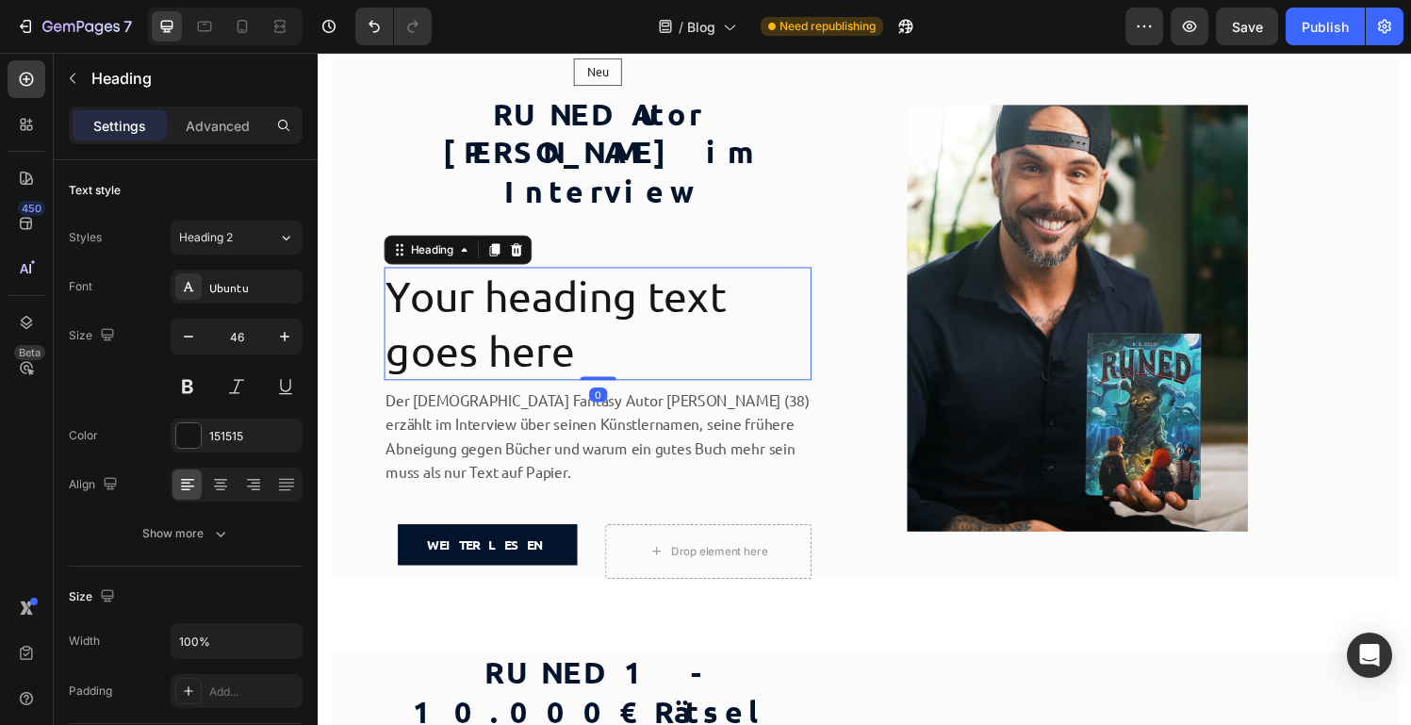
click at [473, 276] on p "Your heading text goes here" at bounding box center [607, 332] width 438 height 113
click at [537, 276] on p "Your heading text goes here" at bounding box center [607, 332] width 438 height 113
click at [475, 345] on div "Neu Text block Row Row RUNED Autor [PERSON_NAME] im Interview Heading Your head…" at bounding box center [608, 327] width 442 height 538
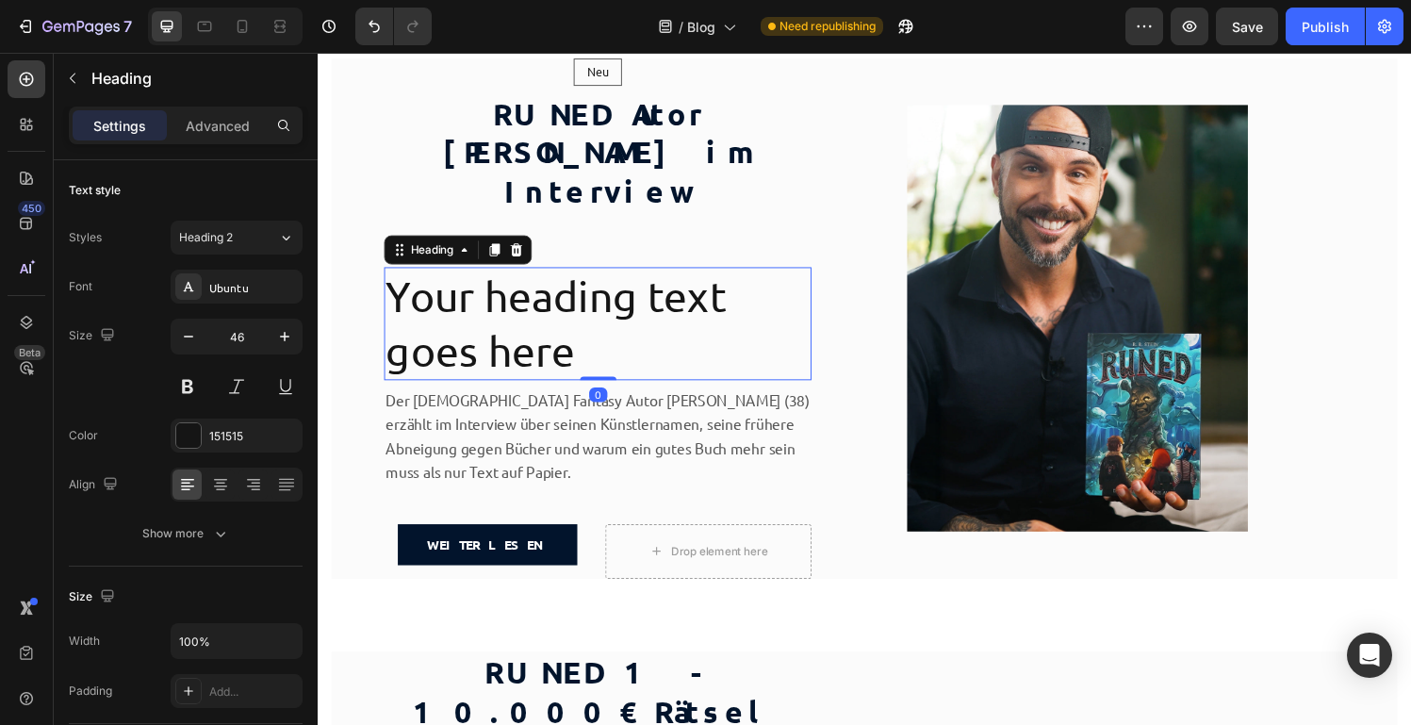
click at [509, 399] on div "Der [DEMOGRAPHIC_DATA] Fantasy Autor [PERSON_NAME] (38) erzählt im Interview üb…" at bounding box center [608, 462] width 442 height 126
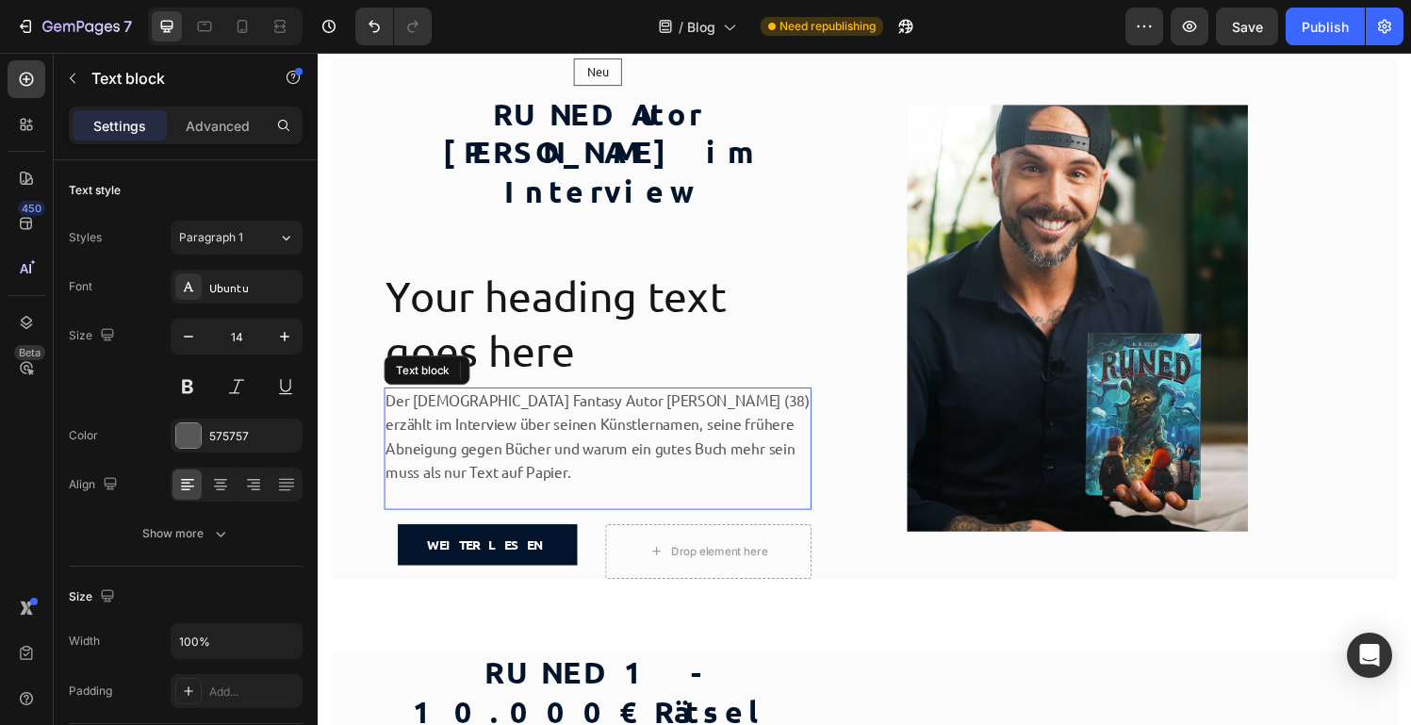
scroll to position [18, 0]
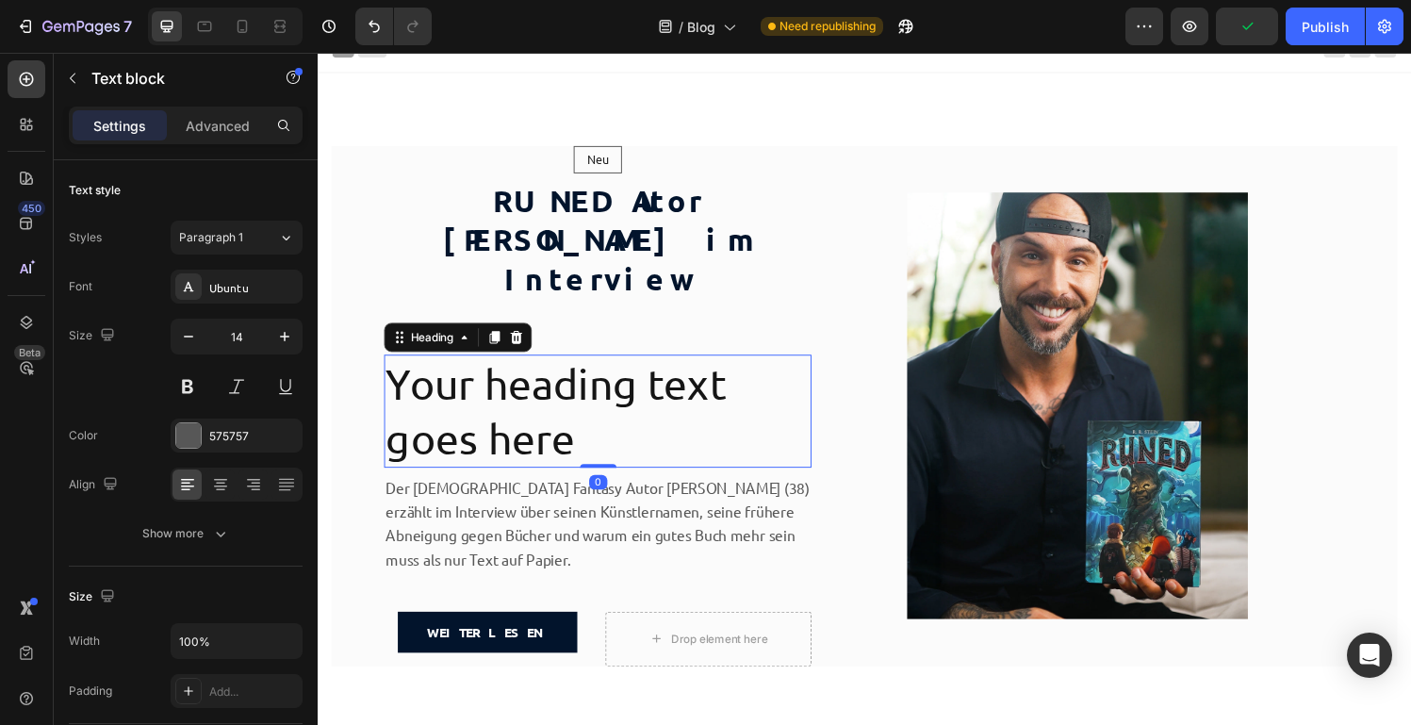
click at [536, 367] on p "Your heading text goes here" at bounding box center [607, 423] width 438 height 113
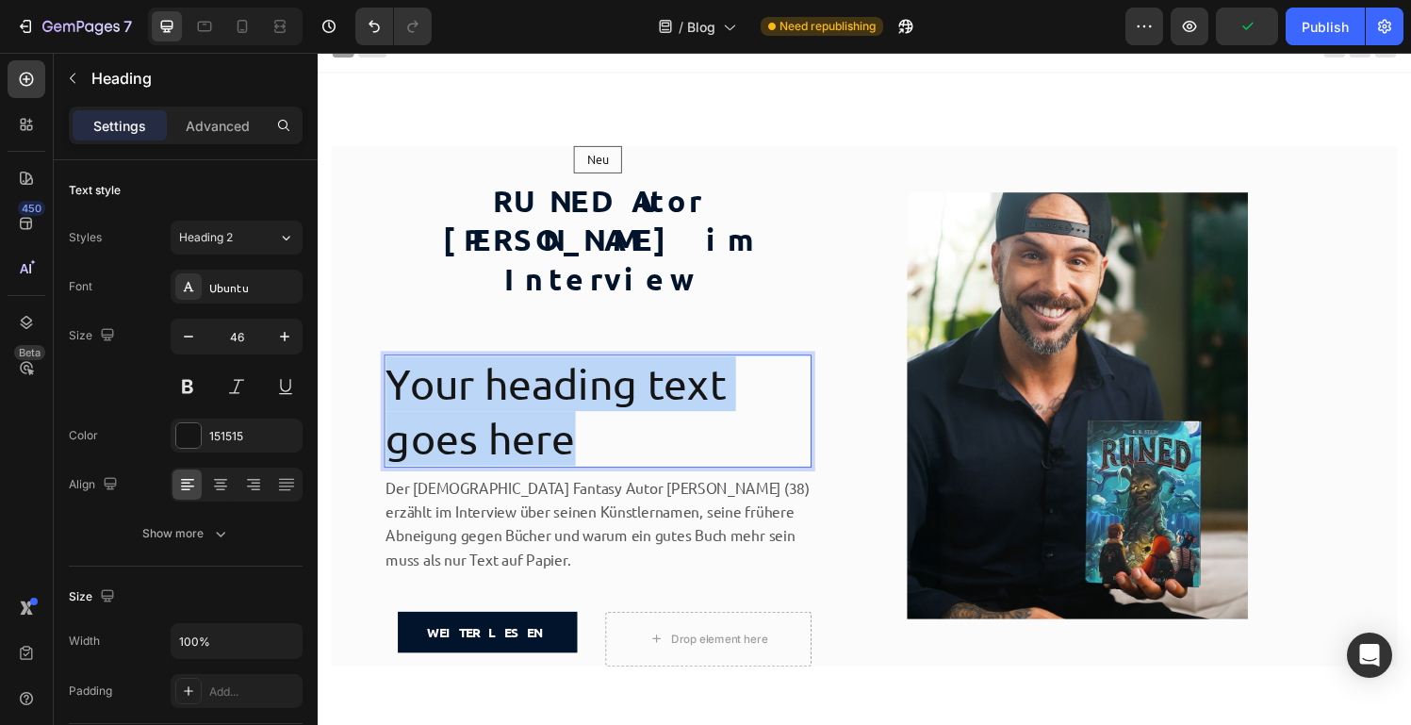
click at [536, 367] on p "Your heading text goes here" at bounding box center [607, 423] width 438 height 113
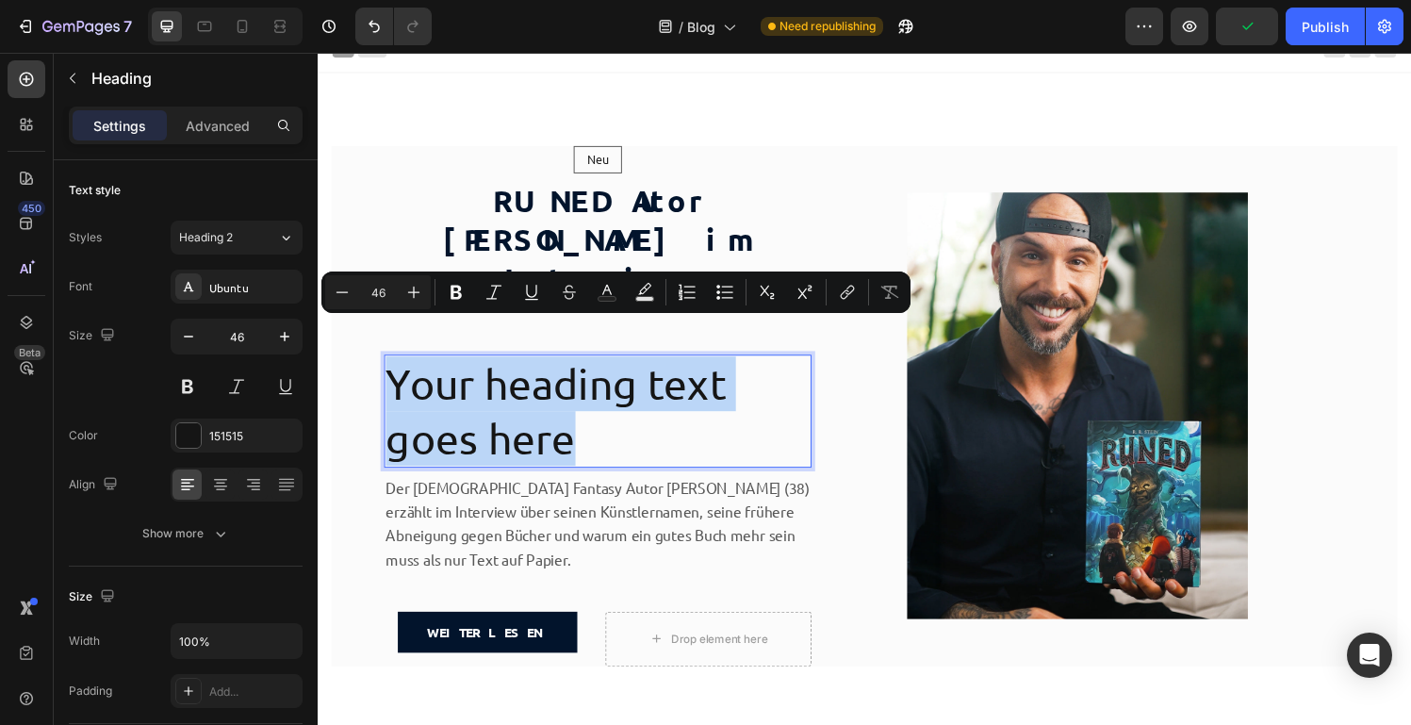
type input "15"
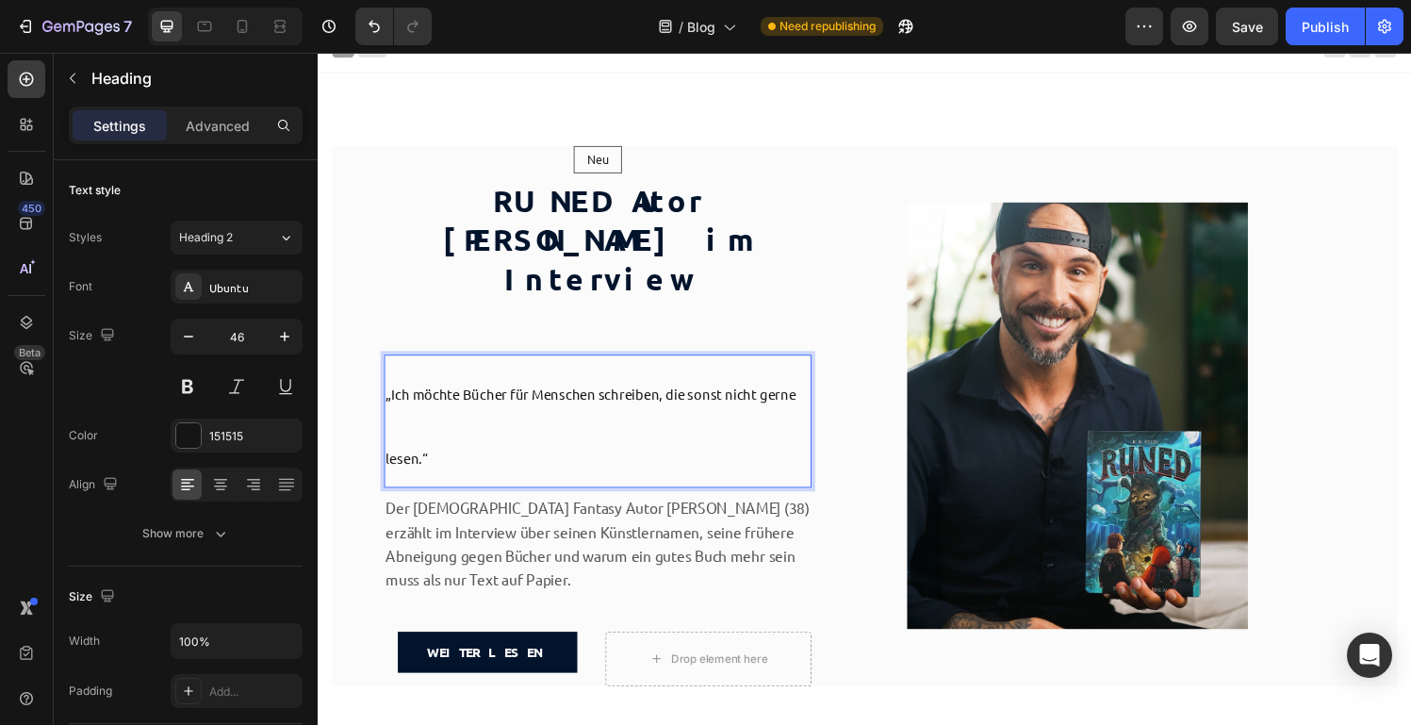
drag, startPoint x: 446, startPoint y: 437, endPoint x: 387, endPoint y: 364, distance: 93.9
click at [388, 367] on p "„Ich möchte Bücher für Menschen schreiben, die sonst nicht gerne lesen.“" at bounding box center [607, 434] width 438 height 134
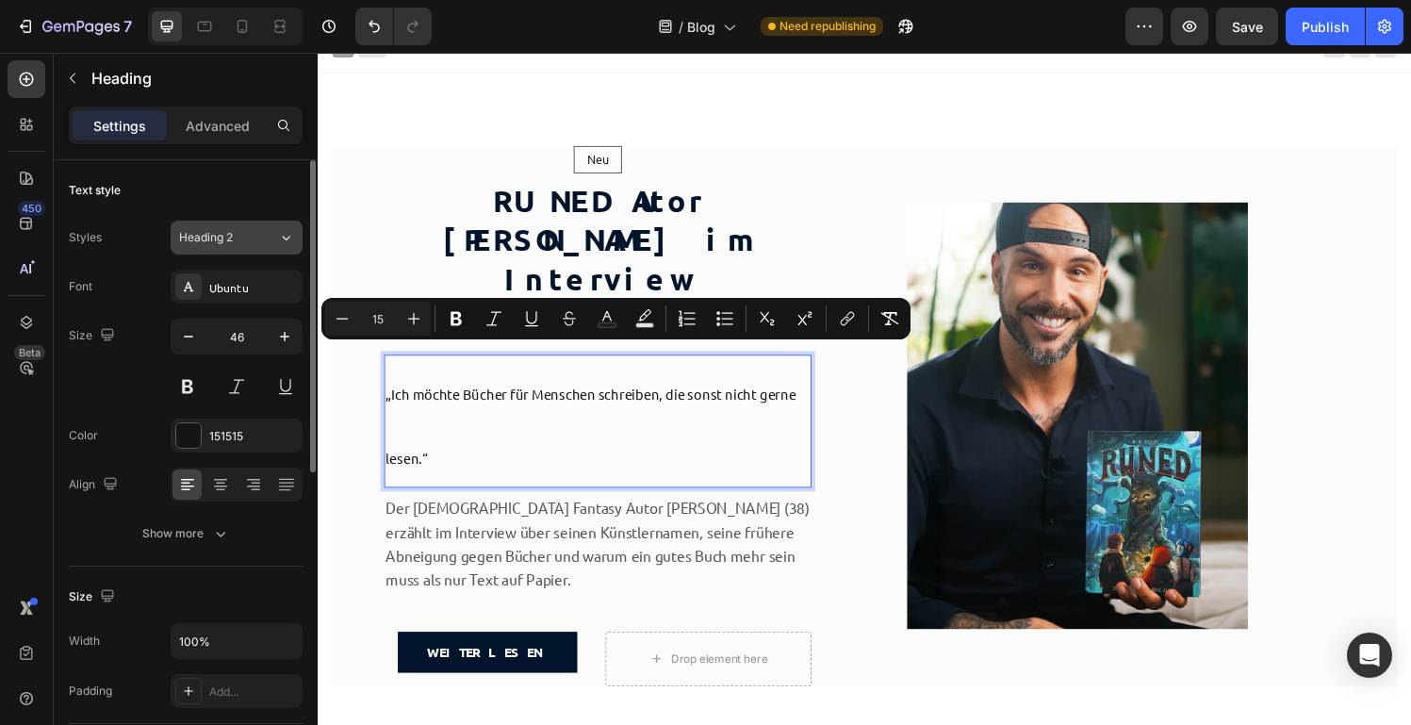
click at [206, 247] on button "Heading 2" at bounding box center [237, 238] width 132 height 34
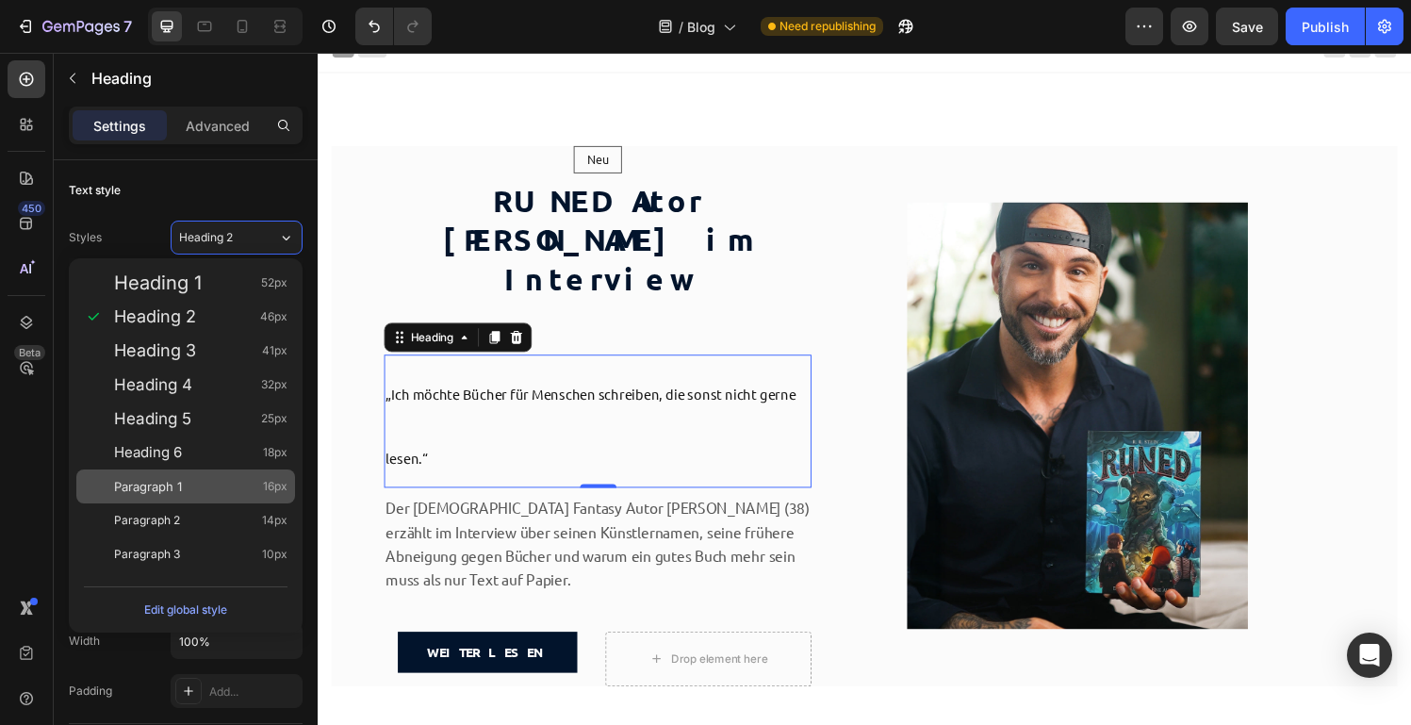
click at [147, 487] on span "Paragraph 1" at bounding box center [148, 486] width 68 height 19
type input "16"
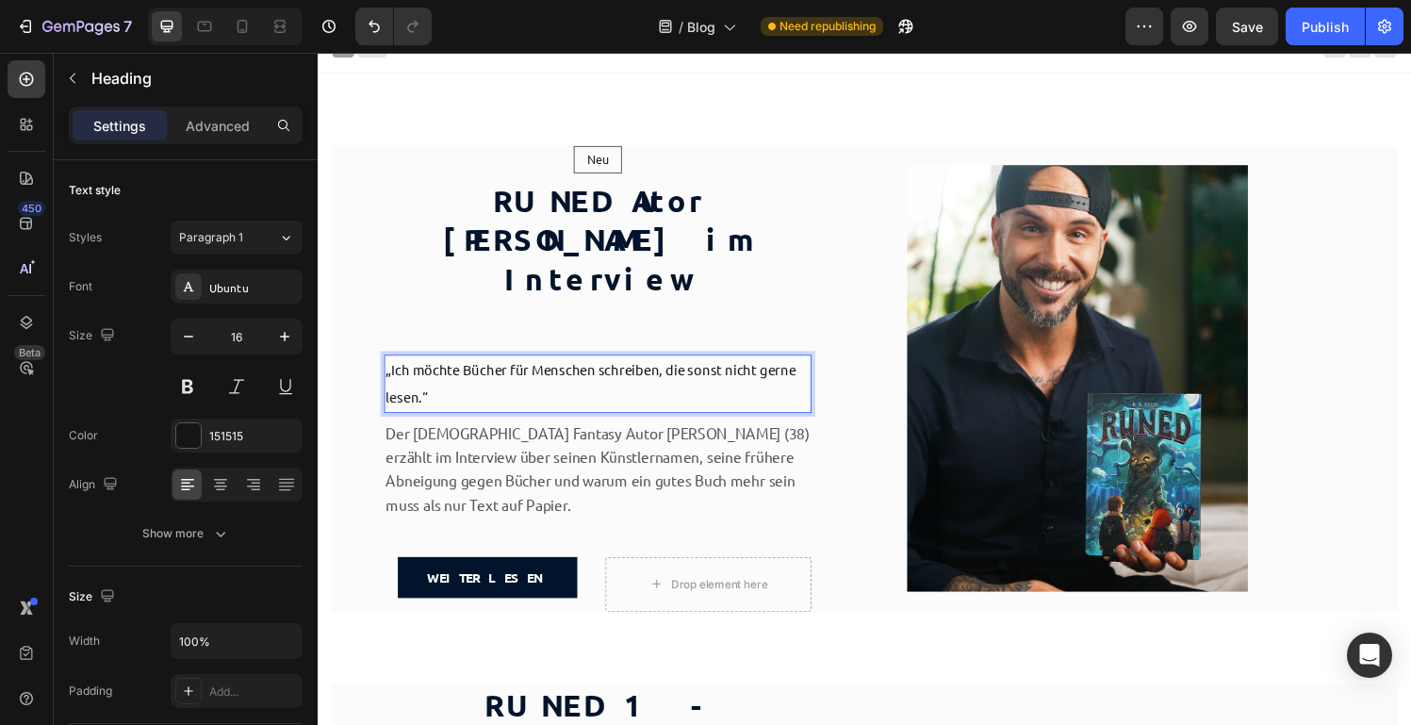
click at [677, 371] on span "„Ich möchte Bücher für Menschen schreiben, die sonst nicht gerne lesen.“" at bounding box center [600, 394] width 424 height 46
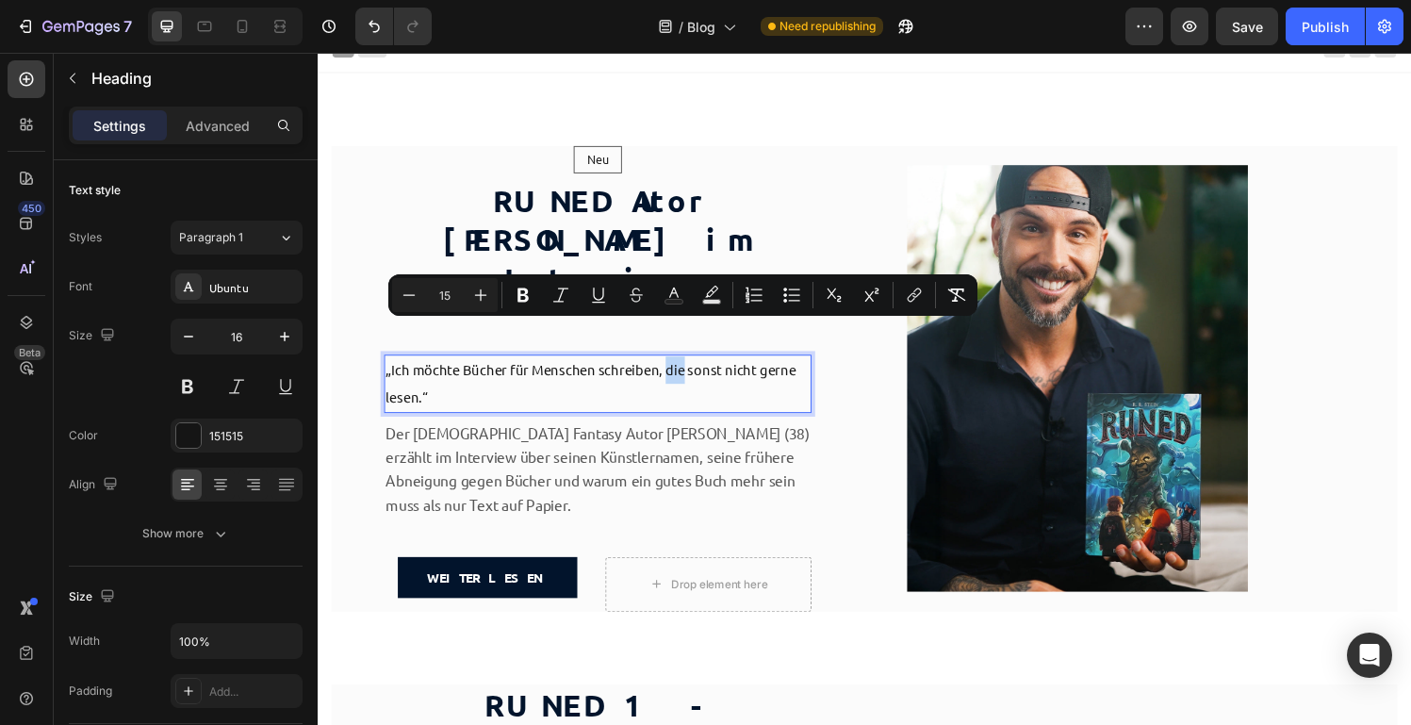
click at [677, 371] on span "„Ich möchte Bücher für Menschen schreiben, die sonst nicht gerne lesen.“" at bounding box center [600, 394] width 424 height 46
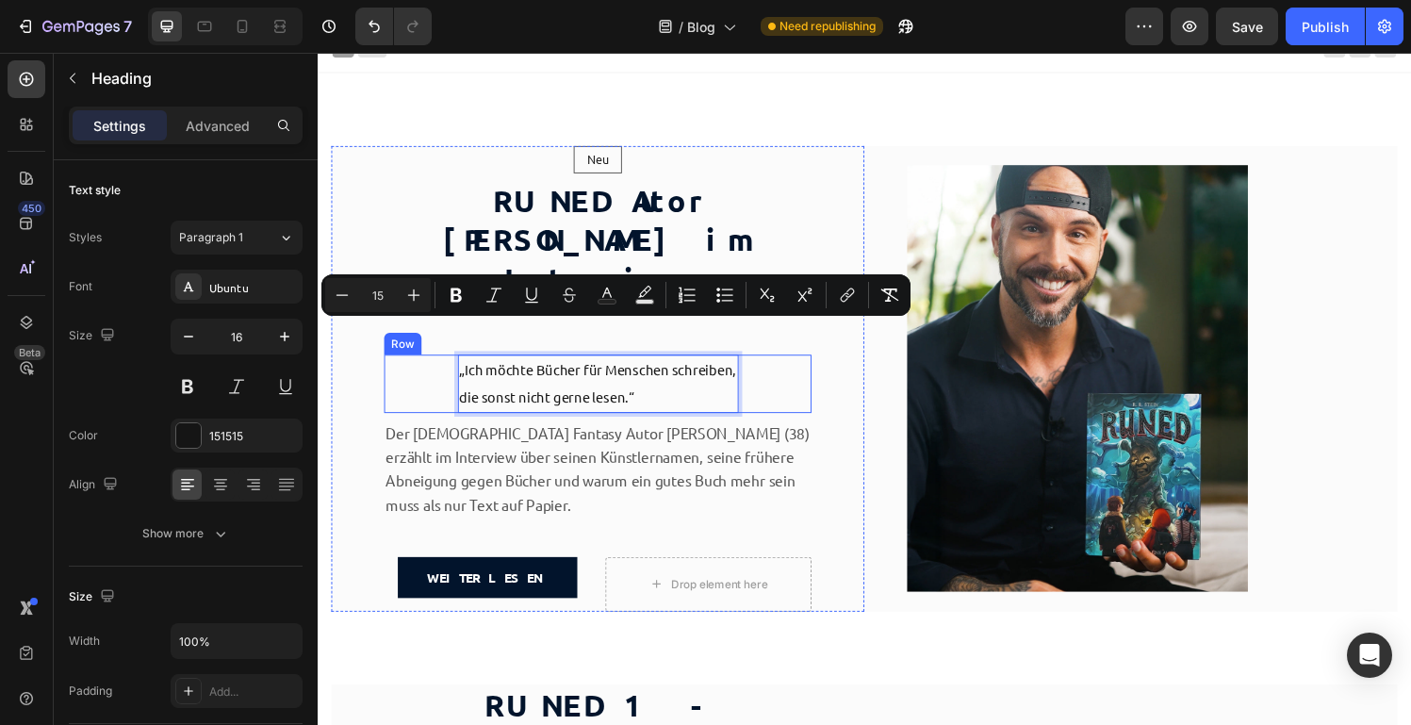
drag, startPoint x: 662, startPoint y: 368, endPoint x: 437, endPoint y: 337, distance: 226.5
click at [437, 365] on div "„Ich möchte Bücher für Menschen schreiben, die sonst nicht gerne lesen.“ Headin…" at bounding box center [608, 395] width 442 height 60
click at [214, 486] on icon at bounding box center [220, 487] width 13 height 2
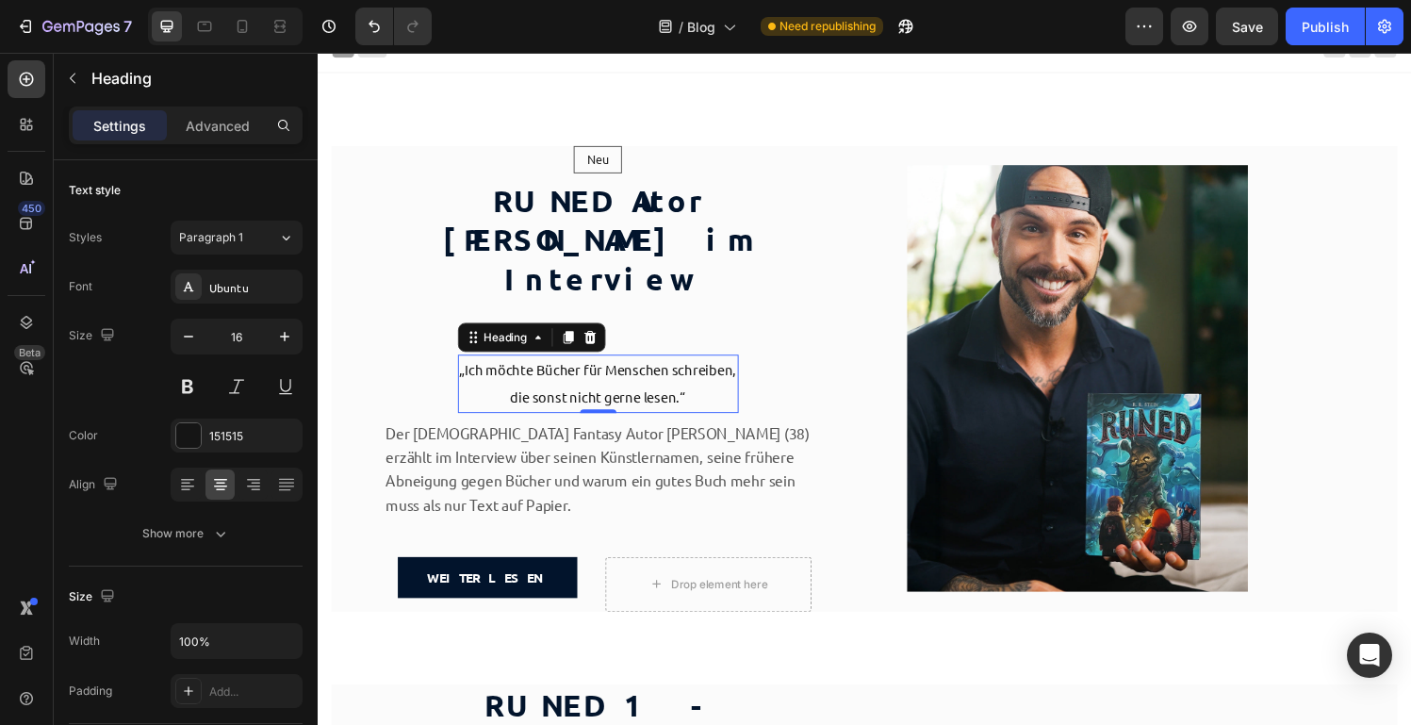
click at [555, 400] on span "die sonst nicht gerne lesen.“" at bounding box center [608, 409] width 181 height 18
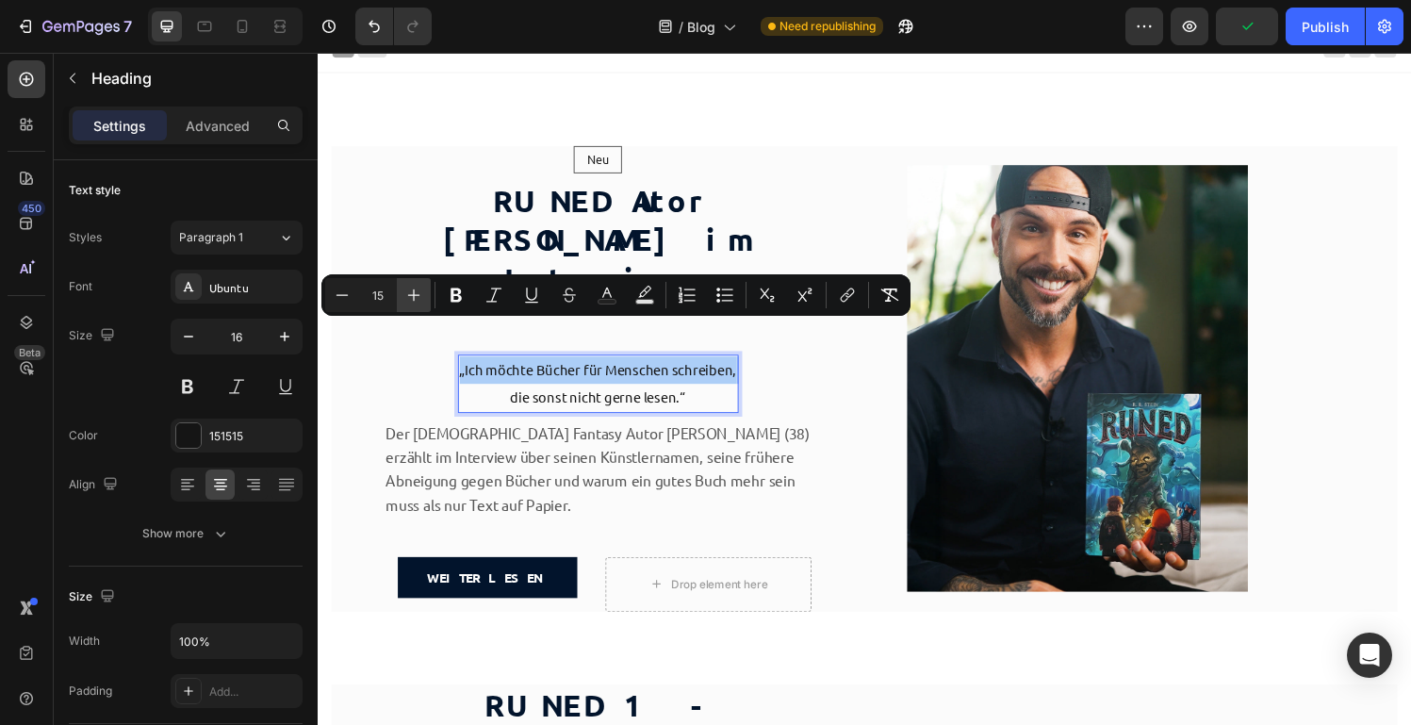
click at [413, 292] on icon "Editor contextual toolbar" at bounding box center [414, 295] width 12 height 12
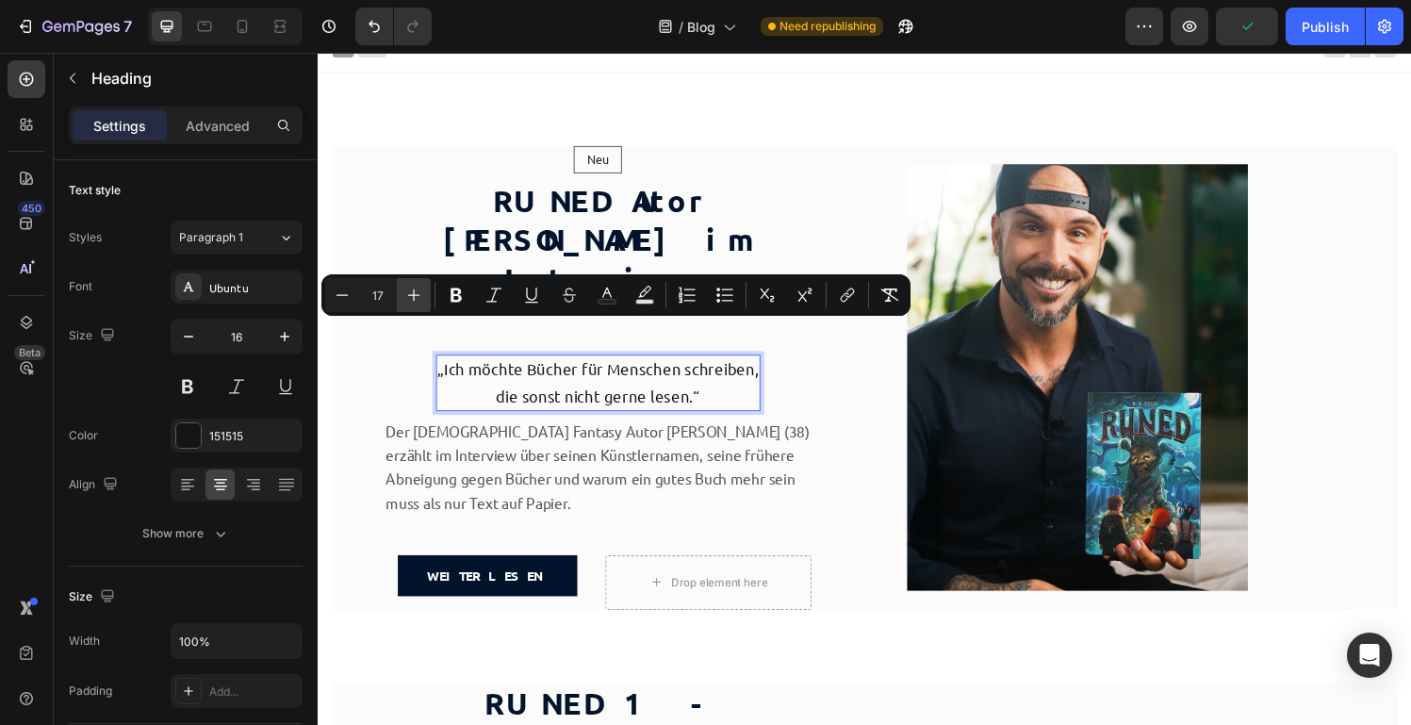
click at [413, 292] on icon "Editor contextual toolbar" at bounding box center [414, 295] width 12 height 12
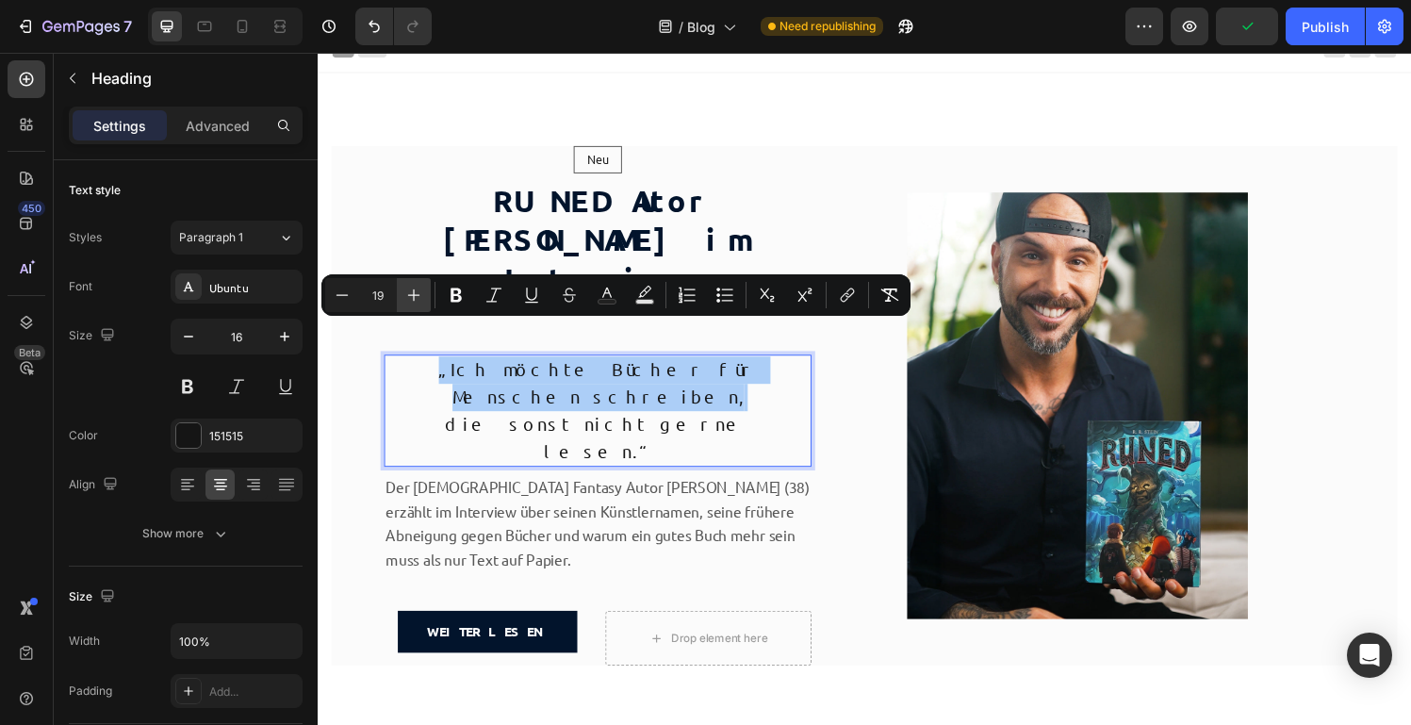
click at [413, 292] on icon "Editor contextual toolbar" at bounding box center [414, 295] width 12 height 12
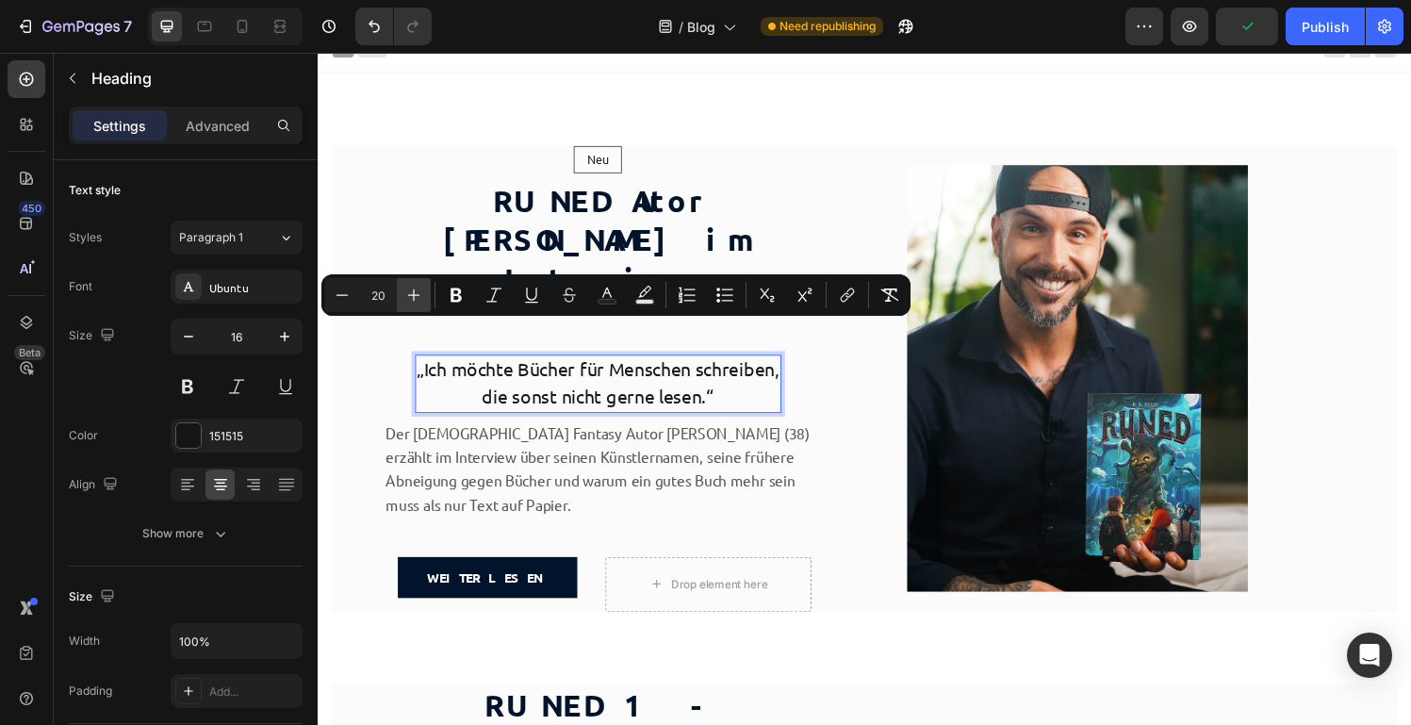
click at [413, 292] on icon "Editor contextual toolbar" at bounding box center [414, 295] width 12 height 12
type input "21"
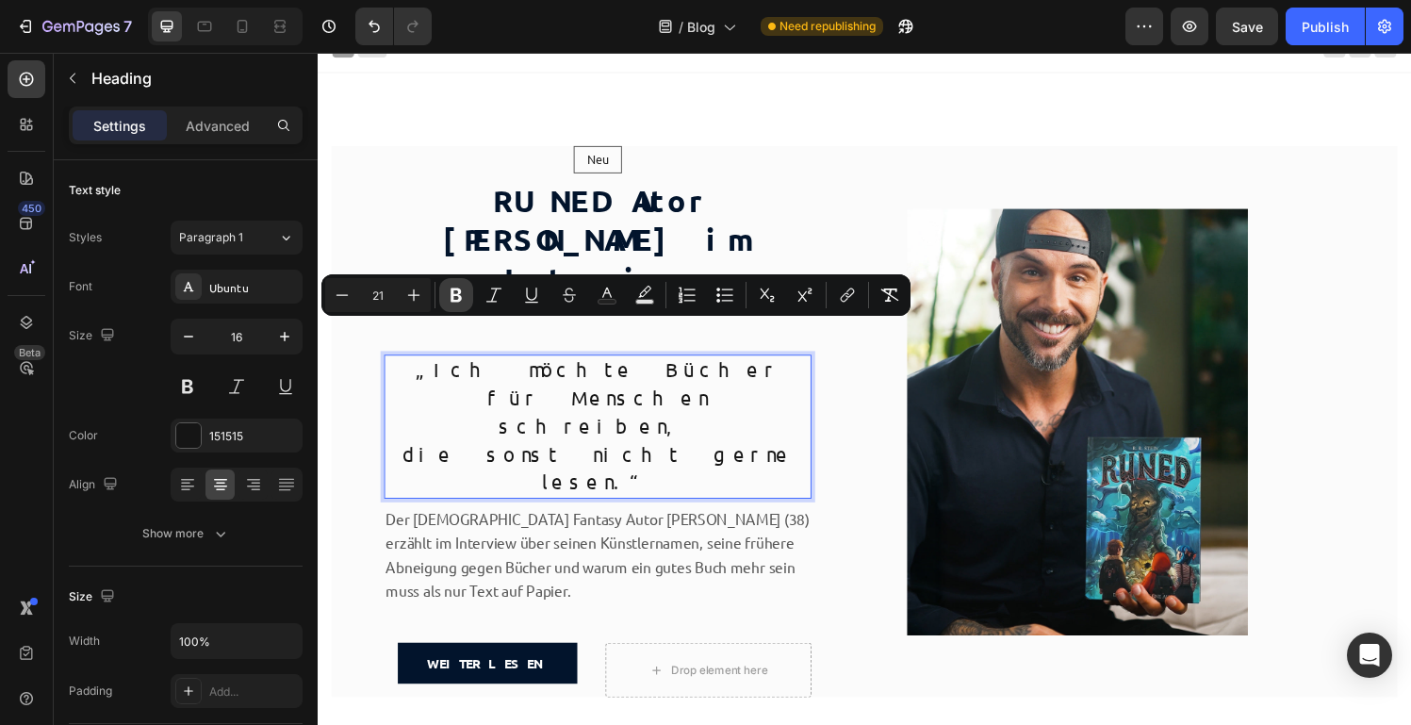
click at [458, 295] on icon "Editor contextual toolbar" at bounding box center [456, 295] width 11 height 14
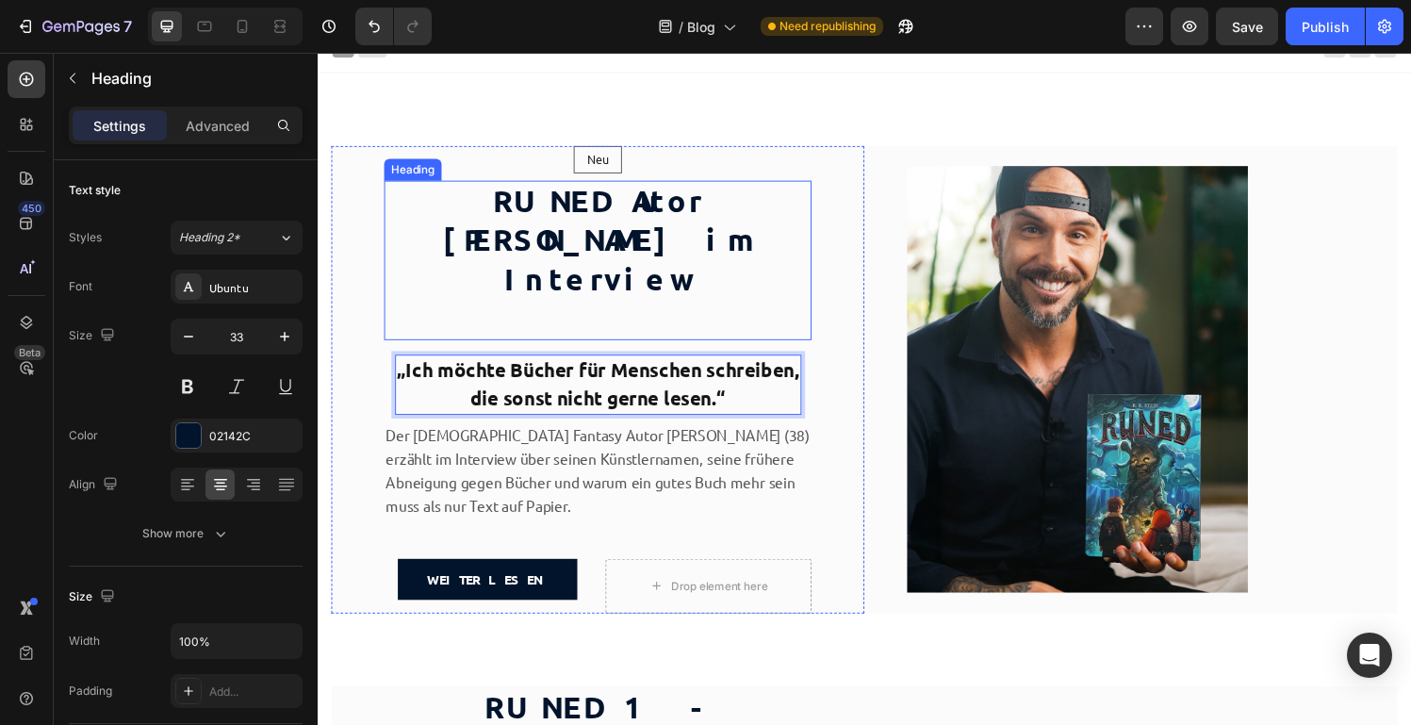
click at [611, 234] on h2 "RUNED Autor [PERSON_NAME] im Interview" at bounding box center [608, 268] width 442 height 166
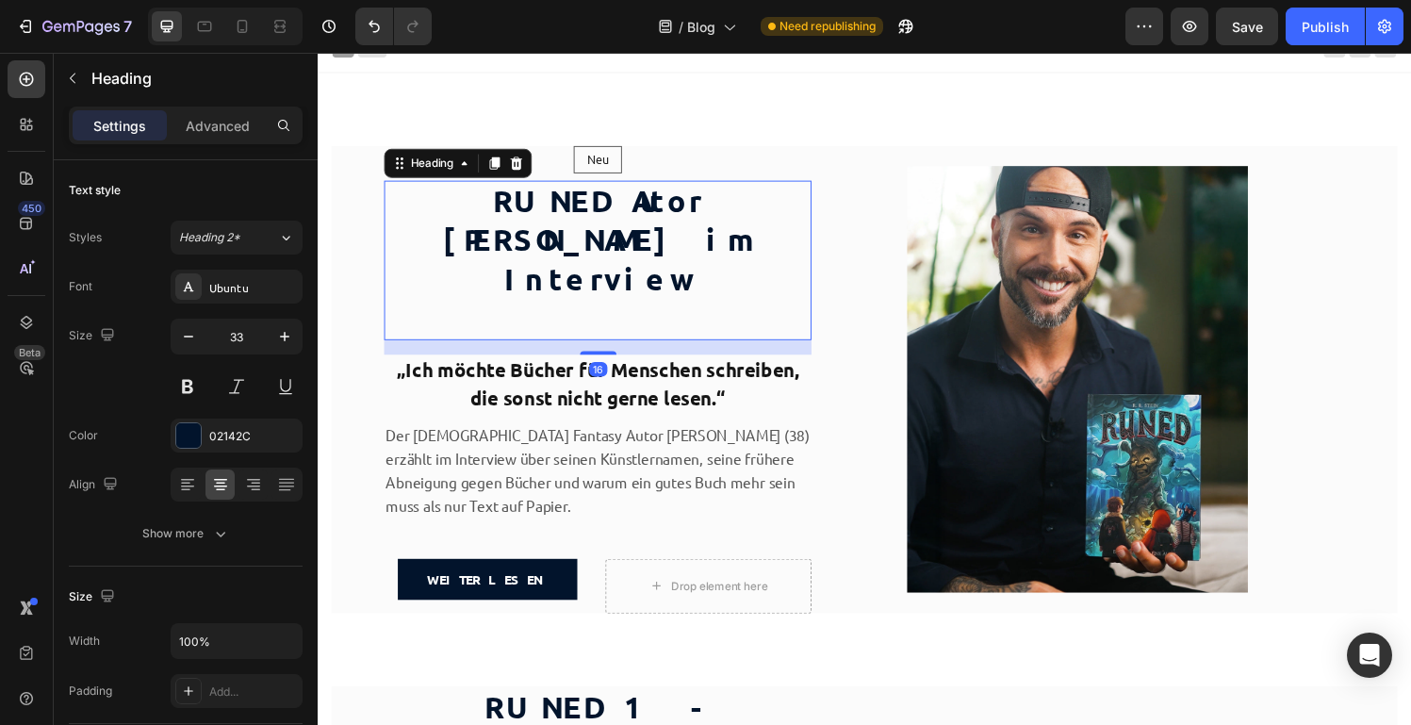
scroll to position [605, 0]
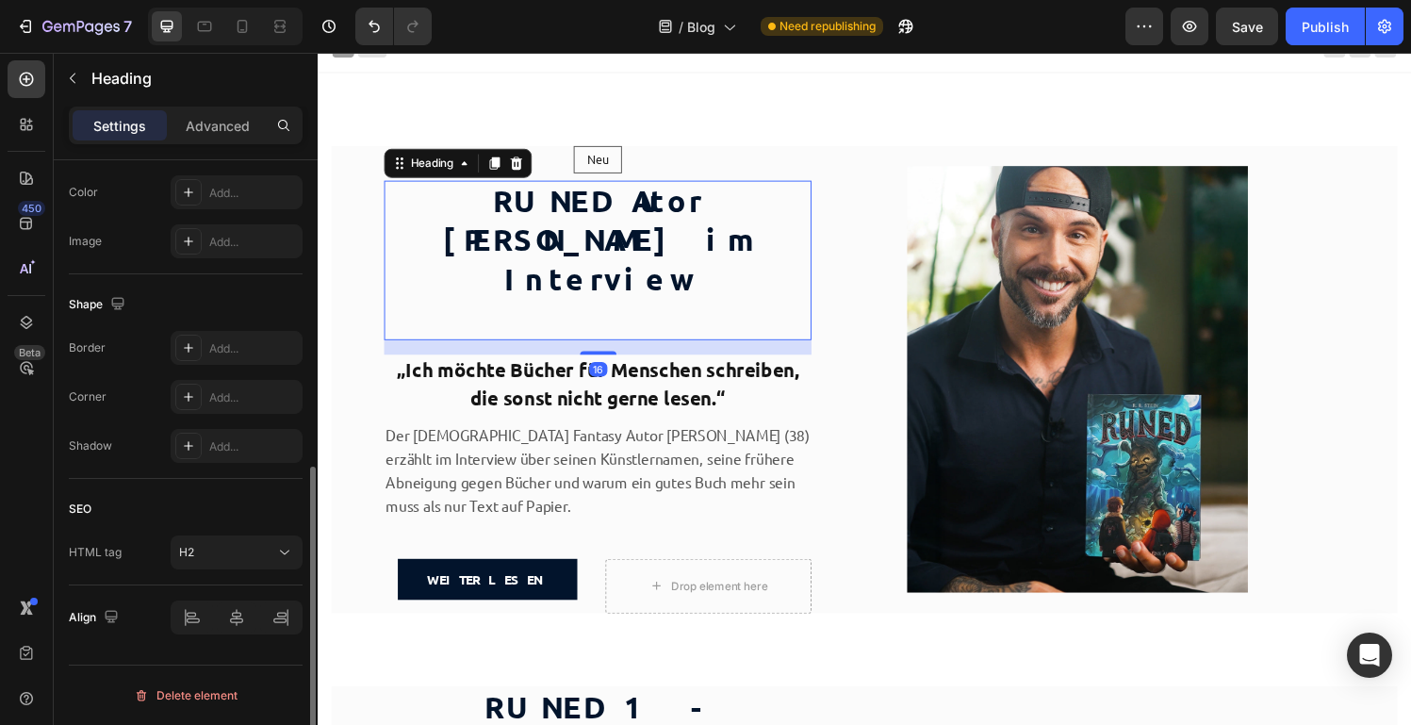
click at [583, 287] on h2 "RUNED Autor [PERSON_NAME] im Interview" at bounding box center [608, 268] width 442 height 166
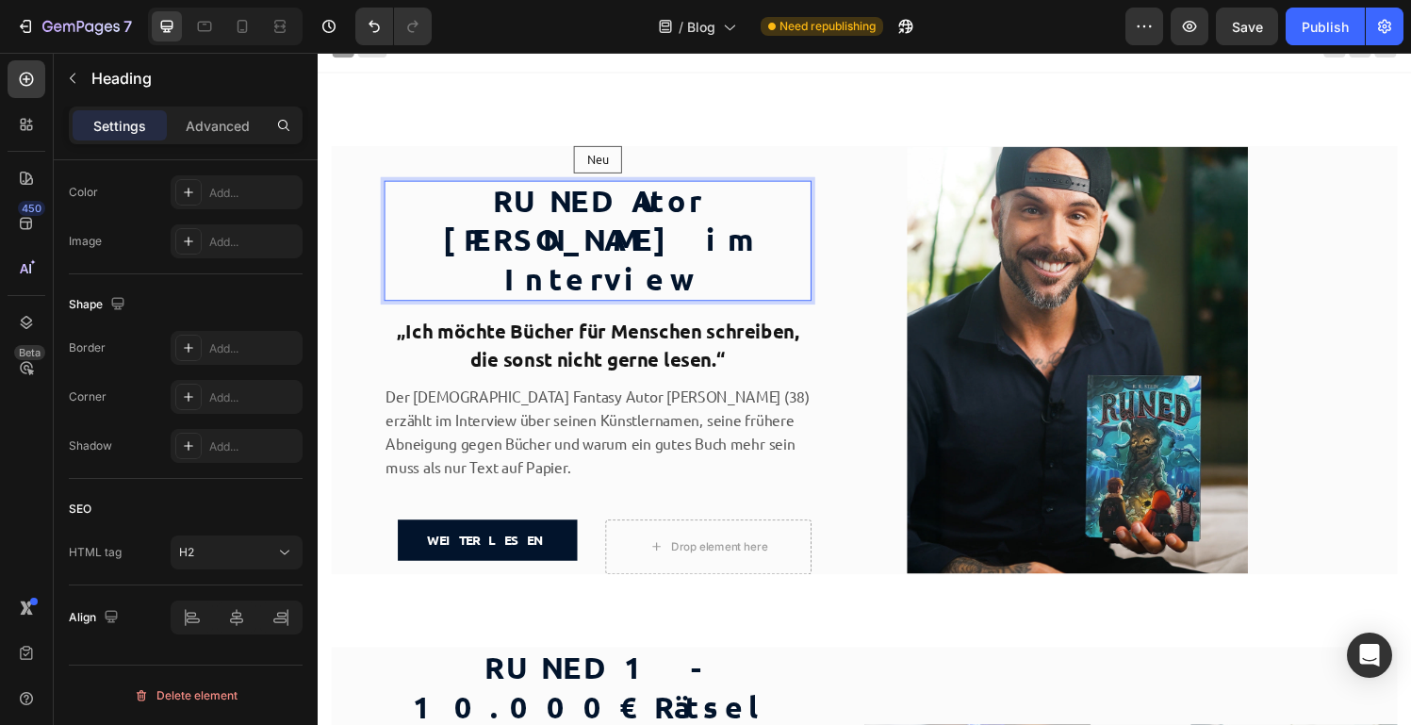
scroll to position [37, 0]
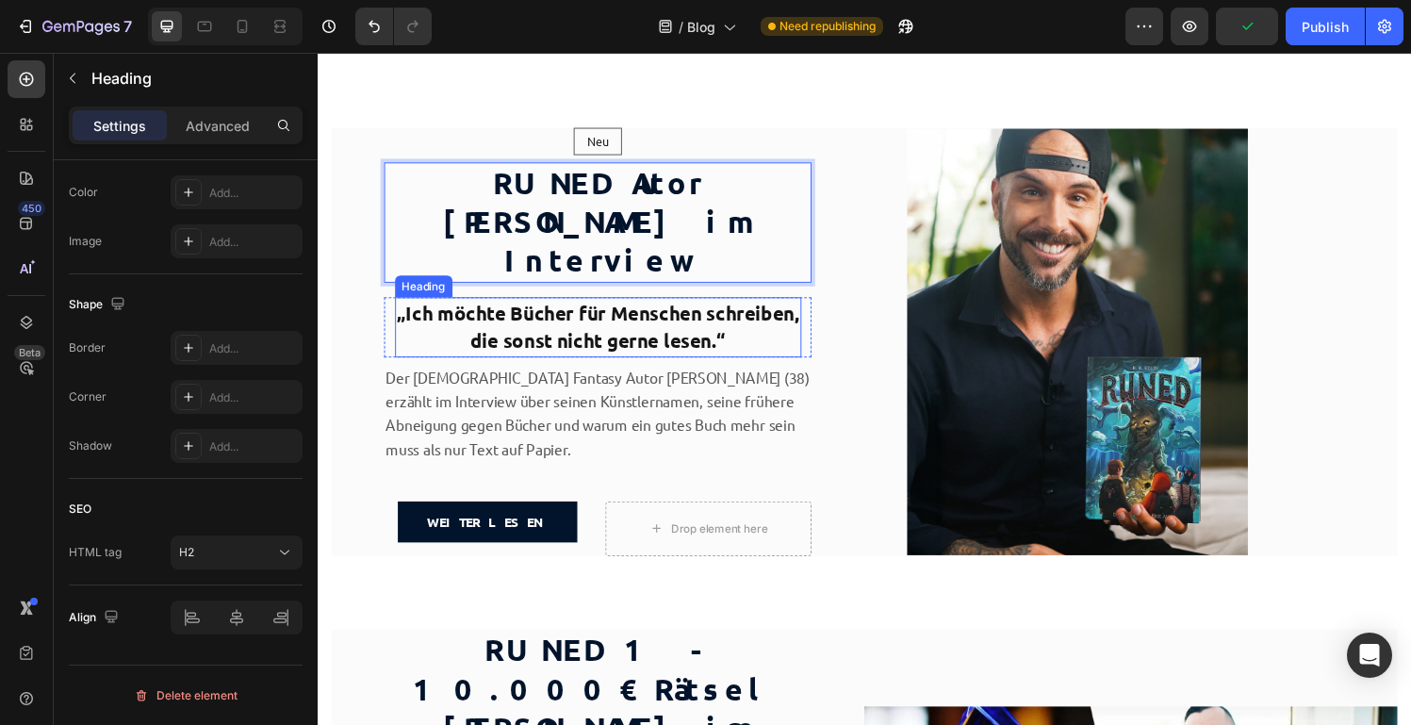
click at [625, 337] on strong "die sonst nicht gerne lesen.“" at bounding box center [608, 349] width 264 height 25
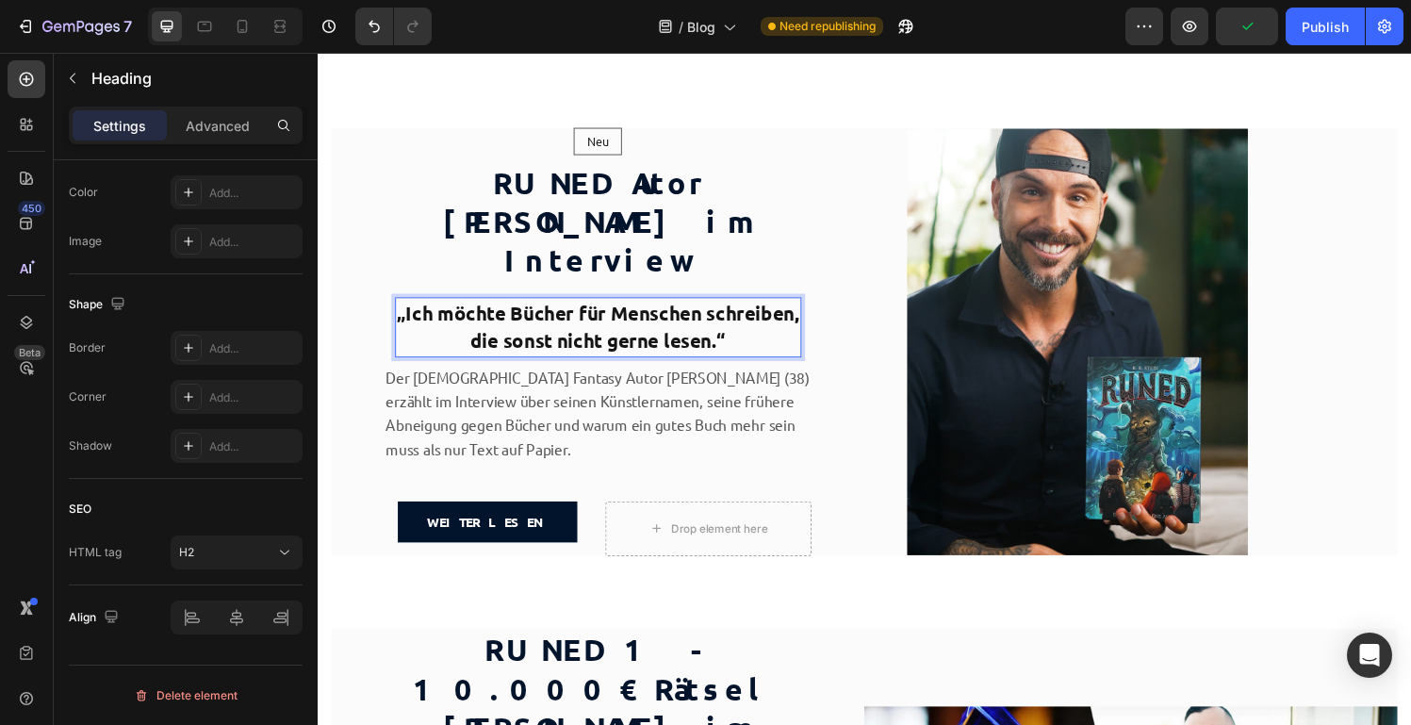
click at [625, 337] on strong "die sonst nicht gerne lesen.“" at bounding box center [608, 349] width 264 height 25
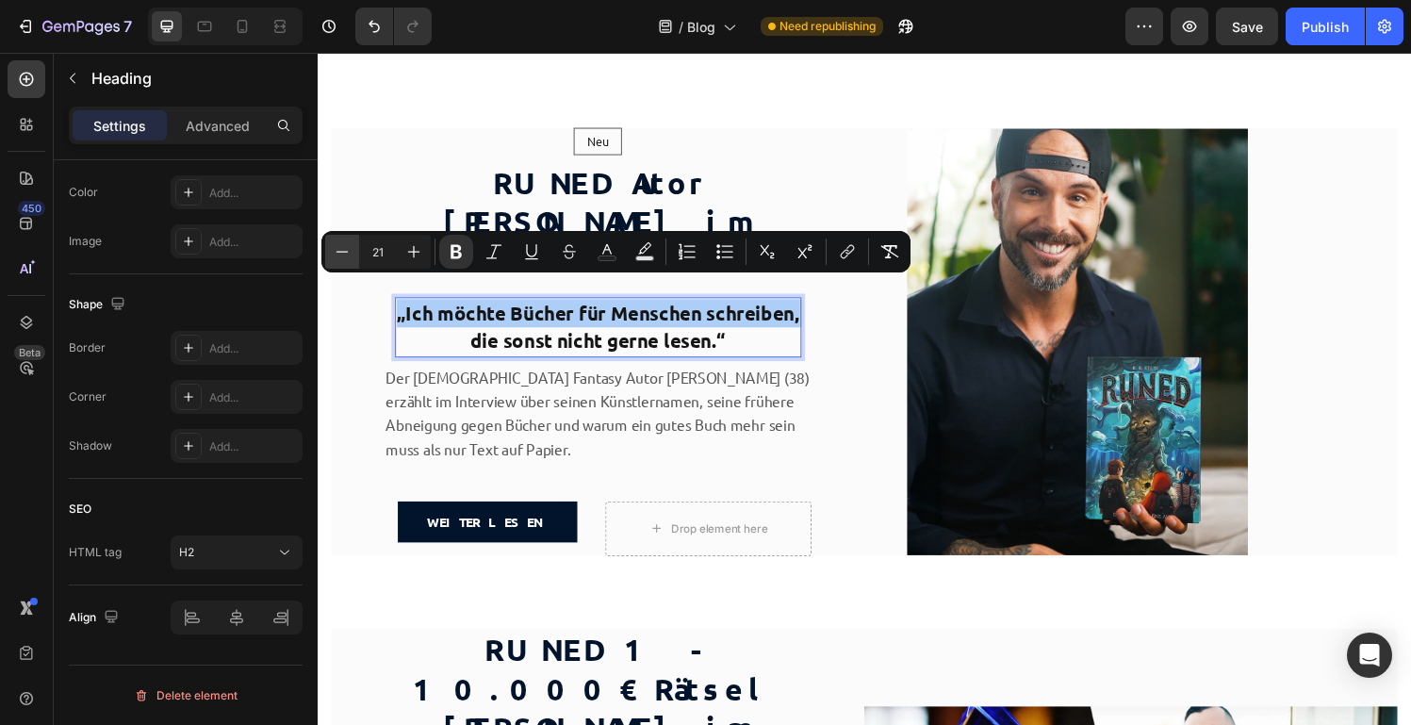
click at [344, 253] on icon "Editor contextual toolbar" at bounding box center [342, 251] width 19 height 19
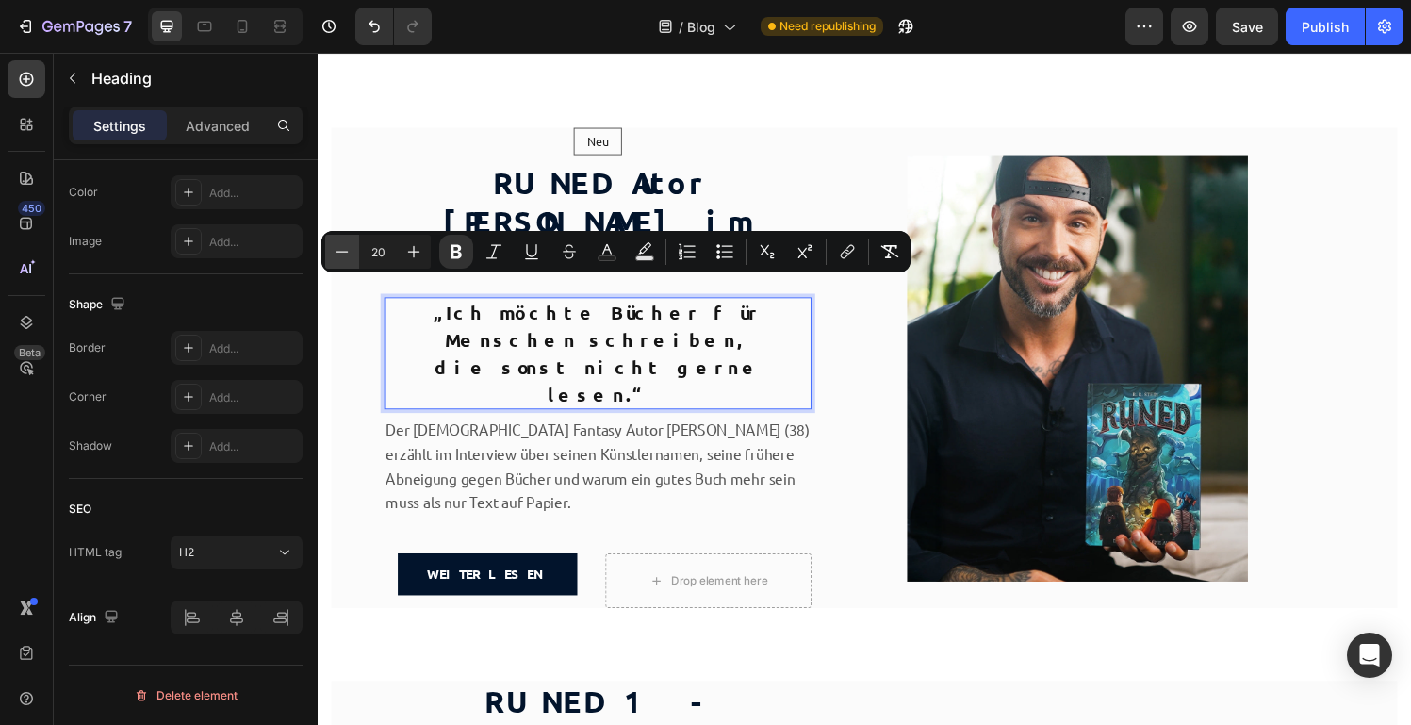
click at [344, 253] on icon "Editor contextual toolbar" at bounding box center [342, 251] width 19 height 19
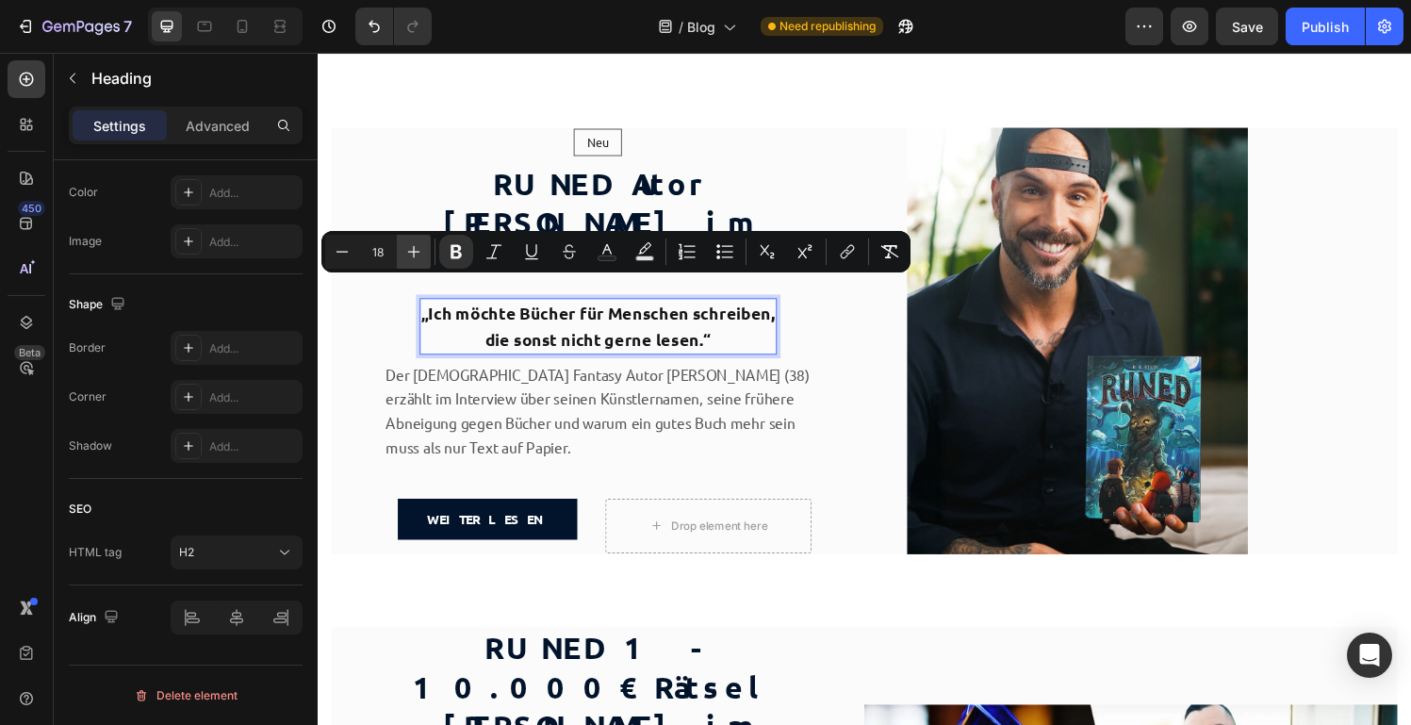
click at [409, 255] on icon "Editor contextual toolbar" at bounding box center [413, 251] width 19 height 19
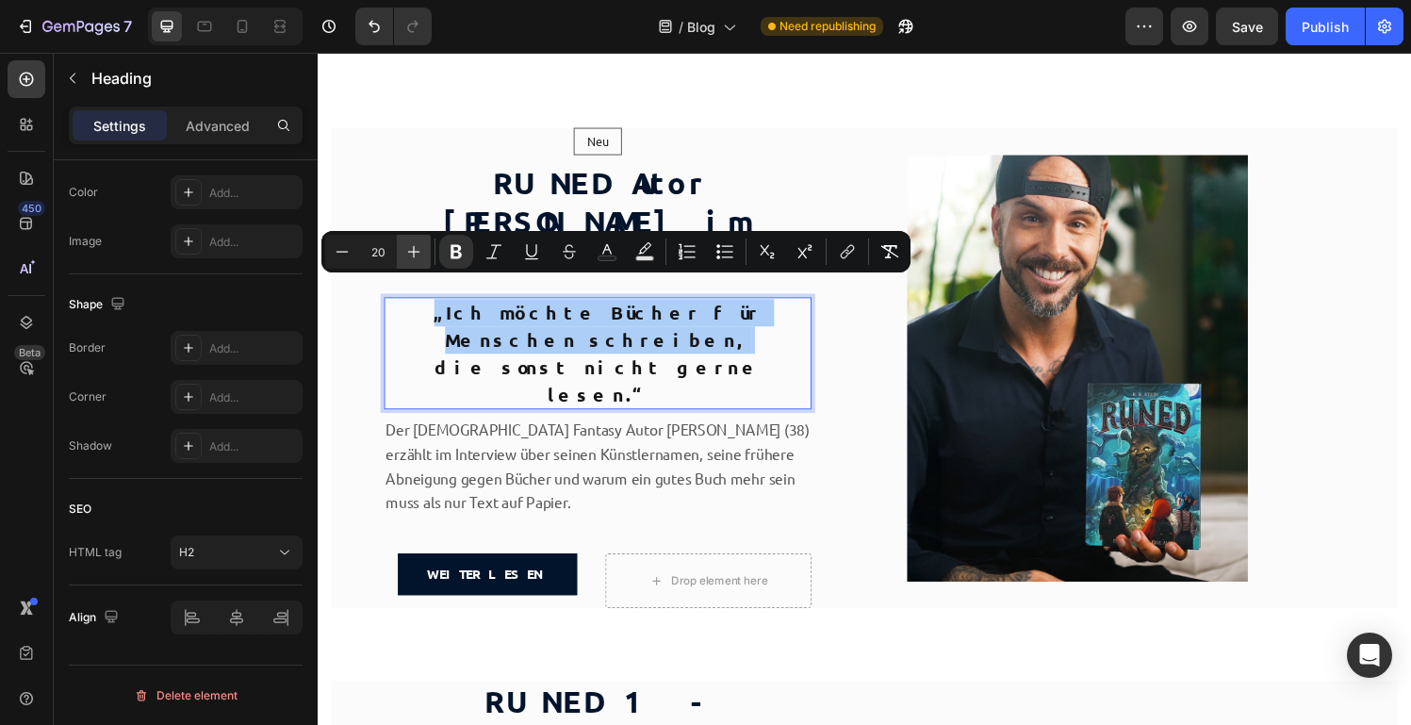
click at [409, 255] on icon "Editor contextual toolbar" at bounding box center [413, 251] width 19 height 19
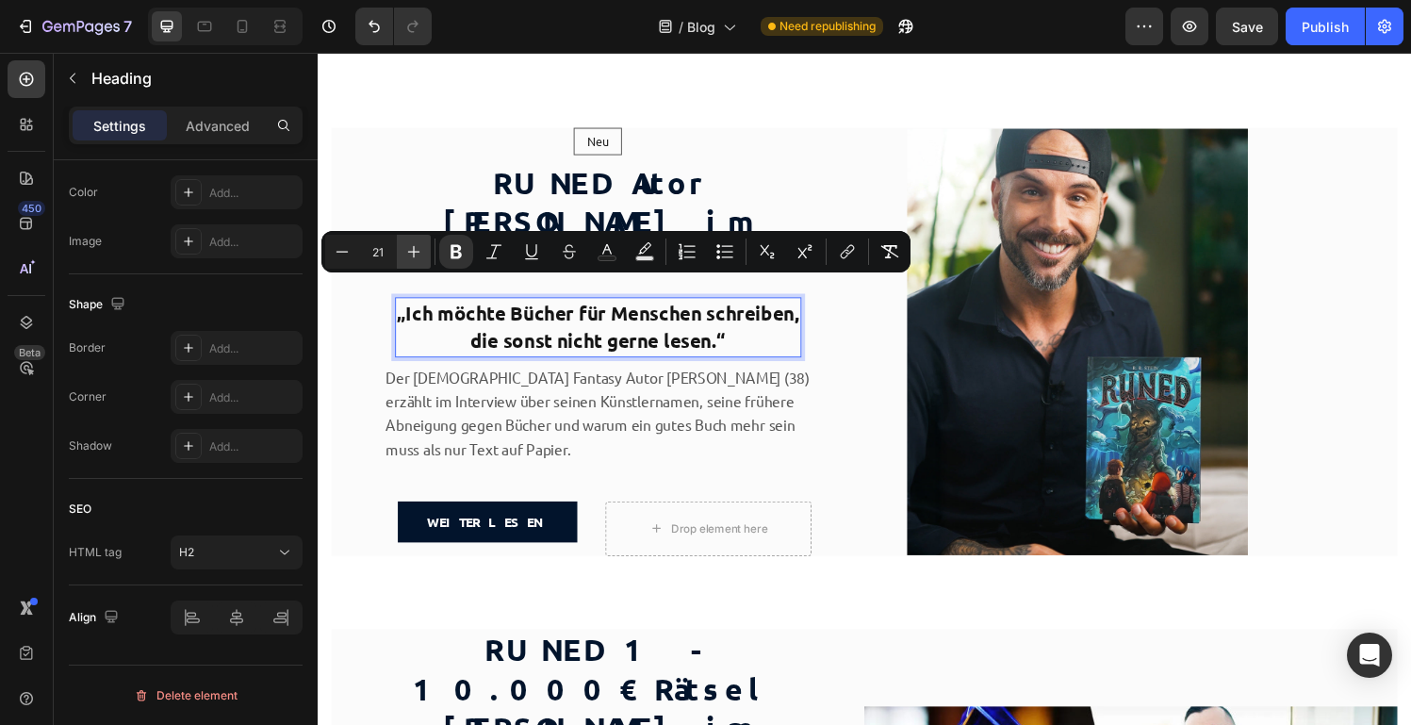
click at [409, 255] on icon "Editor contextual toolbar" at bounding box center [413, 251] width 19 height 19
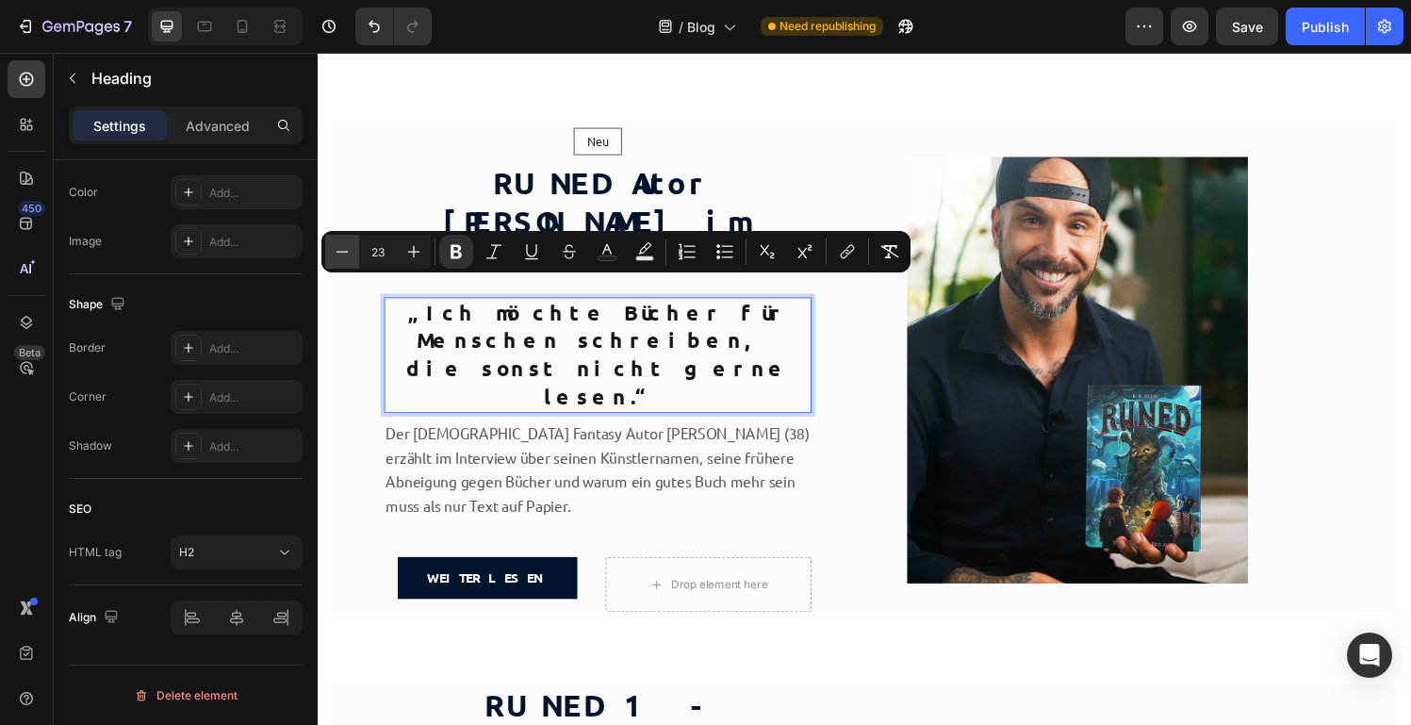
click at [345, 256] on icon "Editor contextual toolbar" at bounding box center [342, 251] width 19 height 19
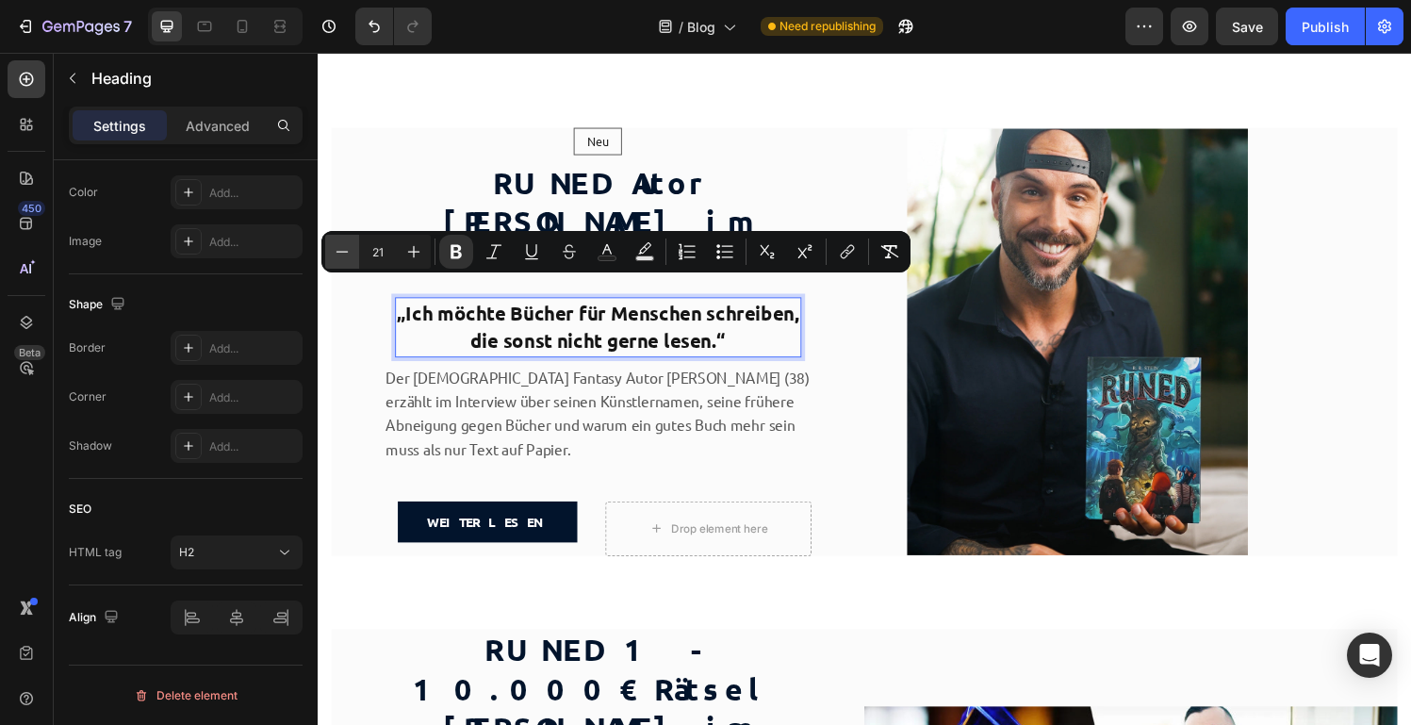
click at [345, 256] on icon "Editor contextual toolbar" at bounding box center [342, 251] width 19 height 19
type input "20"
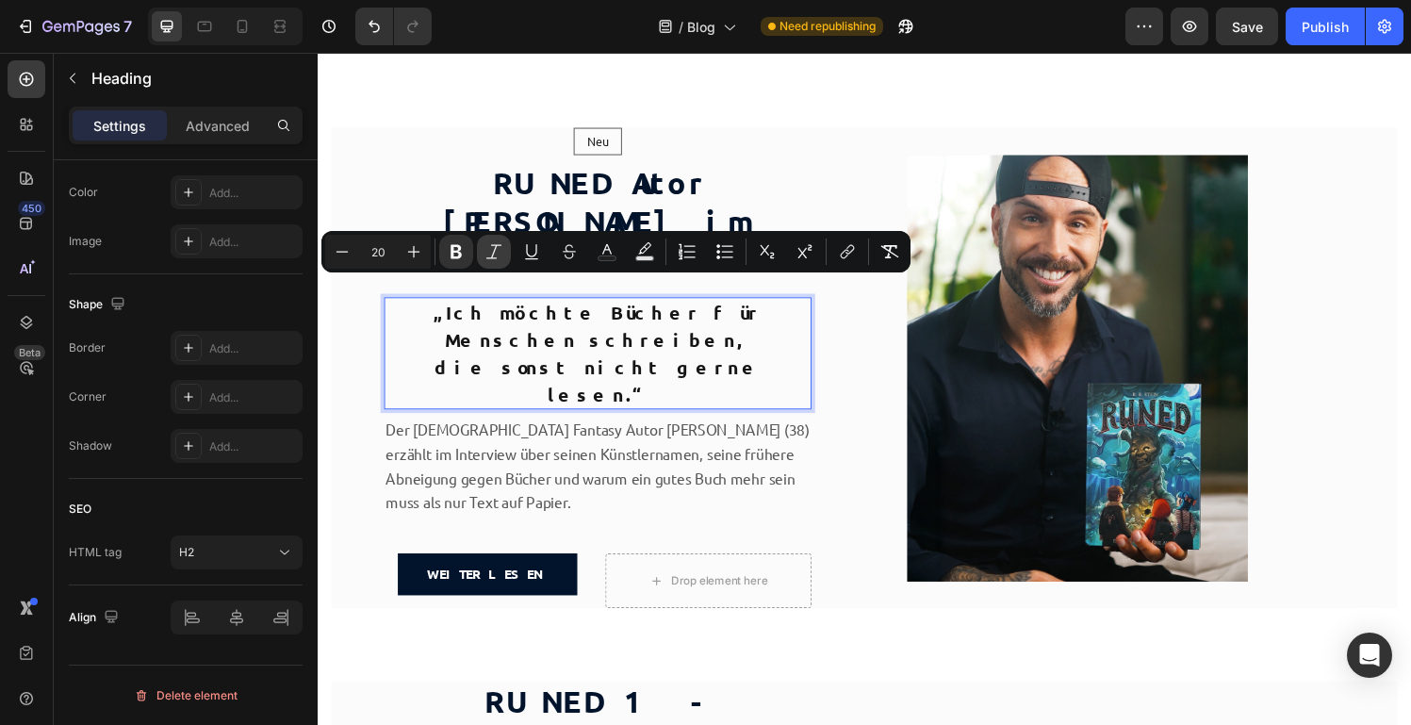
click at [490, 249] on icon "Editor contextual toolbar" at bounding box center [494, 251] width 19 height 19
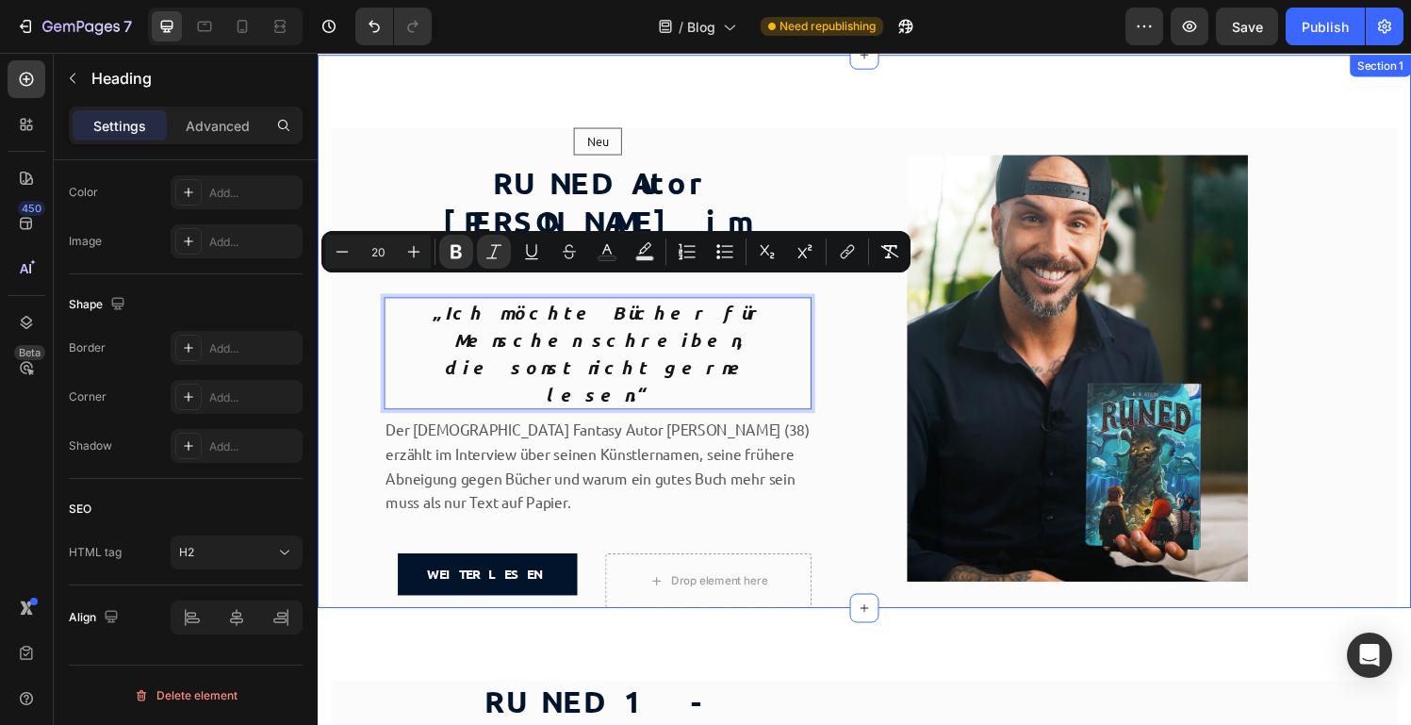
click at [856, 97] on div "Neu Text block Row Row RUNED Autor [PERSON_NAME] im Interview Heading „Ich möch…" at bounding box center [883, 341] width 1131 height 572
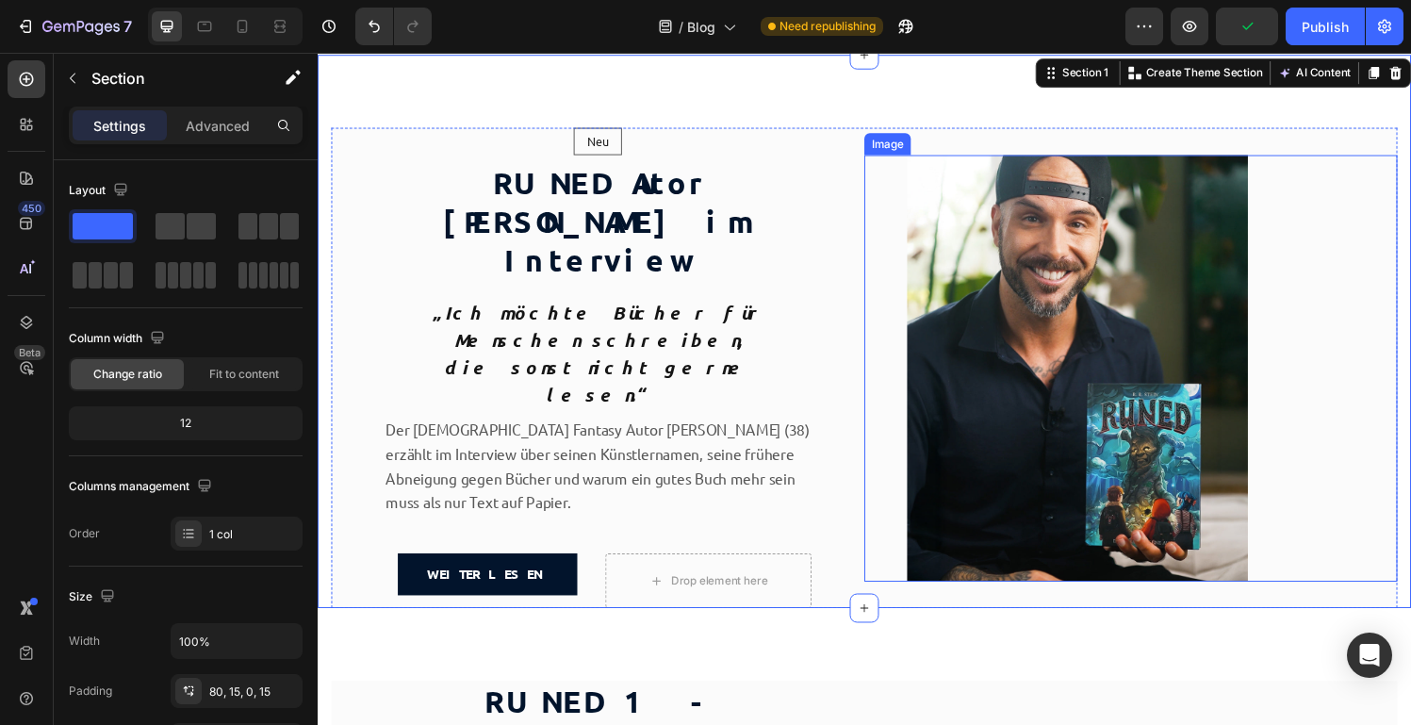
scroll to position [0, 0]
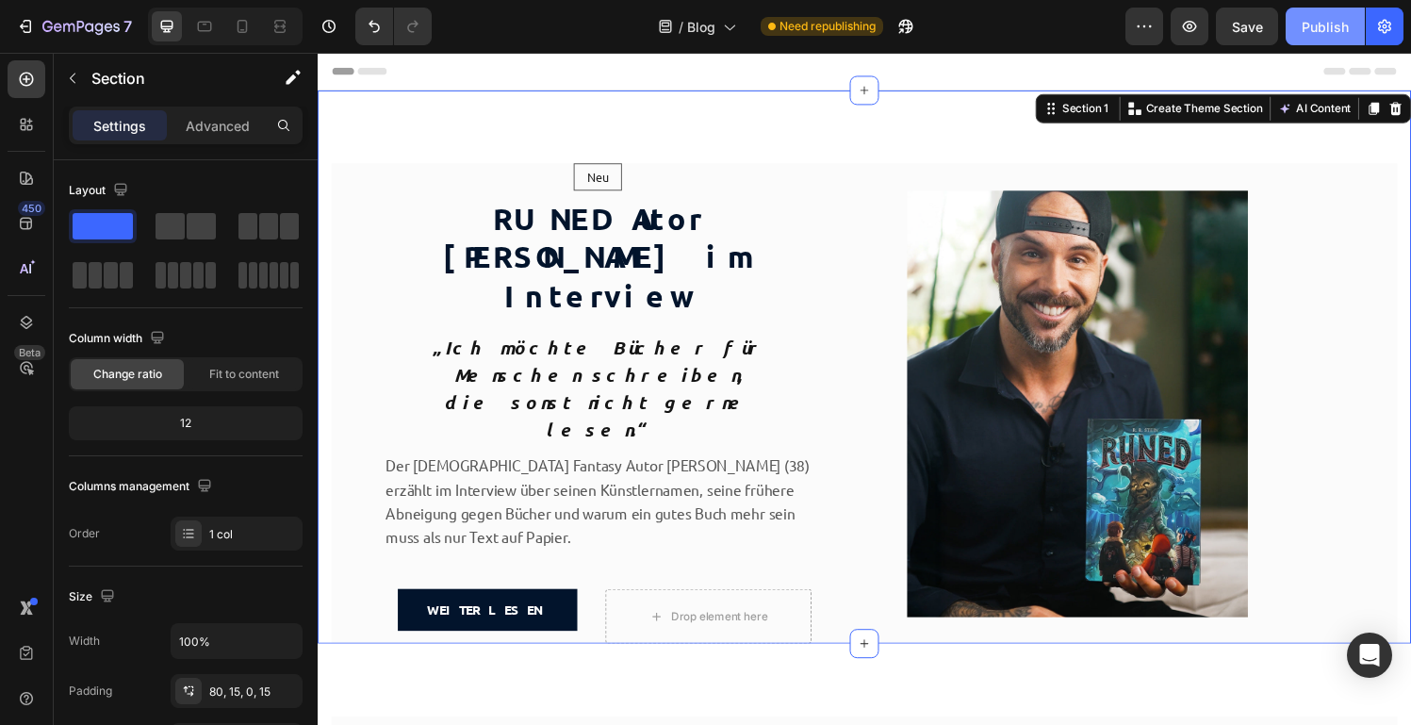
click at [1327, 30] on div "Publish" at bounding box center [1325, 27] width 47 height 20
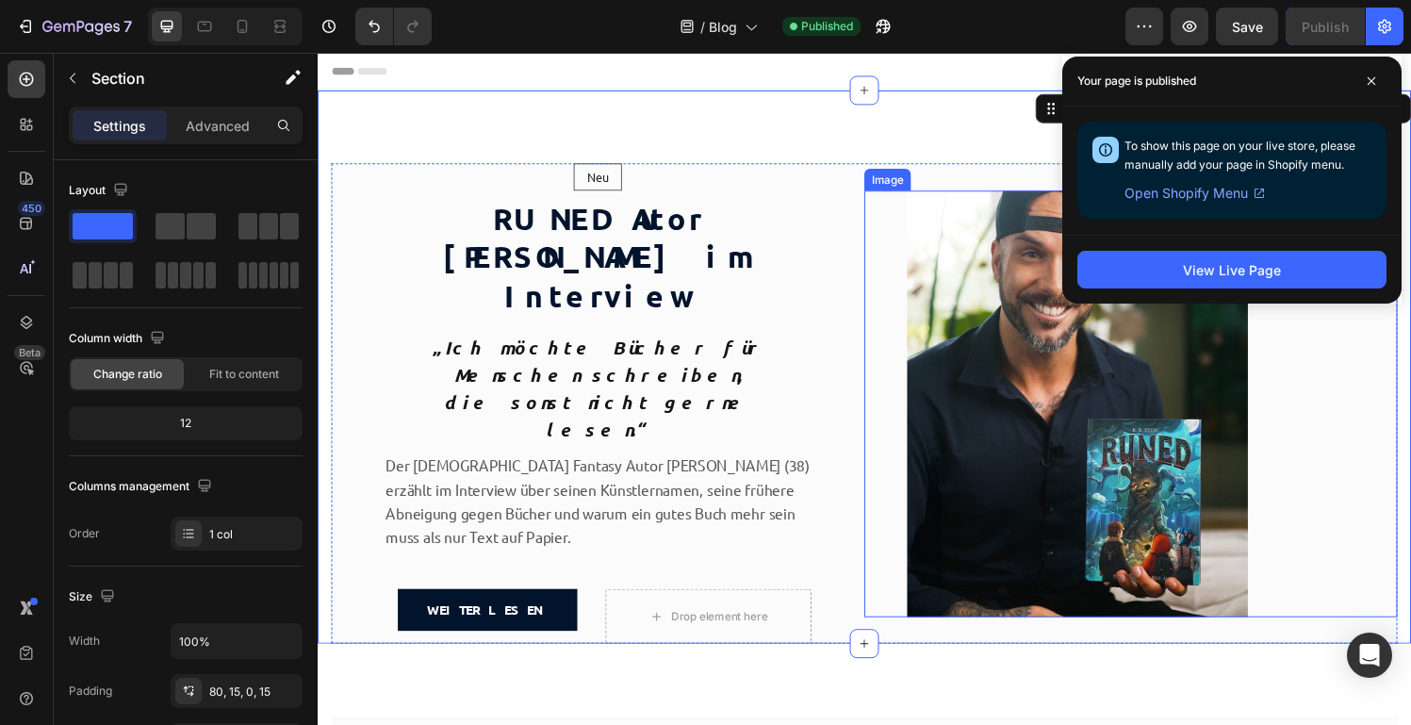
click at [1149, 412] on img at bounding box center [1103, 415] width 441 height 441
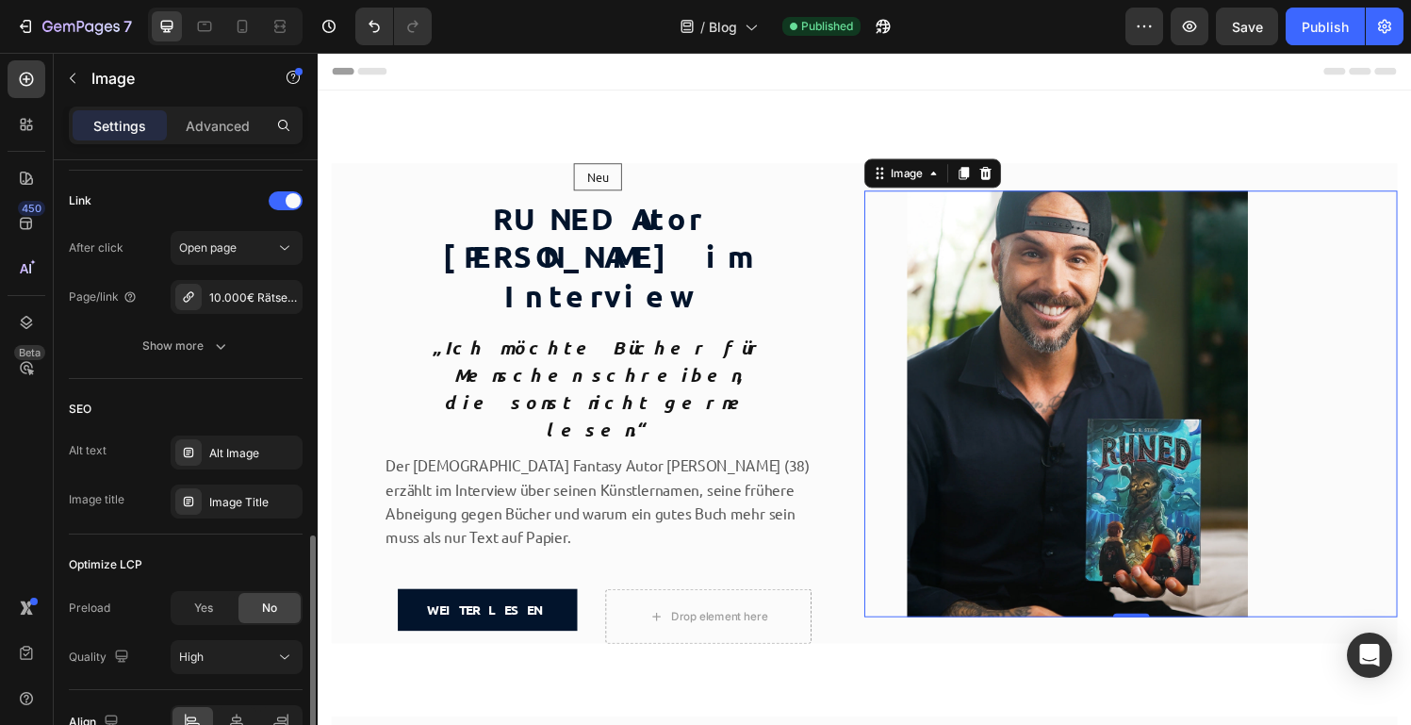
scroll to position [933, 0]
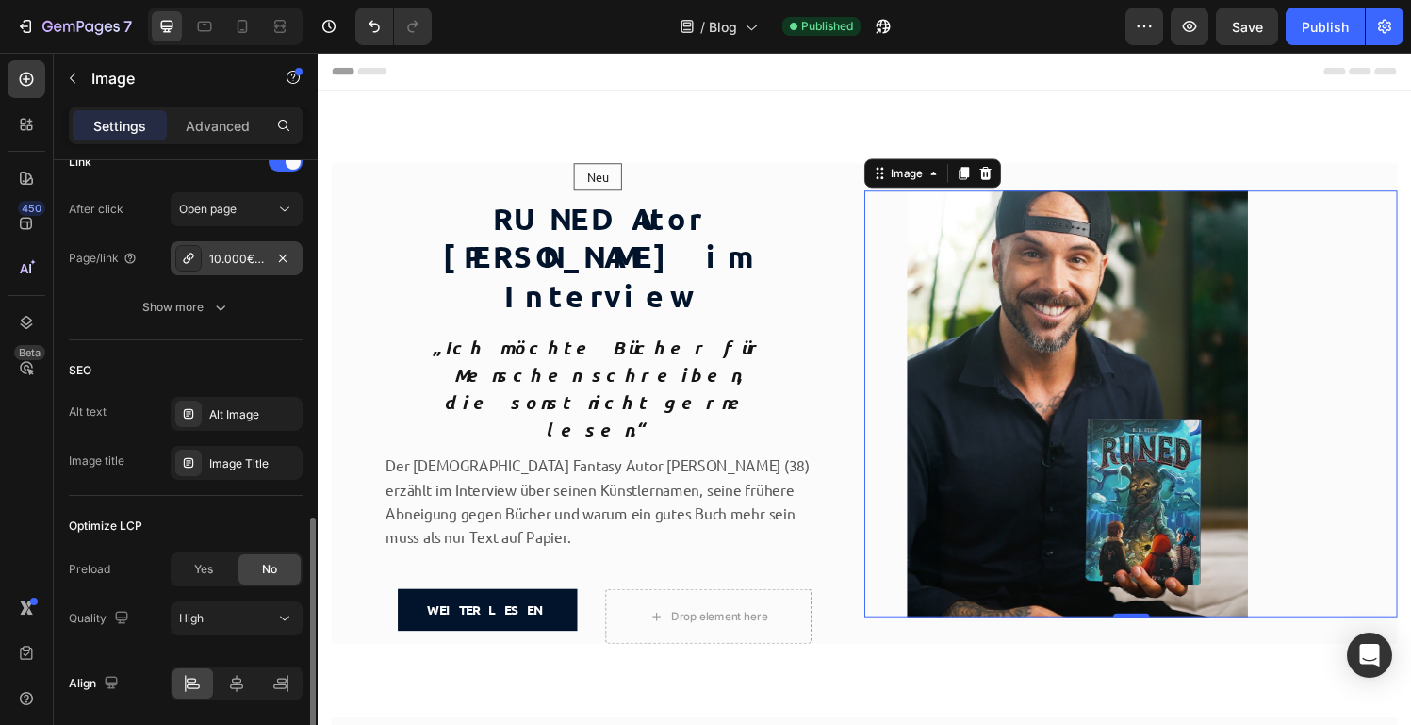
click at [233, 258] on div "10.000€ Rätsel [PERSON_NAME] im Interview" at bounding box center [236, 259] width 55 height 17
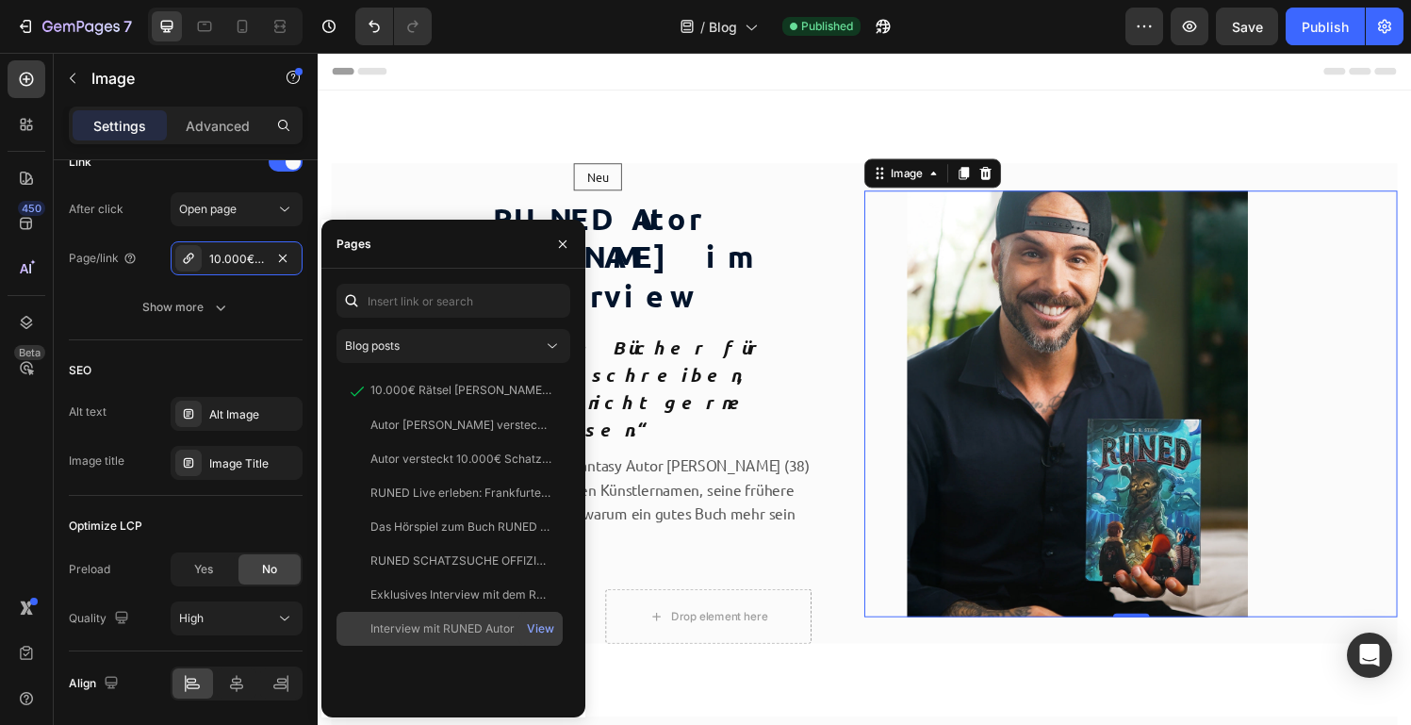
click at [422, 625] on div "Interview mit RUNED Autor [PERSON_NAME]" at bounding box center [460, 628] width 181 height 17
click at [563, 245] on icon "button" at bounding box center [562, 244] width 15 height 15
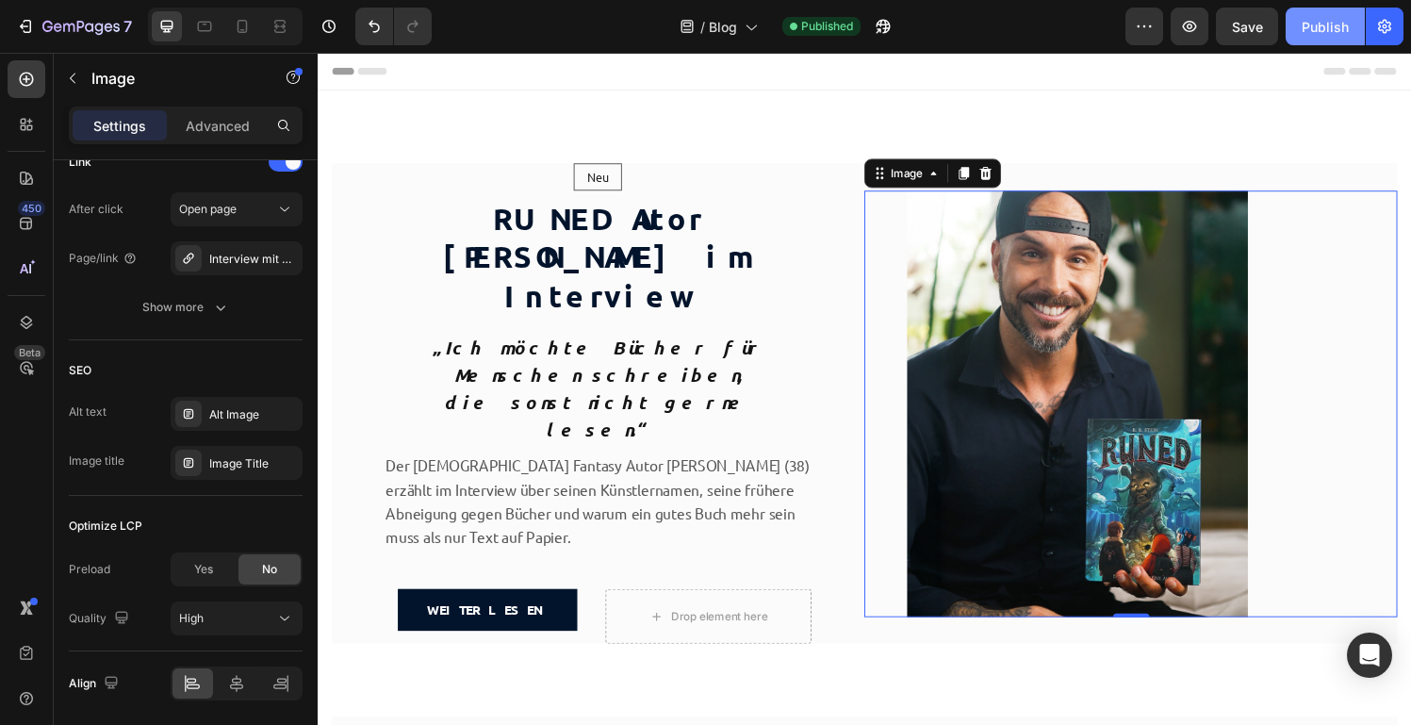
click at [1336, 25] on div "Publish" at bounding box center [1325, 27] width 47 height 20
